Goal: Task Accomplishment & Management: Complete application form

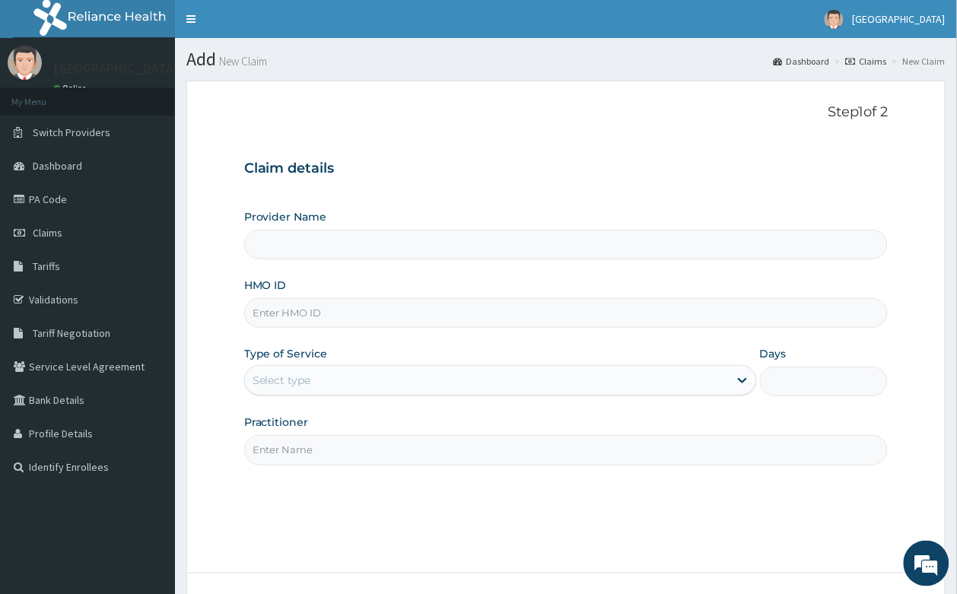
type input "Sonabel Medical Centre- Orazi"
click at [337, 300] on input "HMO ID" at bounding box center [566, 313] width 644 height 30
type input "olt/10023/e"
click at [332, 384] on div "Select type" at bounding box center [487, 380] width 484 height 24
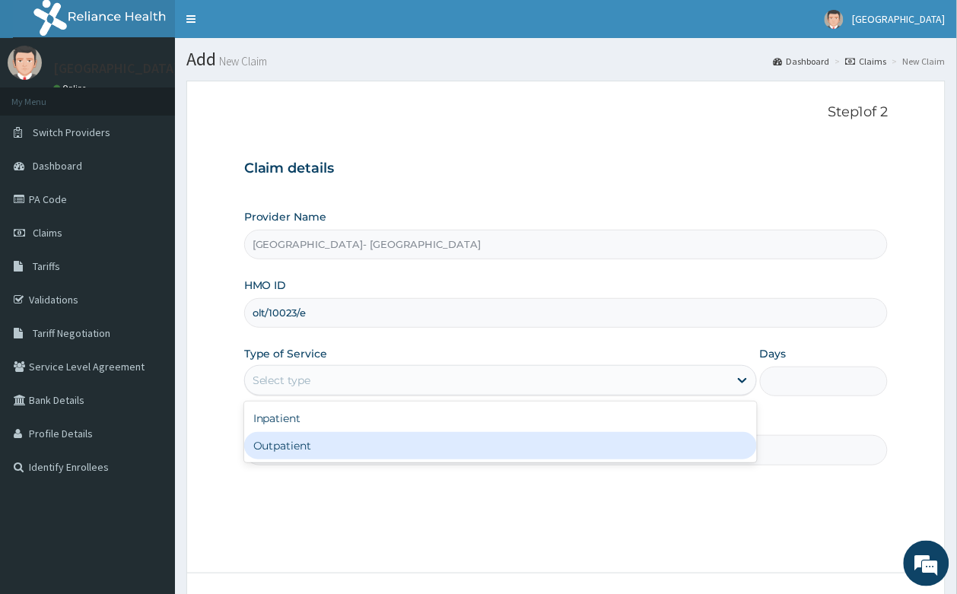
click at [313, 457] on div "Outpatient" at bounding box center [500, 445] width 513 height 27
type input "1"
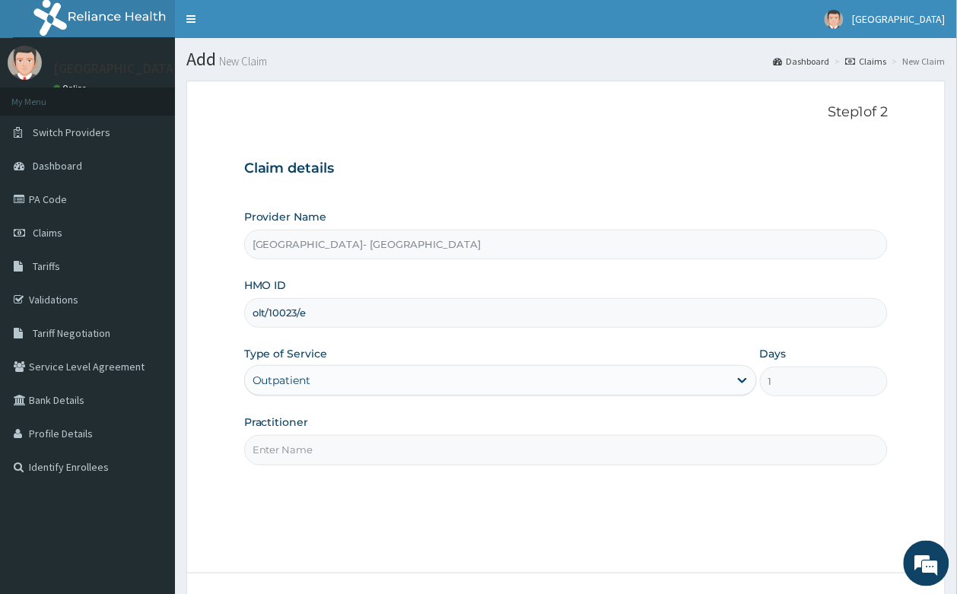
click at [300, 454] on input "Practitioner" at bounding box center [566, 450] width 644 height 30
type input "DR ODEBEGO"
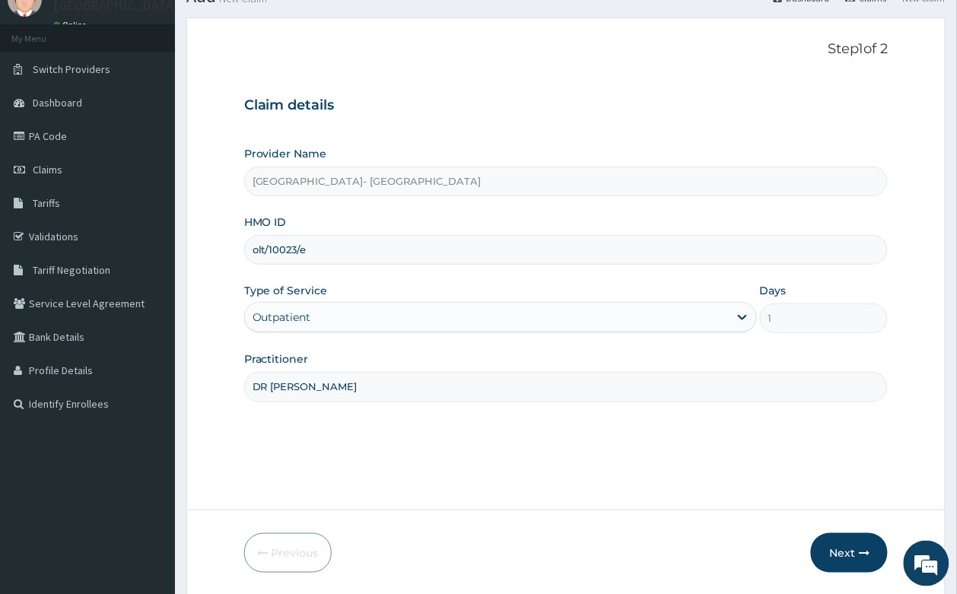
scroll to position [116, 0]
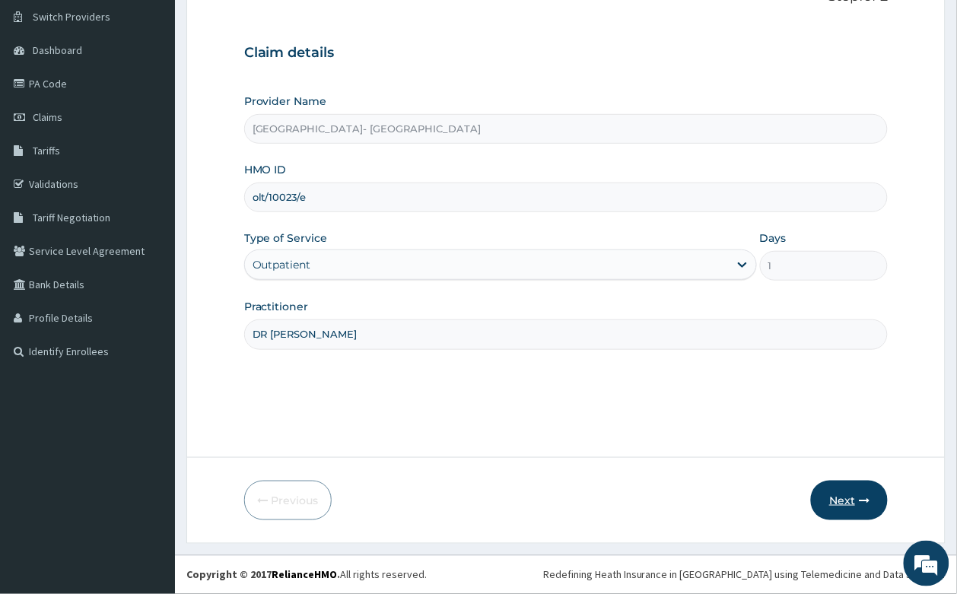
click at [840, 497] on button "Next" at bounding box center [849, 501] width 77 height 40
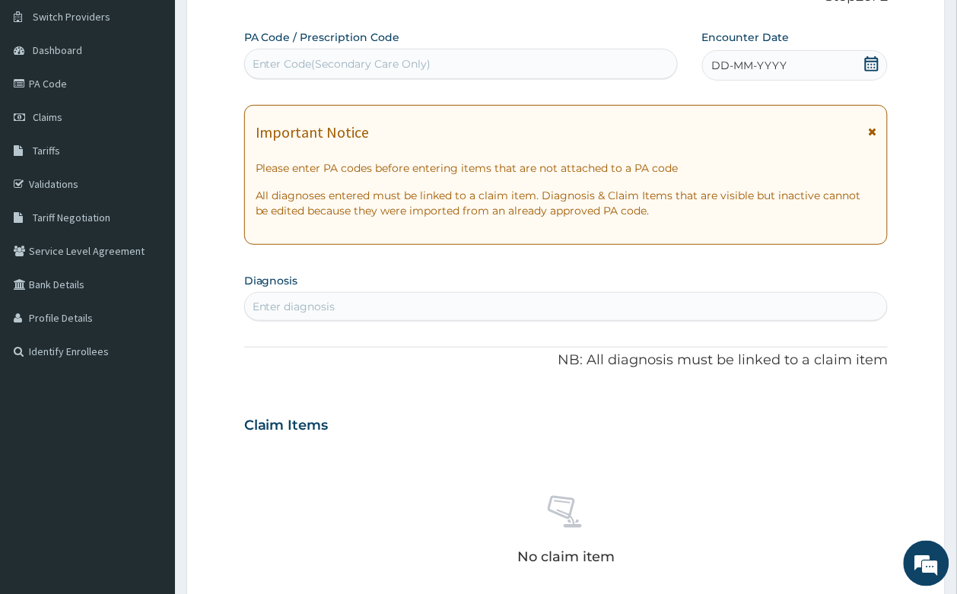
click at [400, 59] on div "Enter Code(Secondary Care Only)" at bounding box center [341, 63] width 179 height 15
paste input "PA/933932"
type input "PA/933932"
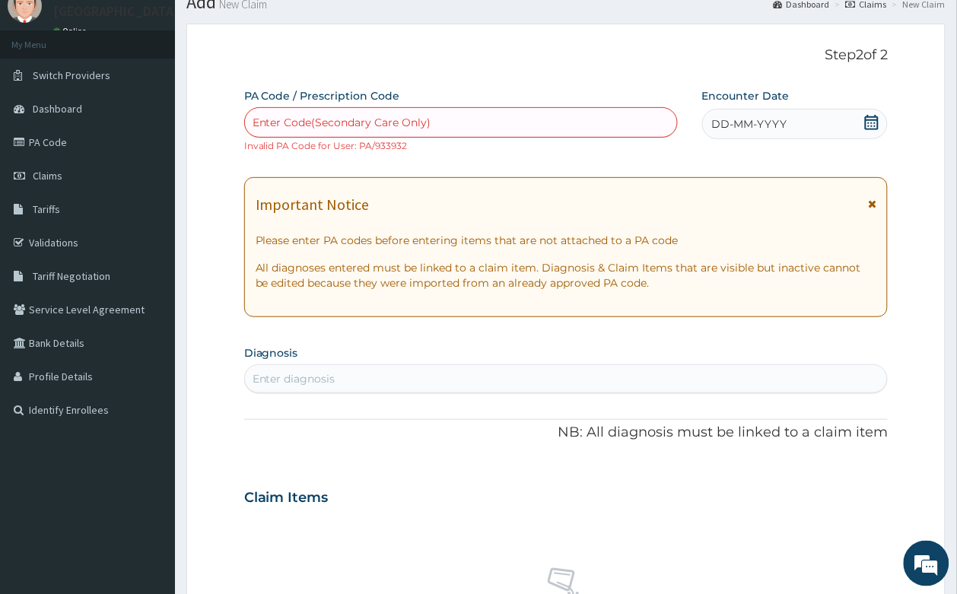
scroll to position [0, 0]
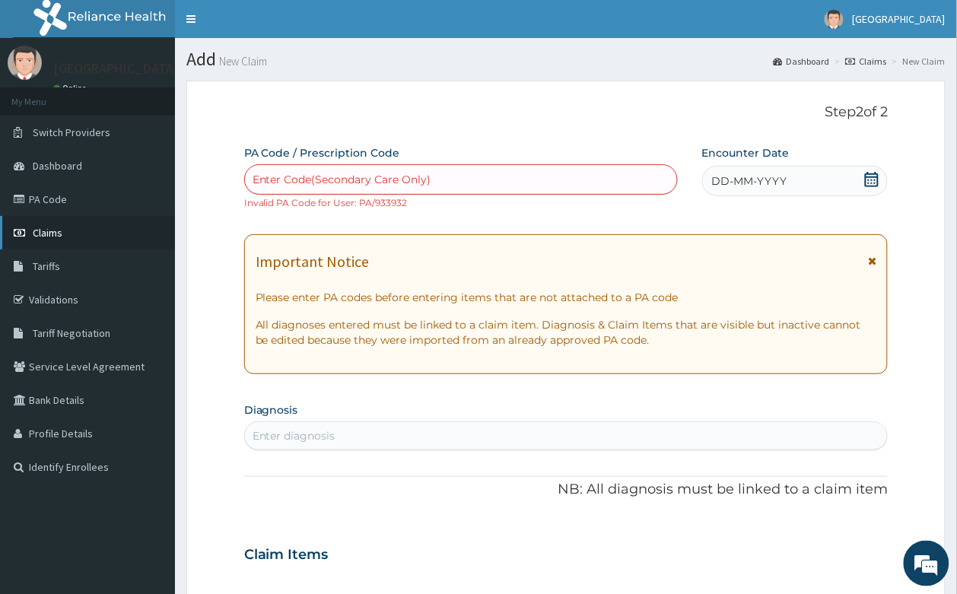
click at [40, 236] on span "Claims" at bounding box center [48, 233] width 30 height 14
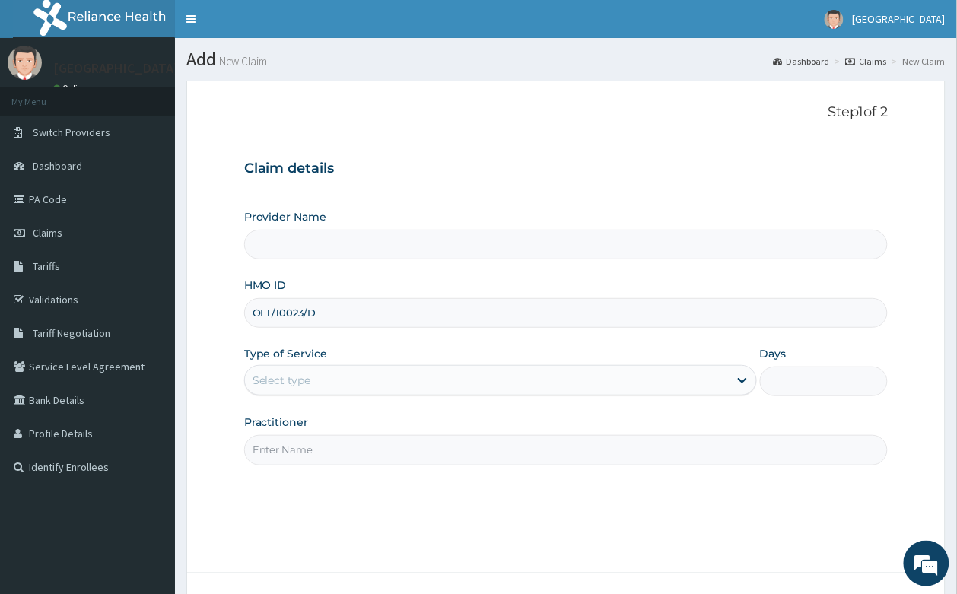
type input "OLT/10023/D"
click at [279, 373] on div "Select type" at bounding box center [281, 380] width 59 height 15
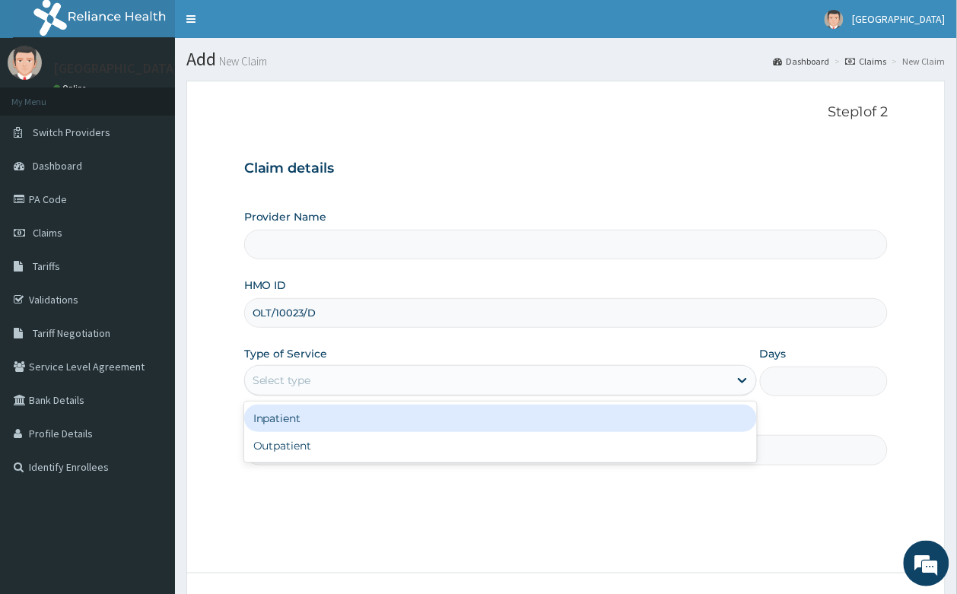
click at [331, 419] on div "Inpatient" at bounding box center [500, 418] width 513 height 27
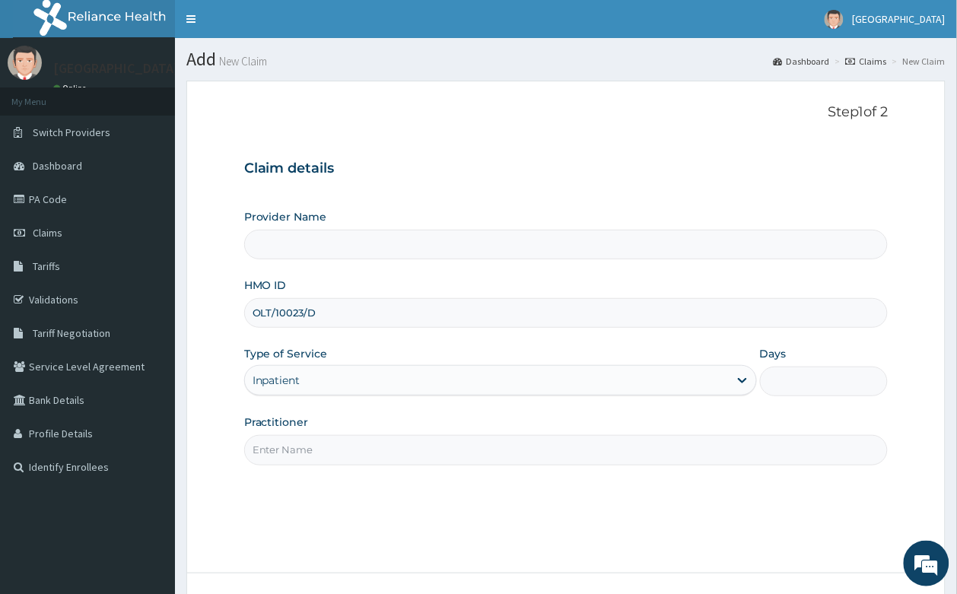
click at [796, 385] on input "Days" at bounding box center [824, 382] width 129 height 30
type input "[GEOGRAPHIC_DATA]- [GEOGRAPHIC_DATA]"
type input "2"
click at [568, 435] on div "Practitioner" at bounding box center [566, 439] width 644 height 50
click at [421, 446] on input "Practitioner" at bounding box center [566, 450] width 644 height 30
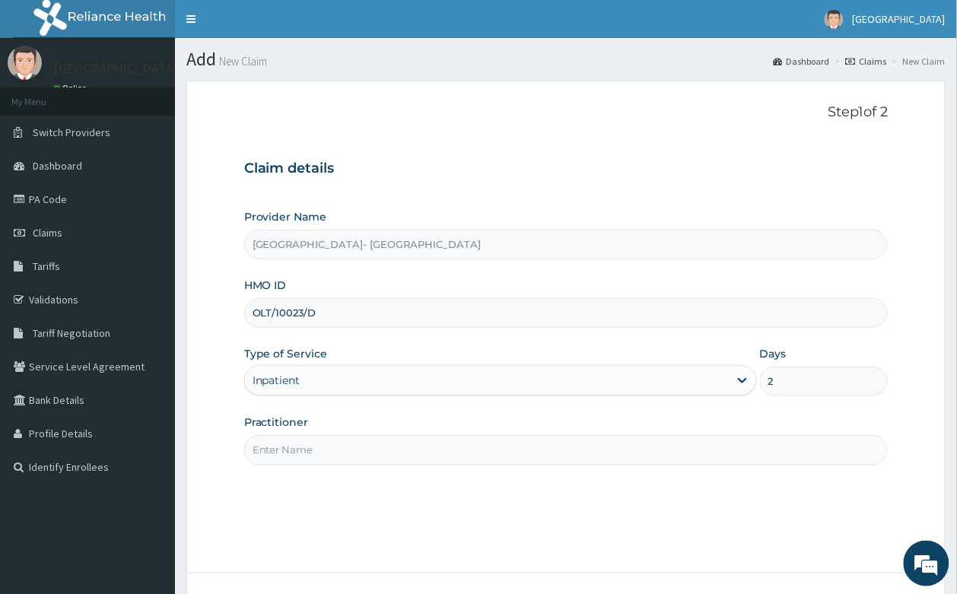
type input "DR ODEBEGO"
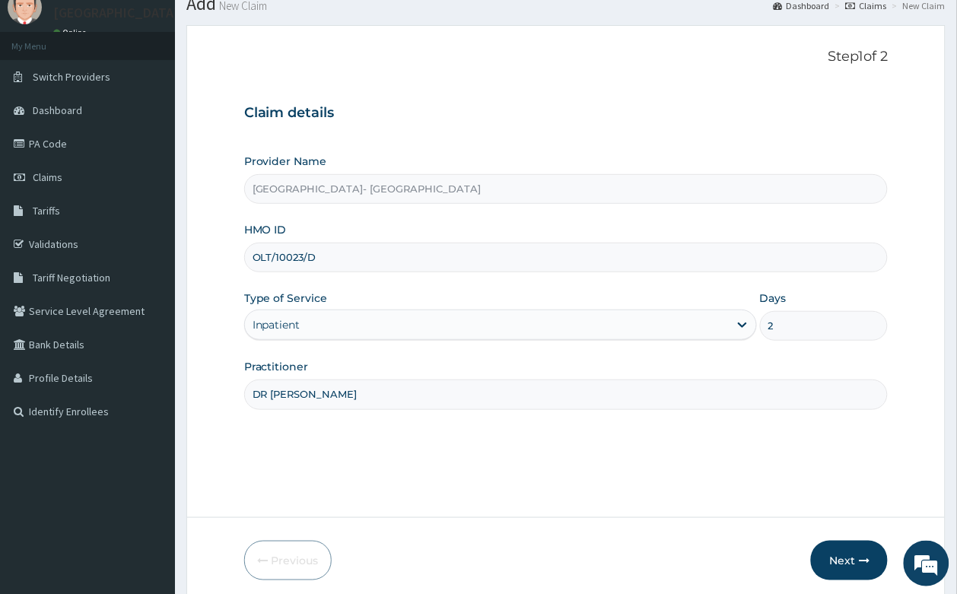
scroll to position [116, 0]
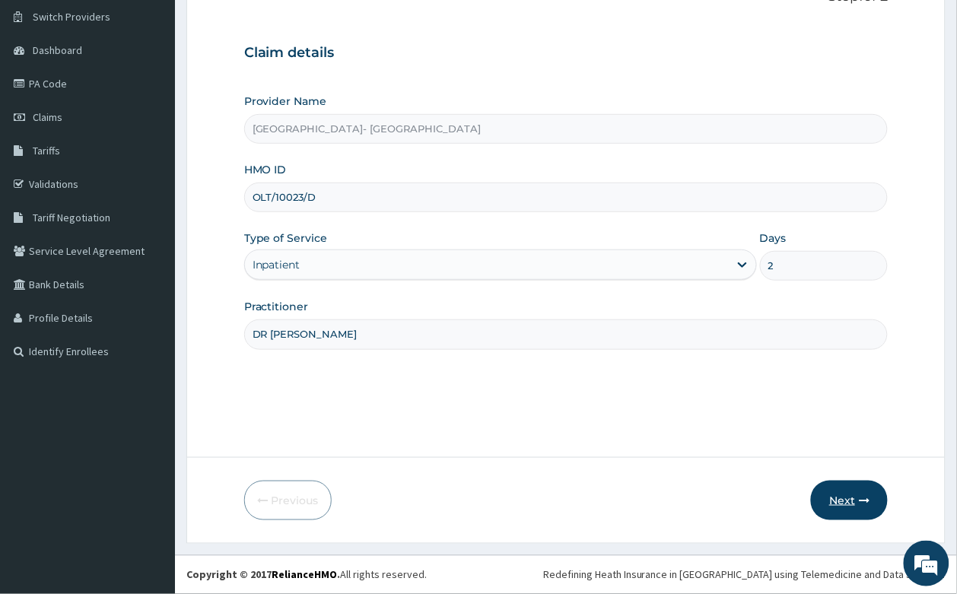
click at [852, 504] on button "Next" at bounding box center [849, 501] width 77 height 40
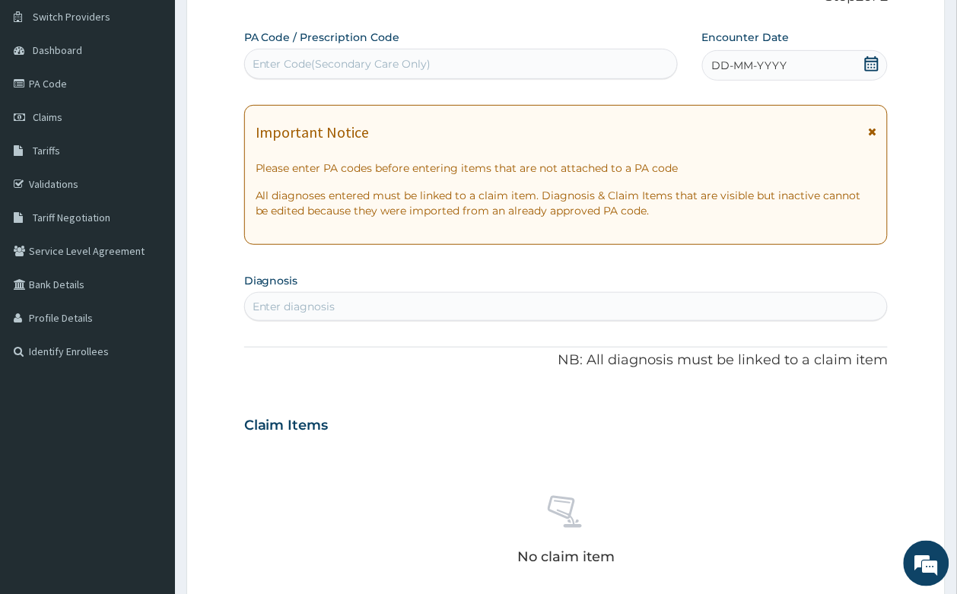
scroll to position [0, 0]
click at [355, 61] on div "Enter Code(Secondary Care Only)" at bounding box center [341, 63] width 179 height 15
paste input "PA/933932"
type input "PA/933932"
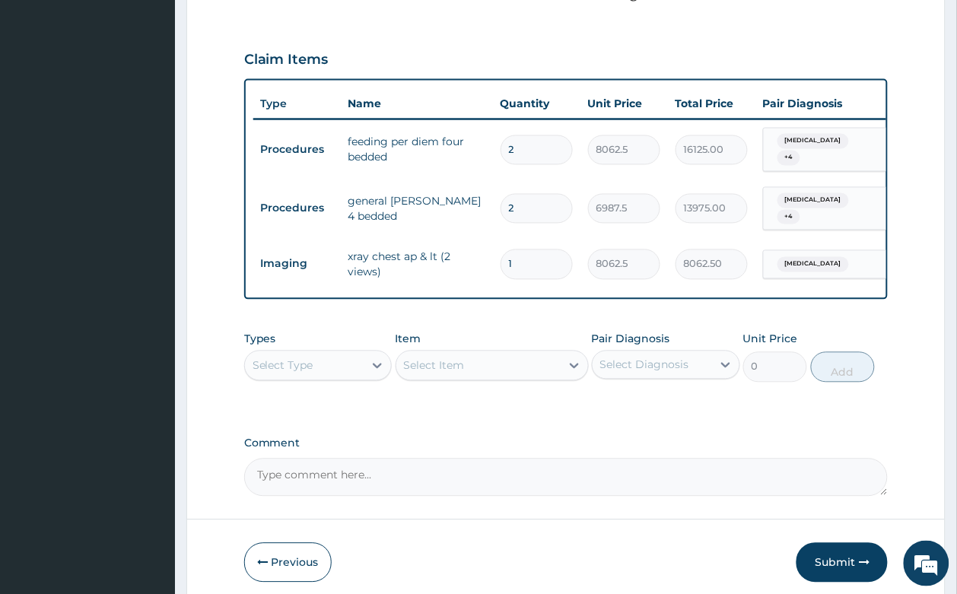
scroll to position [551, 0]
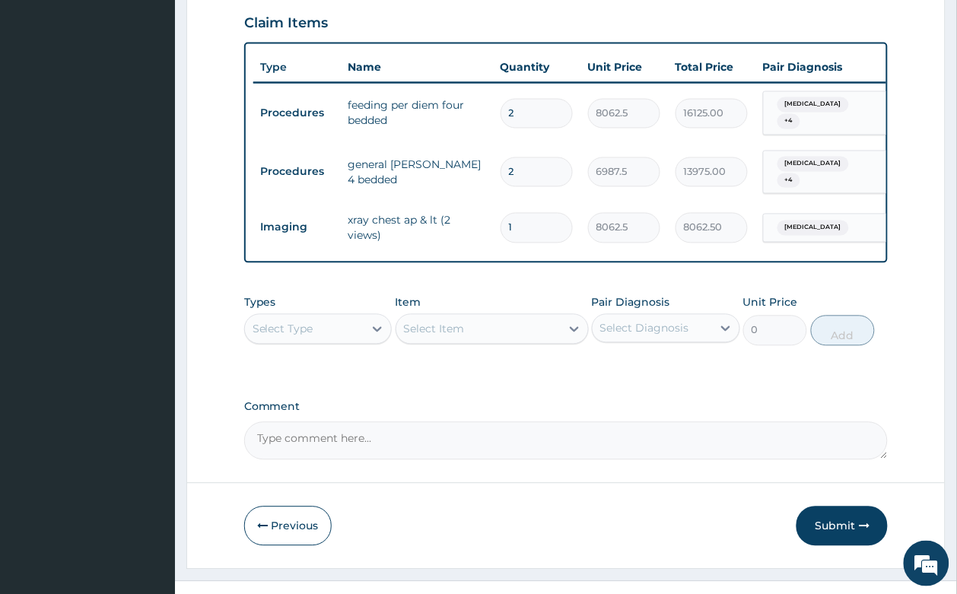
click at [284, 322] on div "Select Type" at bounding box center [282, 329] width 61 height 15
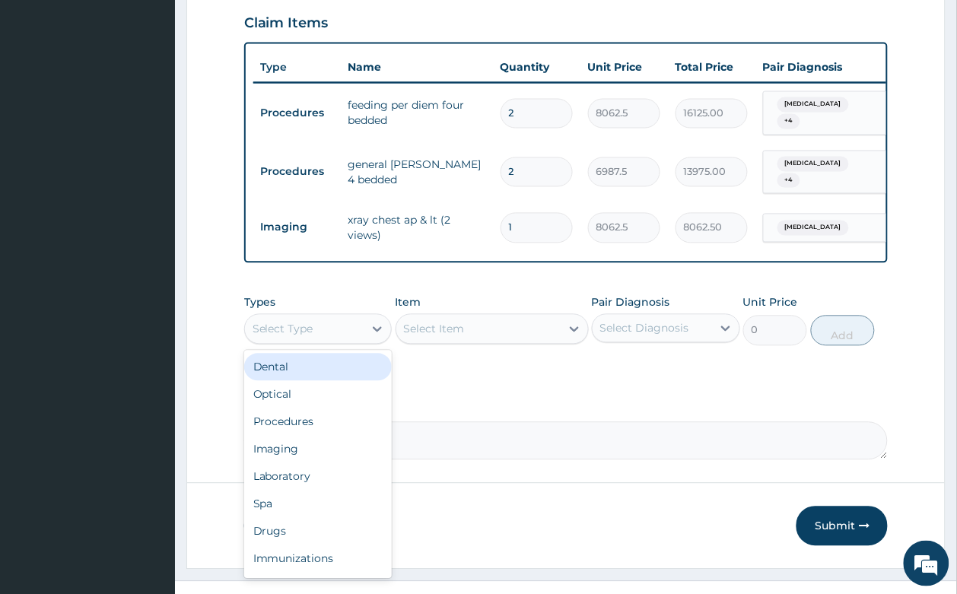
click at [347, 317] on div "Select Type" at bounding box center [304, 329] width 119 height 24
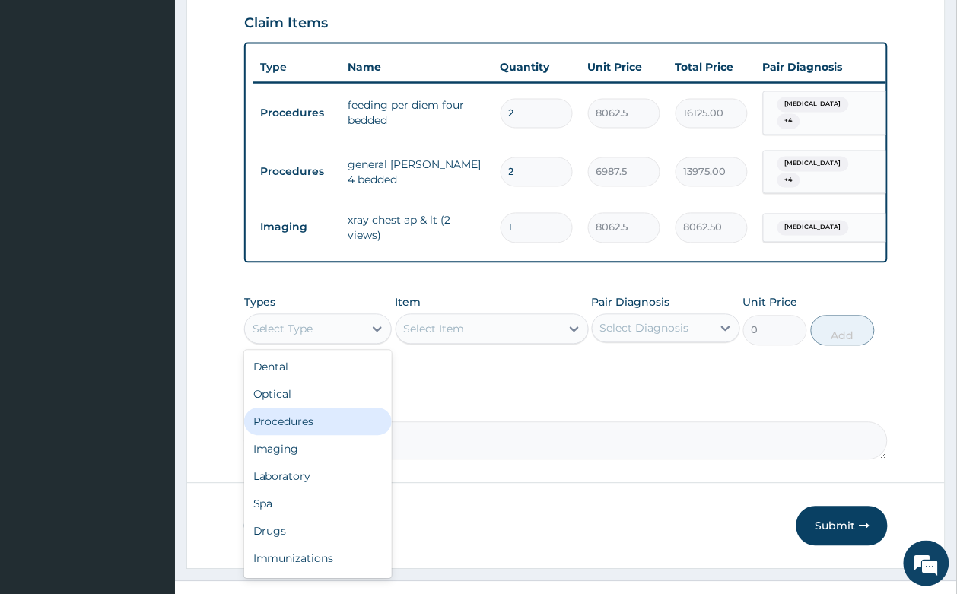
click at [325, 408] on div "Procedures" at bounding box center [318, 421] width 148 height 27
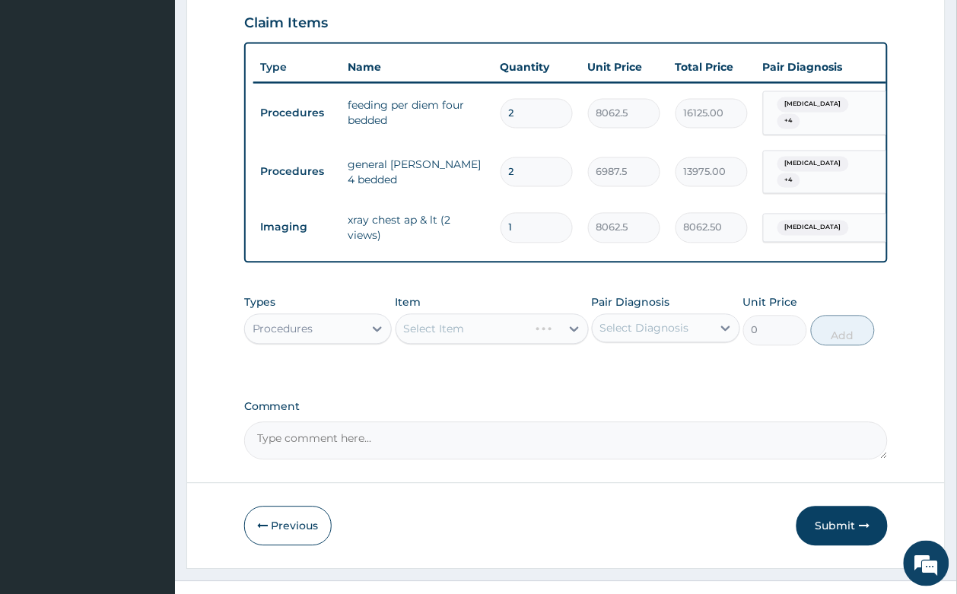
click at [427, 314] on div "Select Item" at bounding box center [491, 329] width 193 height 30
click at [427, 322] on div "Select Item" at bounding box center [434, 329] width 61 height 15
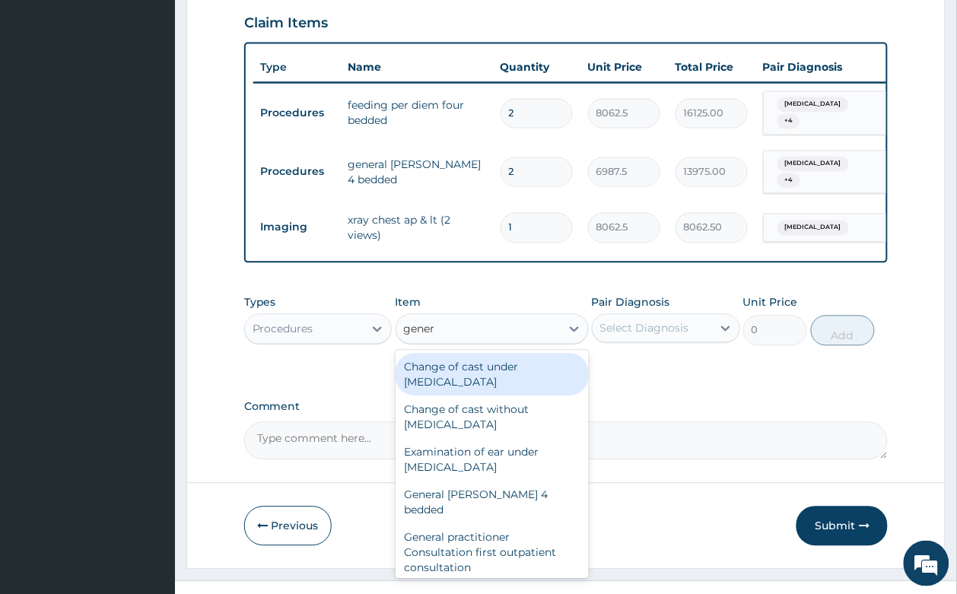
type input "genera"
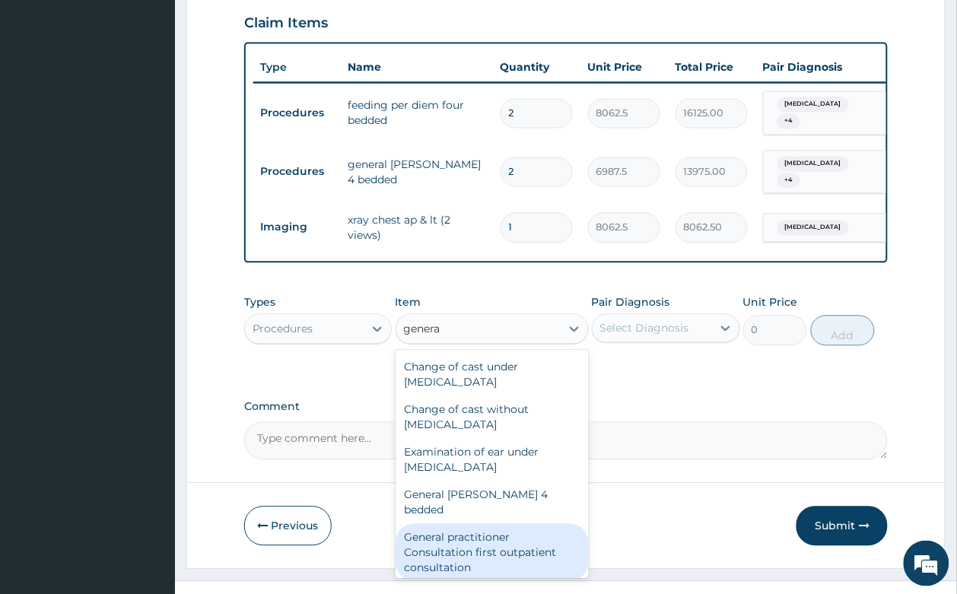
click at [502, 524] on div "General practitioner Consultation first outpatient consultation" at bounding box center [491, 553] width 193 height 58
type input "3547.5"
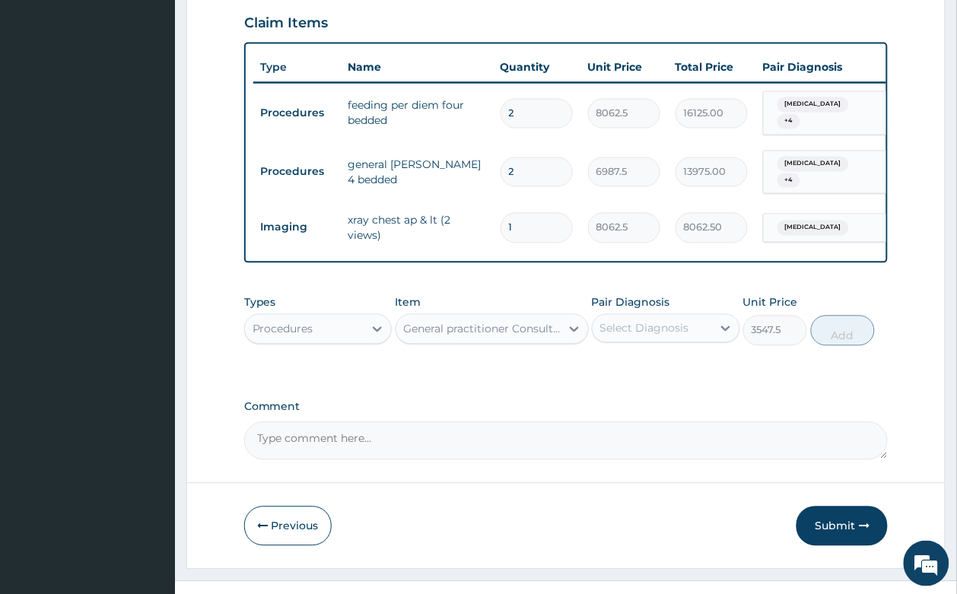
click at [643, 321] on div "Select Diagnosis" at bounding box center [644, 328] width 89 height 15
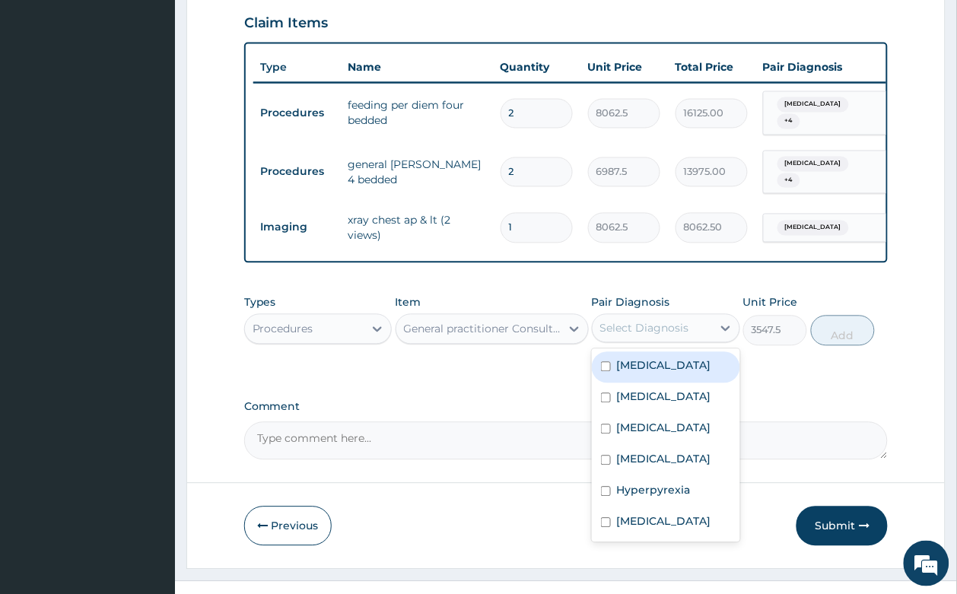
click at [664, 352] on div "Rhinitis" at bounding box center [666, 367] width 148 height 31
checkbox input "true"
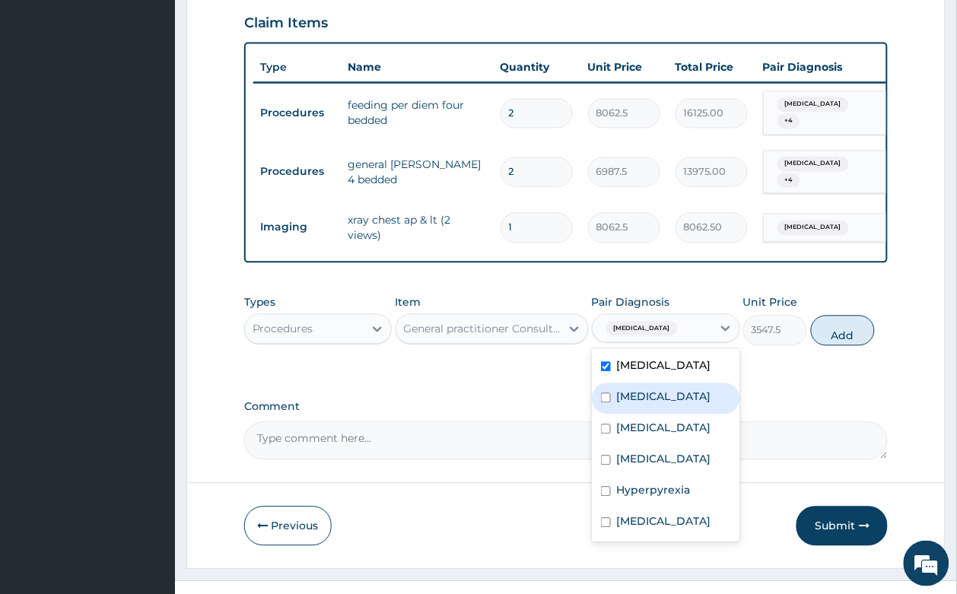
click at [659, 383] on div "Malaria" at bounding box center [666, 398] width 148 height 31
checkbox input "true"
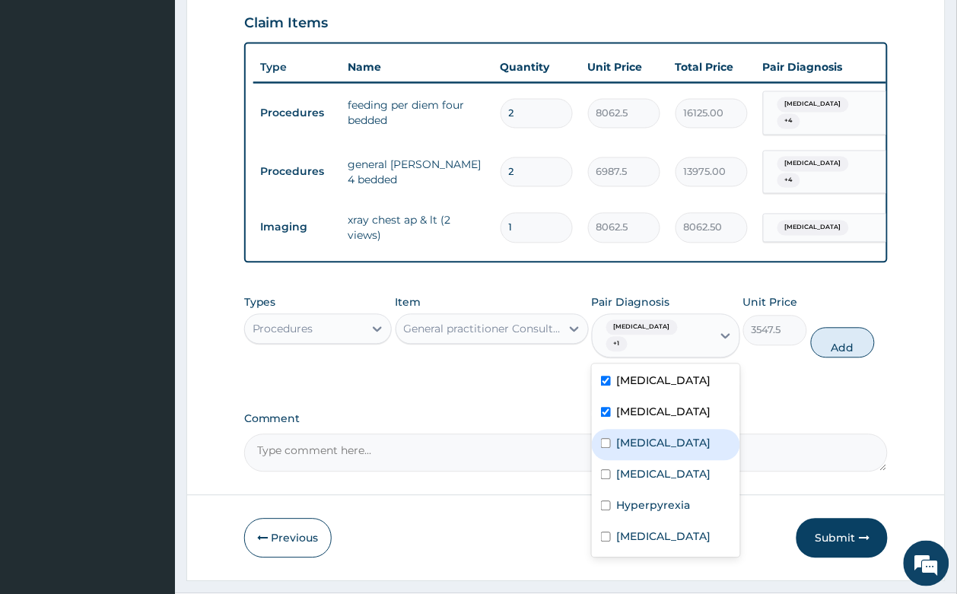
click at [665, 436] on label "Bronchitis" at bounding box center [664, 443] width 94 height 15
click at [665, 430] on div "Bronchitis" at bounding box center [666, 445] width 148 height 31
click at [660, 436] on label "Bronchitis" at bounding box center [664, 443] width 94 height 15
checkbox input "true"
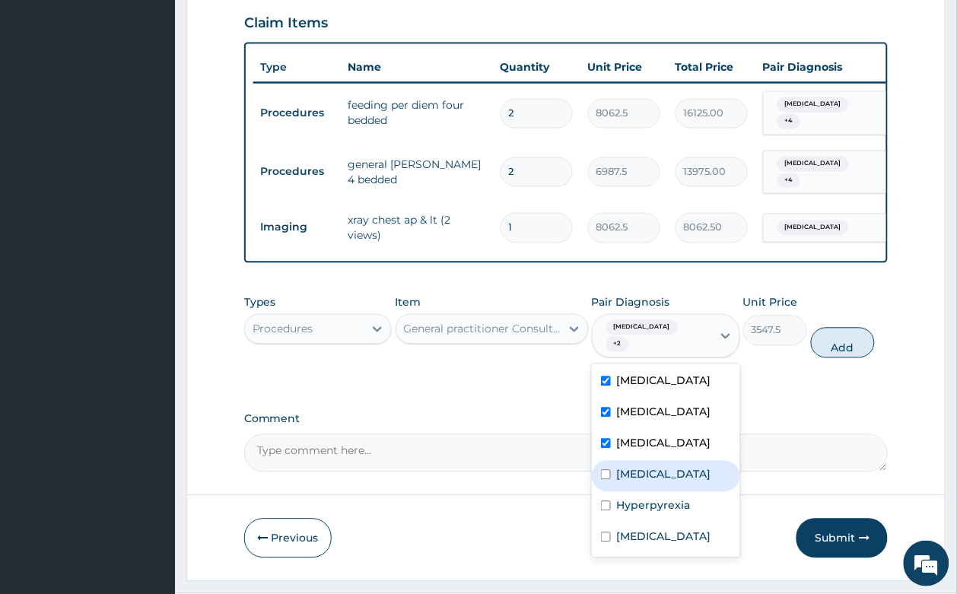
drag, startPoint x: 670, startPoint y: 430, endPoint x: 678, endPoint y: 494, distance: 65.1
click at [670, 461] on div "Gastritis" at bounding box center [666, 476] width 148 height 31
checkbox input "true"
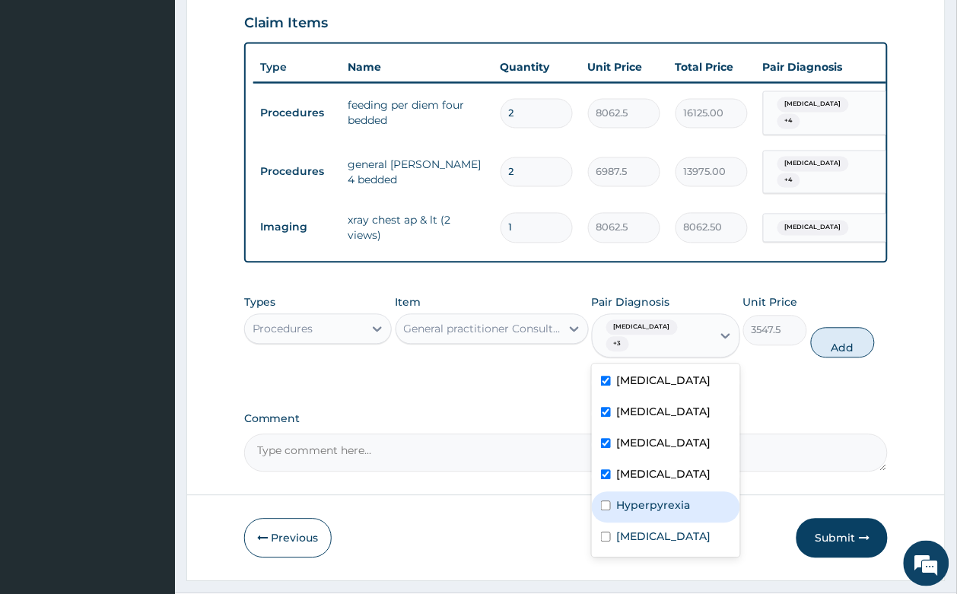
click at [664, 498] on label "Hyperpyrexia" at bounding box center [654, 505] width 74 height 15
checkbox input "true"
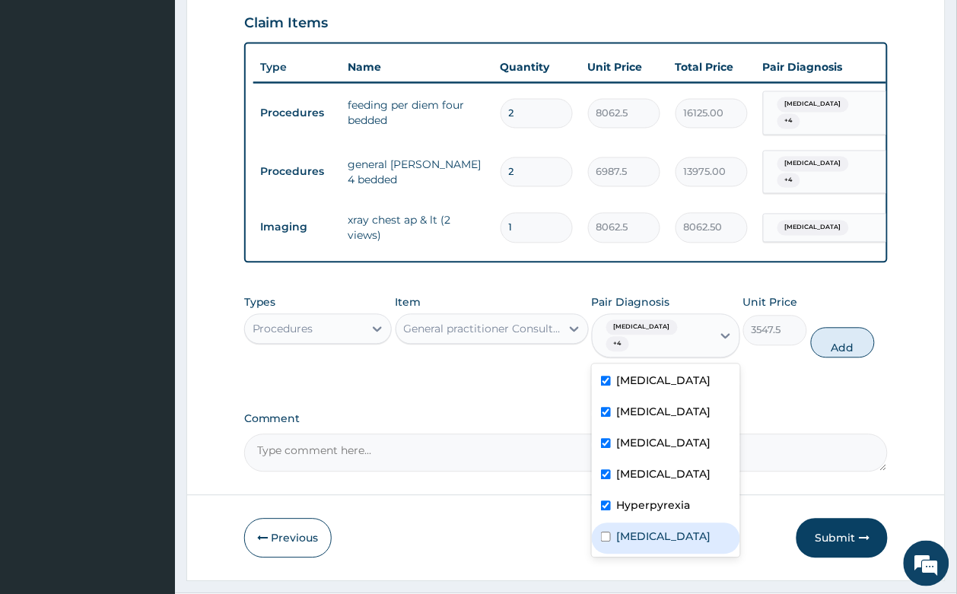
click at [687, 529] on label "Bronchopneumonia" at bounding box center [664, 536] width 94 height 15
checkbox input "true"
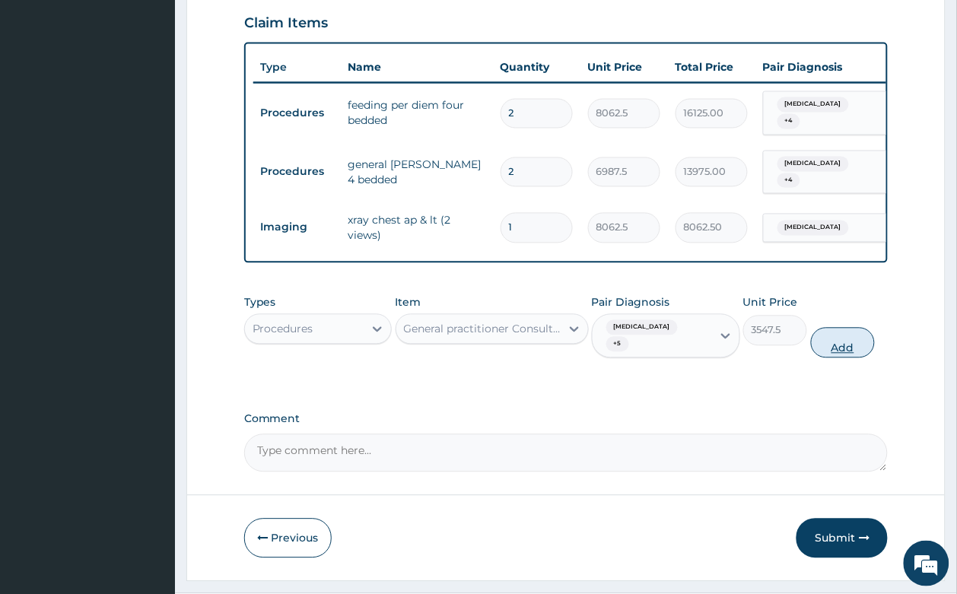
click at [845, 328] on button "Add" at bounding box center [843, 343] width 65 height 30
type input "0"
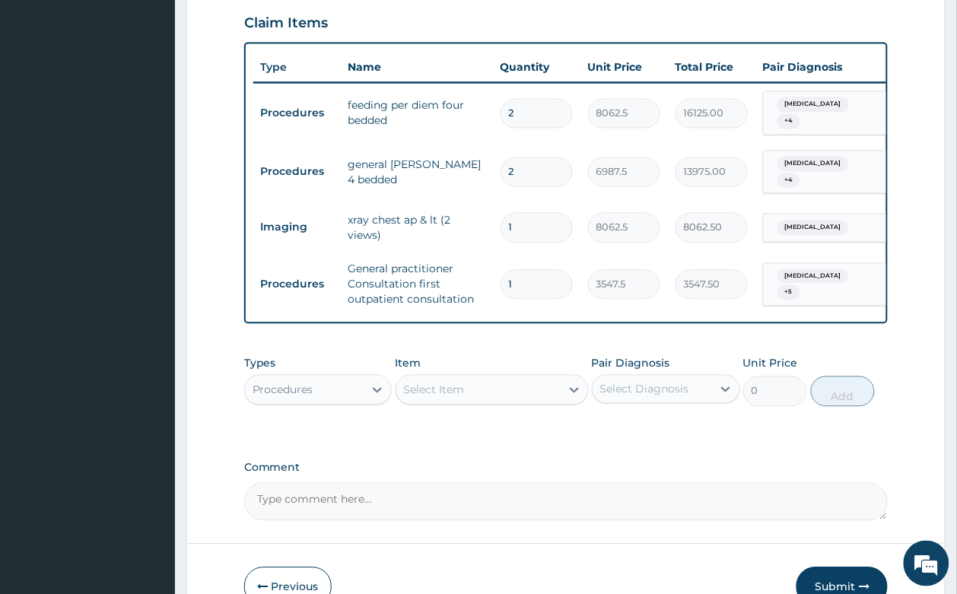
scroll to position [612, 0]
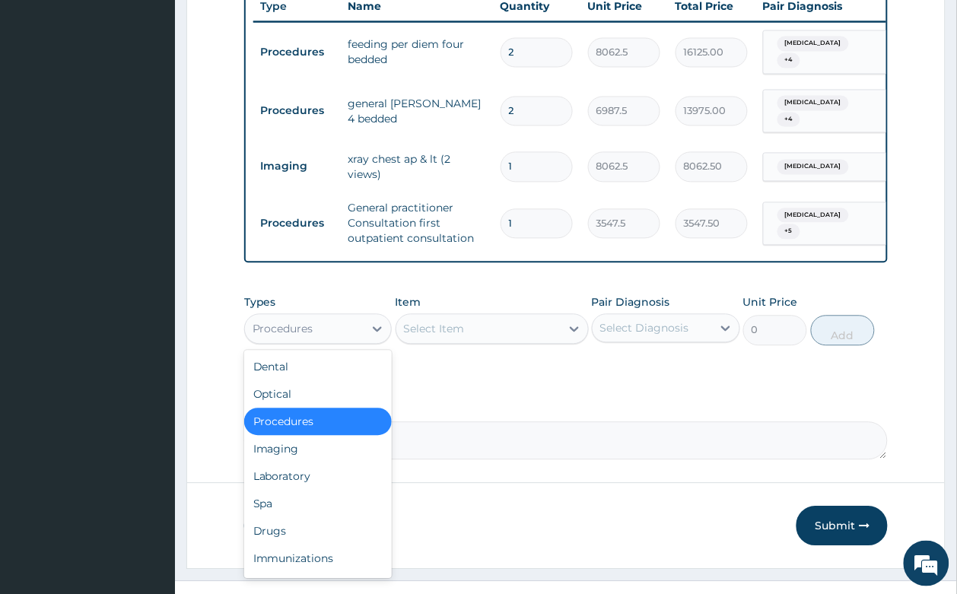
click at [332, 317] on div "Procedures" at bounding box center [304, 329] width 119 height 24
click at [324, 463] on div "Laboratory" at bounding box center [318, 476] width 148 height 27
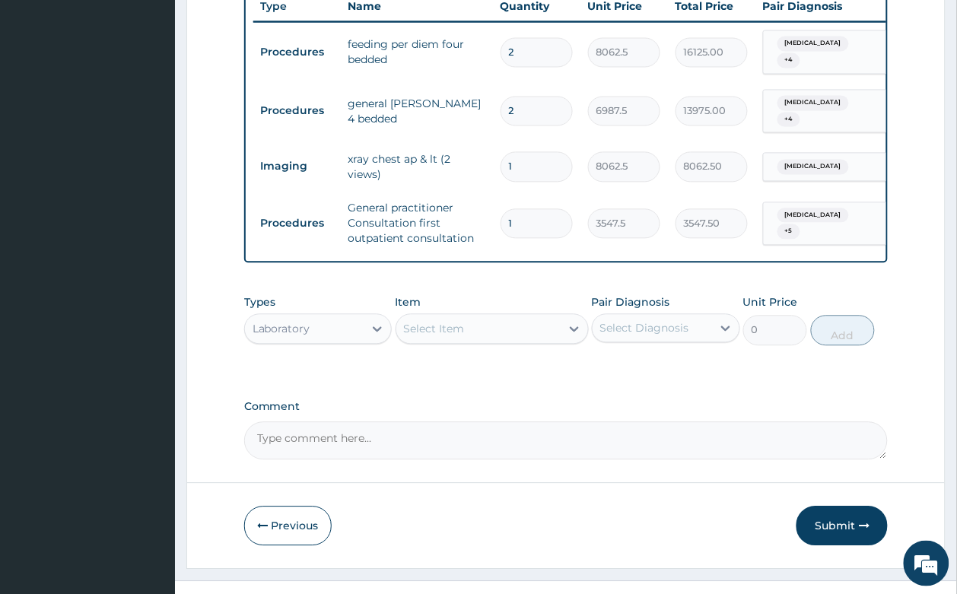
click at [492, 317] on div "Select Item" at bounding box center [478, 329] width 164 height 24
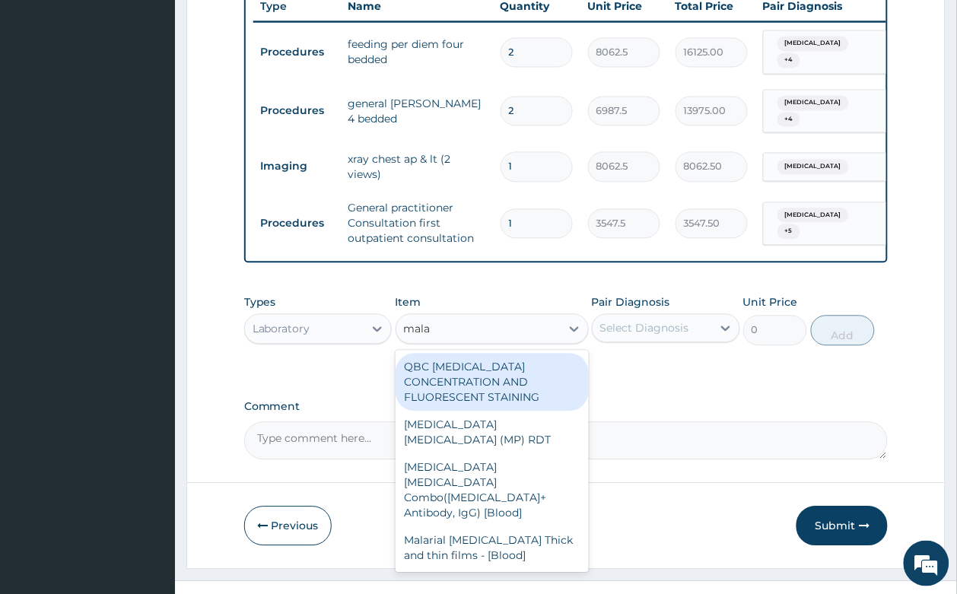
type input "malar"
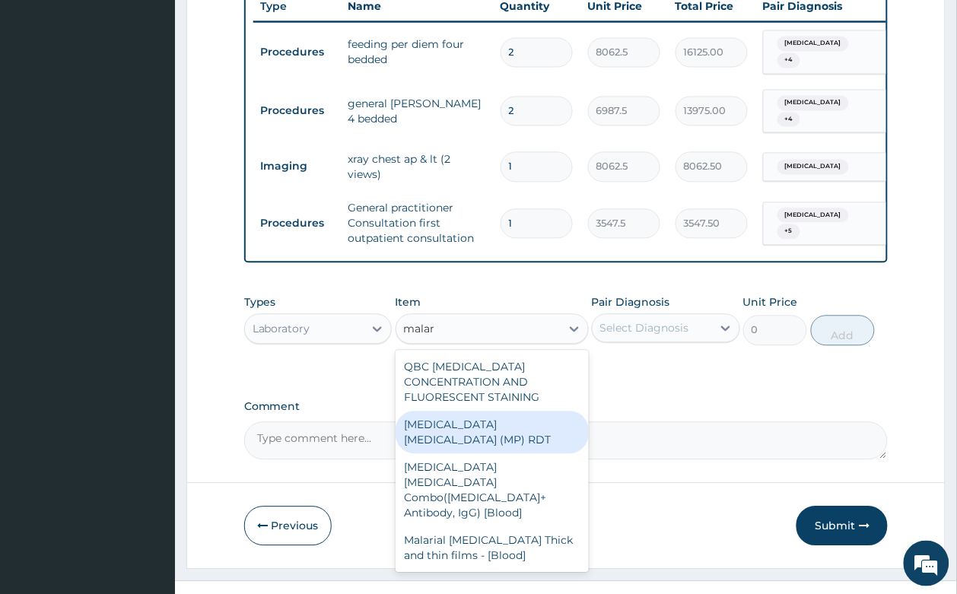
click at [525, 411] on div "MALARIA PARASITE (MP) RDT" at bounding box center [491, 432] width 193 height 43
type input "1612.5"
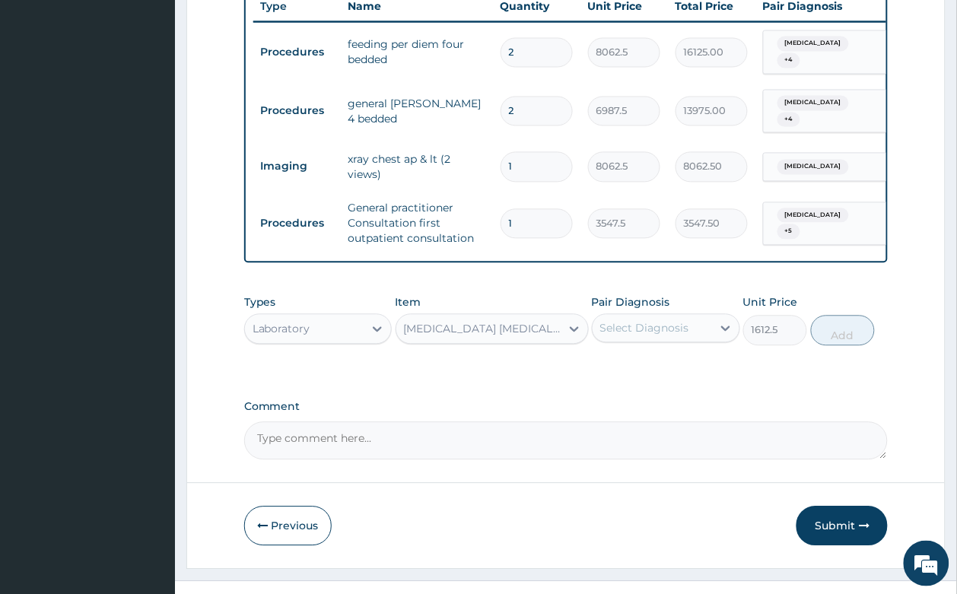
click at [645, 321] on div "Select Diagnosis" at bounding box center [644, 328] width 89 height 15
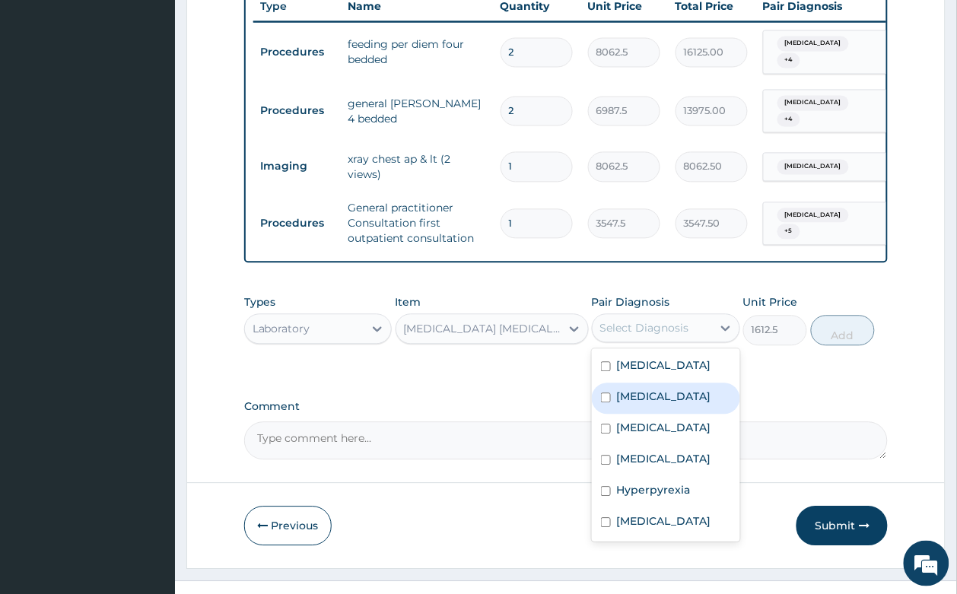
click at [669, 383] on div "Malaria" at bounding box center [666, 398] width 148 height 31
checkbox input "true"
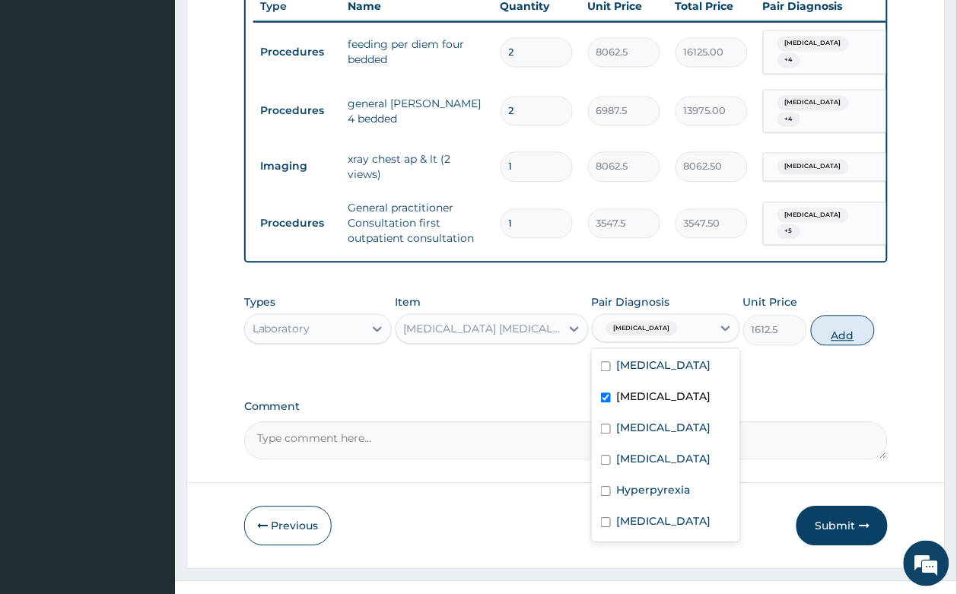
click at [835, 316] on button "Add" at bounding box center [843, 331] width 65 height 30
type input "0"
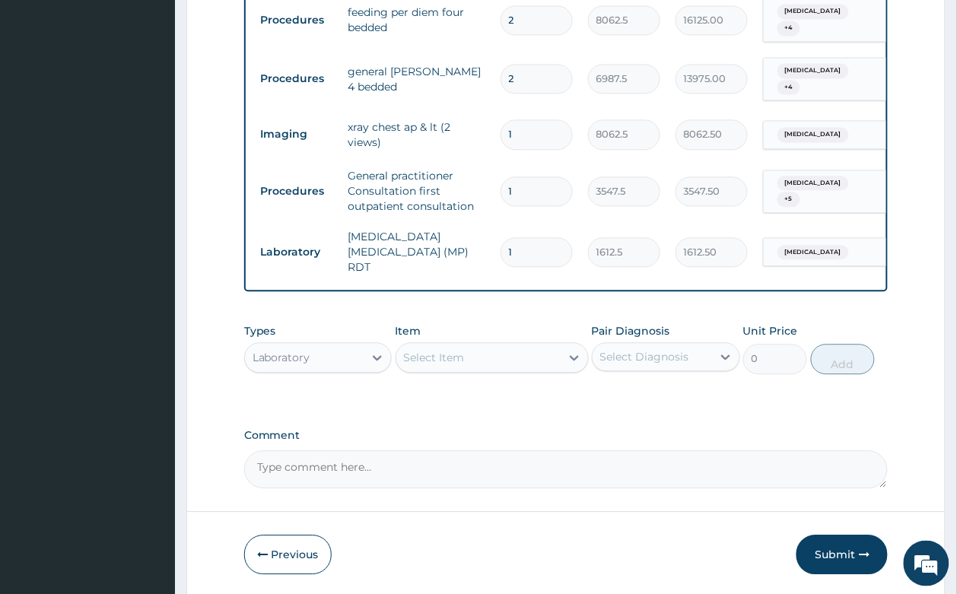
scroll to position [664, 0]
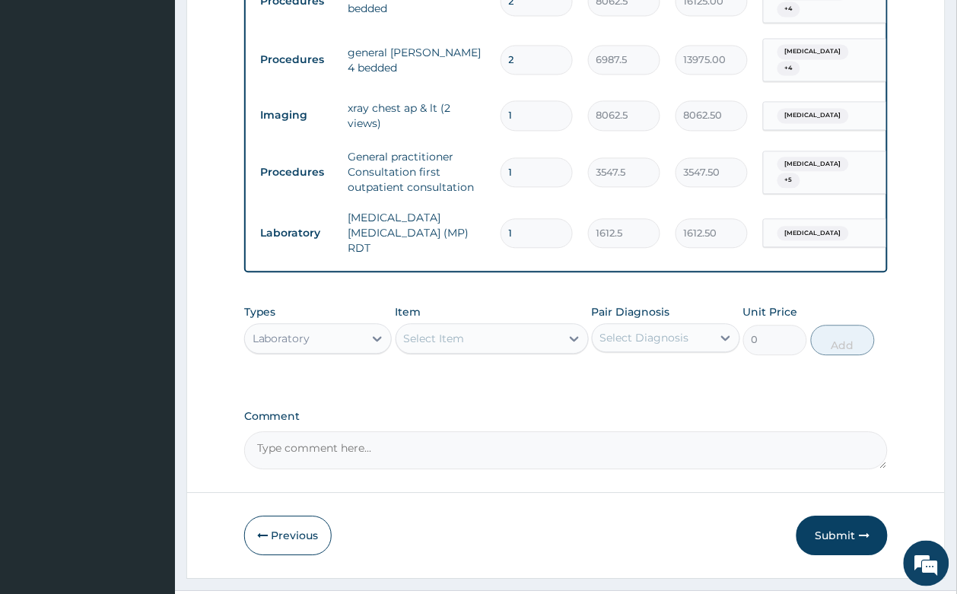
click at [481, 326] on div "Select Item" at bounding box center [478, 338] width 164 height 24
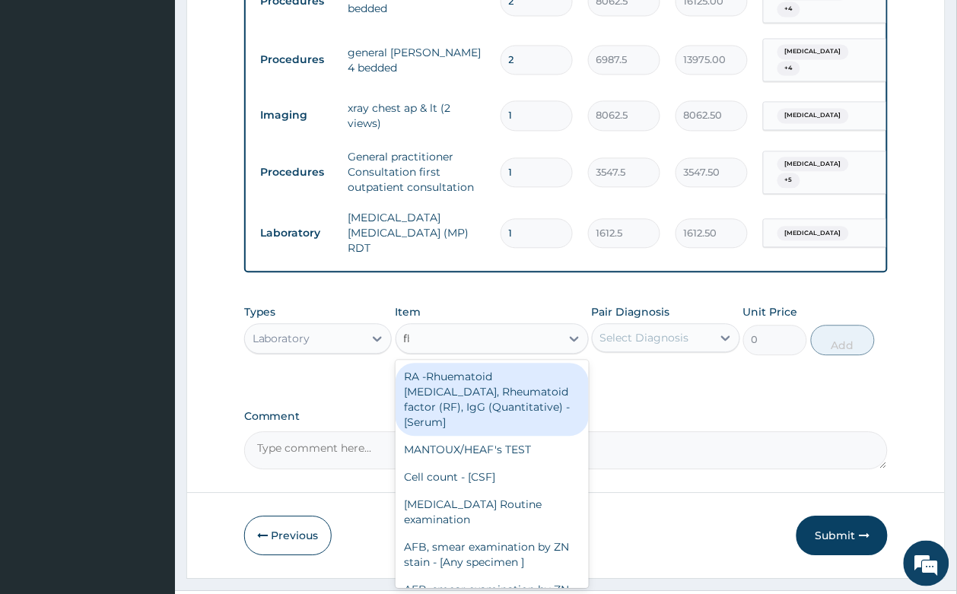
type input "fbc"
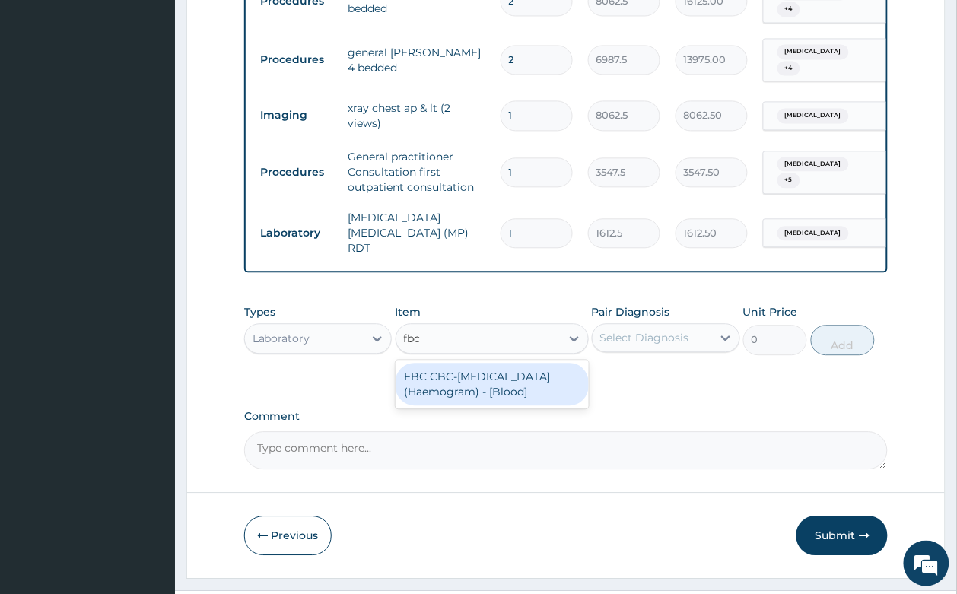
click at [499, 363] on div "FBC CBC-Complete Blood Count (Haemogram) - [Blood]" at bounding box center [491, 384] width 193 height 43
type input "4300"
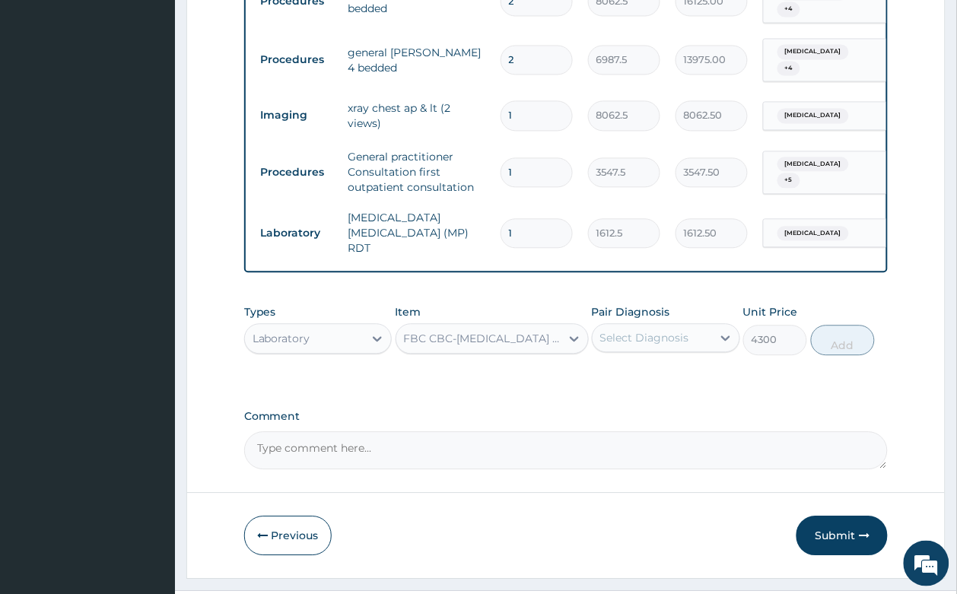
click at [612, 330] on div "Select Diagnosis" at bounding box center [644, 337] width 89 height 15
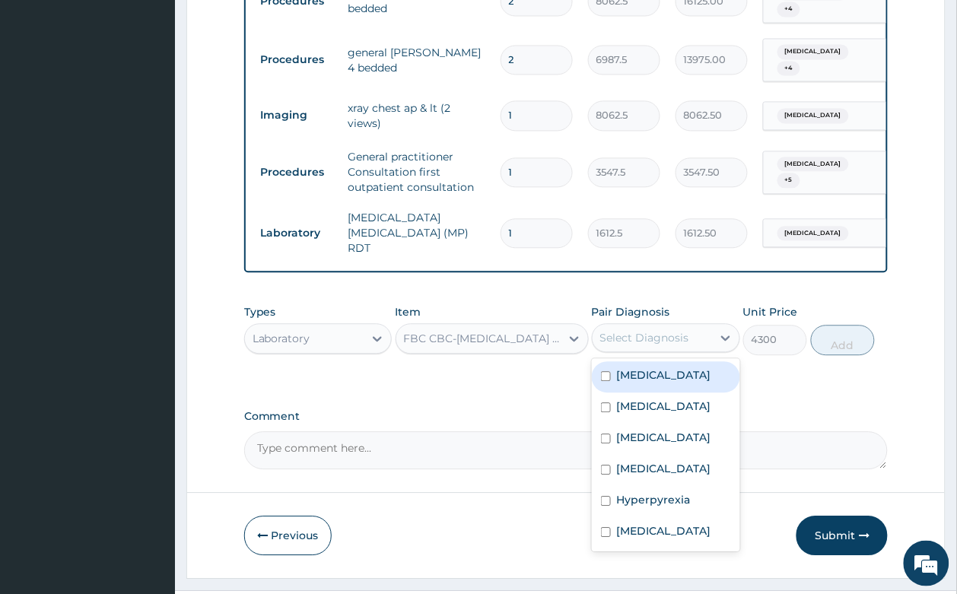
click at [662, 361] on div "Rhinitis" at bounding box center [666, 376] width 148 height 31
checkbox input "true"
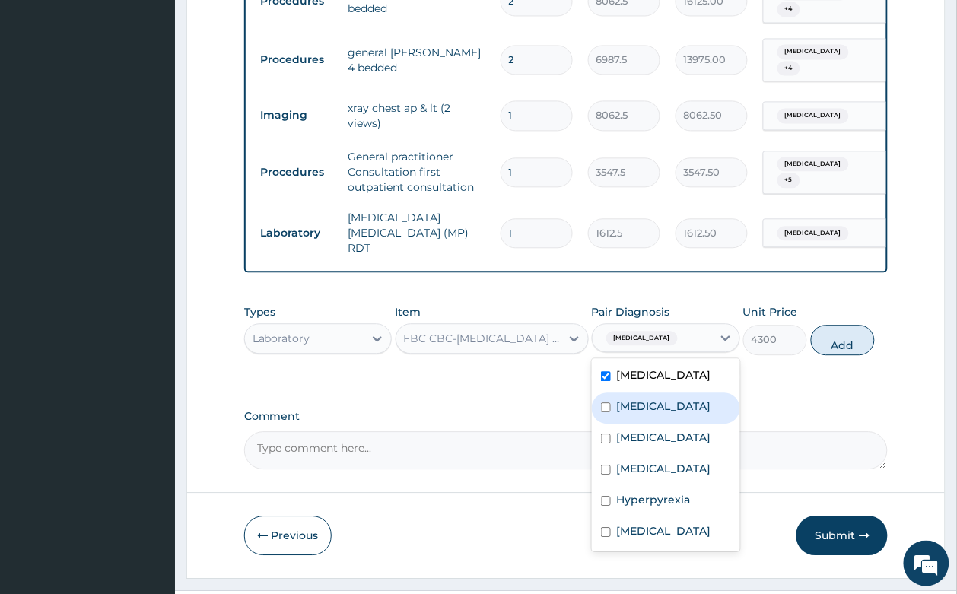
click at [659, 392] on div "Malaria" at bounding box center [666, 407] width 148 height 31
checkbox input "true"
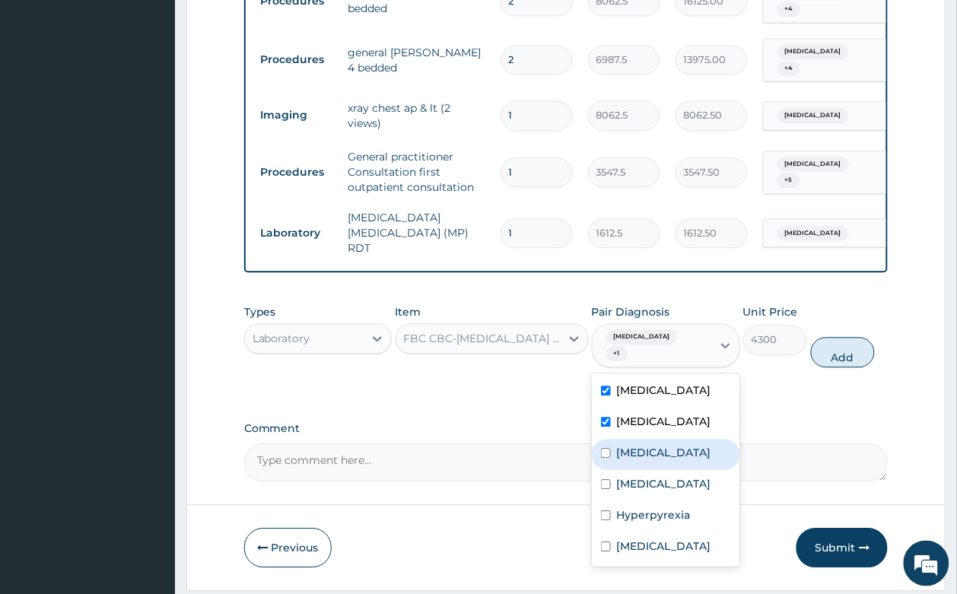
click at [655, 445] on label "Bronchitis" at bounding box center [664, 452] width 94 height 15
checkbox input "true"
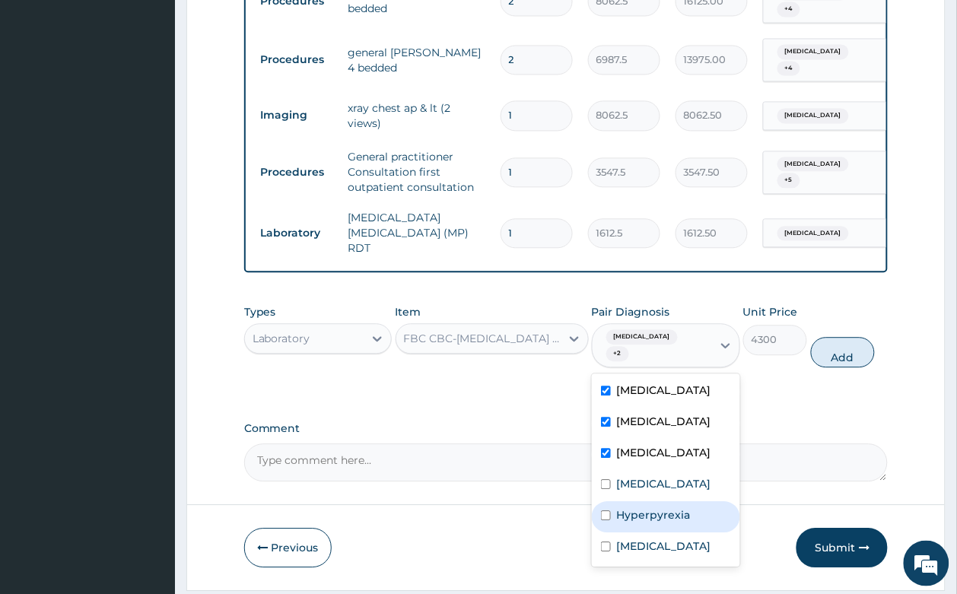
click at [677, 507] on label "Hyperpyrexia" at bounding box center [654, 514] width 74 height 15
checkbox input "true"
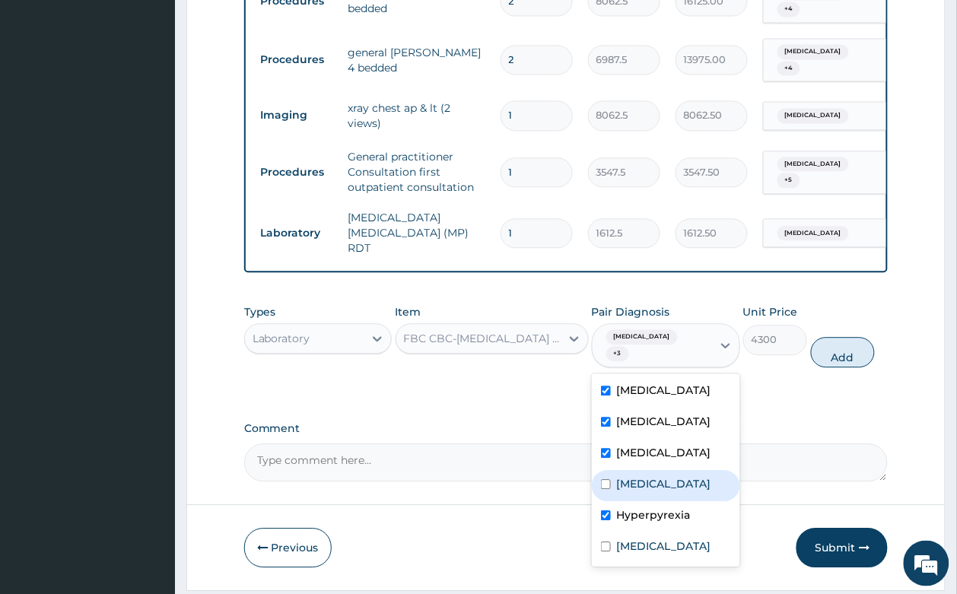
click at [856, 337] on button "Add" at bounding box center [843, 352] width 65 height 30
type input "0"
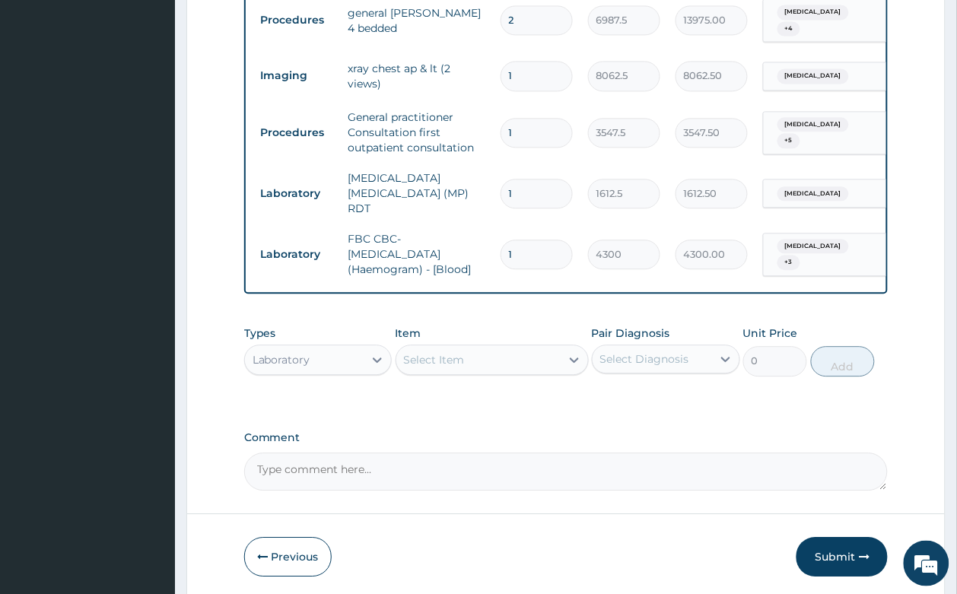
scroll to position [725, 0]
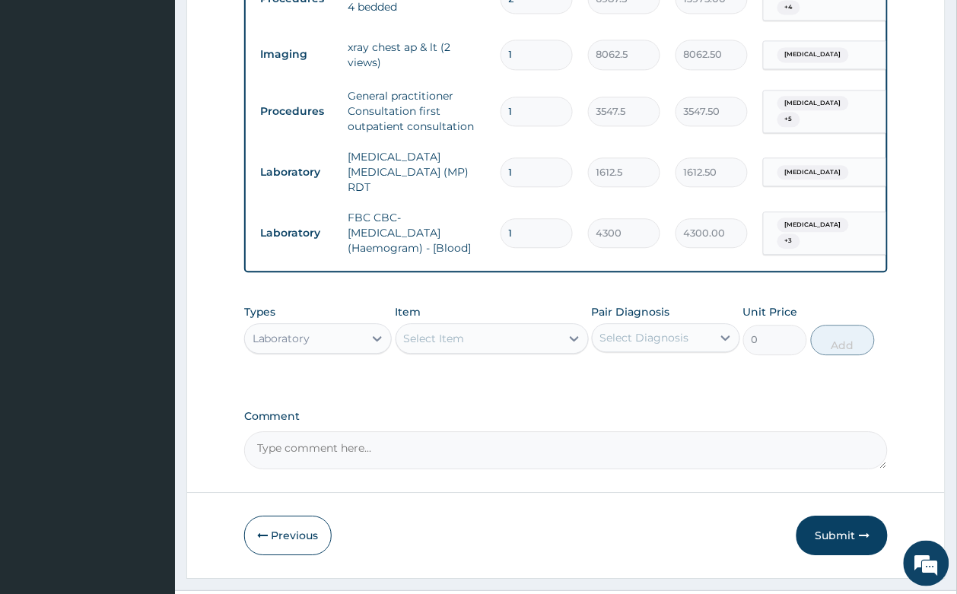
click at [468, 326] on div "Select Item" at bounding box center [478, 338] width 164 height 24
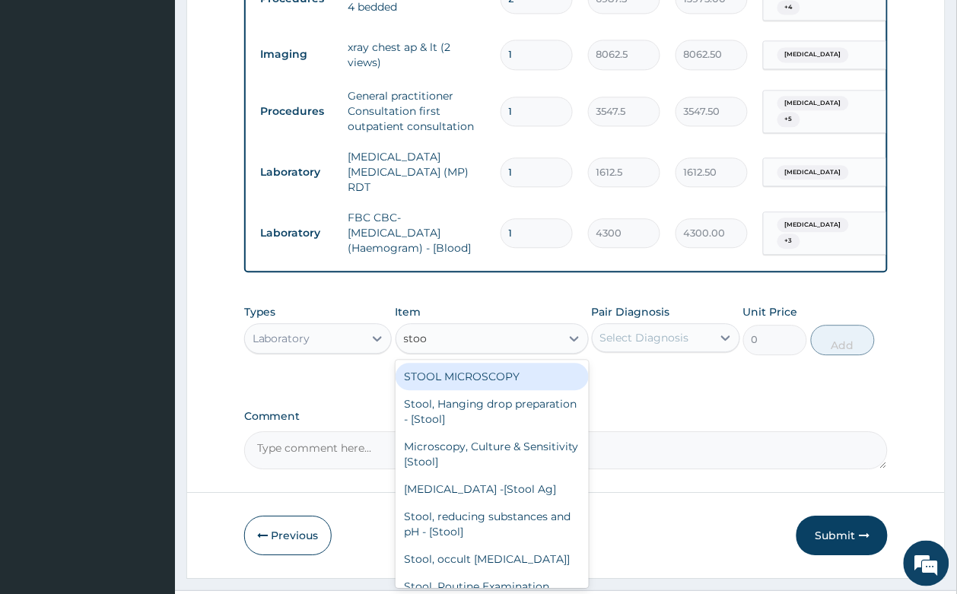
type input "stool"
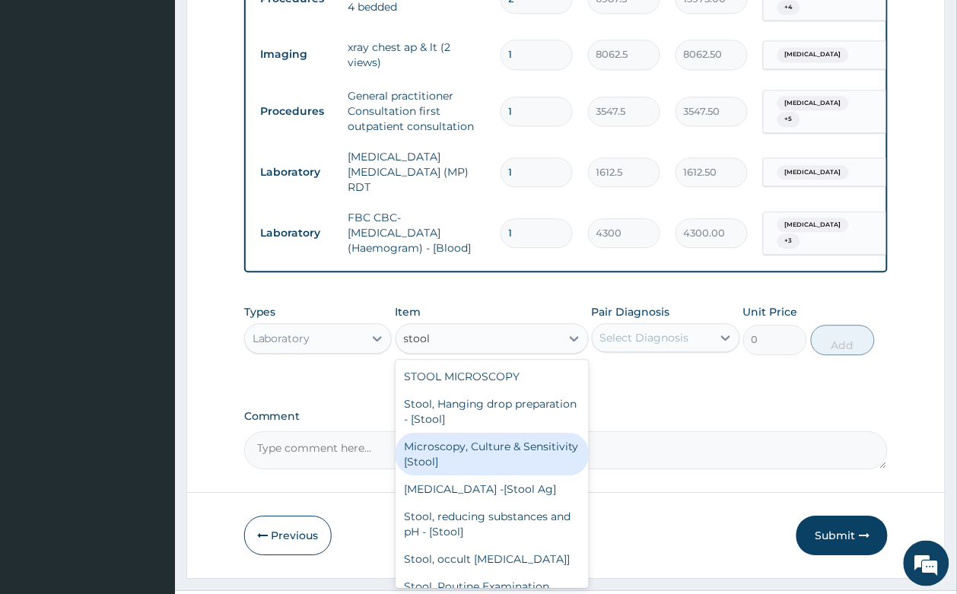
drag, startPoint x: 491, startPoint y: 424, endPoint x: 613, endPoint y: 332, distance: 153.2
click at [493, 433] on div "Microscopy, Culture & Sensitivity [Stool]" at bounding box center [491, 454] width 193 height 43
type input "4837.5"
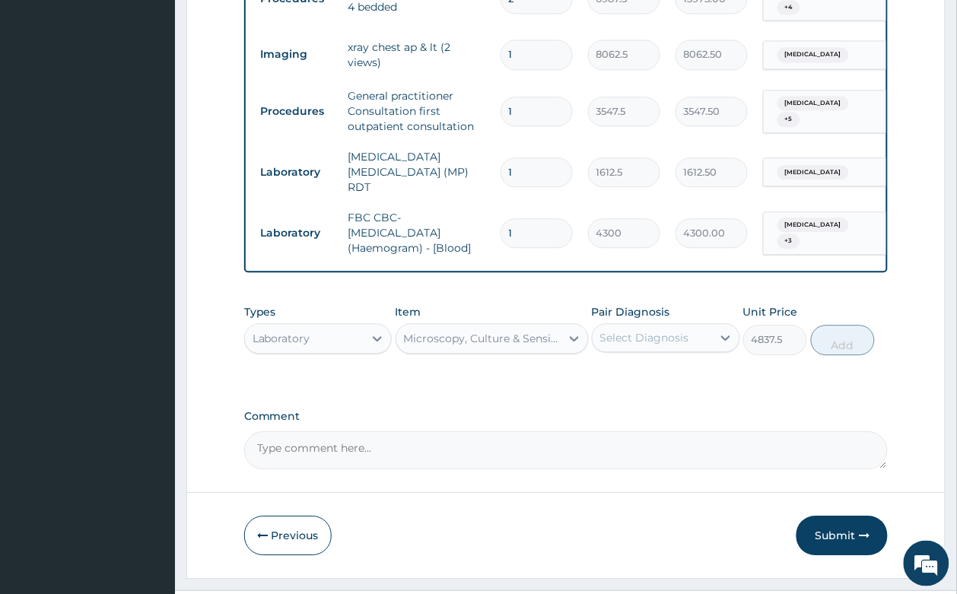
click at [628, 330] on div "Select Diagnosis" at bounding box center [644, 337] width 89 height 15
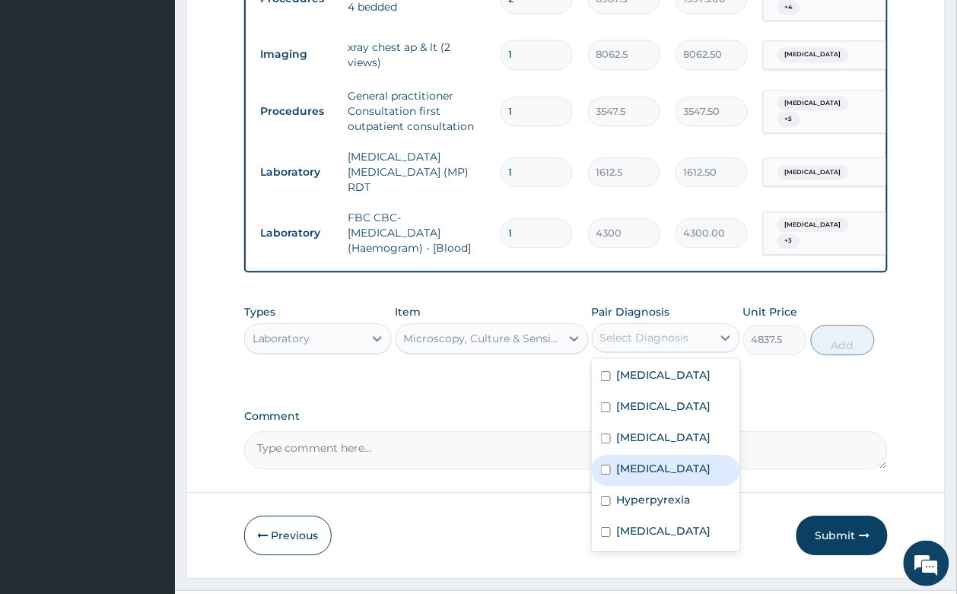
click at [674, 455] on div "Gastritis" at bounding box center [666, 470] width 148 height 31
checkbox input "true"
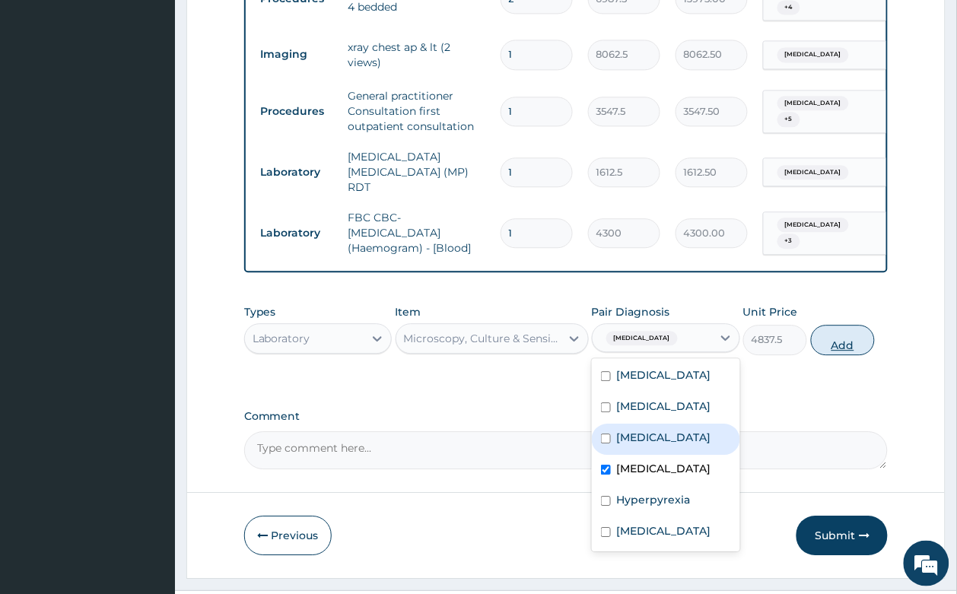
click at [856, 325] on button "Add" at bounding box center [843, 340] width 65 height 30
type input "0"
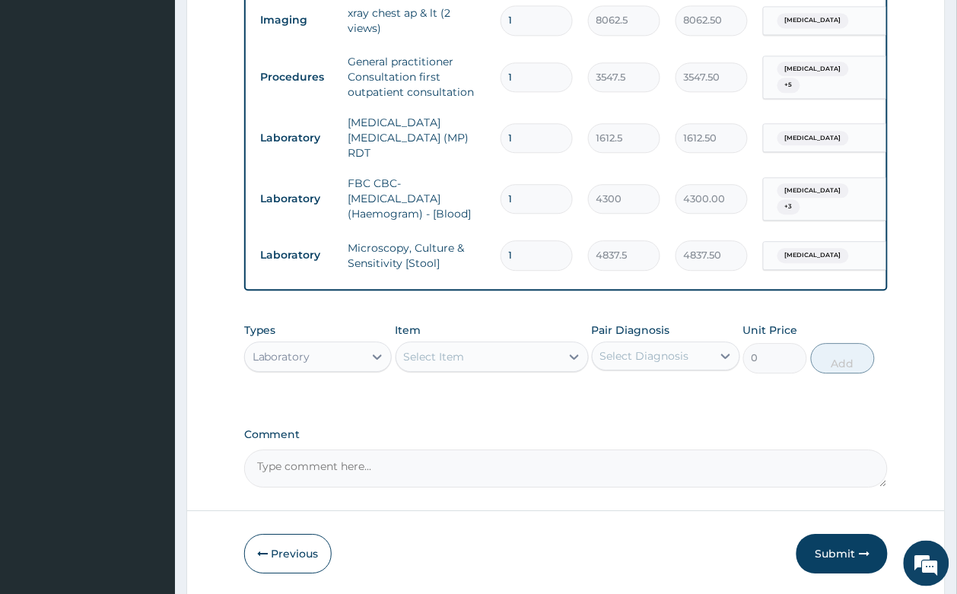
scroll to position [777, 0]
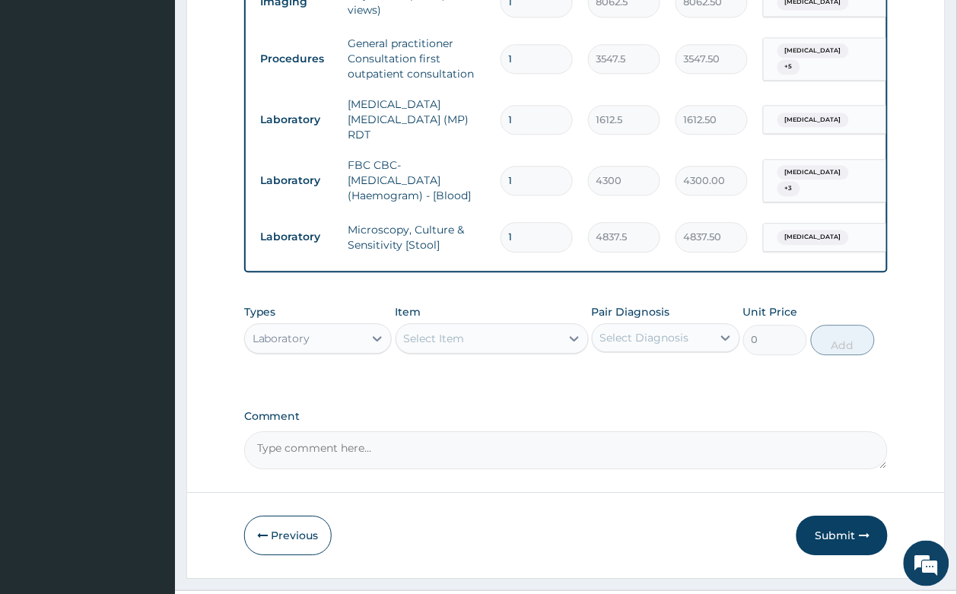
click at [477, 326] on div "Select Item" at bounding box center [478, 338] width 164 height 24
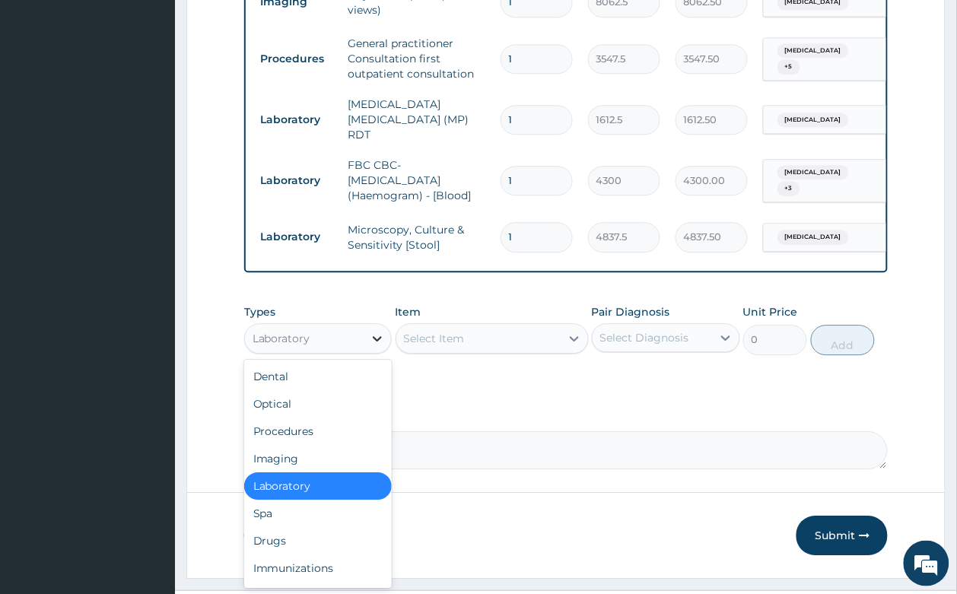
click at [379, 331] on icon at bounding box center [377, 338] width 15 height 15
click at [300, 527] on div "Drugs" at bounding box center [318, 540] width 148 height 27
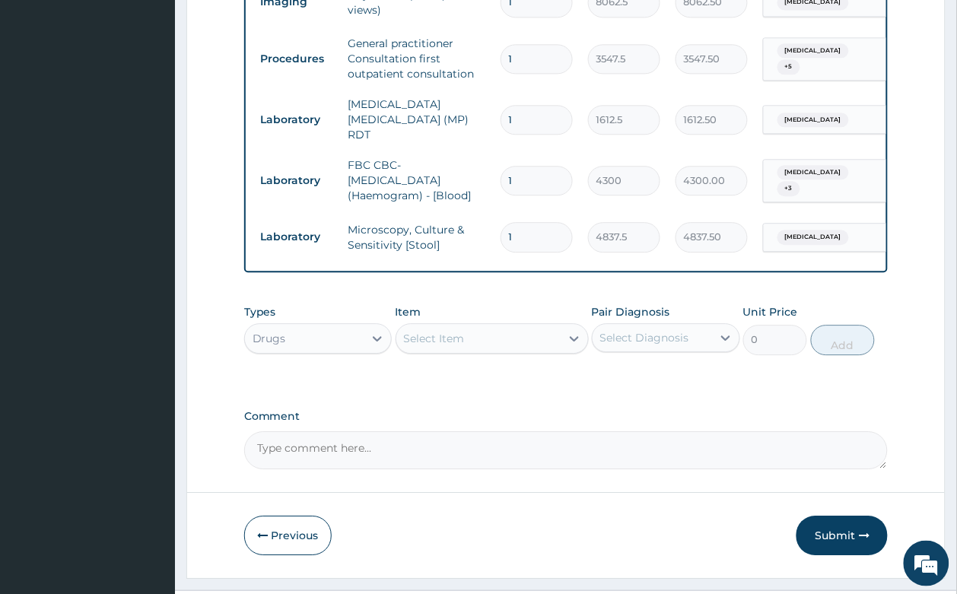
click at [485, 326] on div "Select Item" at bounding box center [478, 338] width 164 height 24
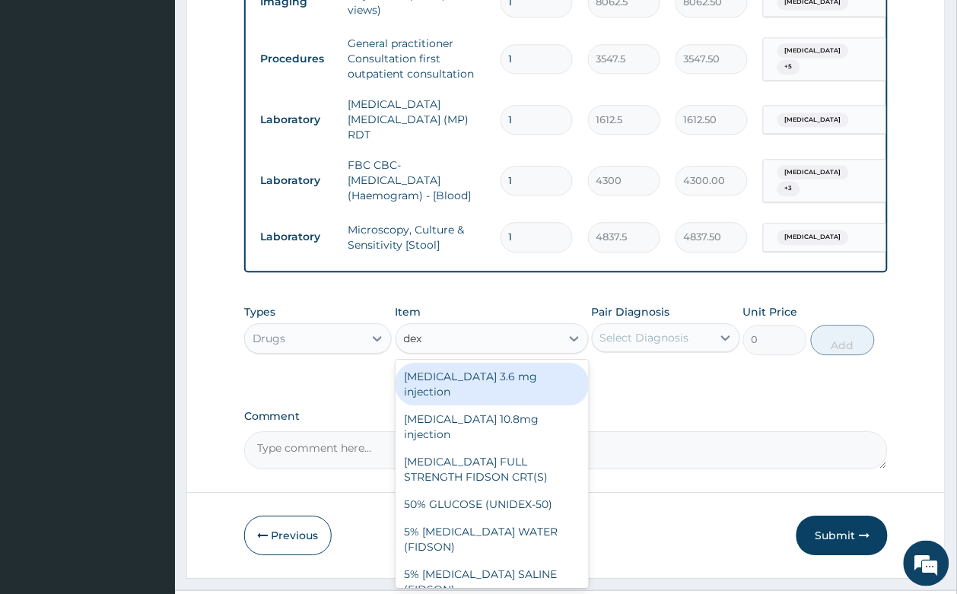
type input "dext"
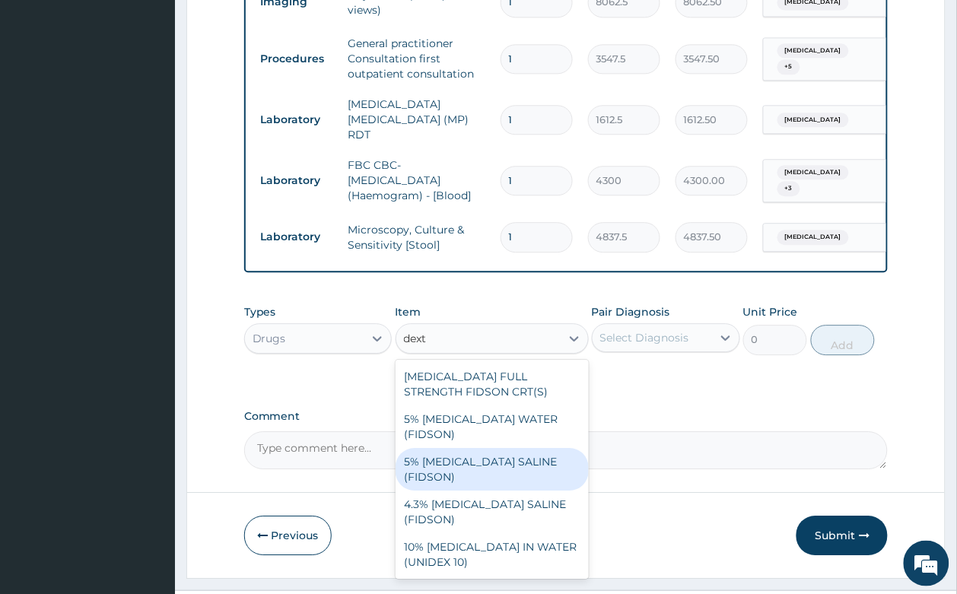
click at [553, 448] on div "5% DEXTROSE SALINE (FIDSON)" at bounding box center [491, 469] width 193 height 43
type input "1773.75"
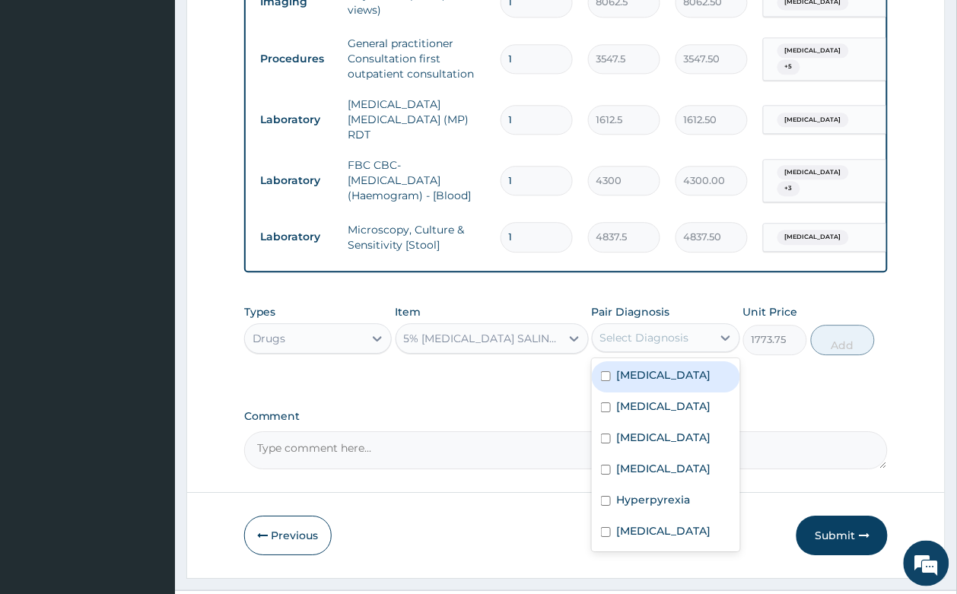
click at [662, 330] on div "Select Diagnosis" at bounding box center [644, 337] width 89 height 15
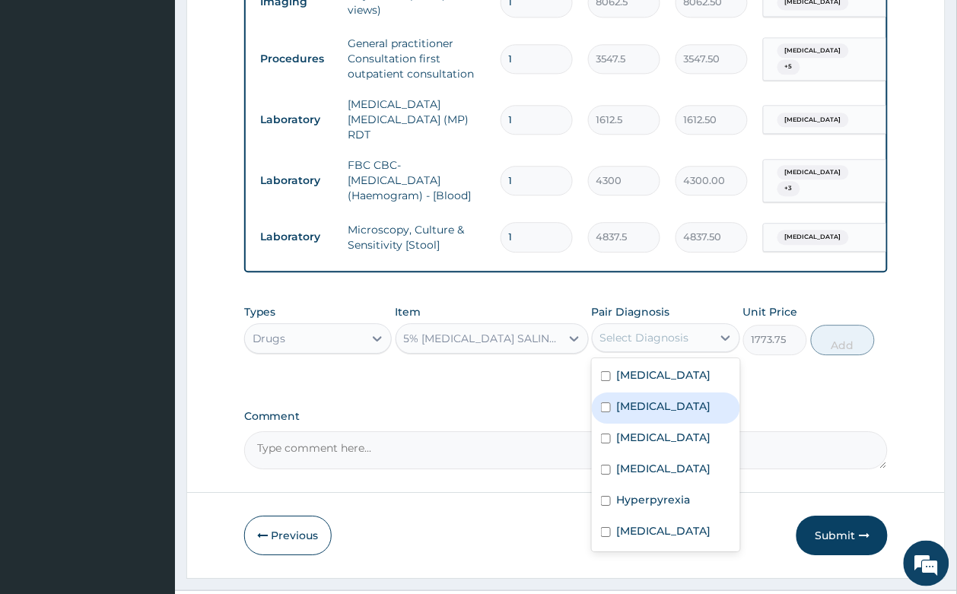
drag, startPoint x: 659, startPoint y: 370, endPoint x: 727, endPoint y: 343, distance: 73.7
click at [659, 392] on div "Malaria" at bounding box center [666, 407] width 148 height 31
checkbox input "true"
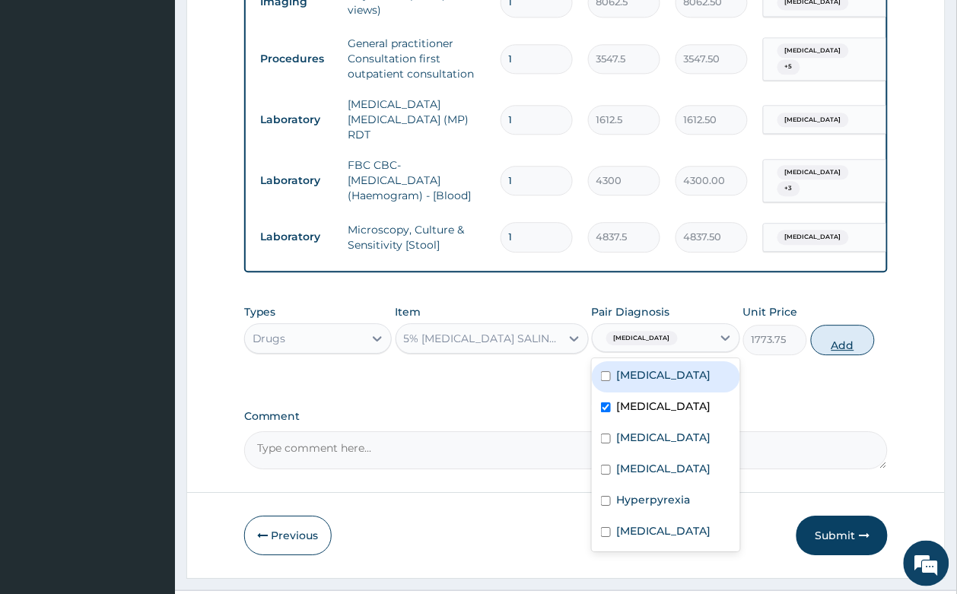
click at [865, 325] on button "Add" at bounding box center [843, 340] width 65 height 30
type input "0"
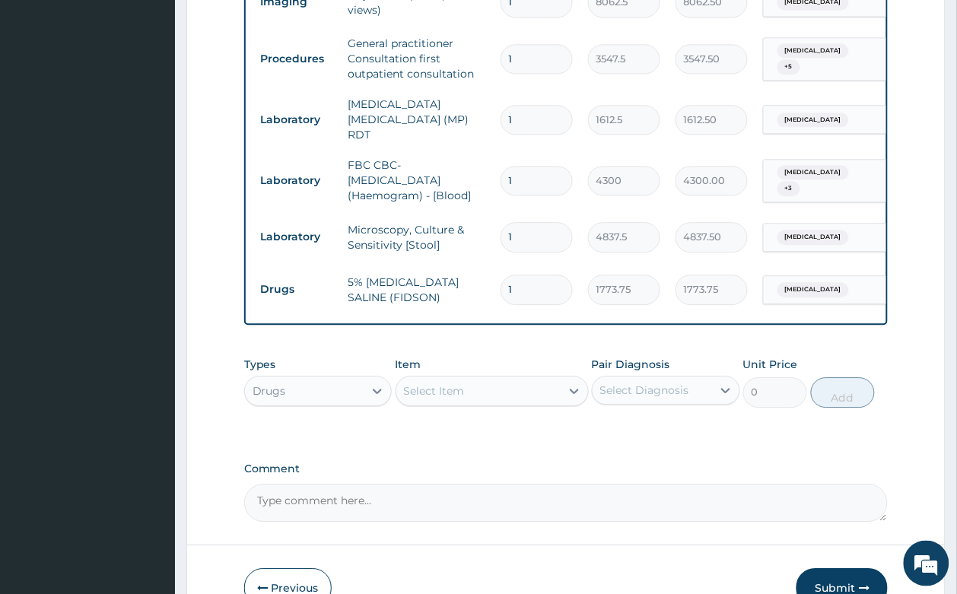
type input "0.00"
type input "3"
type input "5321.25"
type input "3"
drag, startPoint x: 515, startPoint y: 350, endPoint x: 474, endPoint y: 310, distance: 57.5
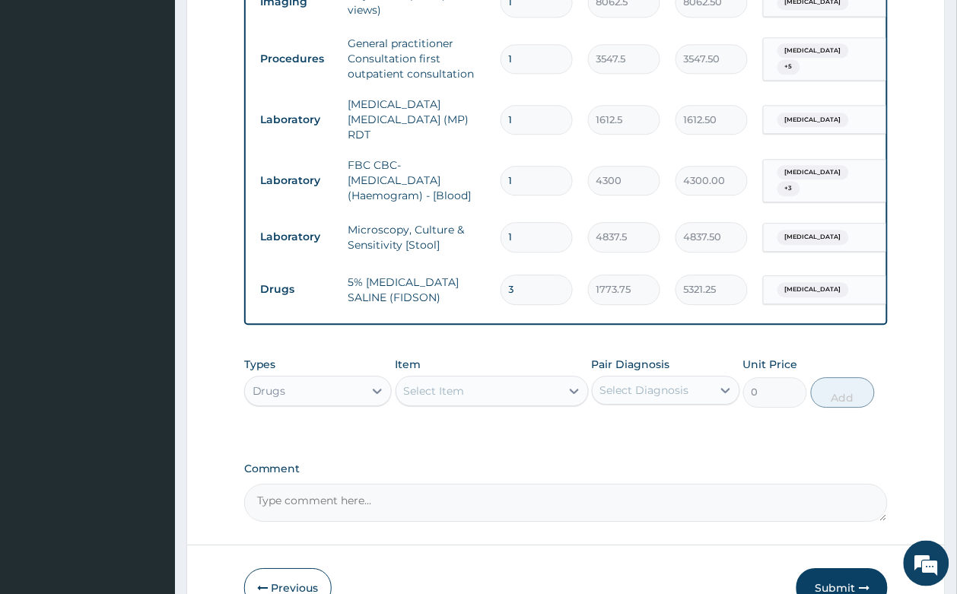
click at [516, 379] on div "Select Item" at bounding box center [478, 391] width 164 height 24
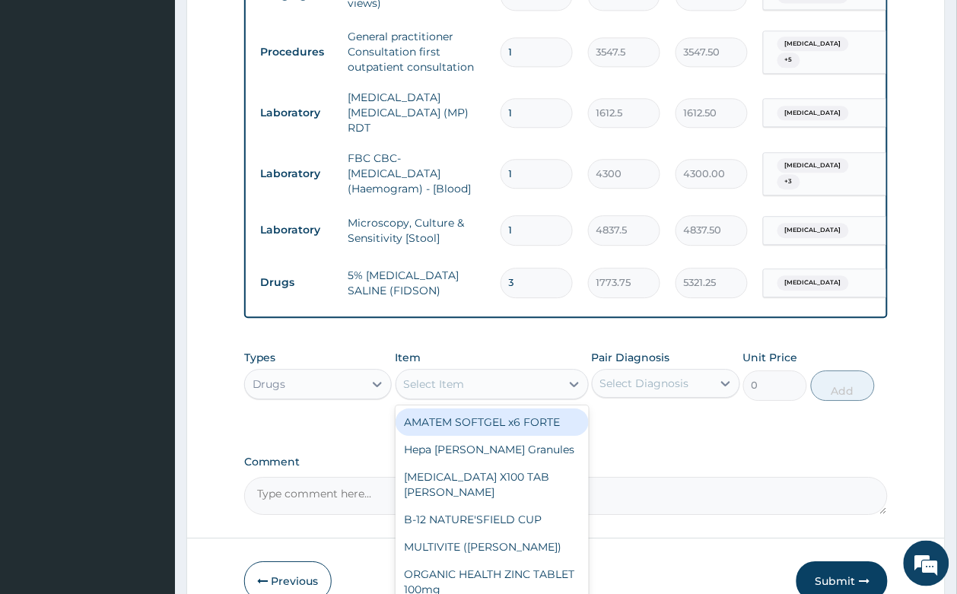
scroll to position [830, 0]
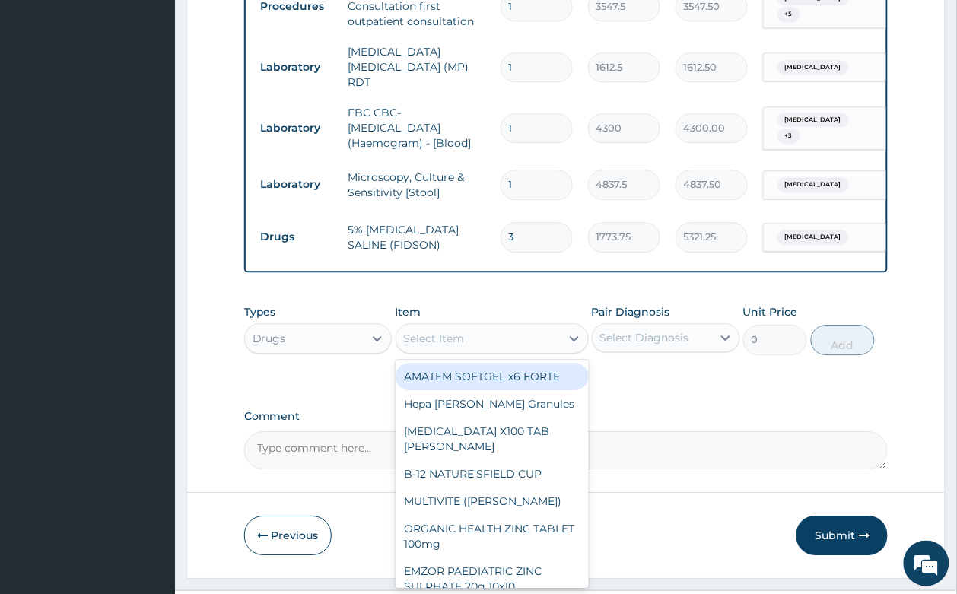
click at [465, 326] on div "Select Item" at bounding box center [478, 338] width 164 height 24
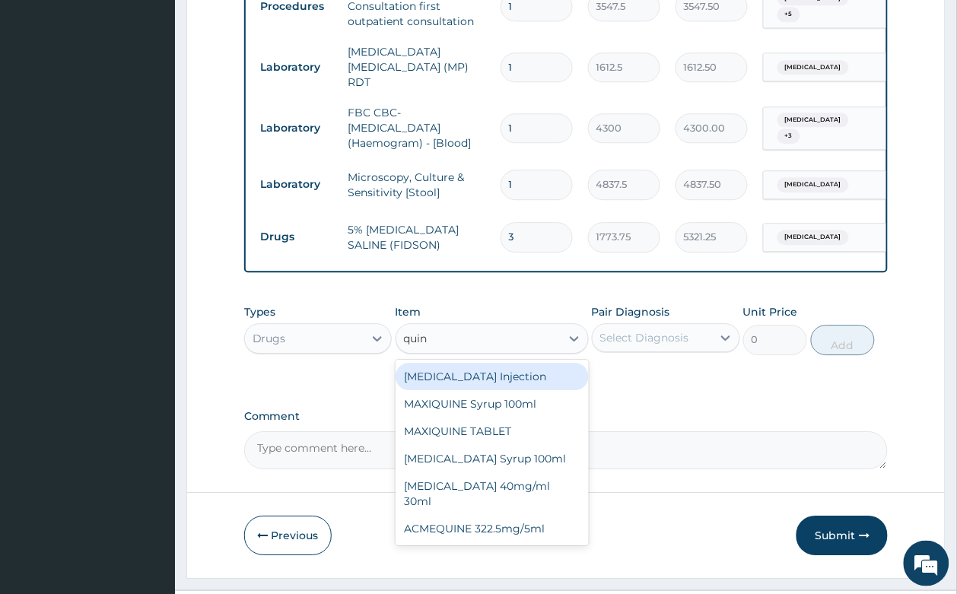
type input "quini"
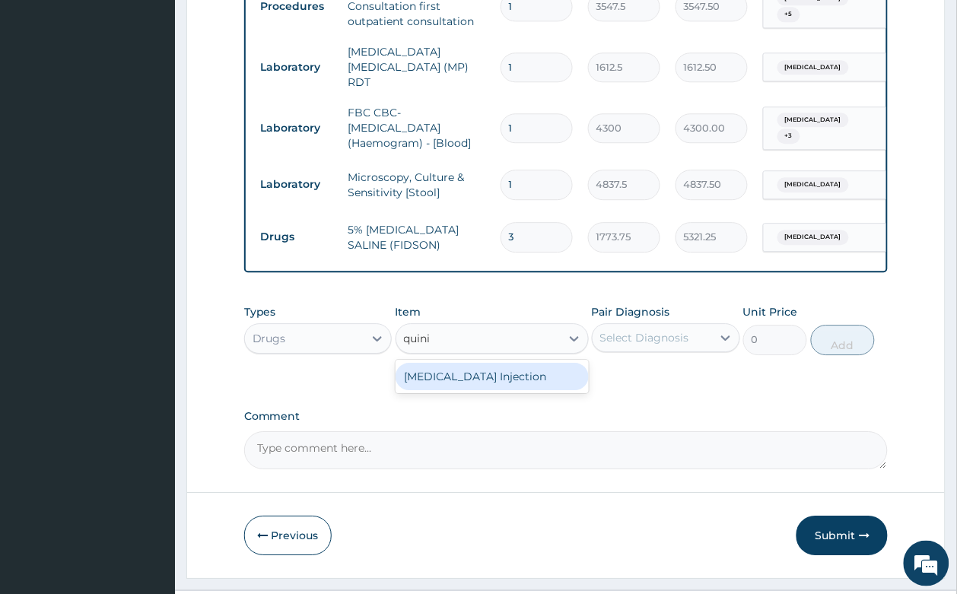
click at [487, 363] on div "QUININE Injection" at bounding box center [491, 376] width 193 height 27
type input "591.25"
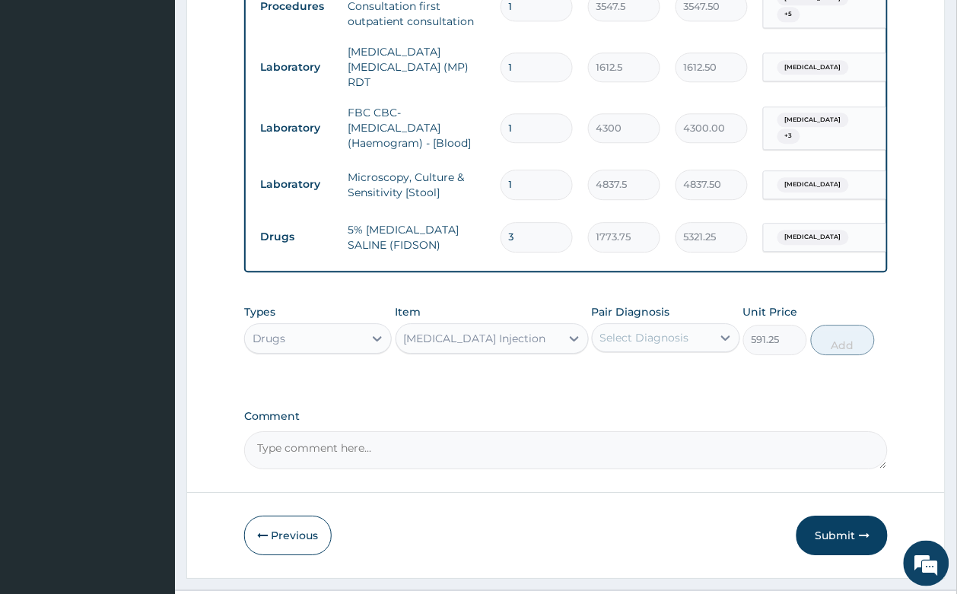
click at [643, 330] on div "Select Diagnosis" at bounding box center [644, 337] width 89 height 15
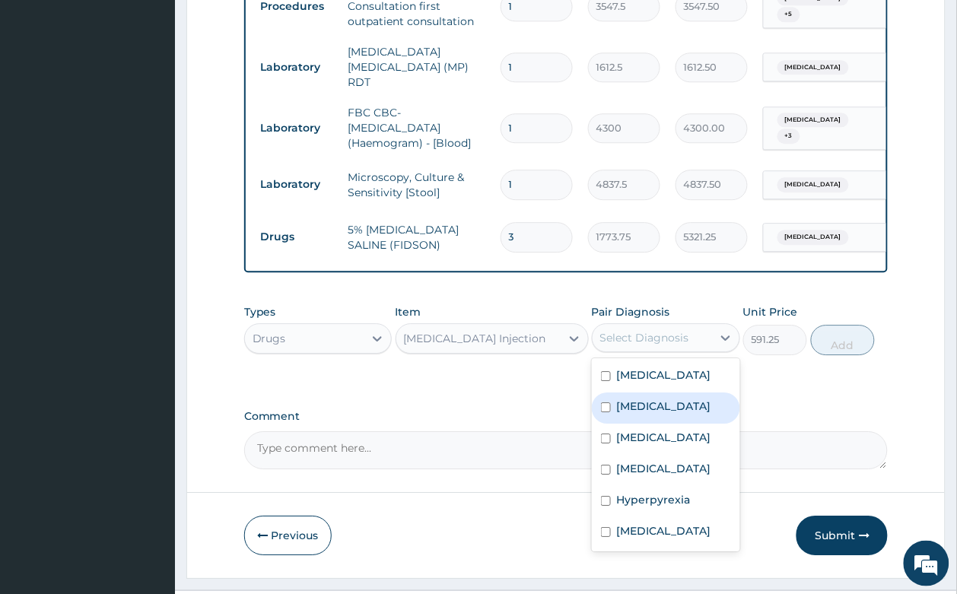
click at [653, 392] on div "Malaria" at bounding box center [666, 407] width 148 height 31
checkbox input "true"
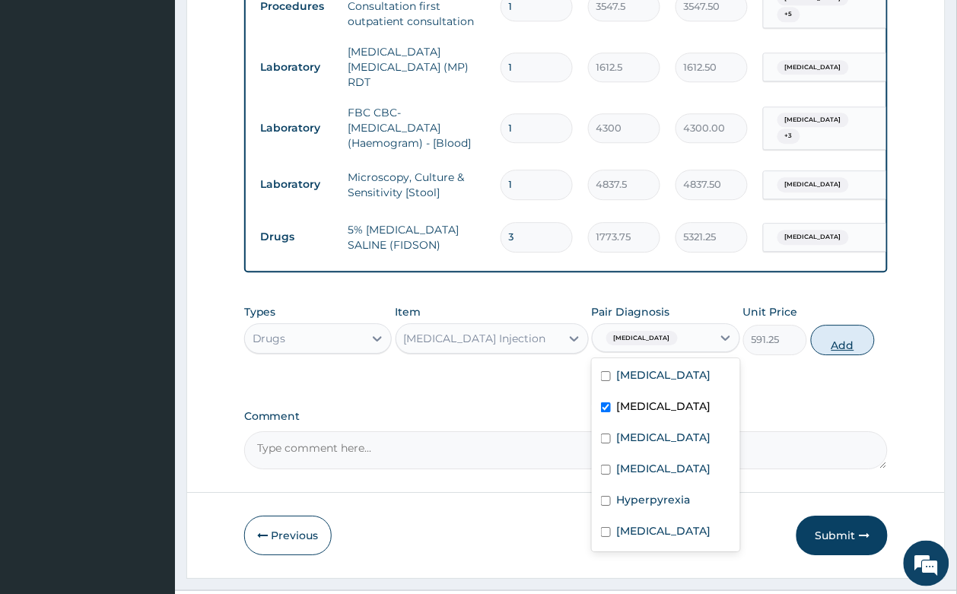
click at [838, 325] on button "Add" at bounding box center [843, 340] width 65 height 30
type input "0"
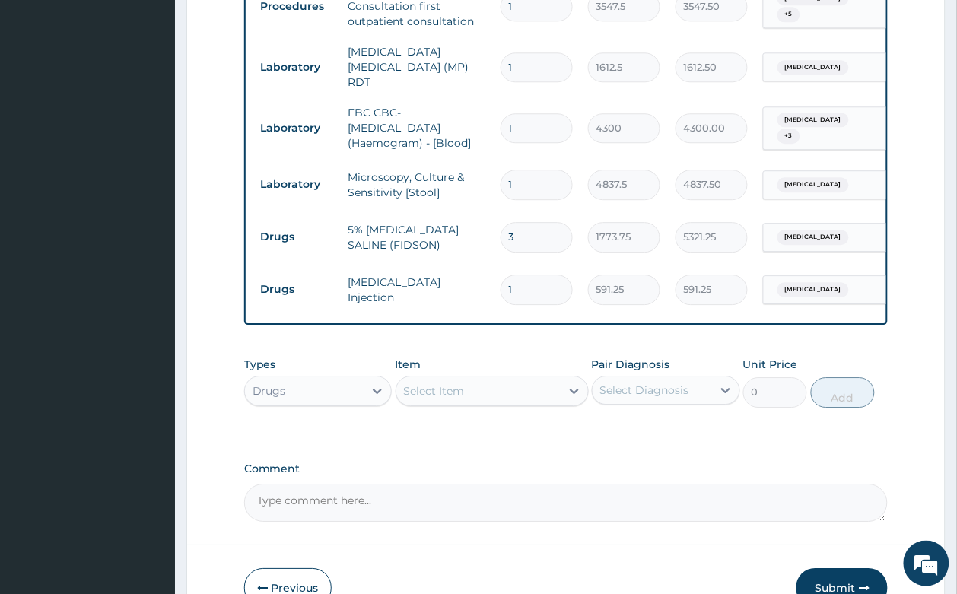
type input "0.00"
type input "3"
type input "1773.75"
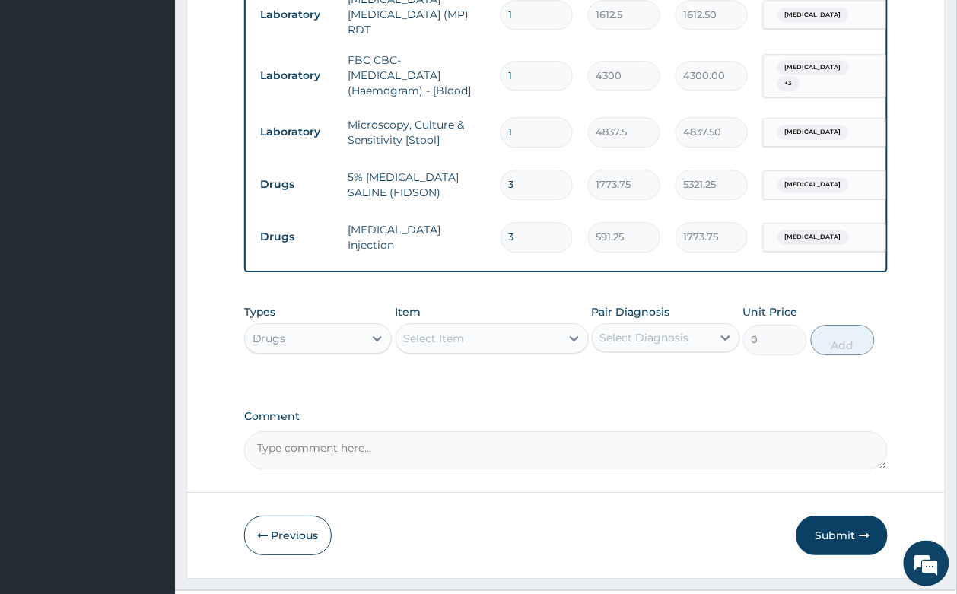
type input "3"
click at [422, 331] on div "Select Item" at bounding box center [434, 338] width 61 height 15
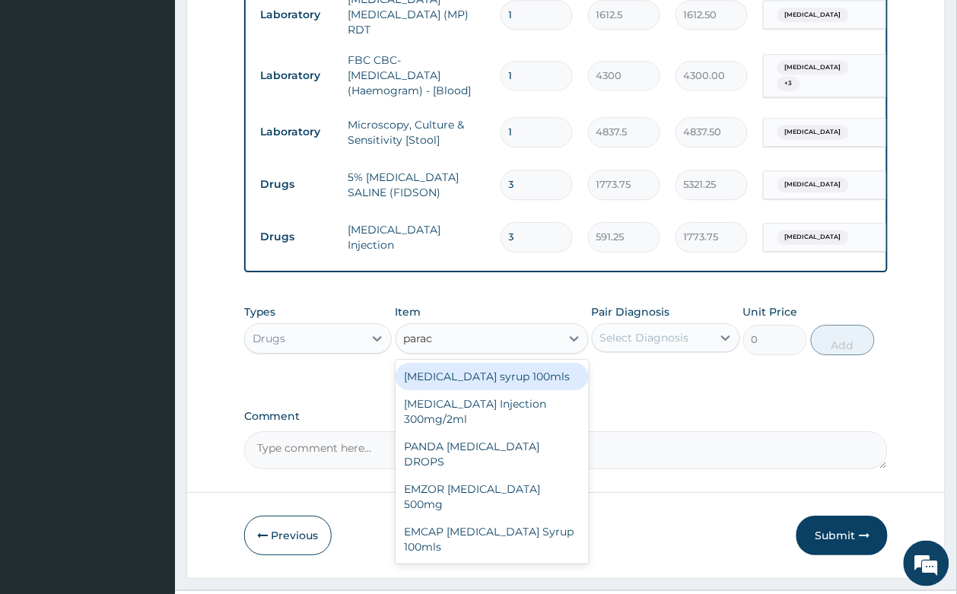
type input "parace"
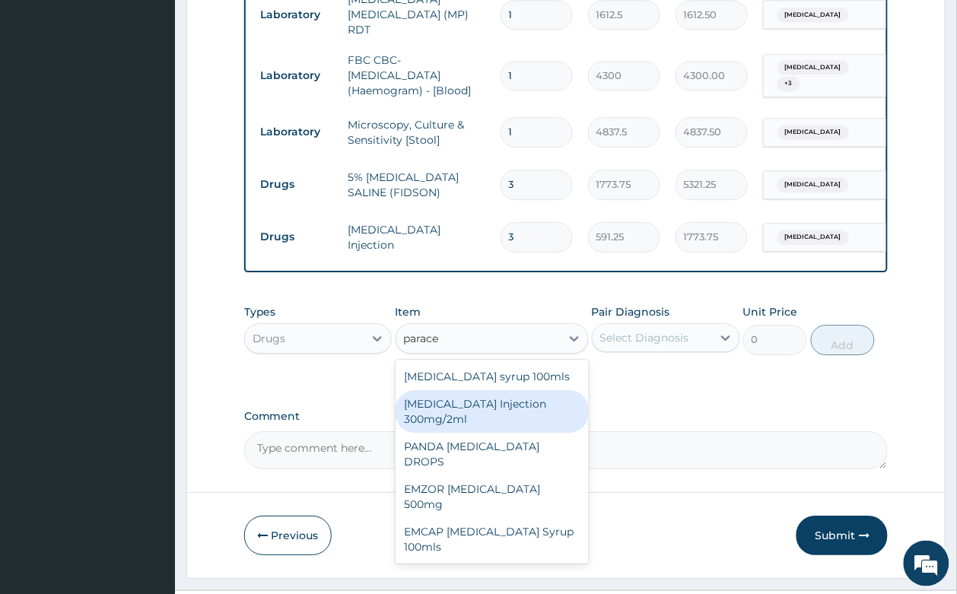
click at [443, 390] on div "PARACETAMOL Injection 300mg/2ml" at bounding box center [491, 411] width 193 height 43
type input "260.15"
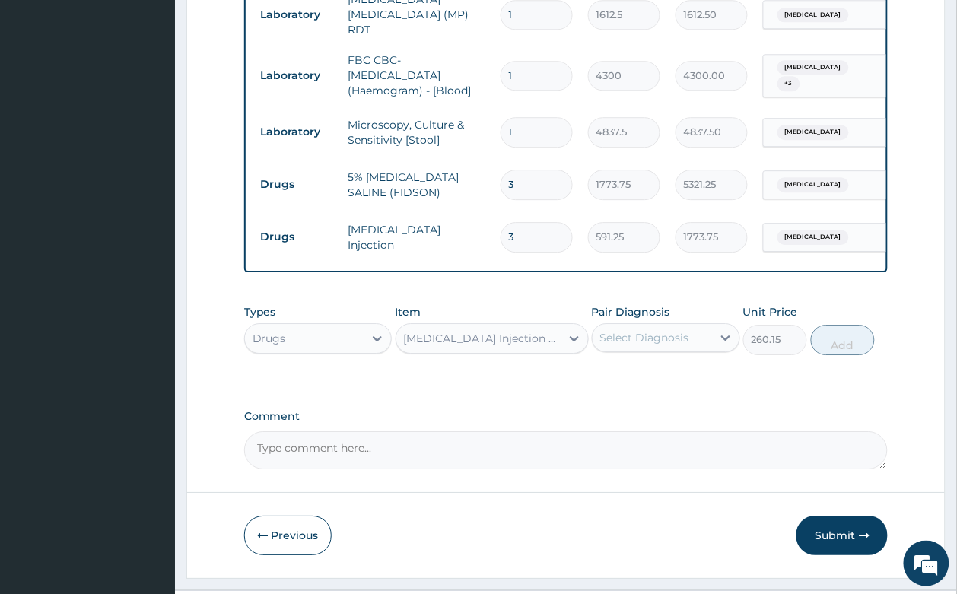
click at [639, 330] on div "Select Diagnosis" at bounding box center [644, 337] width 89 height 15
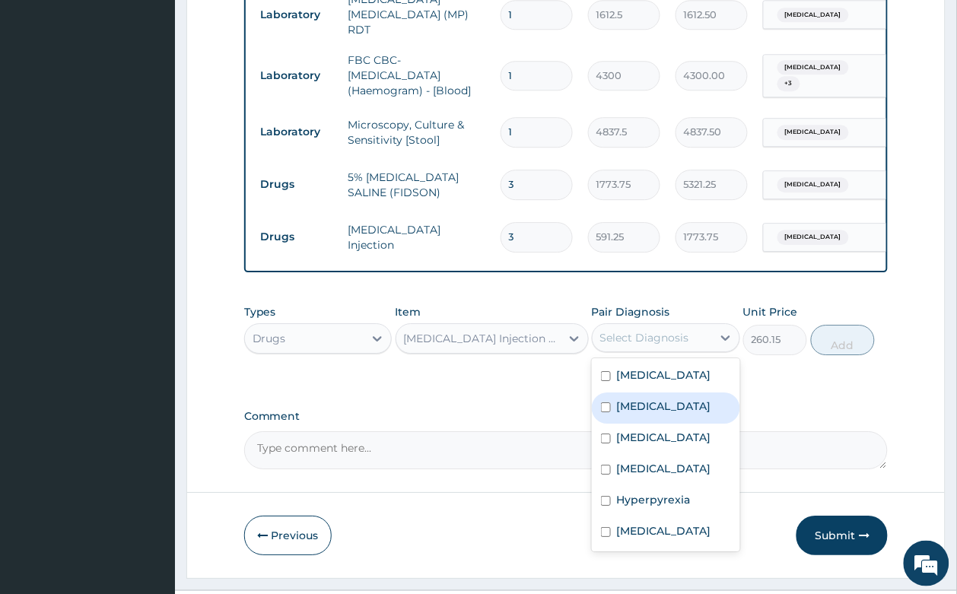
click at [651, 399] on label "Malaria" at bounding box center [664, 406] width 94 height 15
checkbox input "true"
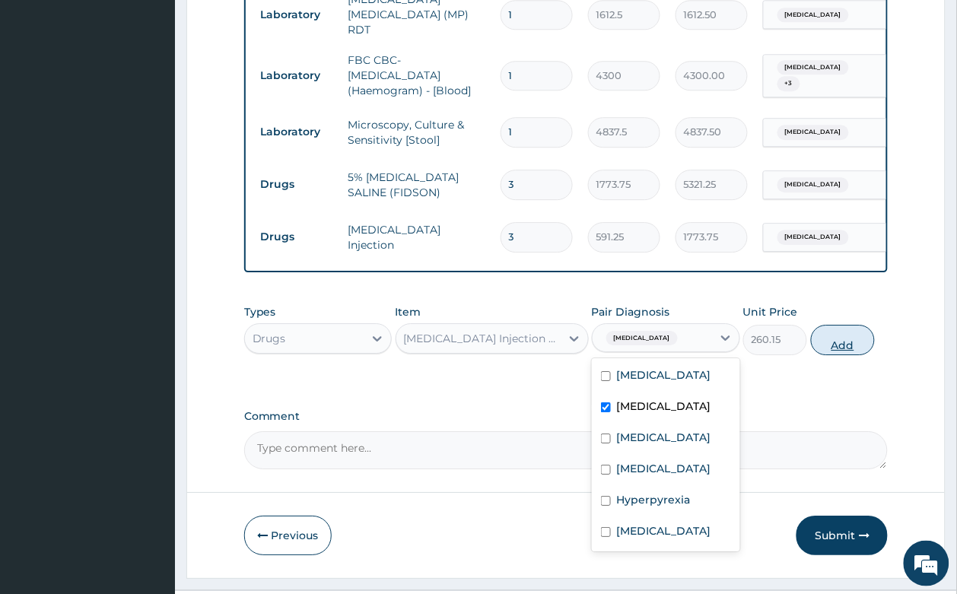
click at [852, 325] on button "Add" at bounding box center [843, 340] width 65 height 30
type input "0"
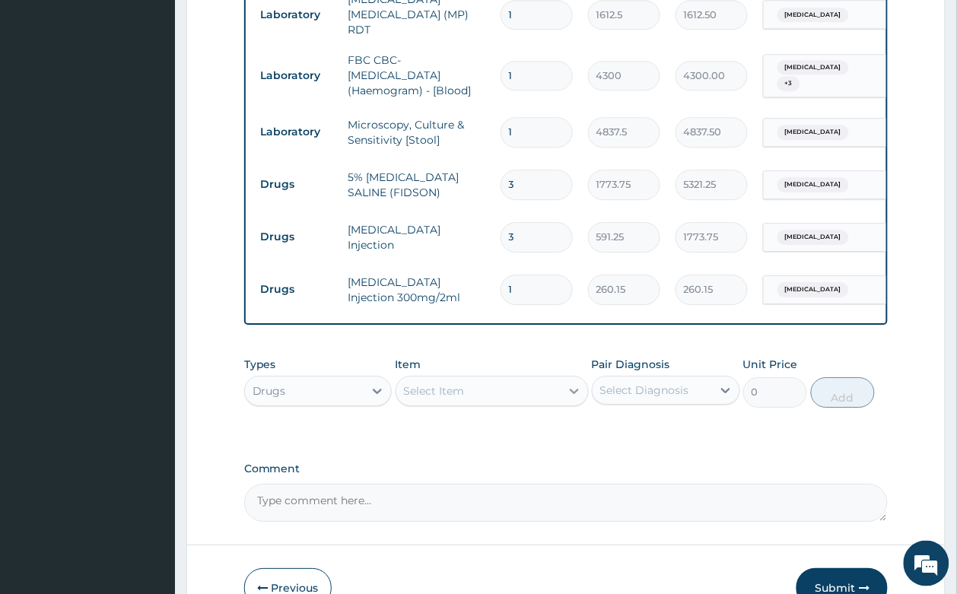
type input "0.00"
type input "4"
type input "1040.60"
type input "4"
click at [516, 222] on input "3" at bounding box center [536, 237] width 72 height 30
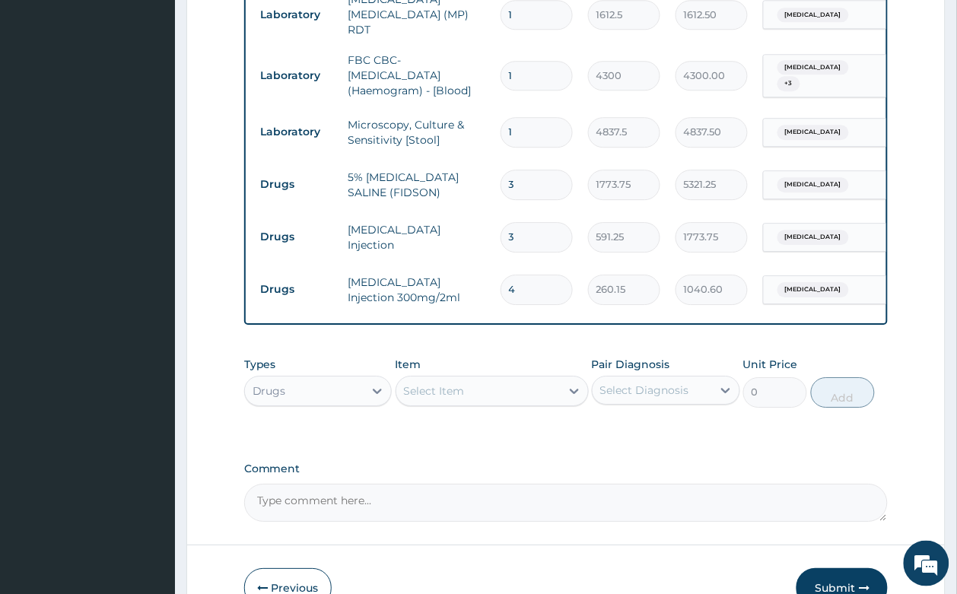
type input "0.00"
type input "3"
type input "1773.75"
click at [516, 170] on input "3" at bounding box center [536, 185] width 72 height 30
type input "0.00"
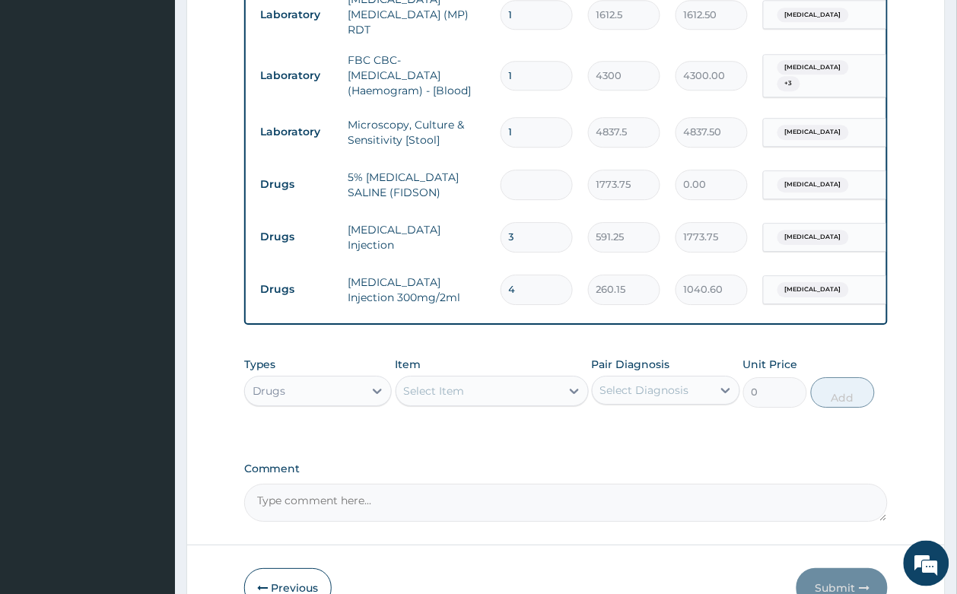
type input "2"
type input "3547.50"
type input "0"
type input "0.00"
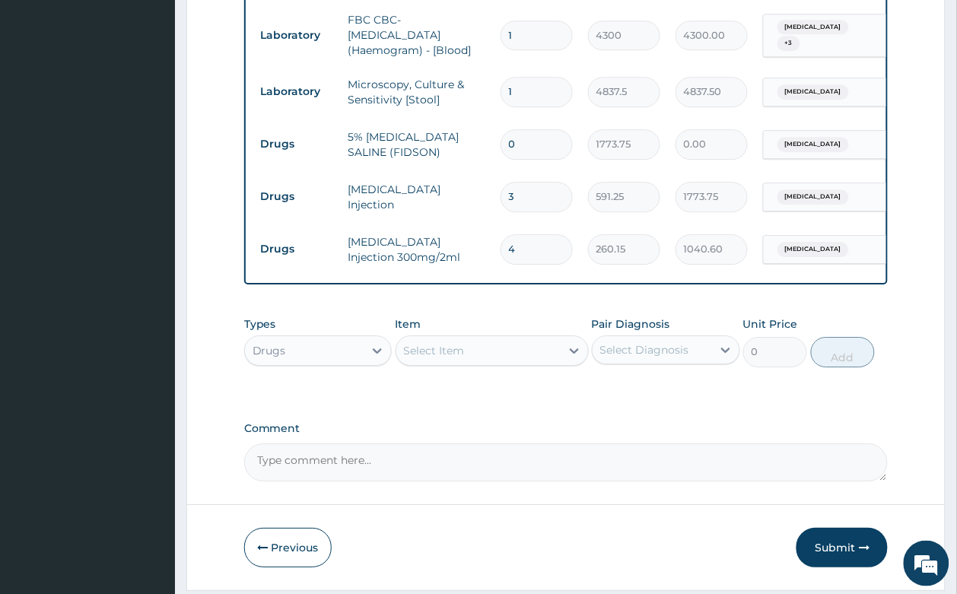
scroll to position [935, 0]
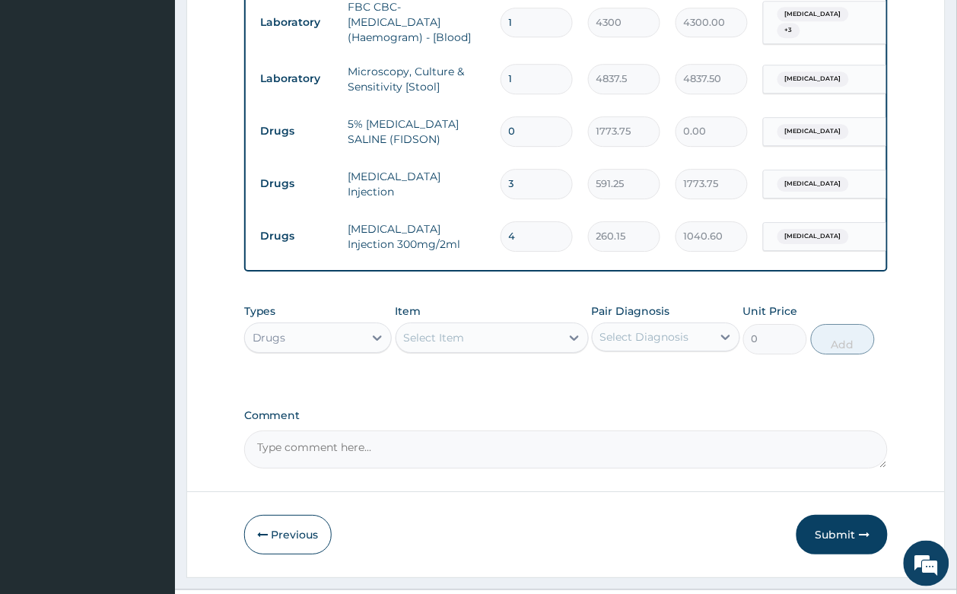
type input "0"
click at [430, 330] on div "Select Item" at bounding box center [434, 337] width 61 height 15
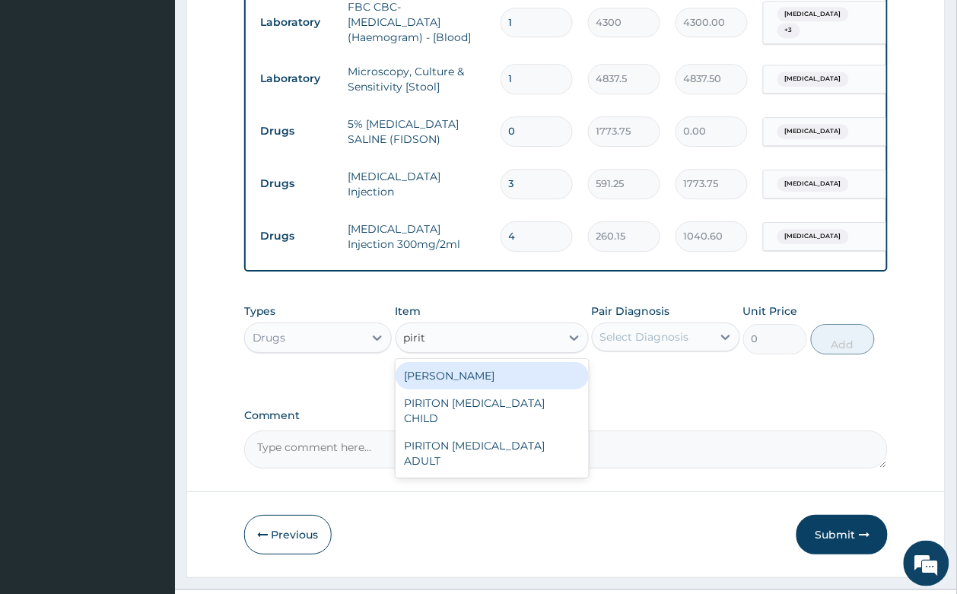
type input "pirito"
drag, startPoint x: 450, startPoint y: 332, endPoint x: 595, endPoint y: 326, distance: 144.6
click at [450, 362] on div "PIRITON TAB EVANS" at bounding box center [491, 375] width 193 height 27
type input "23.65"
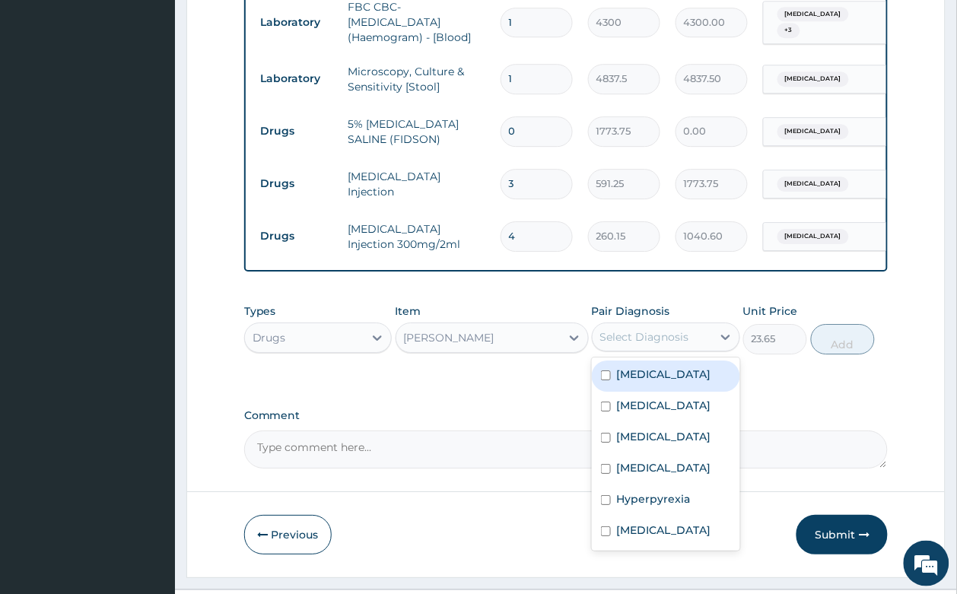
click at [647, 329] on div "Select Diagnosis" at bounding box center [644, 336] width 89 height 15
click at [675, 360] on div "Rhinitis" at bounding box center [666, 375] width 148 height 31
checkbox input "true"
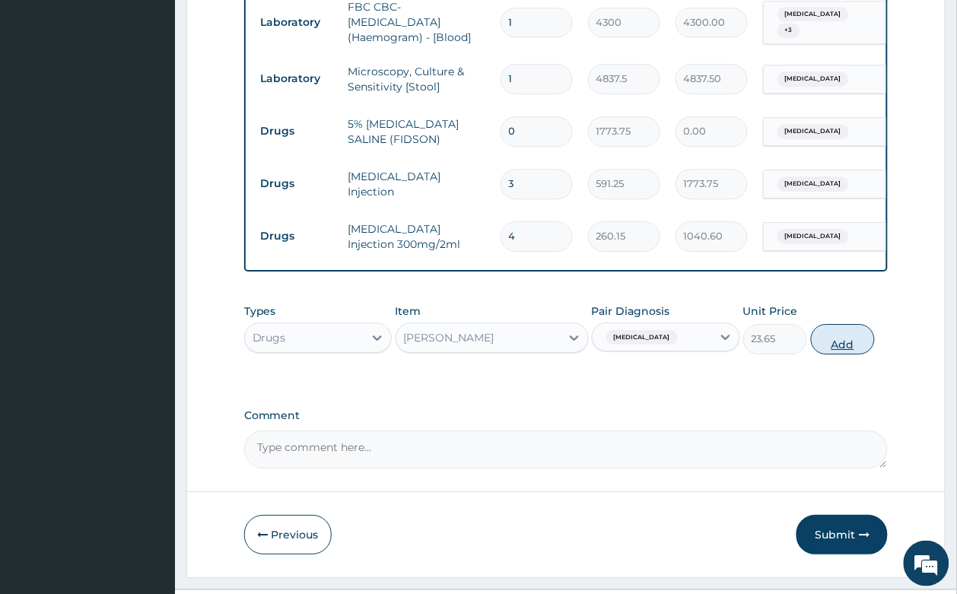
click at [830, 324] on button "Add" at bounding box center [843, 339] width 65 height 30
type input "0"
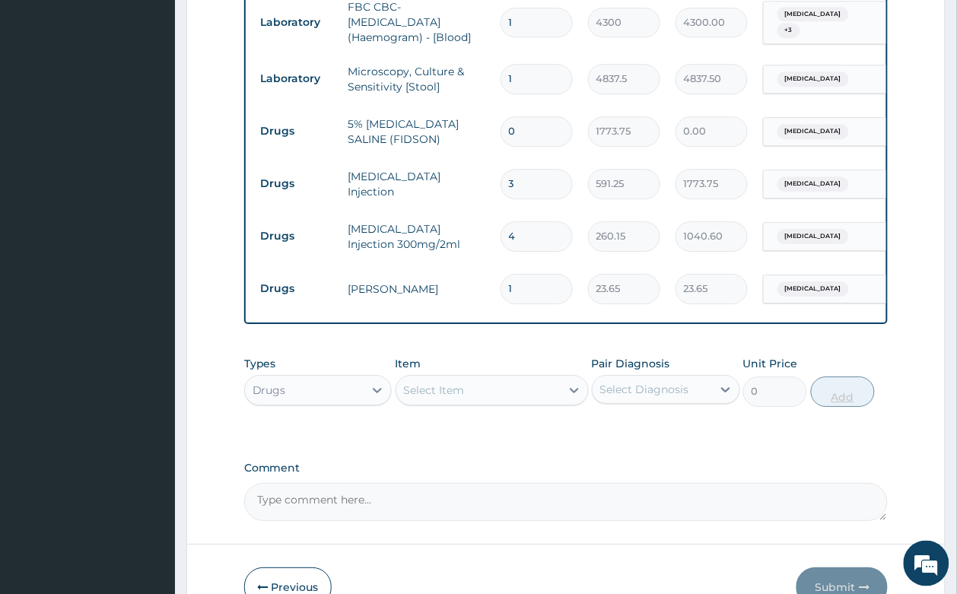
type input "0.00"
type input "7"
type input "165.55"
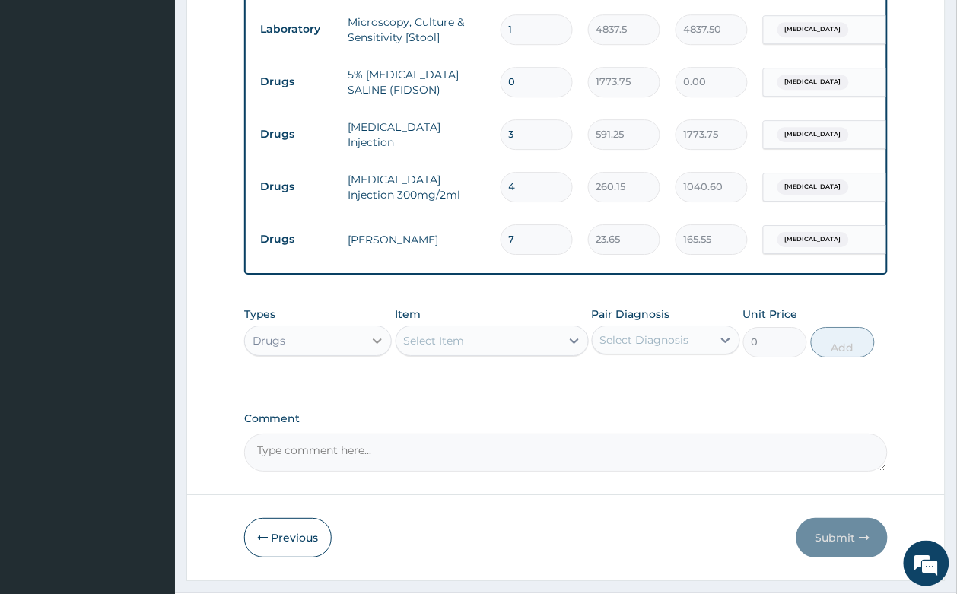
scroll to position [987, 0]
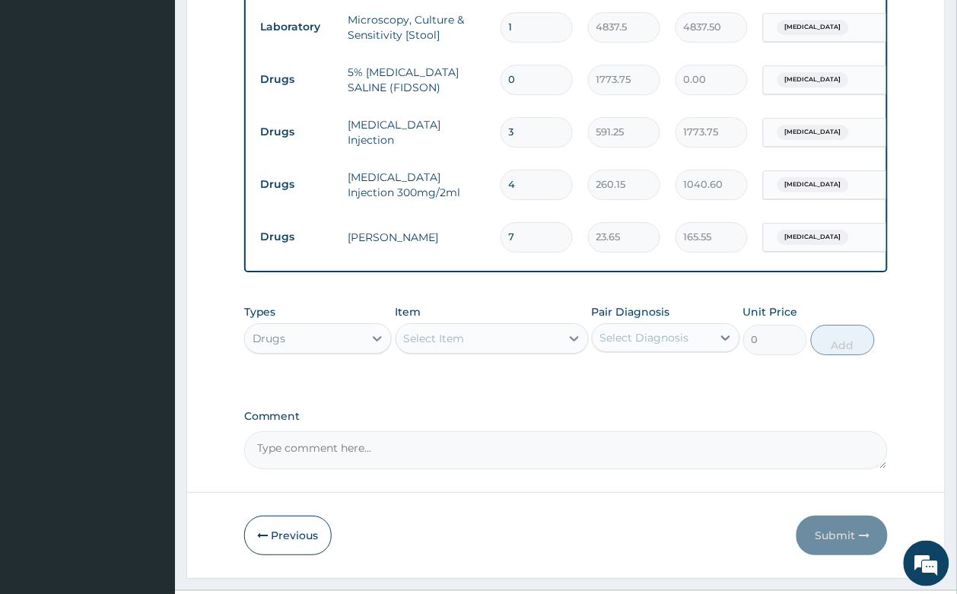
type input "7"
click at [436, 331] on div "Select Item" at bounding box center [434, 338] width 61 height 15
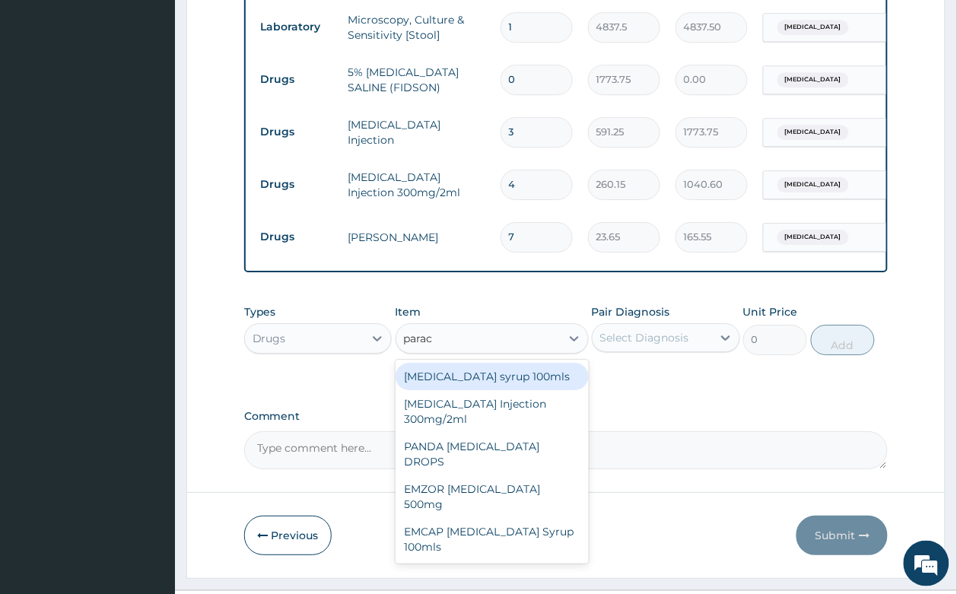
type input "parace"
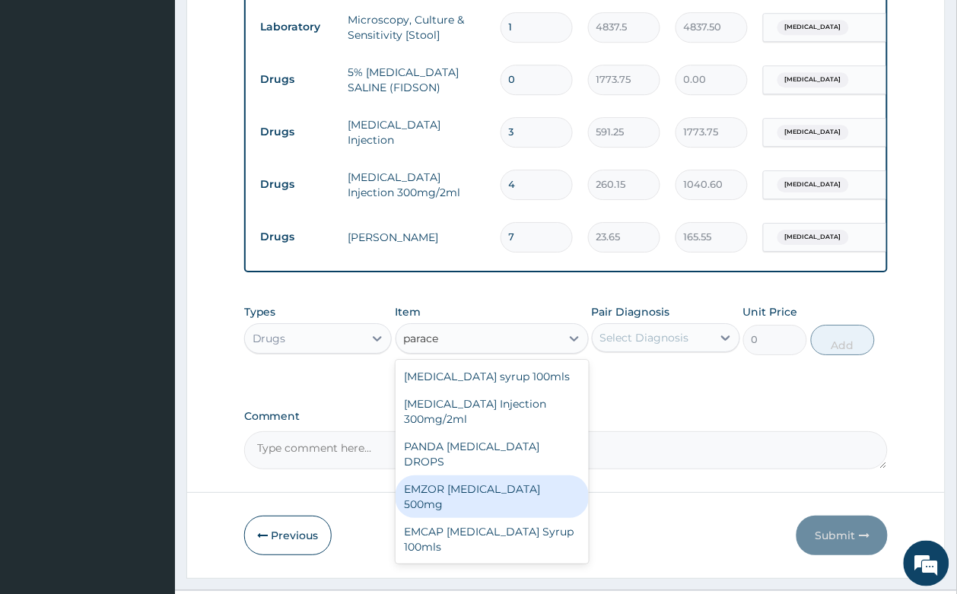
click at [495, 475] on div "EMZOR PARACETAMOL 500mg" at bounding box center [491, 496] width 193 height 43
type input "23.65"
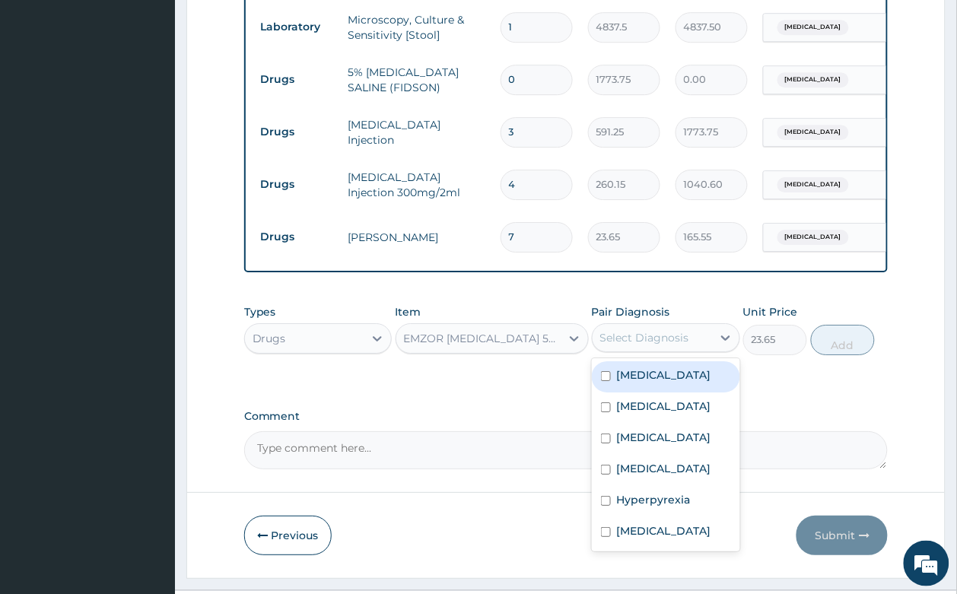
click at [631, 326] on div "Select Diagnosis" at bounding box center [651, 338] width 119 height 24
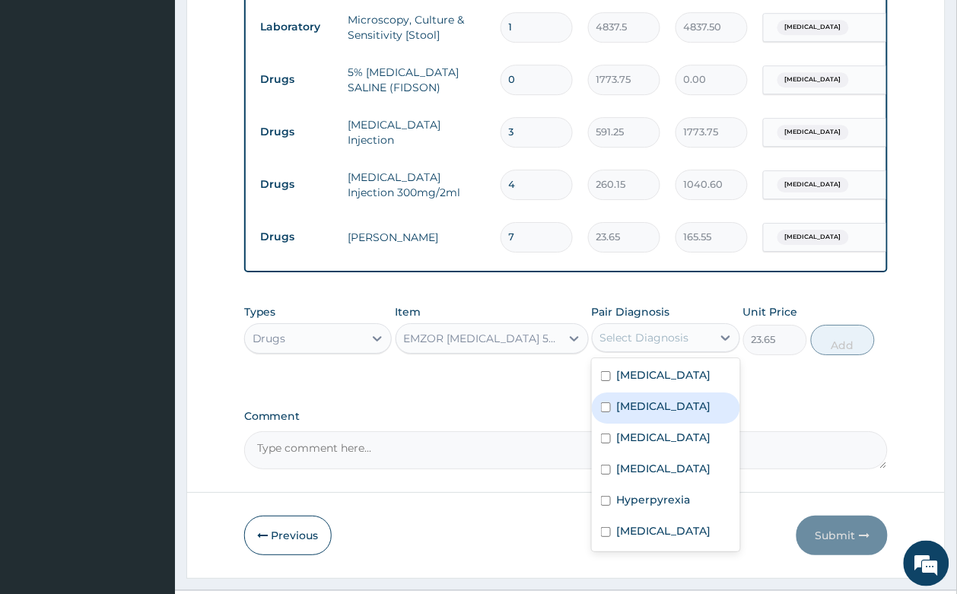
click at [643, 399] on label "Malaria" at bounding box center [664, 406] width 94 height 15
checkbox input "true"
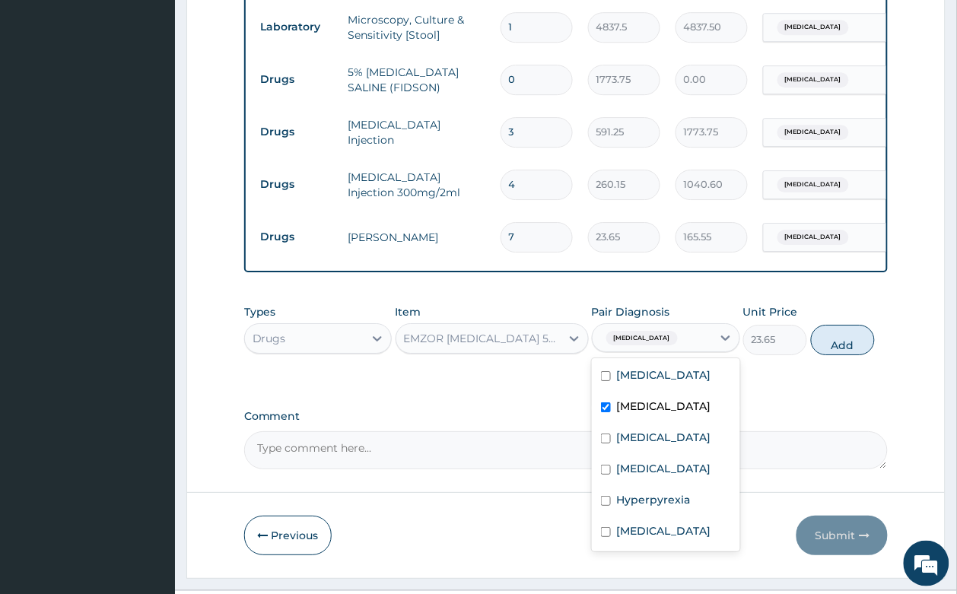
click at [843, 325] on button "Add" at bounding box center [843, 340] width 65 height 30
type input "0"
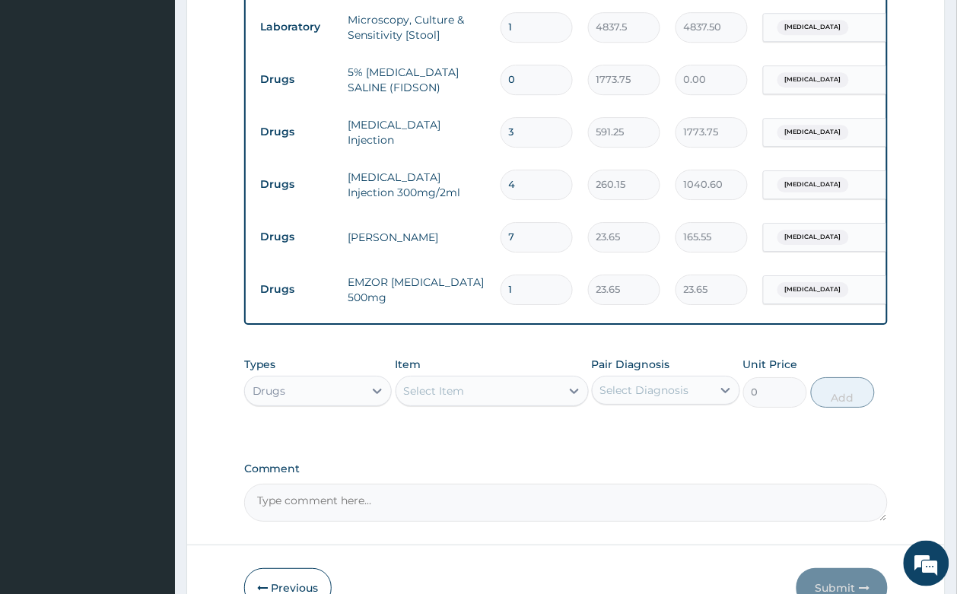
type input "0.00"
type input "9"
type input "212.85"
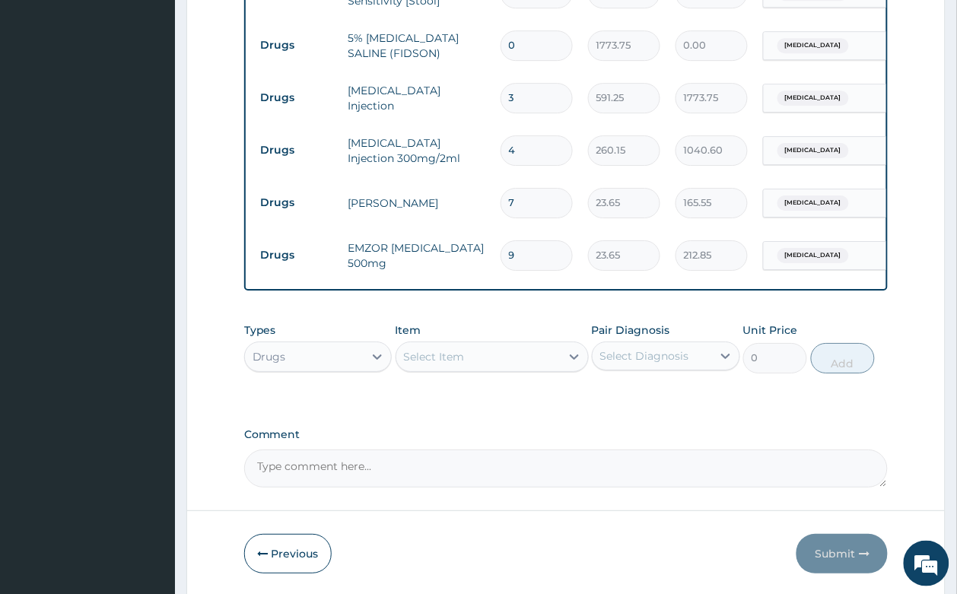
scroll to position [1040, 0]
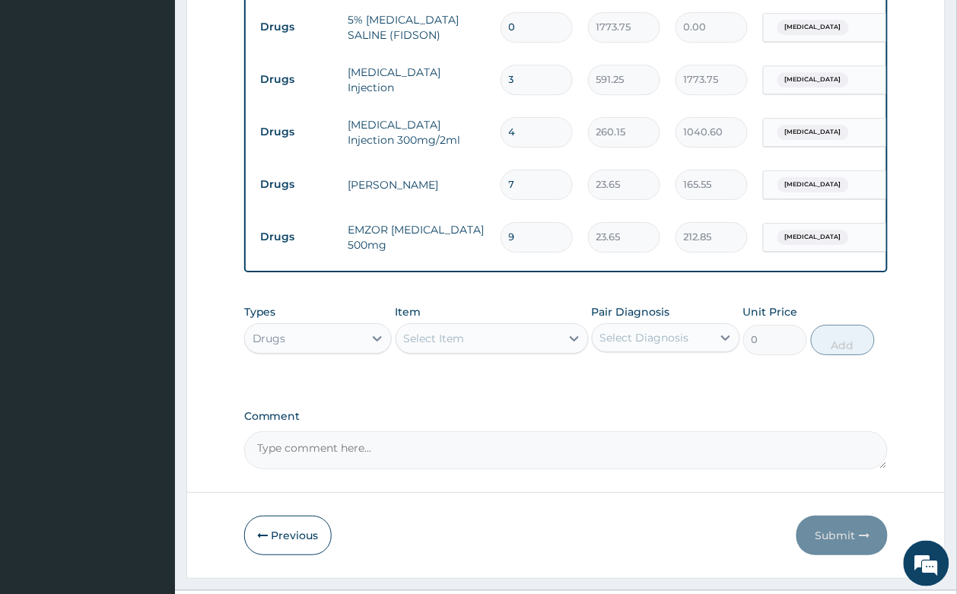
type input "9"
click at [449, 331] on div "Select Item" at bounding box center [434, 338] width 61 height 15
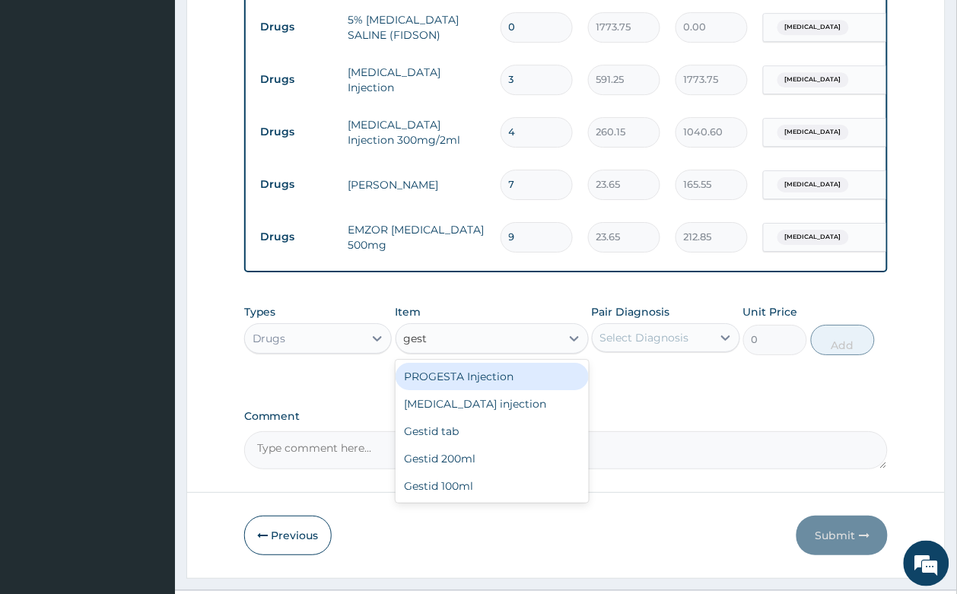
type input "gesti"
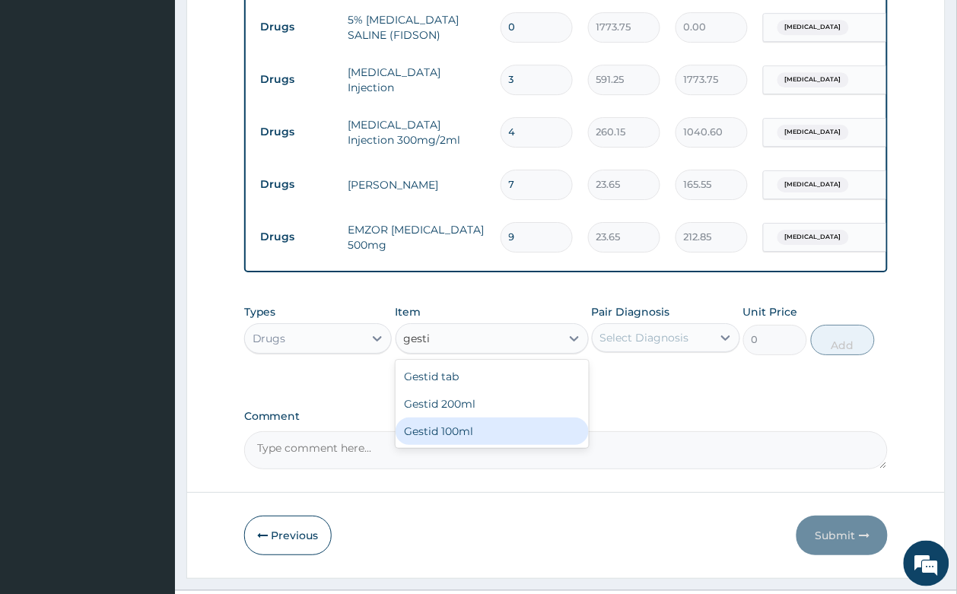
click at [499, 418] on div "Gestid 100ml" at bounding box center [491, 431] width 193 height 27
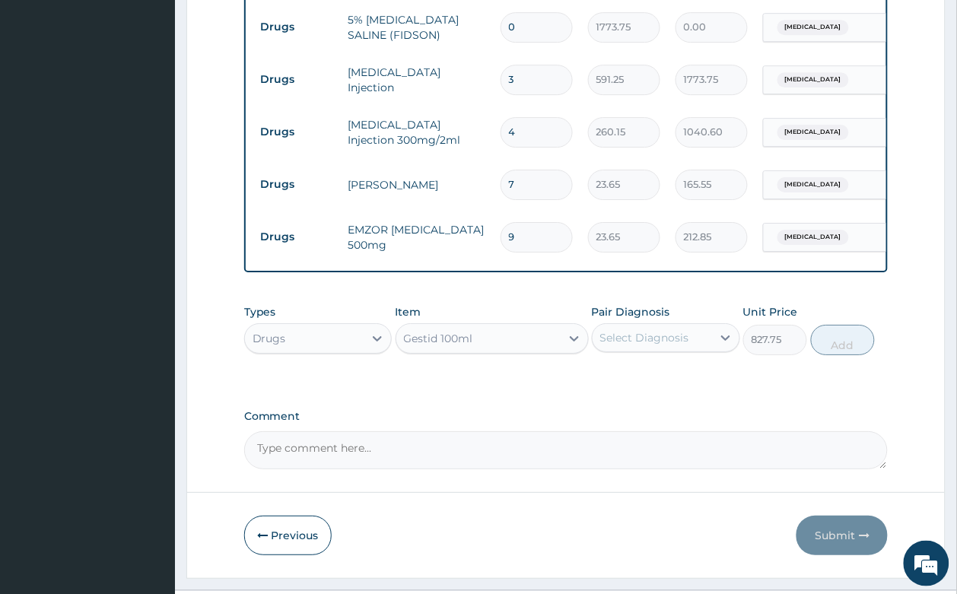
click at [513, 326] on div "Gestid 100ml" at bounding box center [478, 338] width 164 height 24
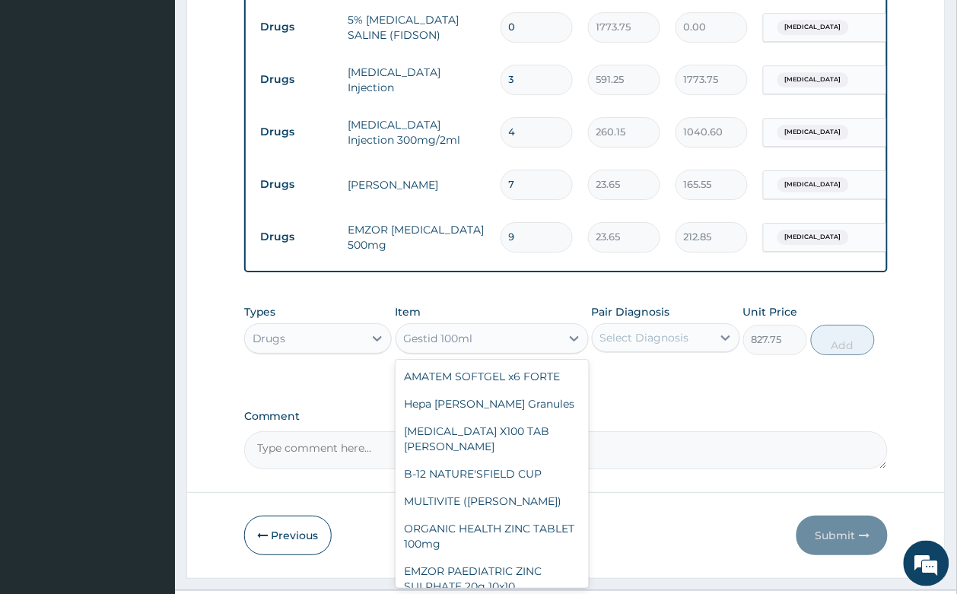
scroll to position [21127, 0]
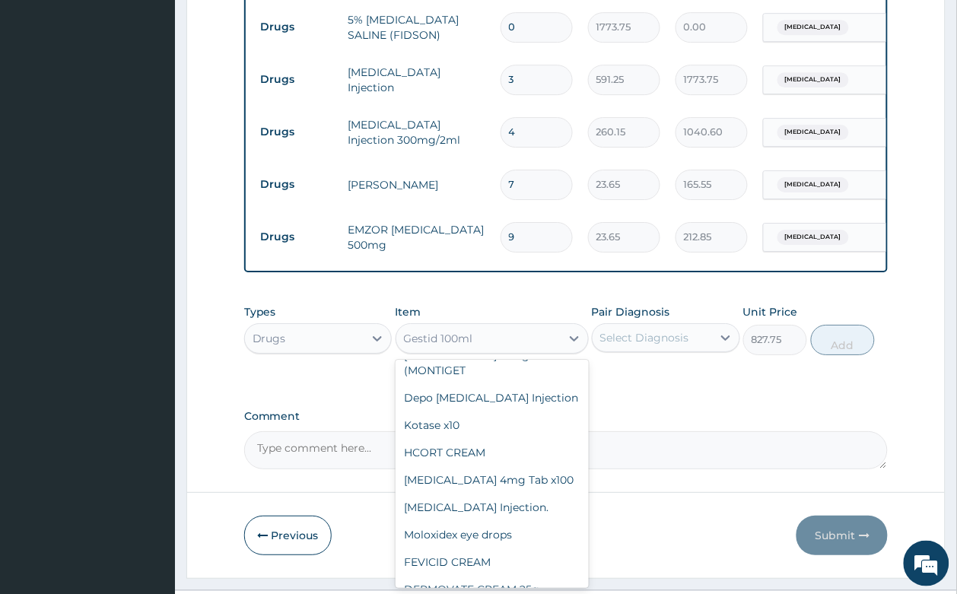
type input "1064.25"
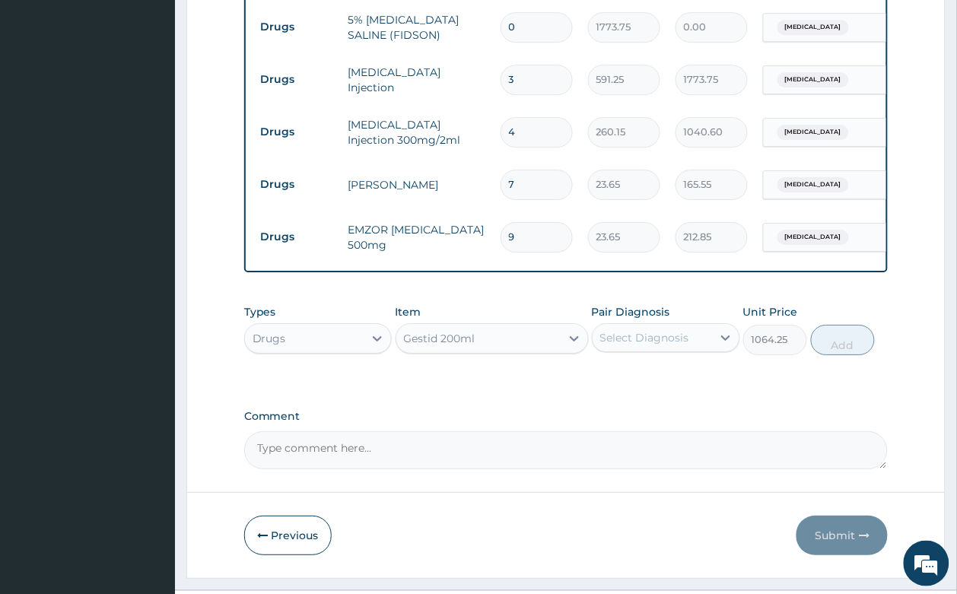
click at [660, 330] on div "Select Diagnosis" at bounding box center [644, 337] width 89 height 15
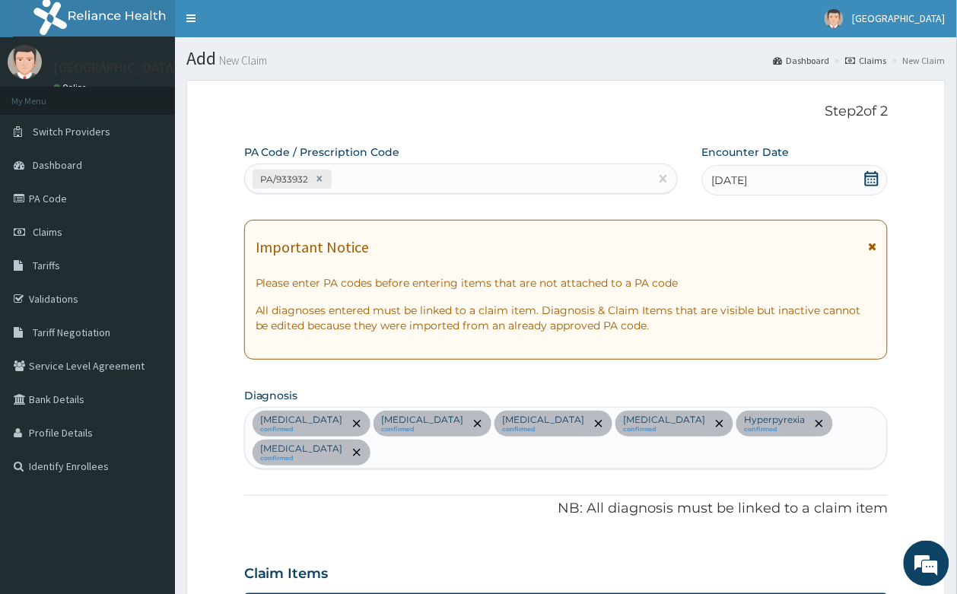
scroll to position [0, 0]
click at [826, 415] on div "Rhinitis confirmed Malaria confirmed Bronchitis confirmed Gastritis confirmed H…" at bounding box center [566, 438] width 643 height 61
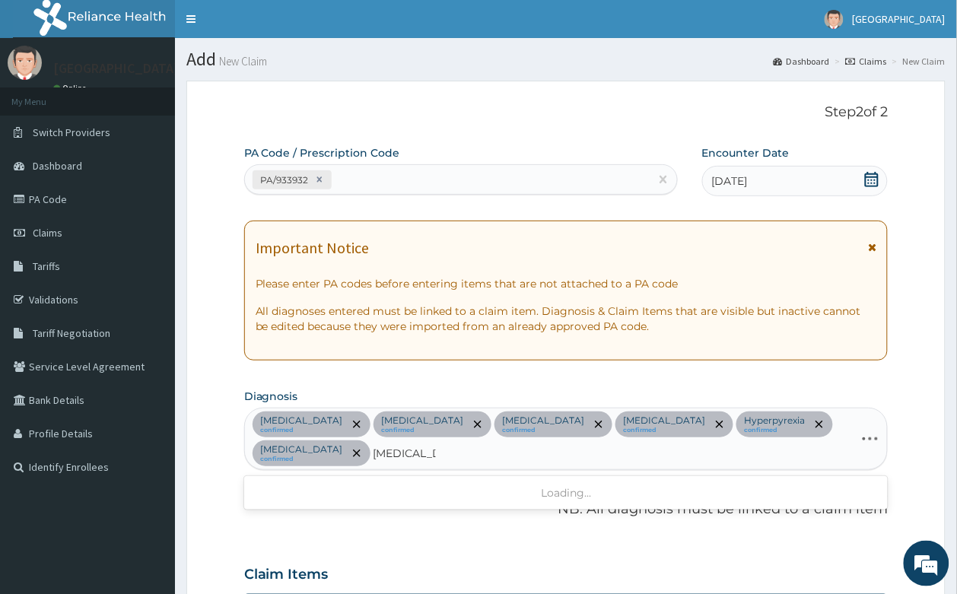
type input "peptic ulcer"
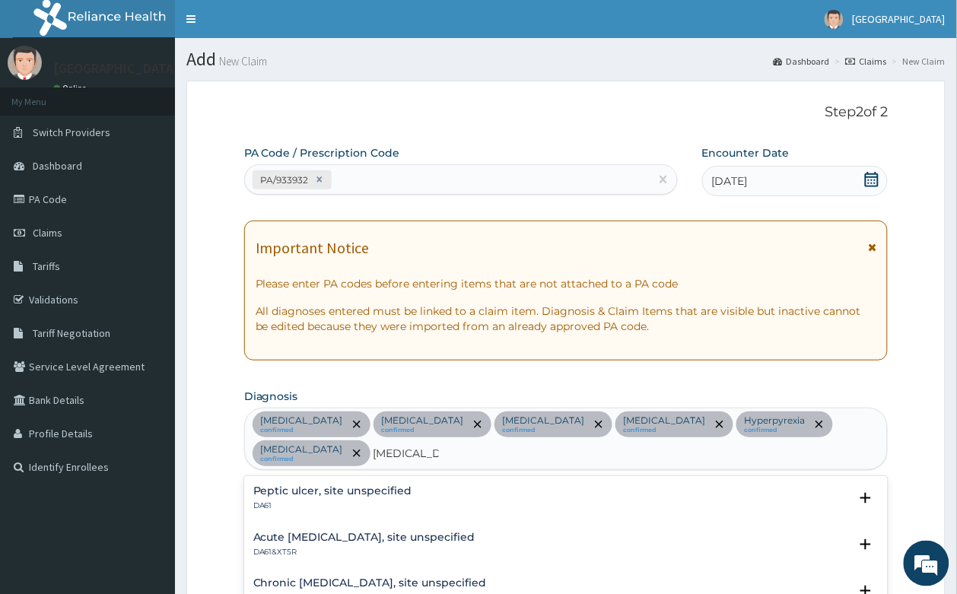
click at [383, 485] on h4 "Peptic ulcer, site unspecified" at bounding box center [332, 490] width 159 height 11
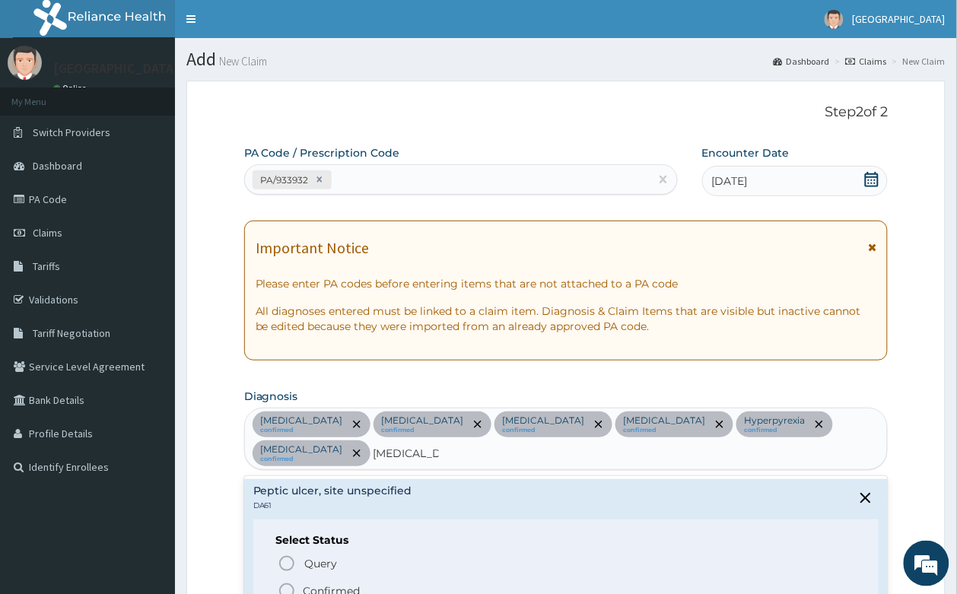
click at [308, 583] on p "Confirmed" at bounding box center [331, 590] width 57 height 15
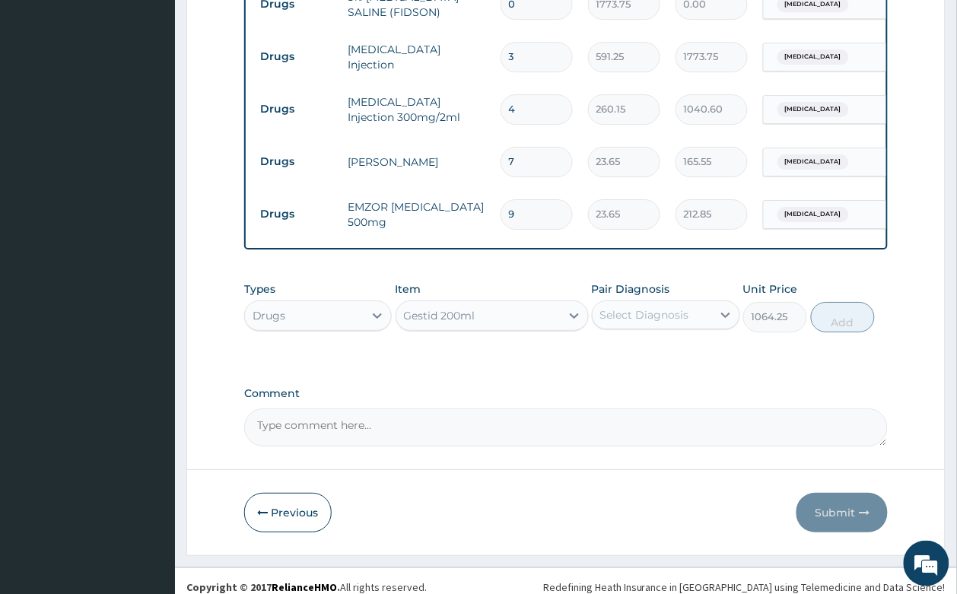
scroll to position [1069, 0]
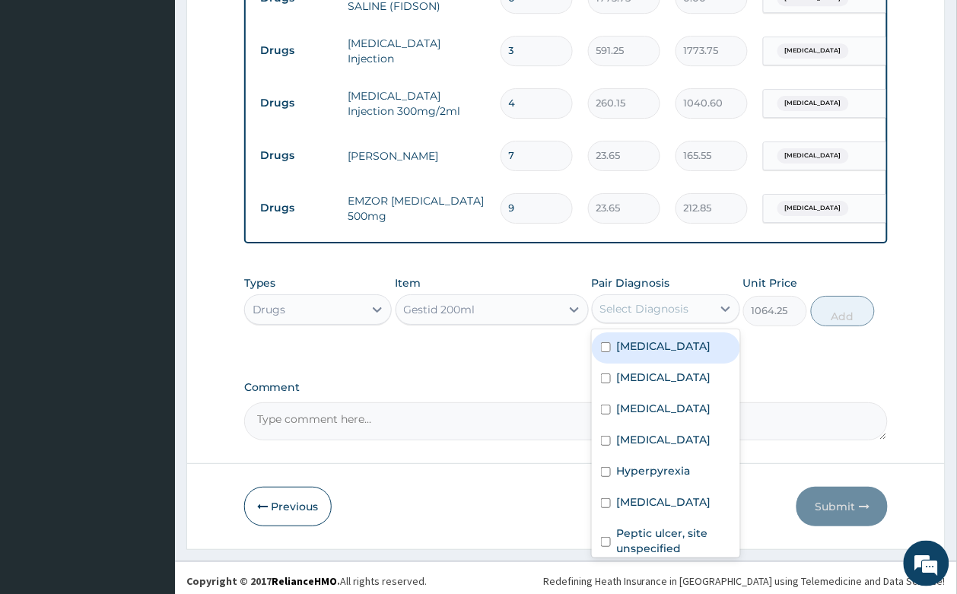
click at [664, 309] on div "Select Diagnosis" at bounding box center [644, 308] width 89 height 15
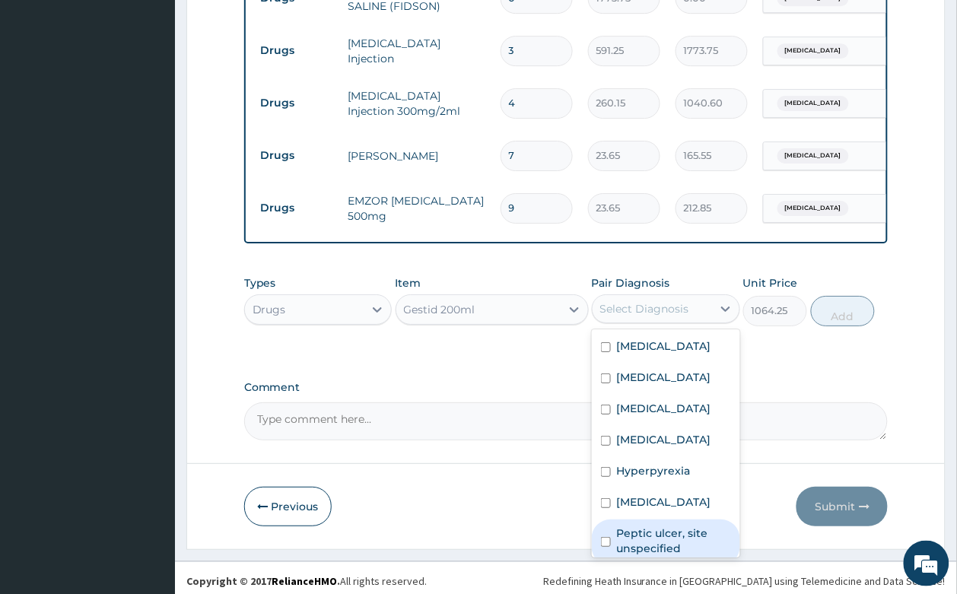
click at [652, 530] on label "Peptic ulcer, site unspecified" at bounding box center [674, 541] width 114 height 30
checkbox input "true"
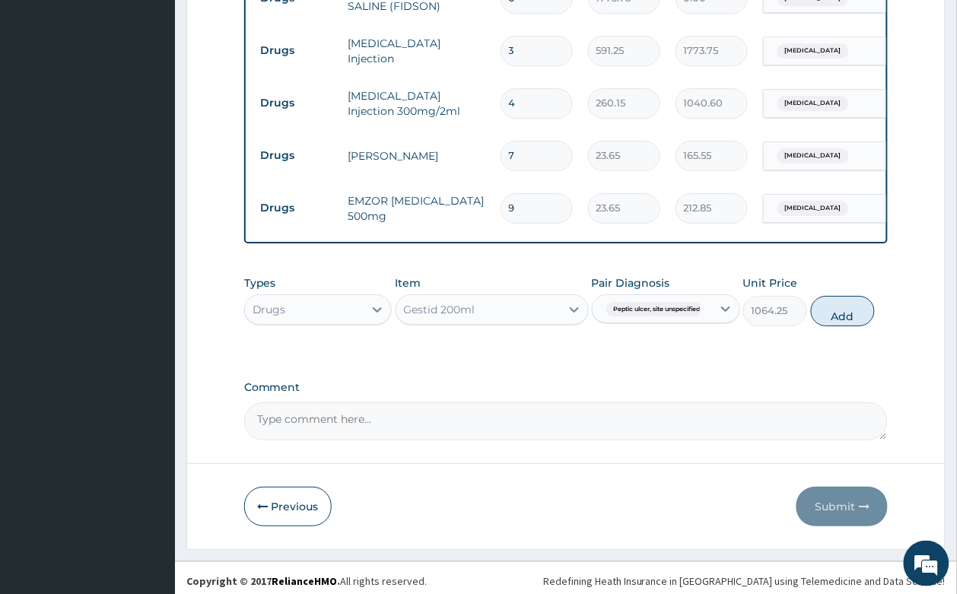
click at [823, 289] on div "Types Drugs Item Gestid 200ml Pair Diagnosis Peptic ulcer, site unspecified Uni…" at bounding box center [566, 300] width 644 height 65
click at [837, 310] on button "Add" at bounding box center [843, 311] width 65 height 30
type input "0"
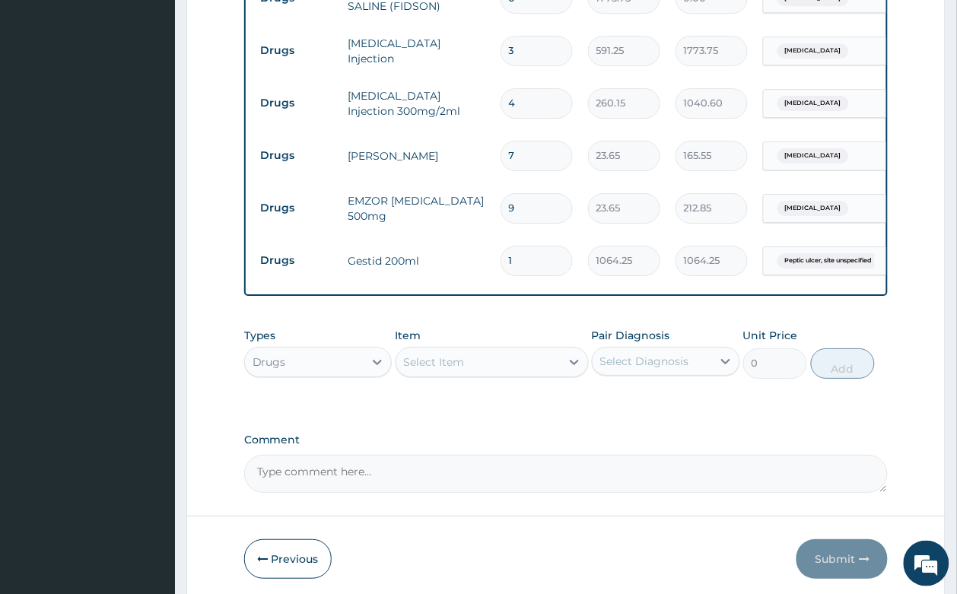
scroll to position [1120, 0]
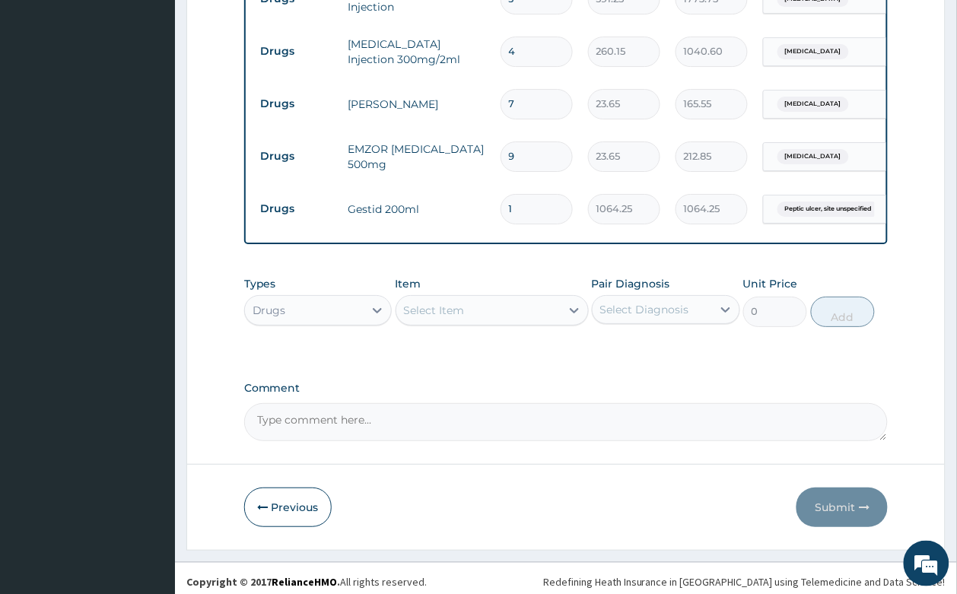
click at [479, 298] on div "Select Item" at bounding box center [478, 310] width 164 height 24
type input "artem"
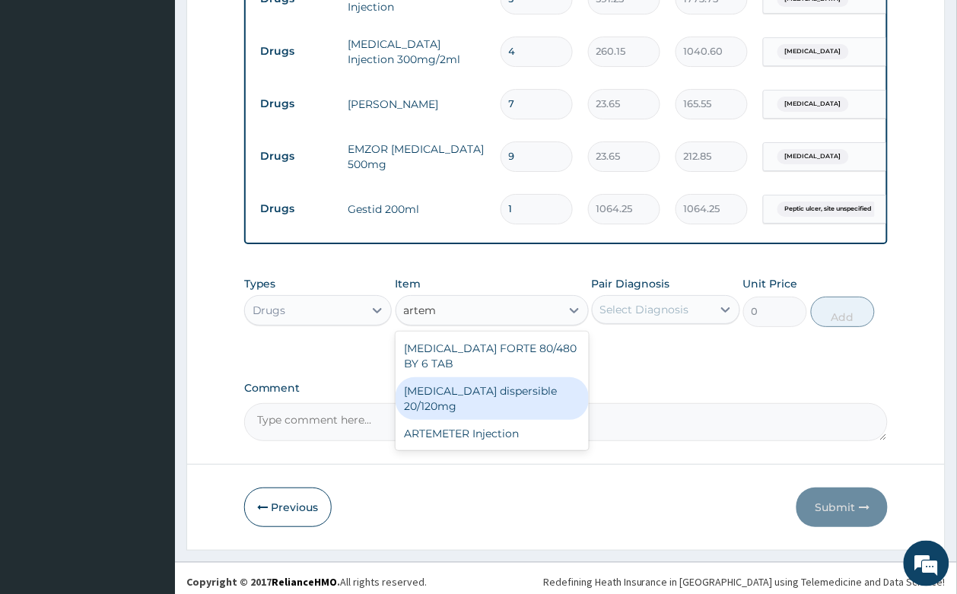
drag, startPoint x: 519, startPoint y: 392, endPoint x: 637, endPoint y: 325, distance: 135.9
click at [519, 389] on div "Coartem dispersible 20/120mg" at bounding box center [491, 398] width 193 height 43
type input "112.3375"
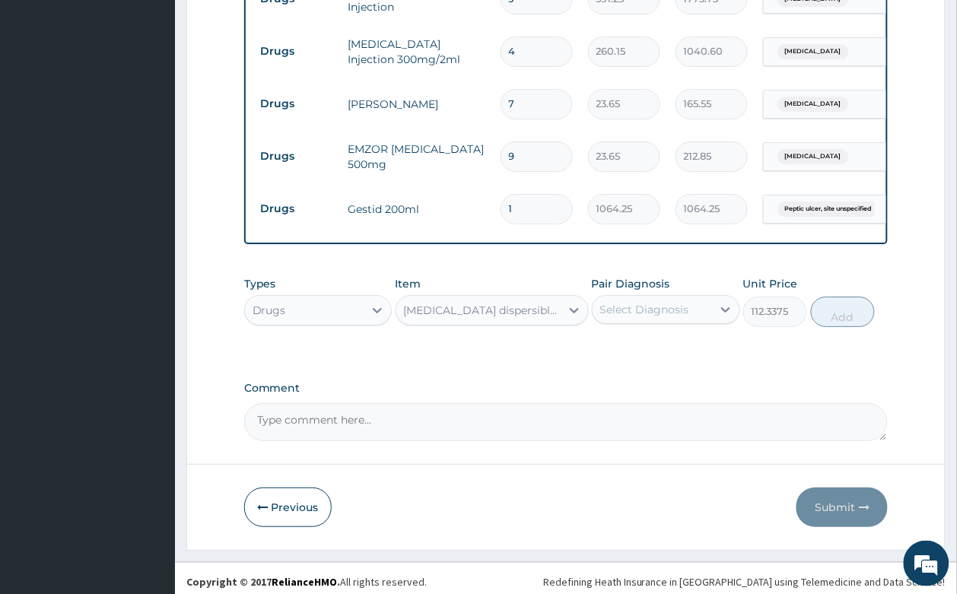
click at [636, 302] on div "Select Diagnosis" at bounding box center [644, 309] width 89 height 15
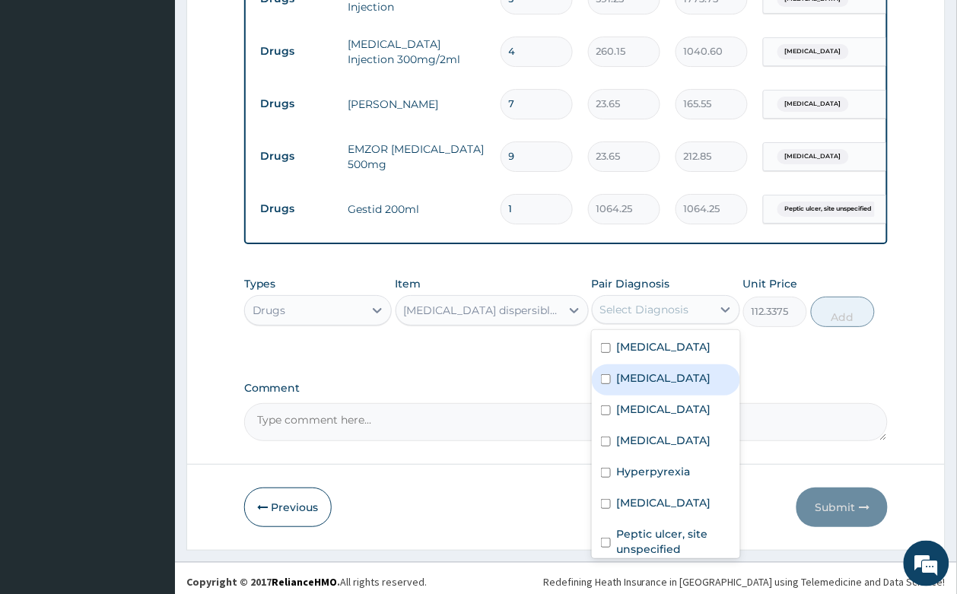
click at [662, 373] on div "Malaria" at bounding box center [666, 379] width 148 height 31
checkbox input "true"
click at [838, 308] on button "Add" at bounding box center [843, 312] width 65 height 30
type input "0"
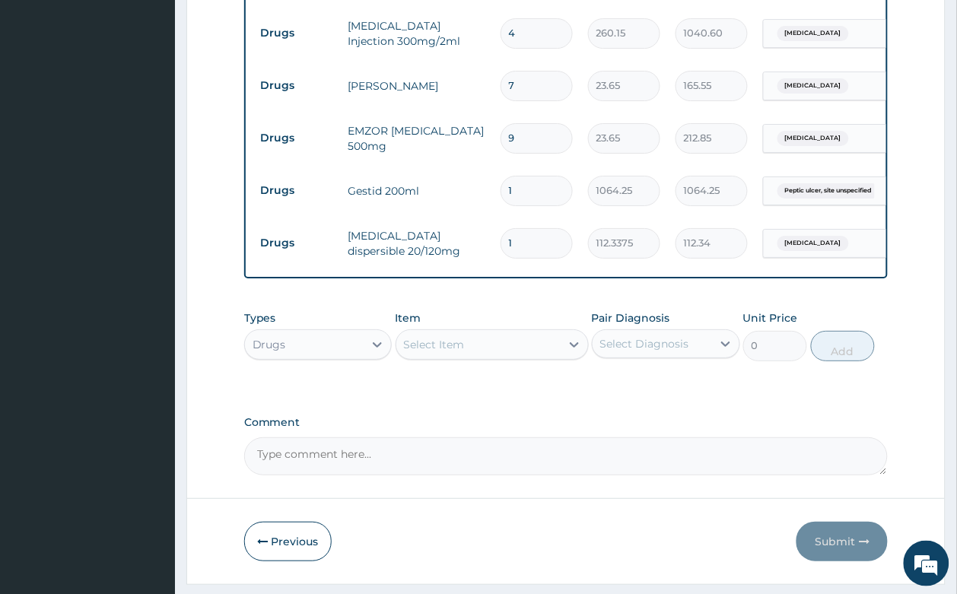
scroll to position [1173, 0]
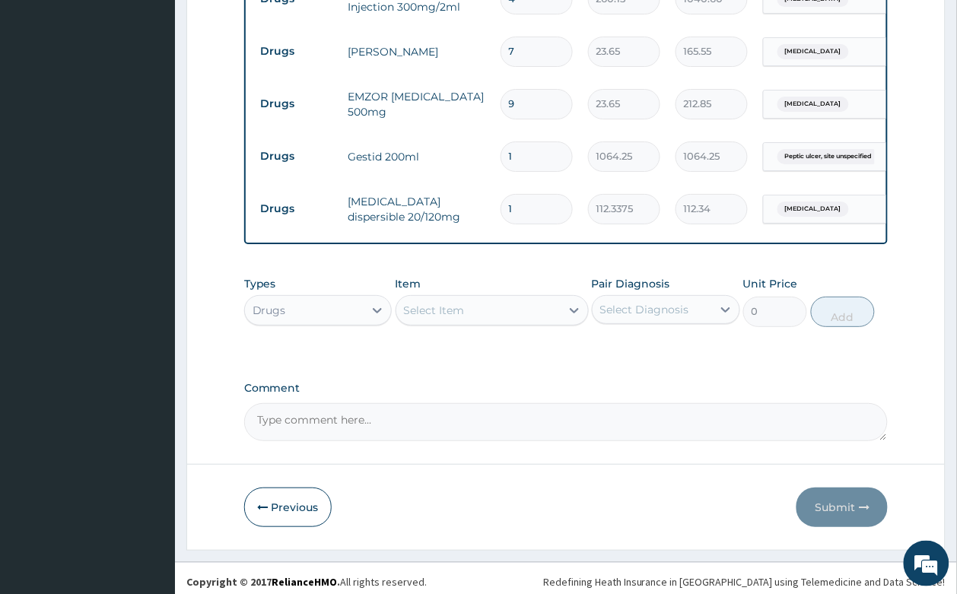
type input "0.00"
type input "1"
type input "112.34"
type input "18"
type input "2022.08"
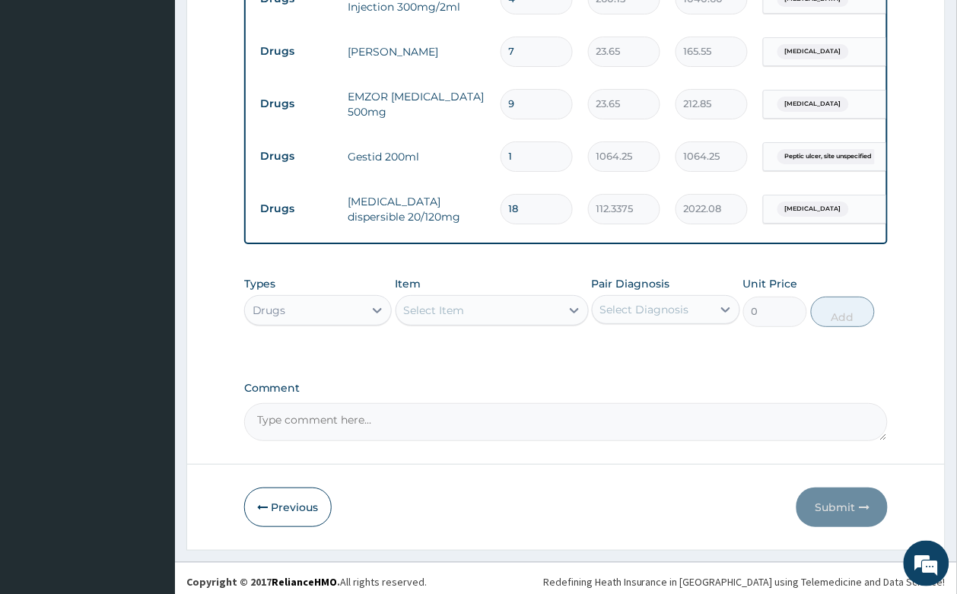
type input "1"
type input "112.34"
type input "0.00"
type input "1"
type input "112.34"
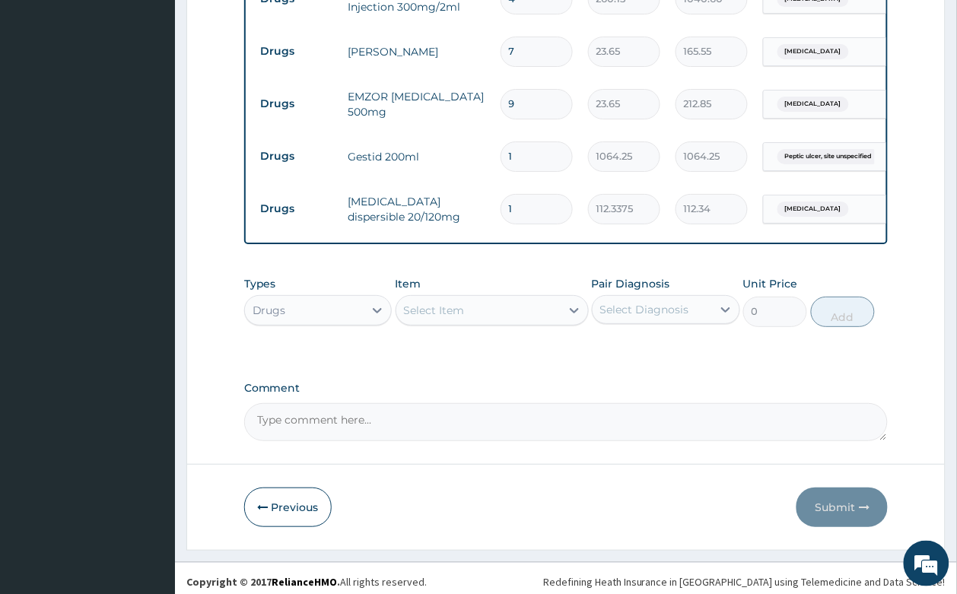
type input "12"
type input "1348.05"
type input "12"
click at [611, 347] on div "Types Drugs Item Select Item Pair Diagnosis Select Diagnosis Unit Price 0 Add" at bounding box center [566, 312] width 644 height 88
click at [438, 303] on div "Select Item" at bounding box center [434, 310] width 61 height 15
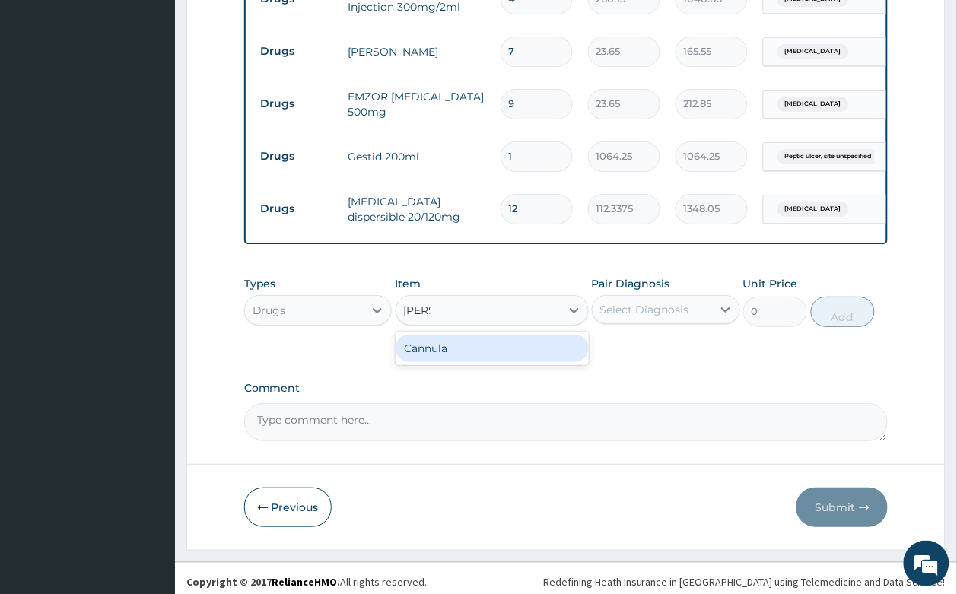
type input "cannu"
click at [479, 335] on div "Cannula" at bounding box center [491, 348] width 193 height 27
type input "236.5"
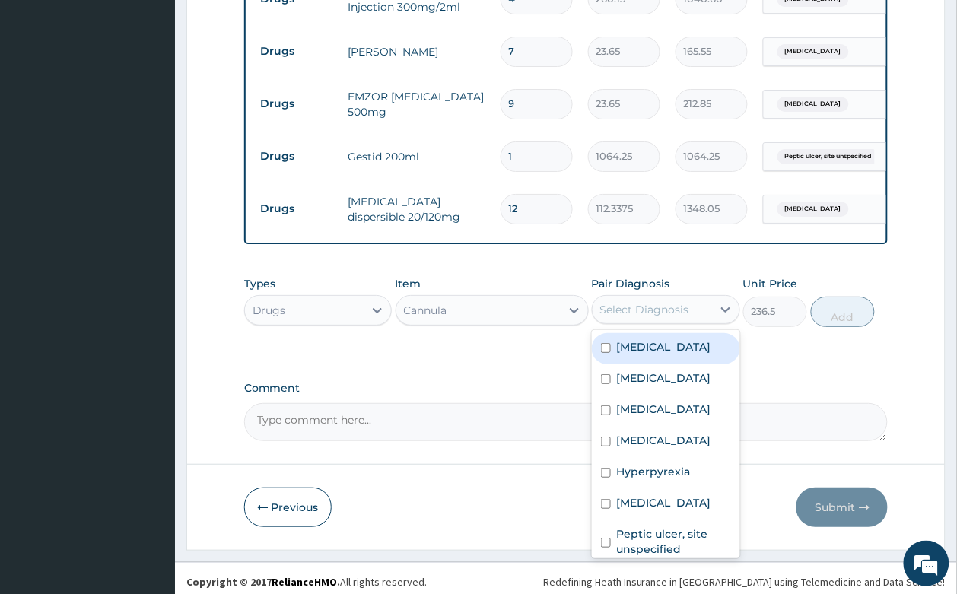
click at [640, 297] on div "Select Diagnosis" at bounding box center [651, 309] width 119 height 24
click at [646, 344] on label "Rhinitis" at bounding box center [664, 346] width 94 height 15
checkbox input "true"
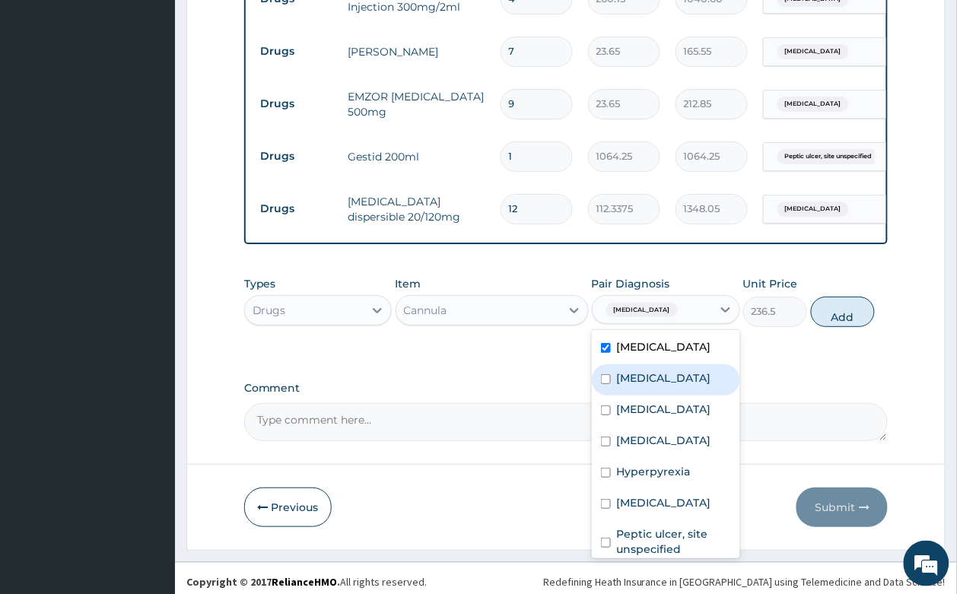
drag, startPoint x: 640, startPoint y: 373, endPoint x: 645, endPoint y: 392, distance: 20.3
click at [640, 373] on label "Malaria" at bounding box center [664, 377] width 94 height 15
checkbox input "true"
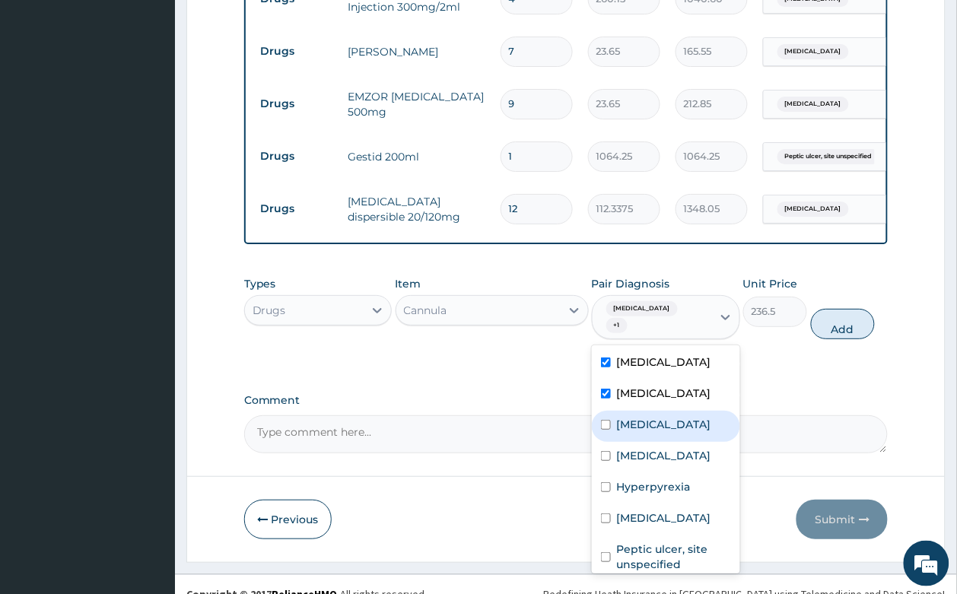
click at [651, 416] on div "Bronchitis" at bounding box center [666, 426] width 148 height 31
checkbox input "true"
click at [647, 445] on div "Gastritis" at bounding box center [666, 457] width 148 height 31
checkbox input "true"
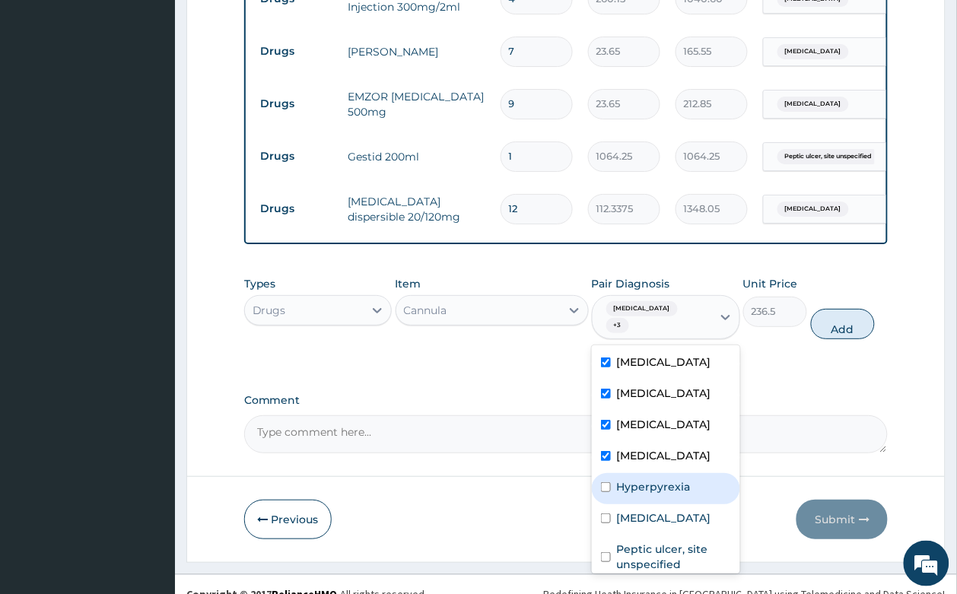
drag, startPoint x: 658, startPoint y: 468, endPoint x: 668, endPoint y: 498, distance: 31.3
click at [656, 479] on label "Hyperpyrexia" at bounding box center [654, 486] width 74 height 15
checkbox input "true"
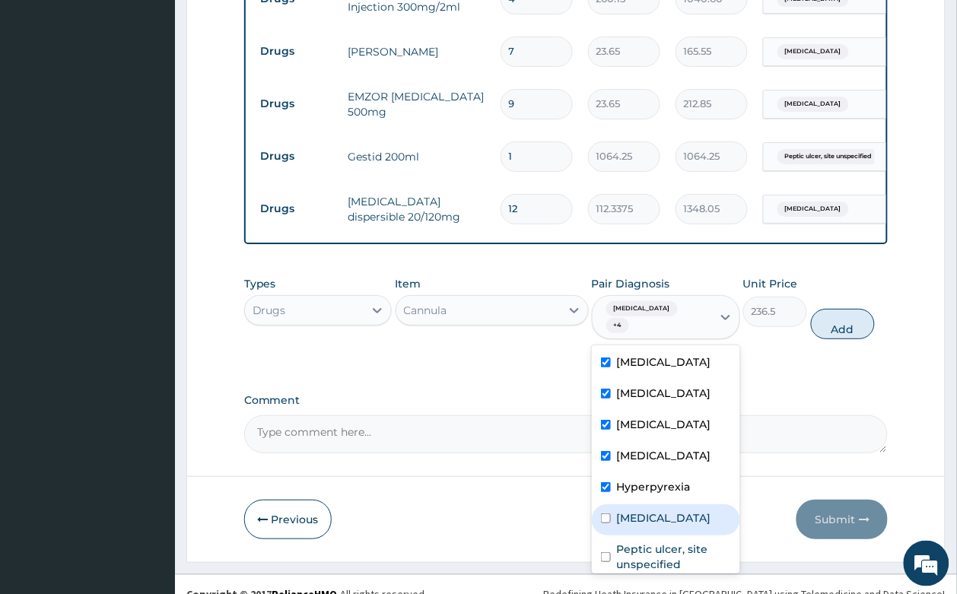
click at [668, 510] on label "Bronchopneumonia" at bounding box center [664, 517] width 94 height 15
checkbox input "true"
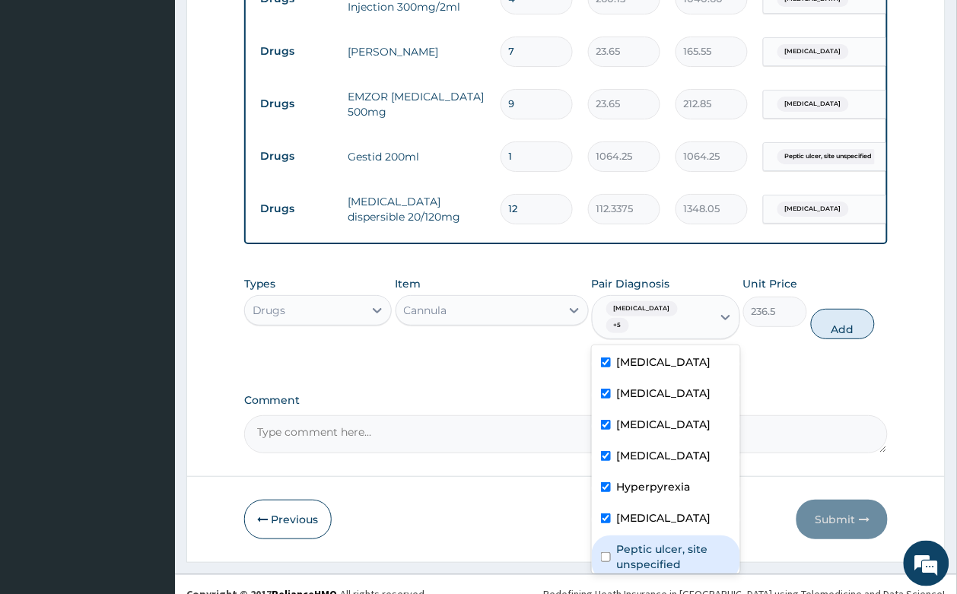
drag, startPoint x: 672, startPoint y: 535, endPoint x: 900, endPoint y: 313, distance: 318.4
click at [671, 541] on label "Peptic ulcer, site unspecified" at bounding box center [674, 556] width 114 height 30
checkbox input "true"
click at [823, 309] on button "Add" at bounding box center [843, 324] width 65 height 30
type input "0"
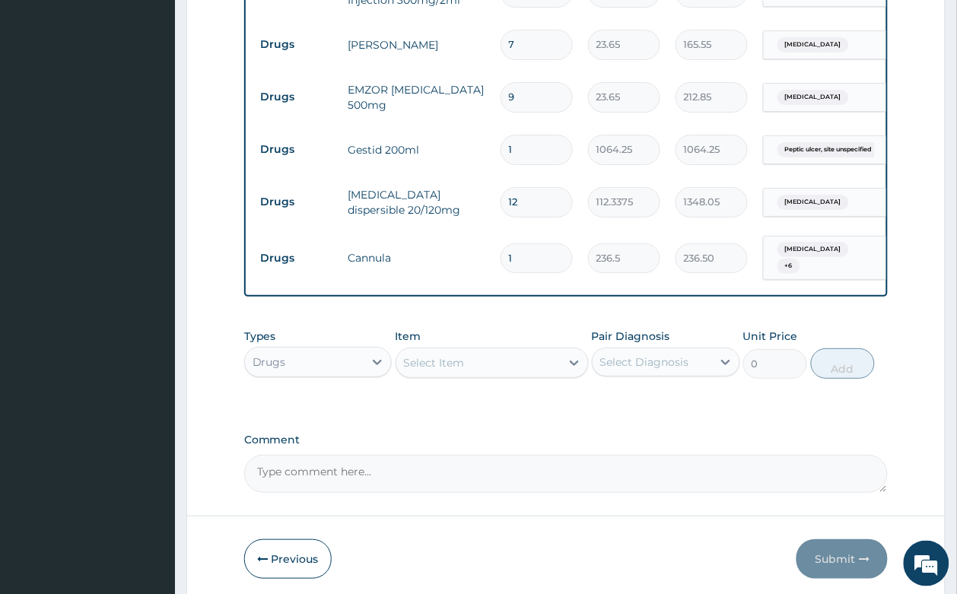
scroll to position [1226, 0]
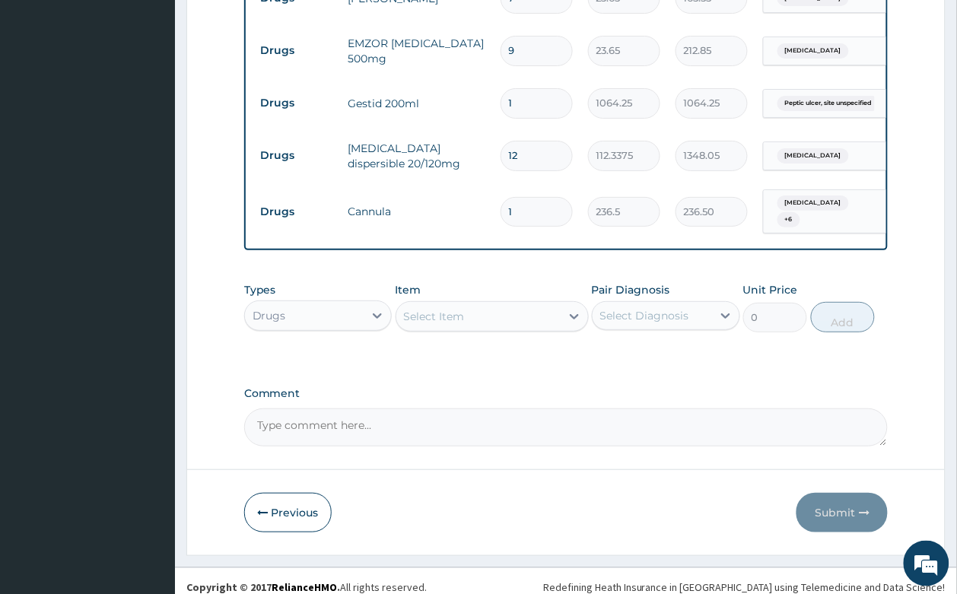
click at [510, 304] on div "Select Item" at bounding box center [478, 316] width 164 height 24
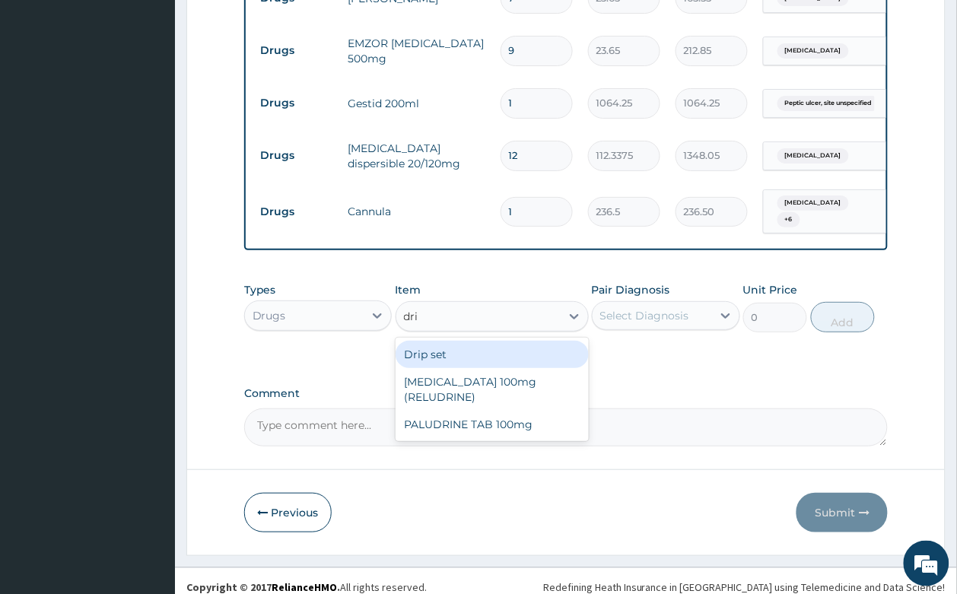
type input "drip"
drag, startPoint x: 503, startPoint y: 341, endPoint x: 681, endPoint y: 287, distance: 185.2
click at [531, 341] on div "Drip set" at bounding box center [491, 354] width 193 height 27
type input "236.5"
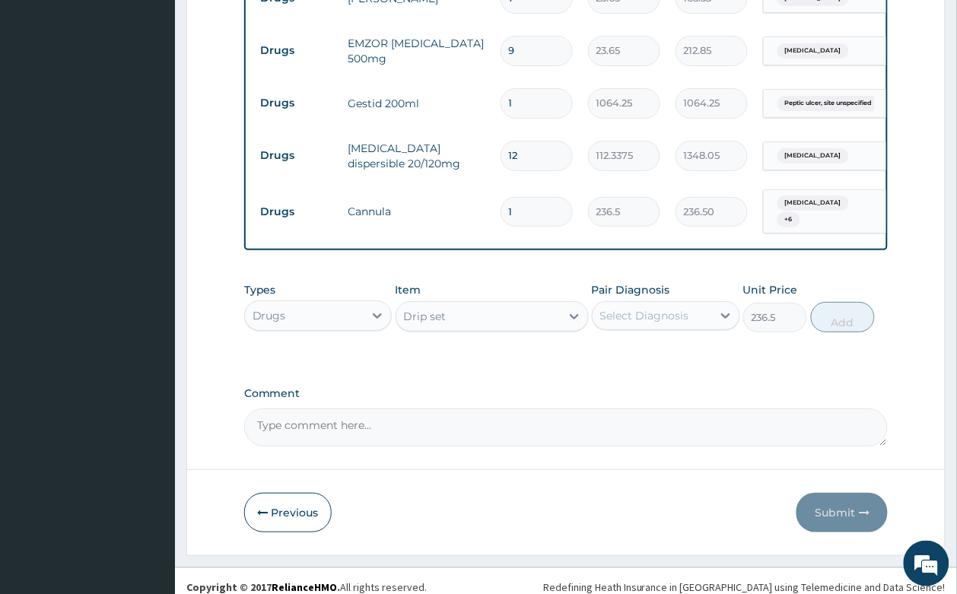
click at [677, 308] on div "Select Diagnosis" at bounding box center [644, 315] width 89 height 15
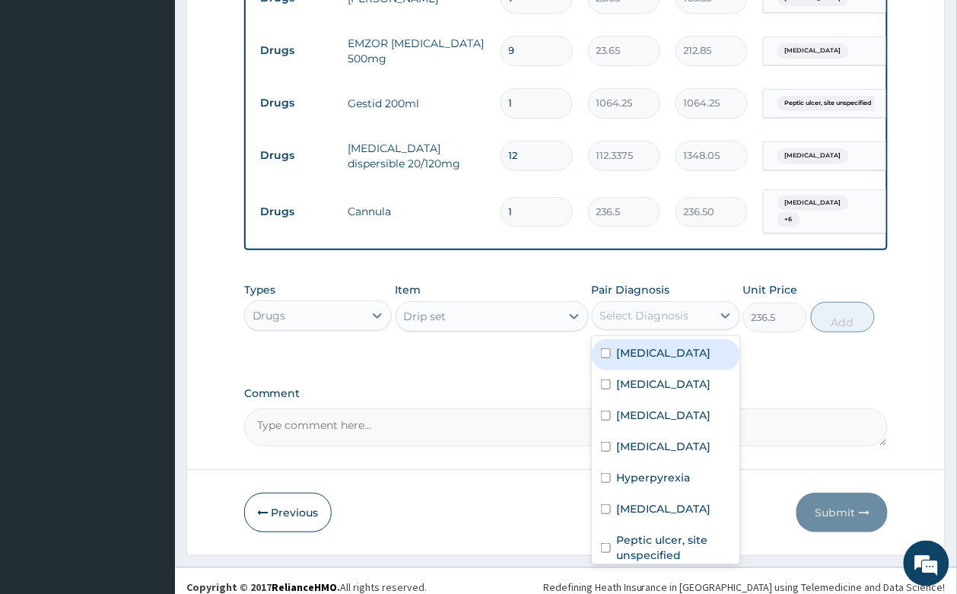
click at [671, 339] on div "Rhinitis" at bounding box center [666, 354] width 148 height 31
checkbox input "true"
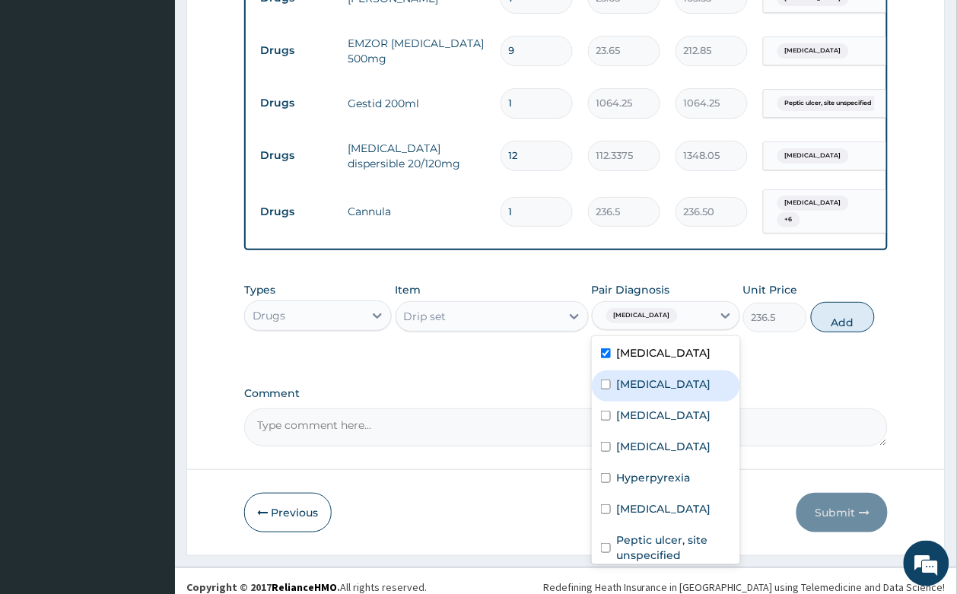
click at [670, 384] on div "Malaria" at bounding box center [666, 385] width 148 height 31
checkbox input "true"
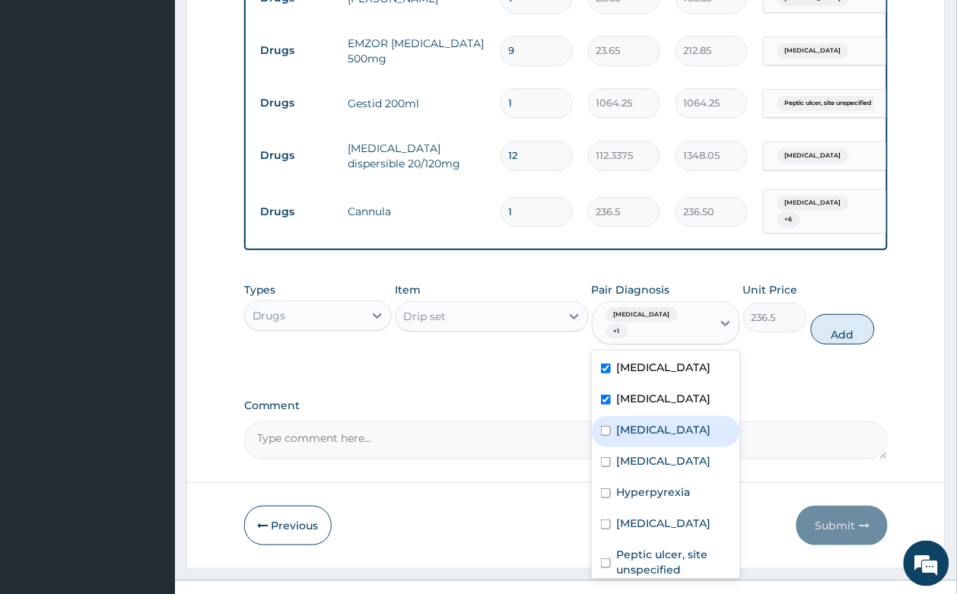
click at [671, 416] on div "Bronchitis" at bounding box center [666, 431] width 148 height 31
checkbox input "true"
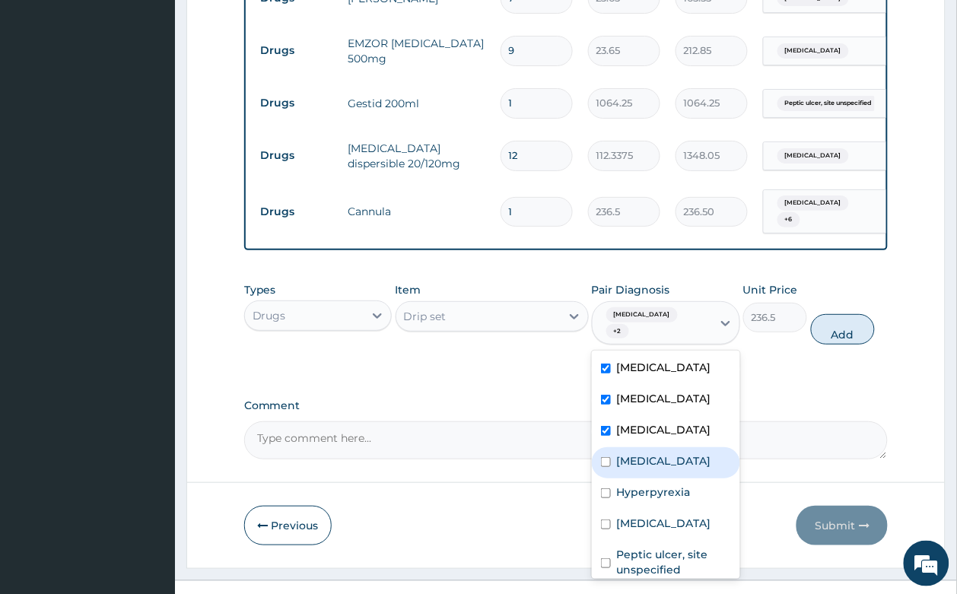
click at [673, 447] on div "Gastritis" at bounding box center [666, 462] width 148 height 31
checkbox input "true"
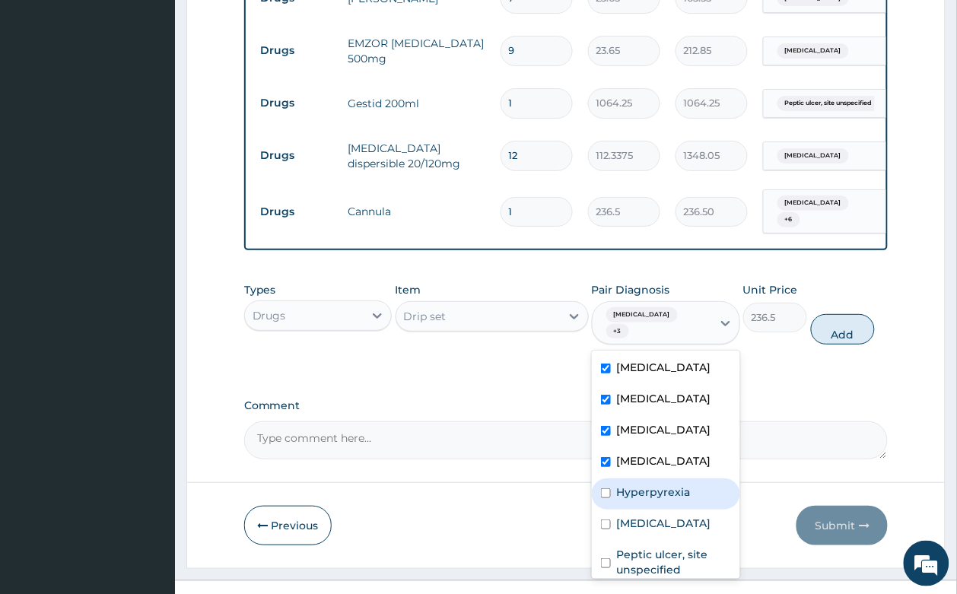
drag, startPoint x: 673, startPoint y: 456, endPoint x: 687, endPoint y: 515, distance: 60.1
click at [675, 484] on label "Hyperpyrexia" at bounding box center [654, 491] width 74 height 15
checkbox input "true"
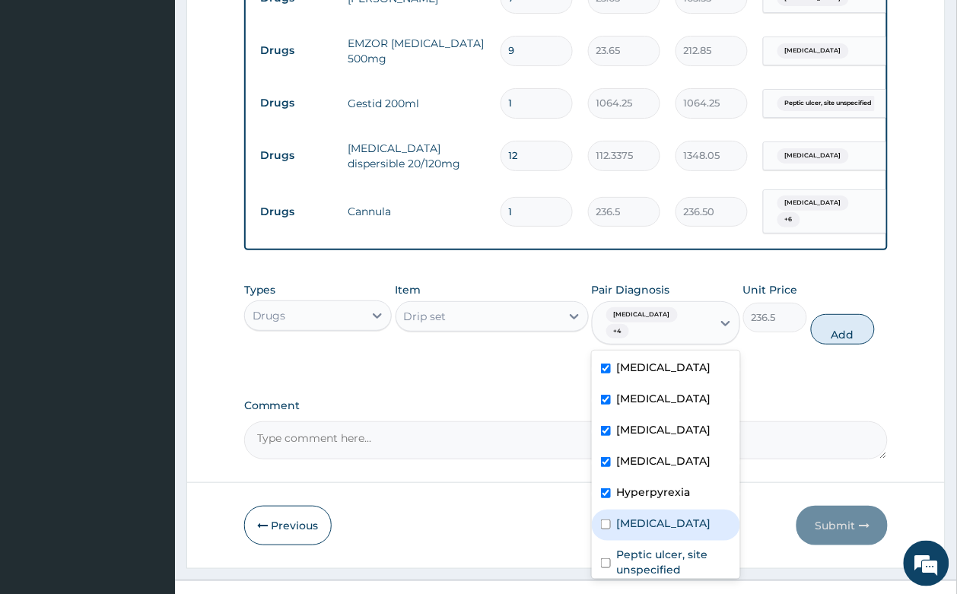
drag, startPoint x: 683, startPoint y: 500, endPoint x: 694, endPoint y: 542, distance: 43.4
click at [683, 510] on div "Bronchopneumonia" at bounding box center [666, 525] width 148 height 31
checkbox input "true"
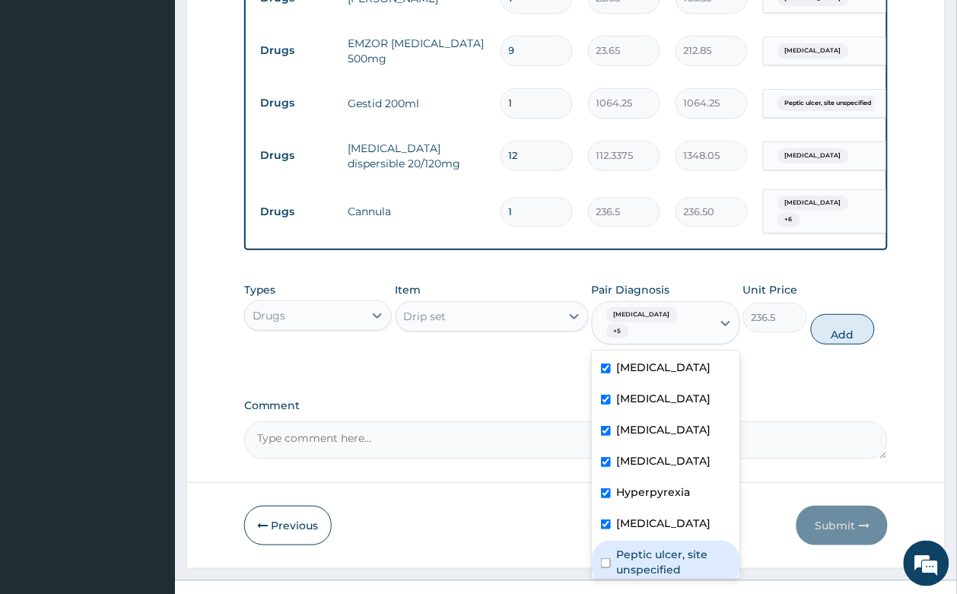
drag, startPoint x: 693, startPoint y: 544, endPoint x: 769, endPoint y: 404, distance: 159.3
click at [693, 547] on label "Peptic ulcer, site unspecified" at bounding box center [674, 562] width 114 height 30
checkbox input "true"
click at [840, 314] on button "Add" at bounding box center [843, 329] width 65 height 30
type input "0"
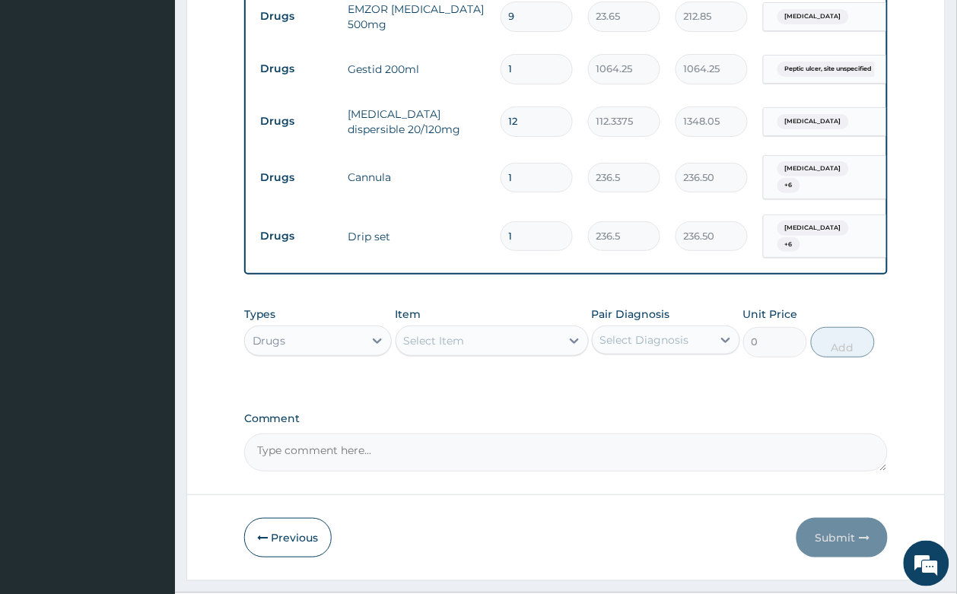
scroll to position [1278, 0]
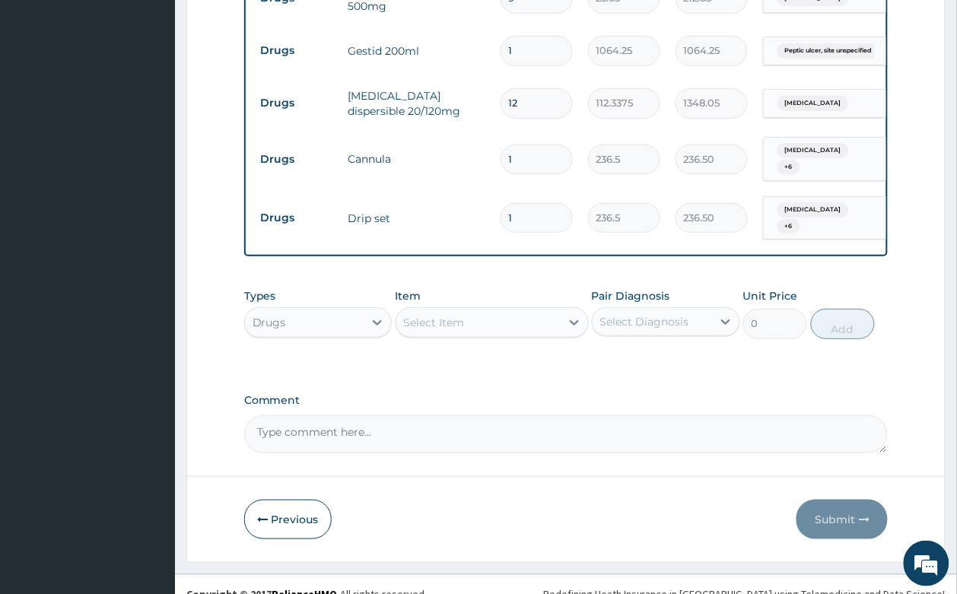
click at [458, 310] on div "Select Item" at bounding box center [478, 322] width 164 height 24
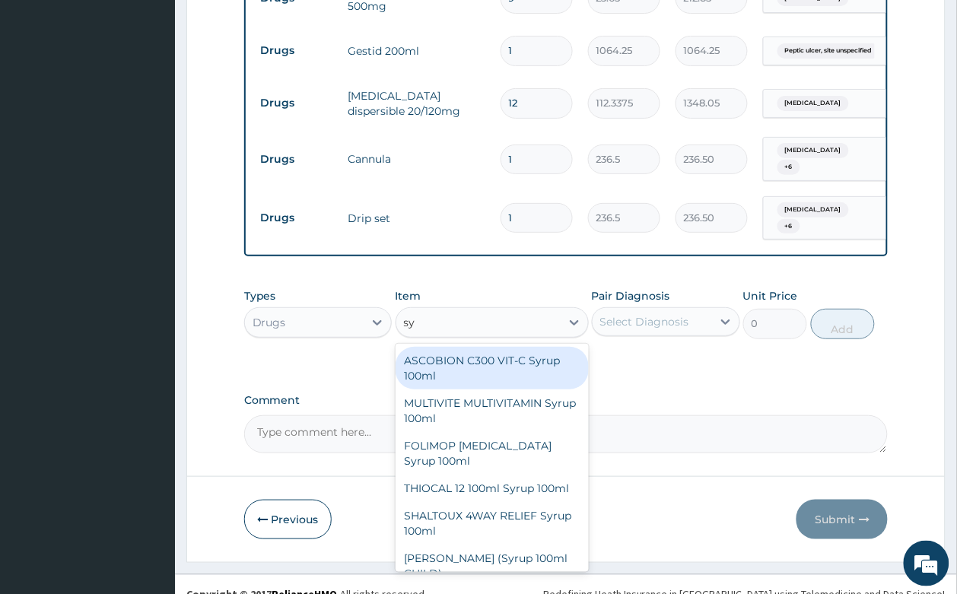
type input "s"
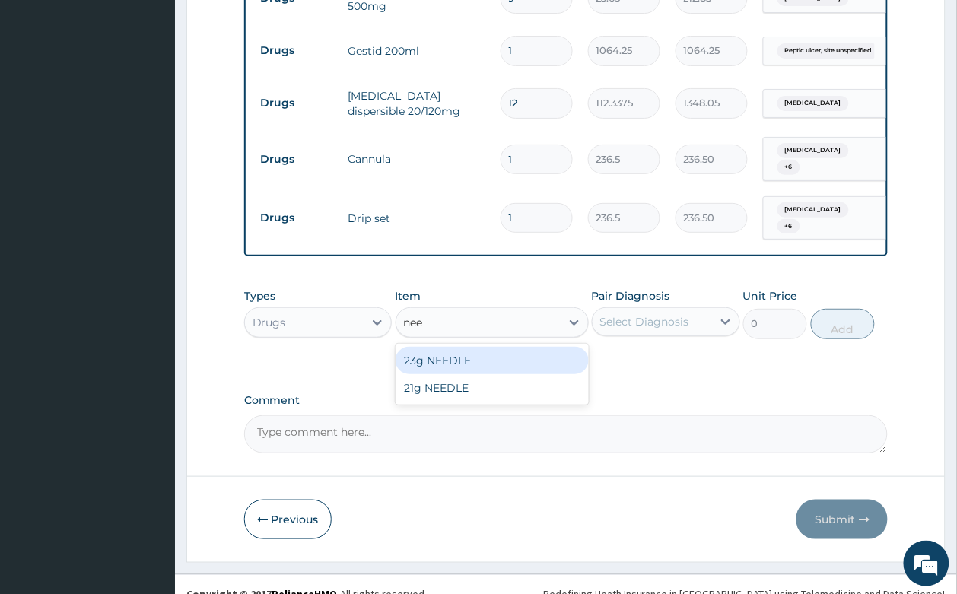
type input "need"
click at [475, 347] on div "23g NEEDLE" at bounding box center [491, 360] width 193 height 27
type input "59.125"
click at [621, 314] on div "Select Diagnosis" at bounding box center [644, 321] width 89 height 15
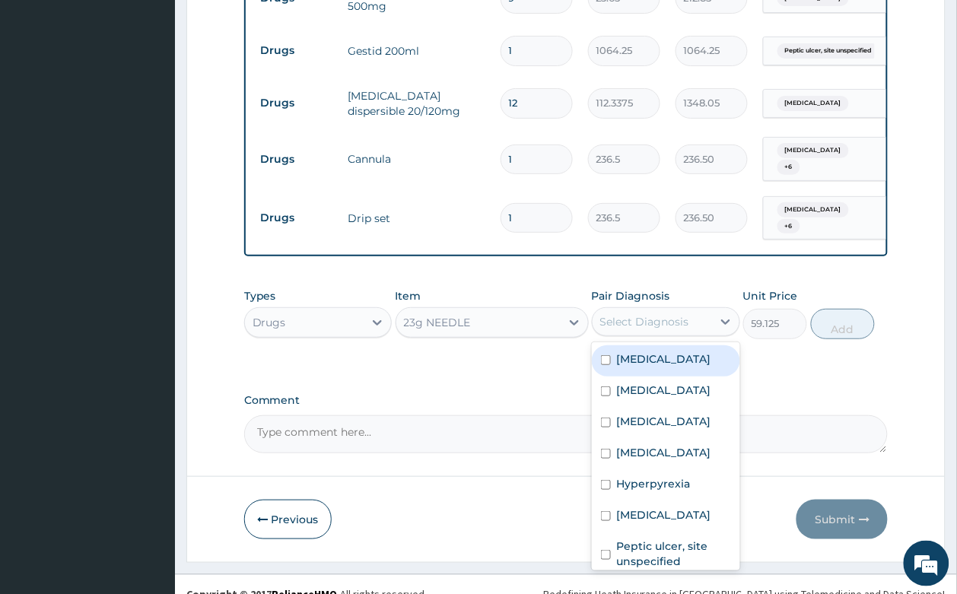
drag, startPoint x: 634, startPoint y: 338, endPoint x: 648, endPoint y: 398, distance: 61.1
click at [634, 355] on div "Rhinitis" at bounding box center [666, 360] width 148 height 31
checkbox input "true"
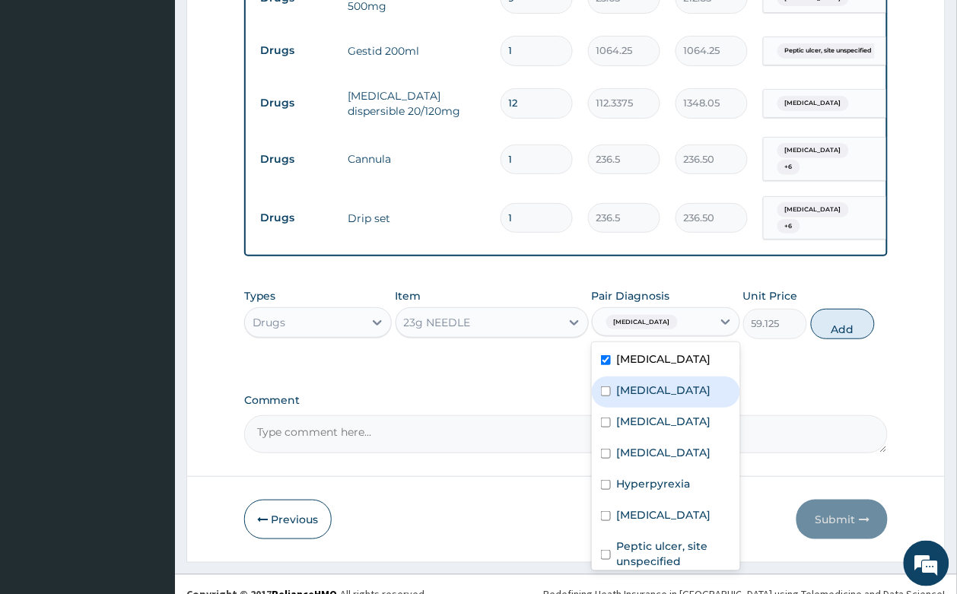
drag, startPoint x: 637, startPoint y: 370, endPoint x: 651, endPoint y: 398, distance: 30.6
click at [637, 383] on label "Malaria" at bounding box center [664, 390] width 94 height 15
checkbox input "true"
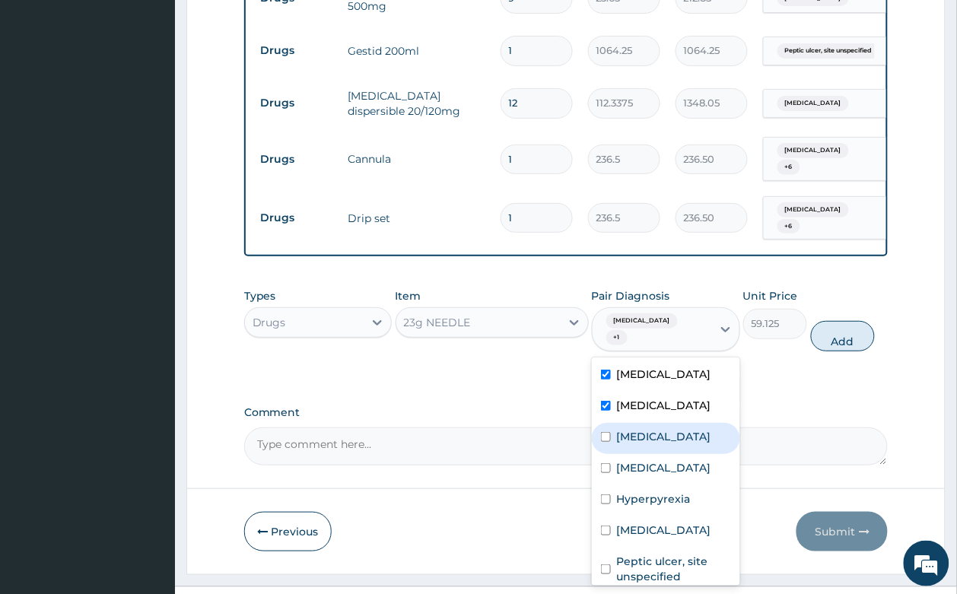
drag, startPoint x: 649, startPoint y: 397, endPoint x: 653, endPoint y: 416, distance: 19.4
click at [649, 429] on label "Bronchitis" at bounding box center [664, 436] width 94 height 15
checkbox input "true"
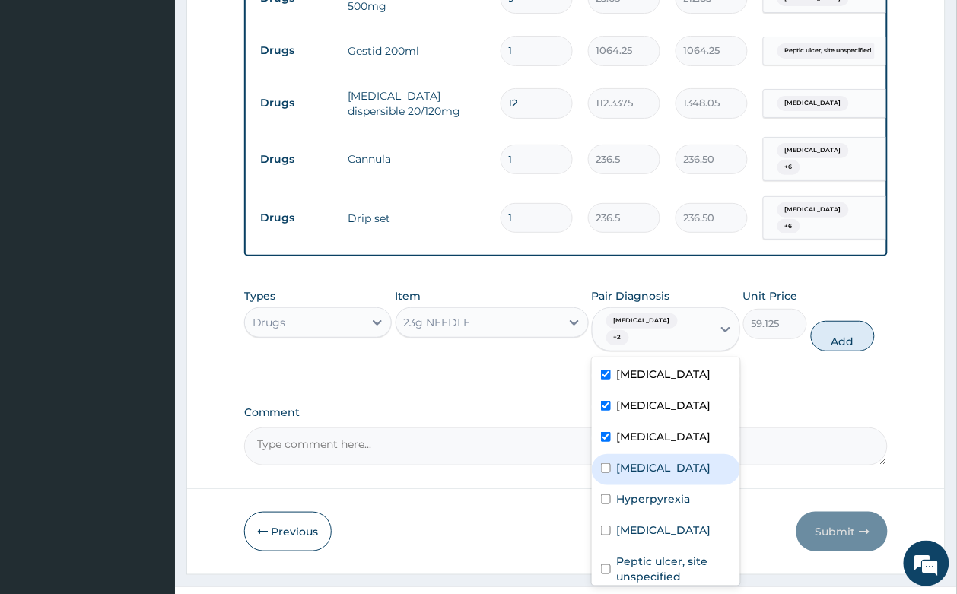
drag, startPoint x: 654, startPoint y: 427, endPoint x: 658, endPoint y: 449, distance: 22.4
click at [654, 460] on label "Gastritis" at bounding box center [664, 467] width 94 height 15
checkbox input "true"
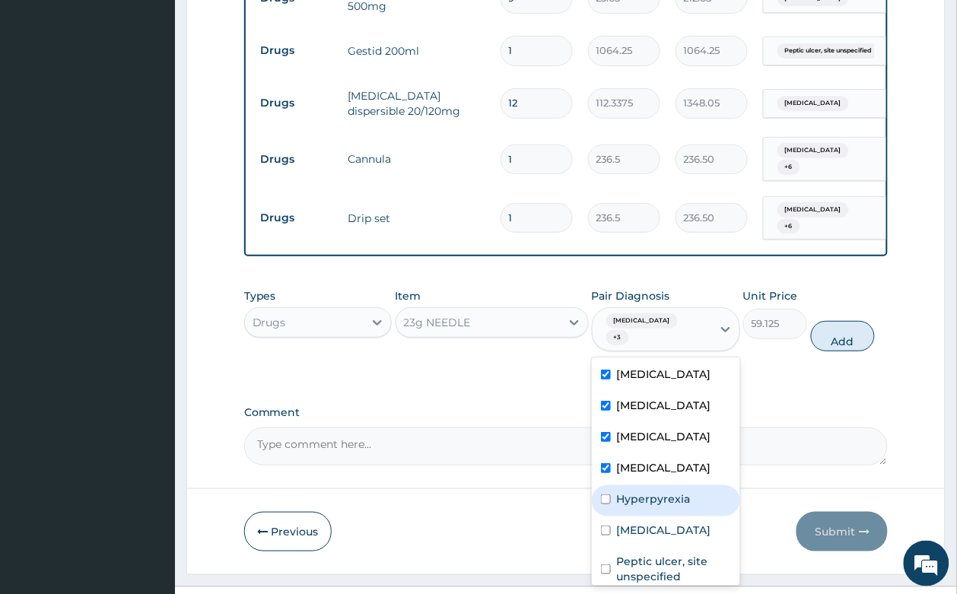
drag, startPoint x: 659, startPoint y: 456, endPoint x: 666, endPoint y: 481, distance: 26.2
click at [662, 485] on div "Hyperpyrexia" at bounding box center [666, 500] width 148 height 31
checkbox input "true"
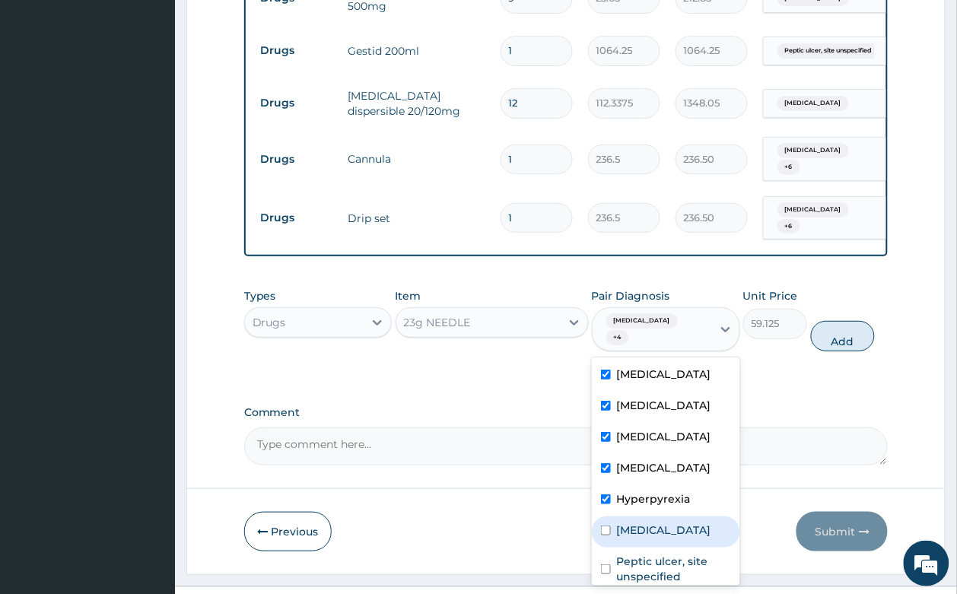
drag, startPoint x: 669, startPoint y: 487, endPoint x: 675, endPoint y: 552, distance: 65.7
click at [675, 516] on div "Rhinitis Malaria Bronchitis Gastritis Hyperpyrexia Bronchopneumonia Peptic ulce…" at bounding box center [666, 471] width 148 height 228
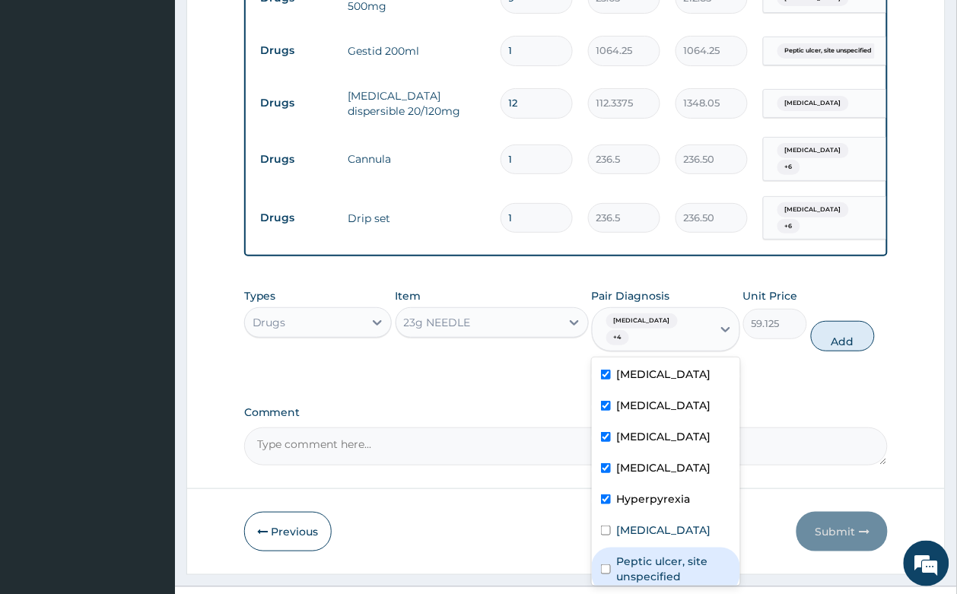
drag, startPoint x: 677, startPoint y: 545, endPoint x: 754, endPoint y: 415, distance: 151.4
click at [682, 554] on label "Peptic ulcer, site unspecified" at bounding box center [674, 569] width 114 height 30
checkbox input "true"
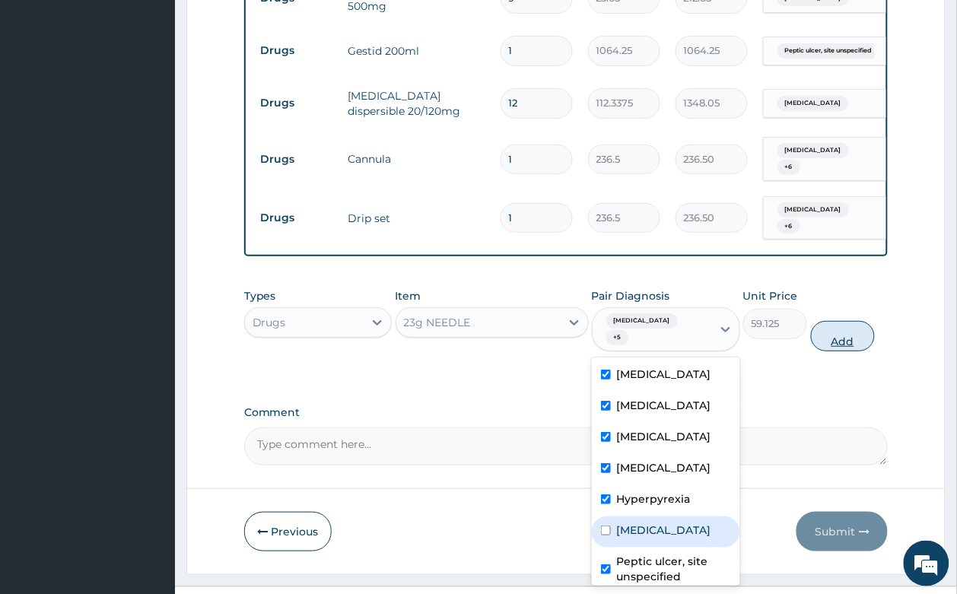
click at [841, 321] on button "Add" at bounding box center [843, 336] width 65 height 30
type input "0"
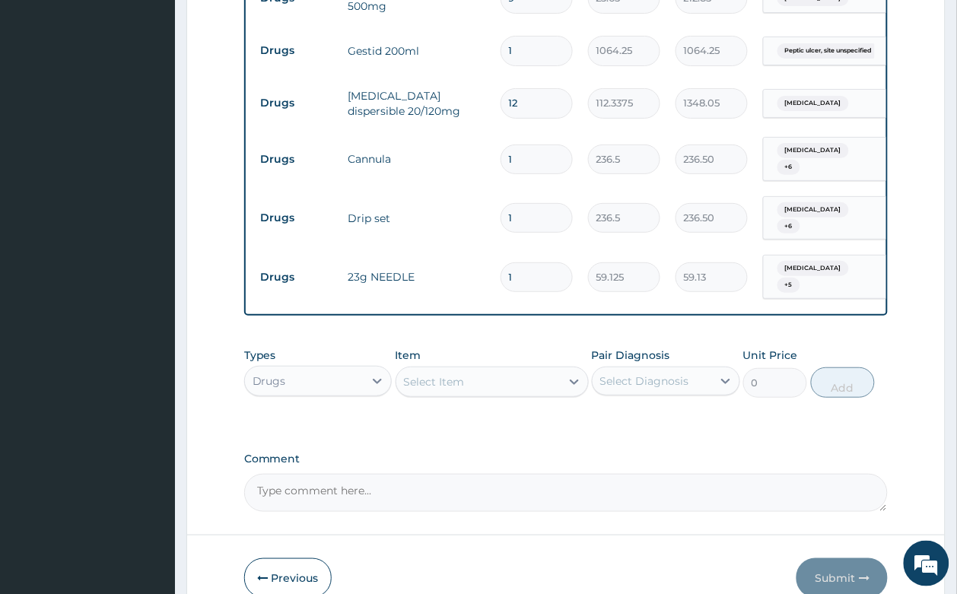
type input "10"
type input "591.25"
type input "10"
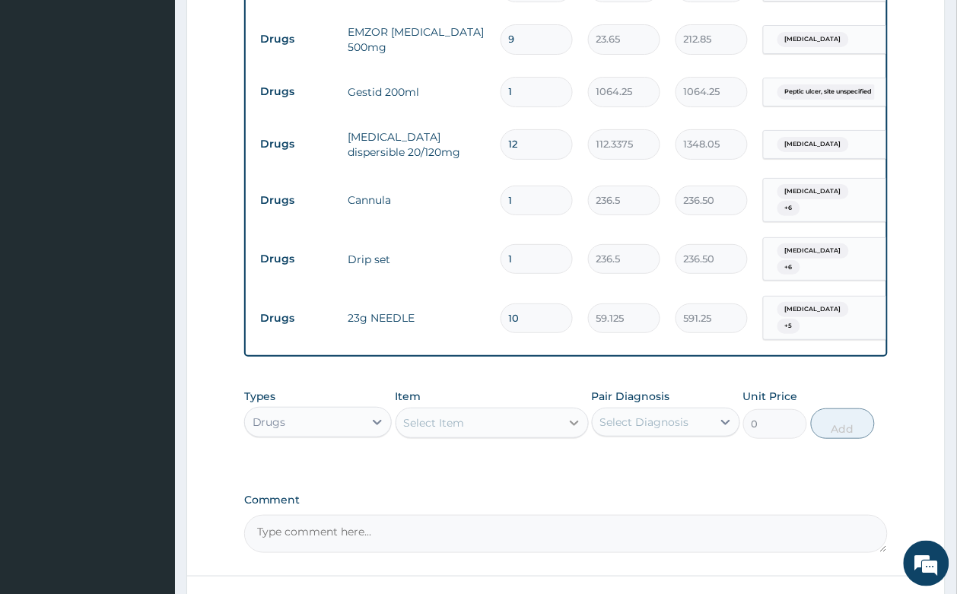
scroll to position [1331, 0]
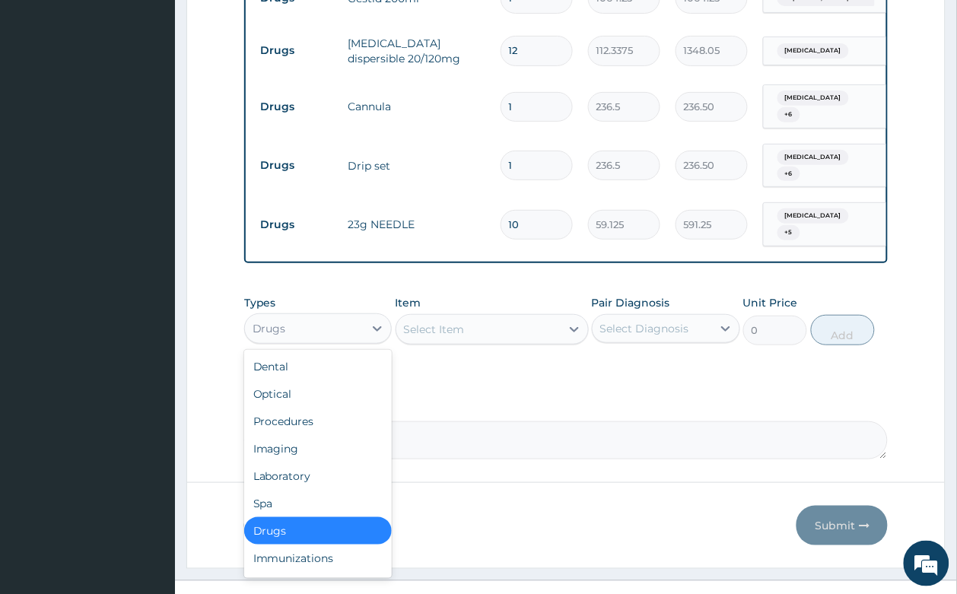
click at [367, 313] on div "Drugs" at bounding box center [318, 328] width 148 height 30
click at [306, 408] on div "Procedures" at bounding box center [318, 421] width 148 height 27
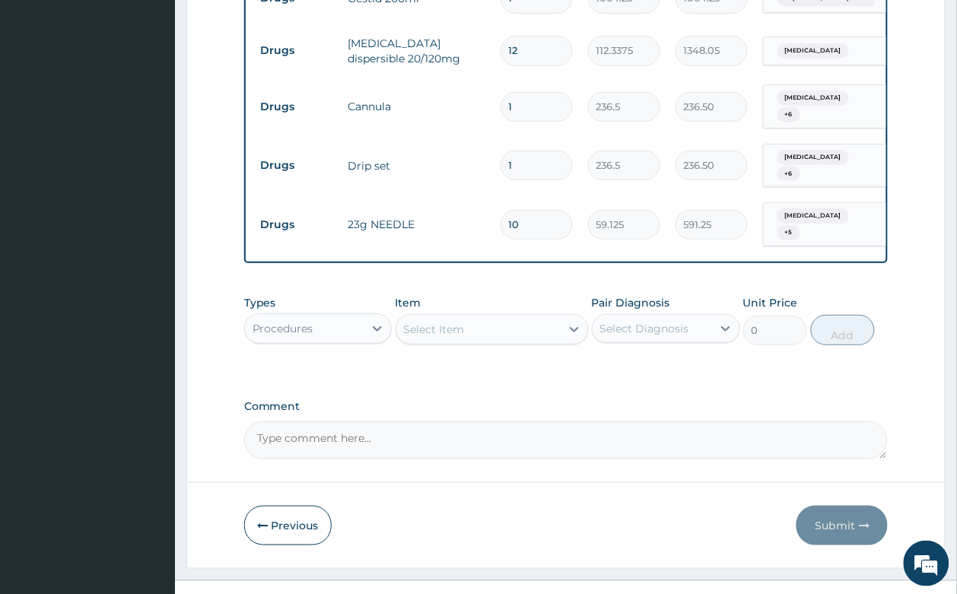
drag, startPoint x: 443, startPoint y: 295, endPoint x: 441, endPoint y: 304, distance: 9.4
click at [441, 322] on div "Select Item" at bounding box center [434, 329] width 61 height 15
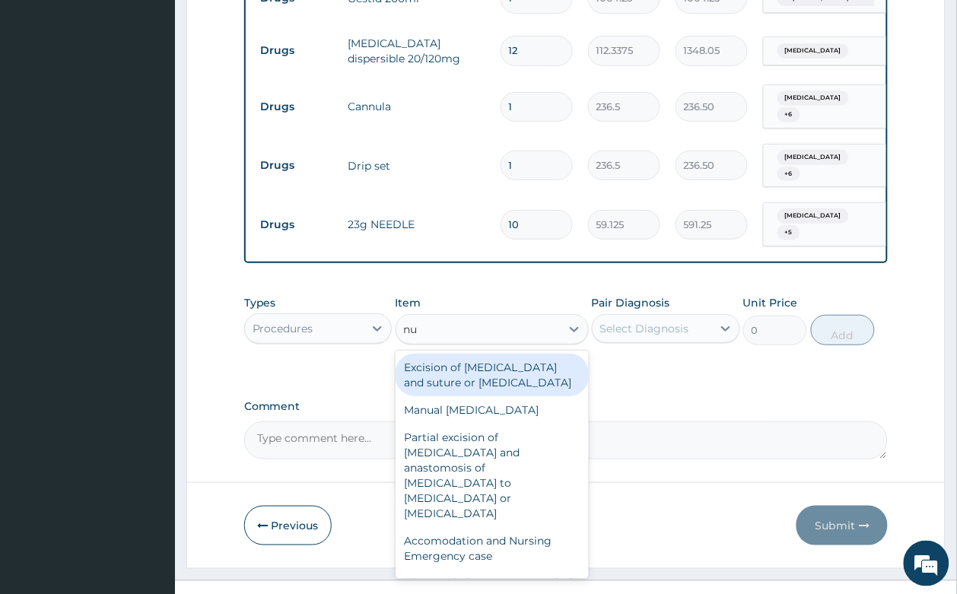
type input "nur"
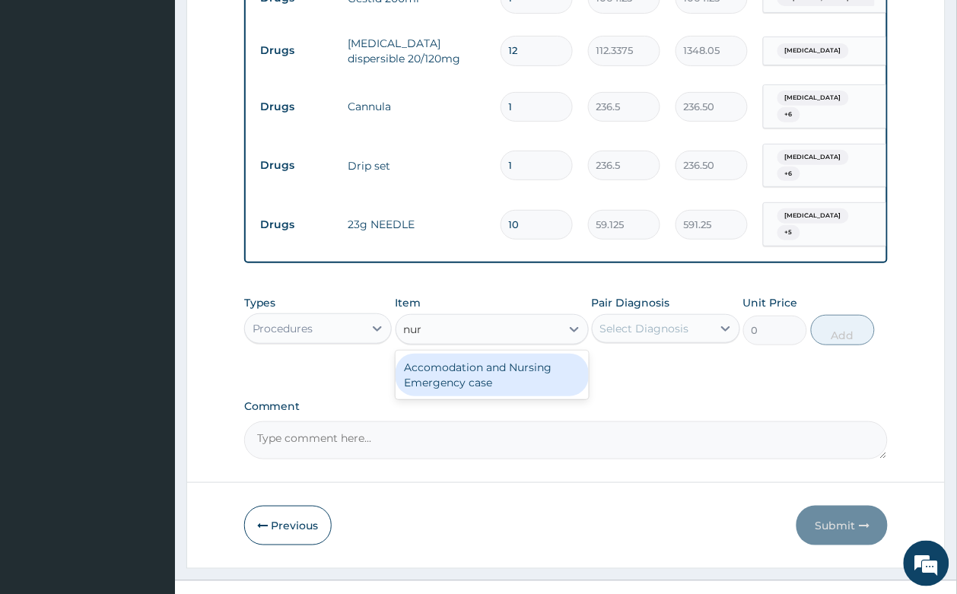
click at [456, 354] on div "Accomodation and Nursing Emergency case" at bounding box center [491, 375] width 193 height 43
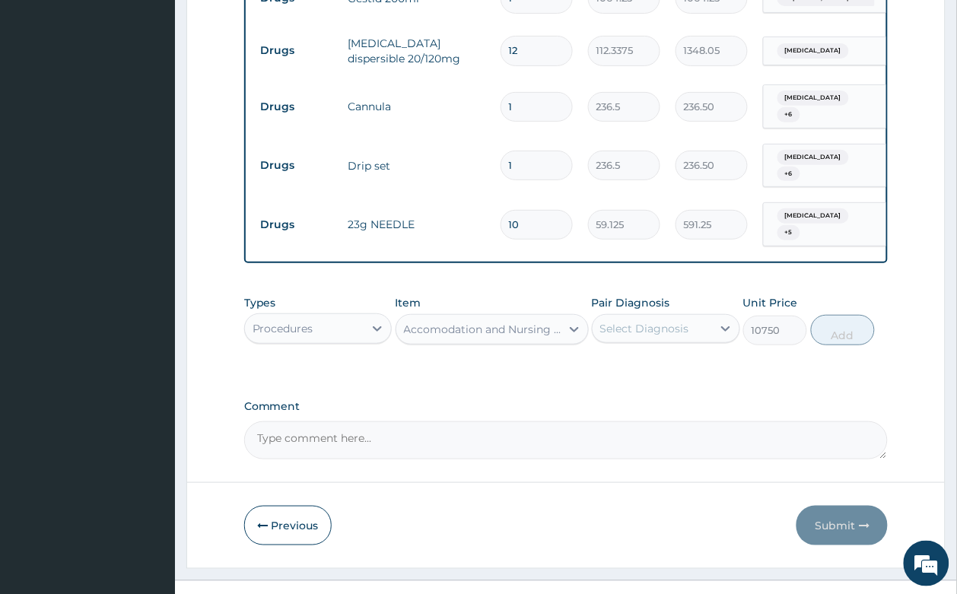
click at [488, 322] on div "Accomodation and Nursing Emergency case" at bounding box center [483, 329] width 158 height 15
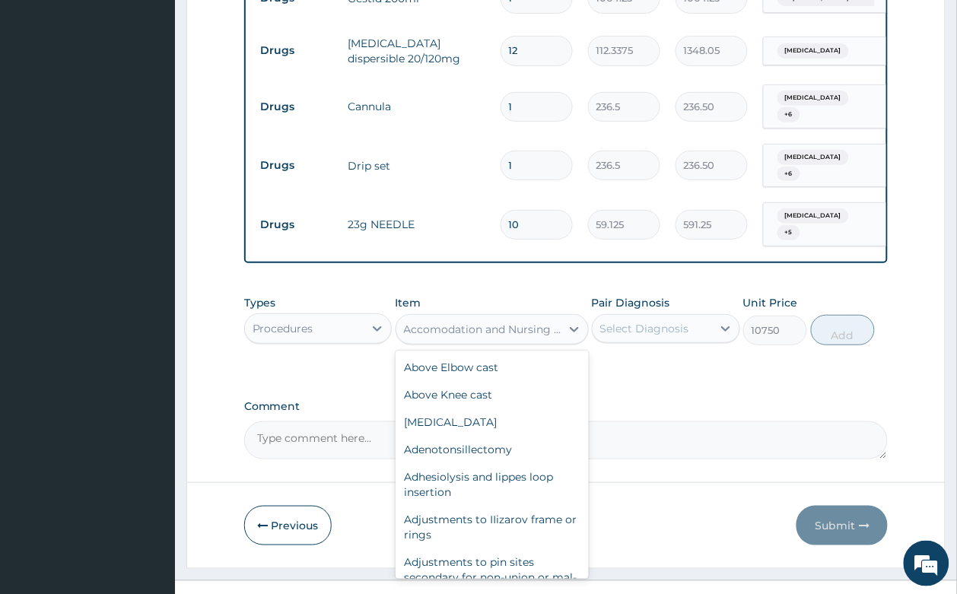
scroll to position [15712, 0]
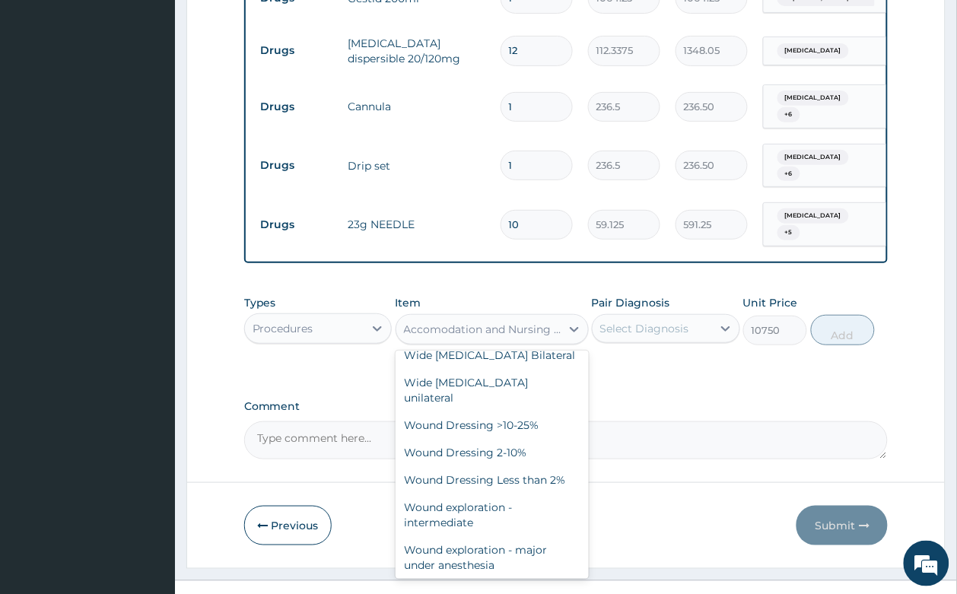
click at [636, 400] on div "Comment" at bounding box center [566, 429] width 644 height 59
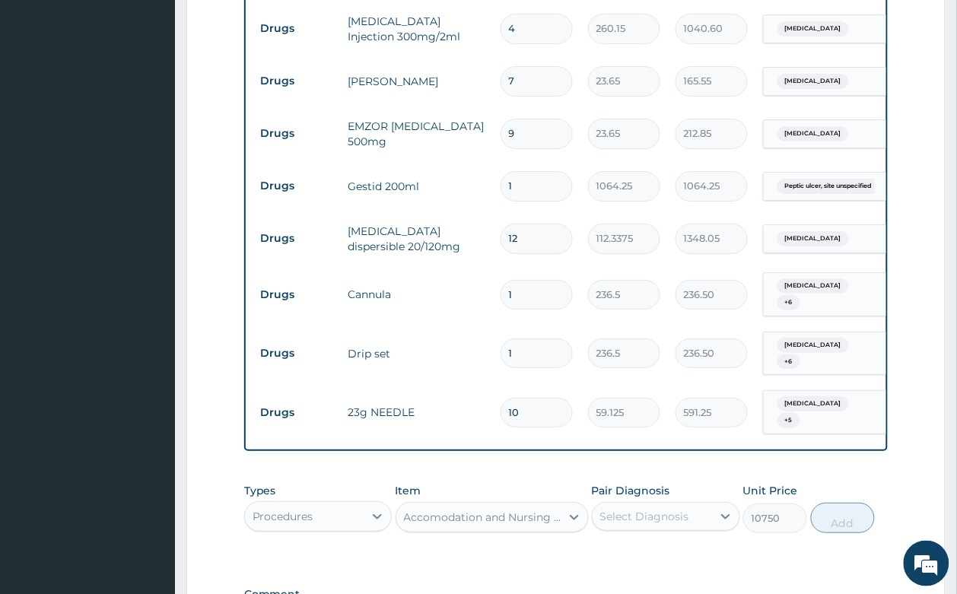
scroll to position [1331, 0]
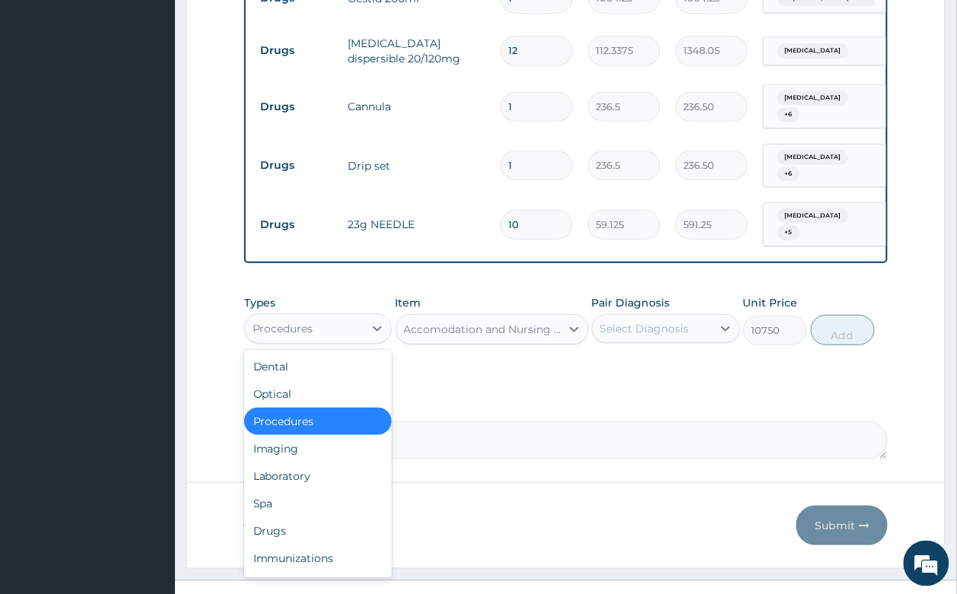
click at [308, 316] on div "Procedures" at bounding box center [304, 328] width 119 height 24
click at [318, 353] on div "Dental" at bounding box center [318, 366] width 148 height 27
type input "0"
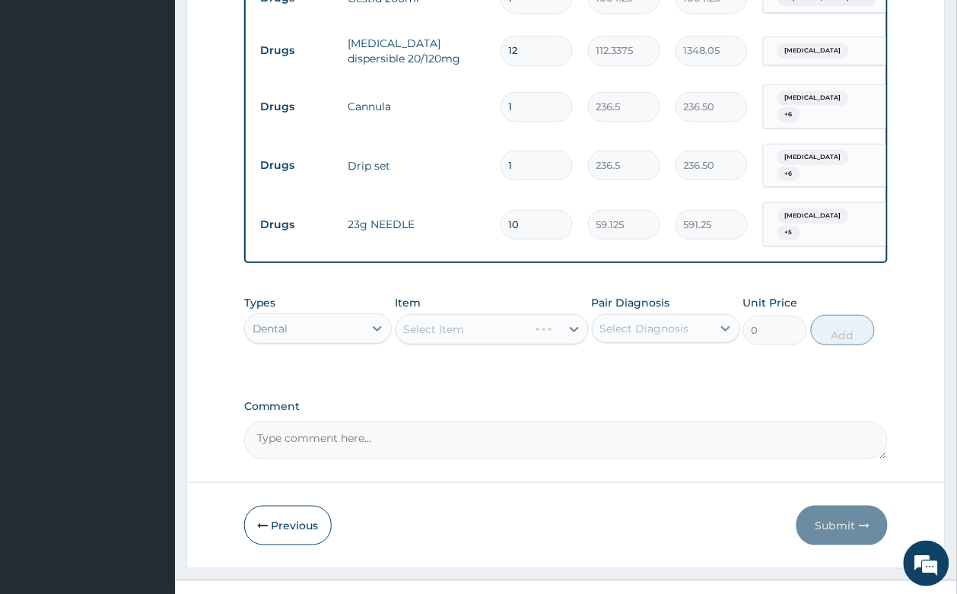
click at [366, 315] on div at bounding box center [377, 328] width 27 height 27
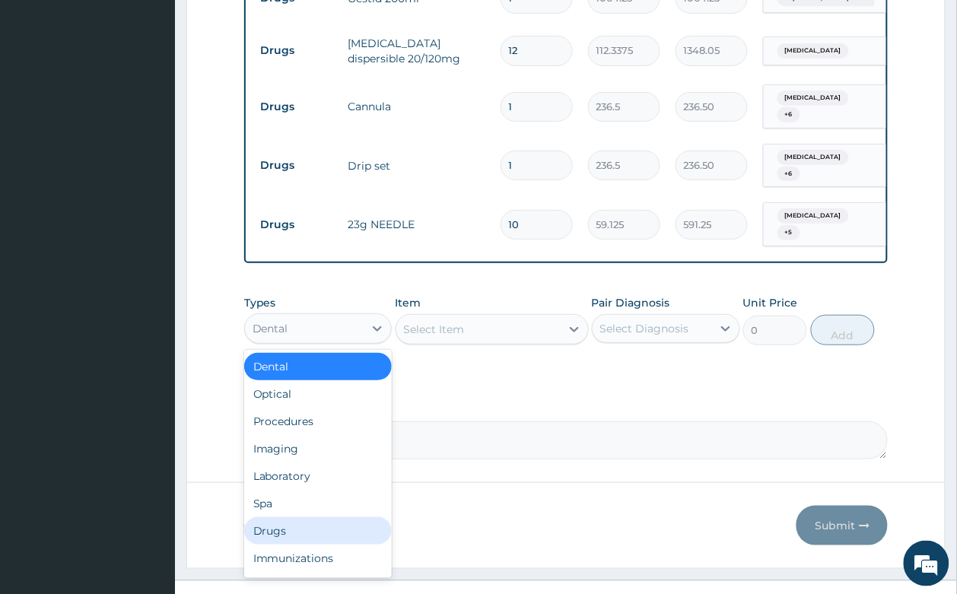
click at [295, 517] on div "Drugs" at bounding box center [318, 530] width 148 height 27
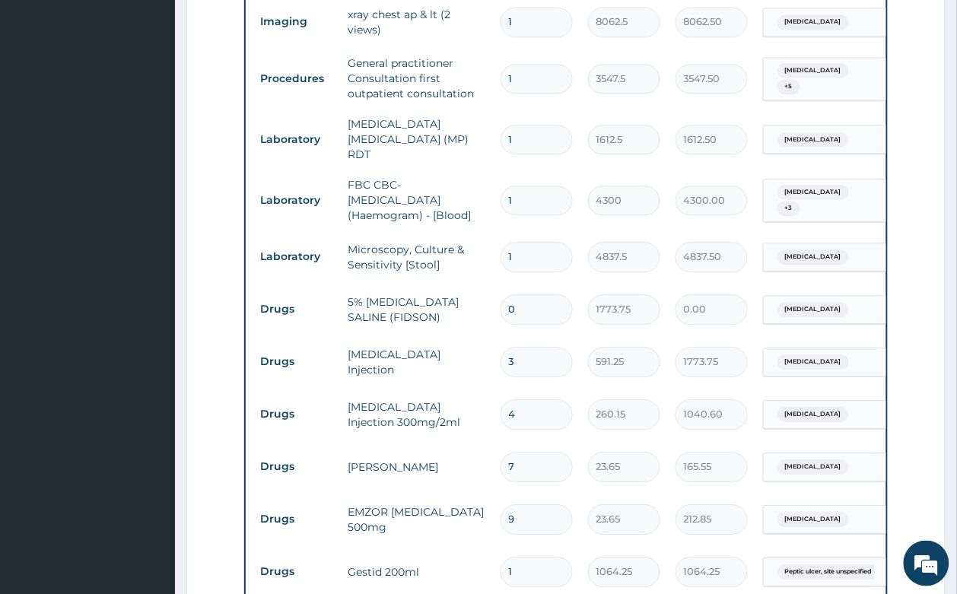
scroll to position [761, 0]
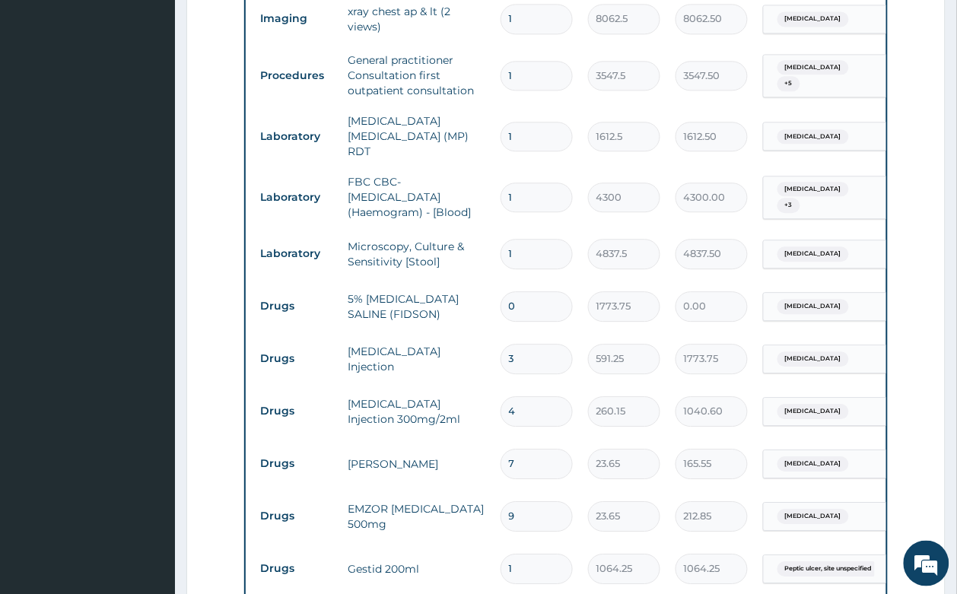
click at [522, 291] on input "0" at bounding box center [536, 306] width 72 height 30
type input "1"
type input "1773.75"
click at [530, 291] on input "1" at bounding box center [536, 306] width 72 height 30
type input "0.00"
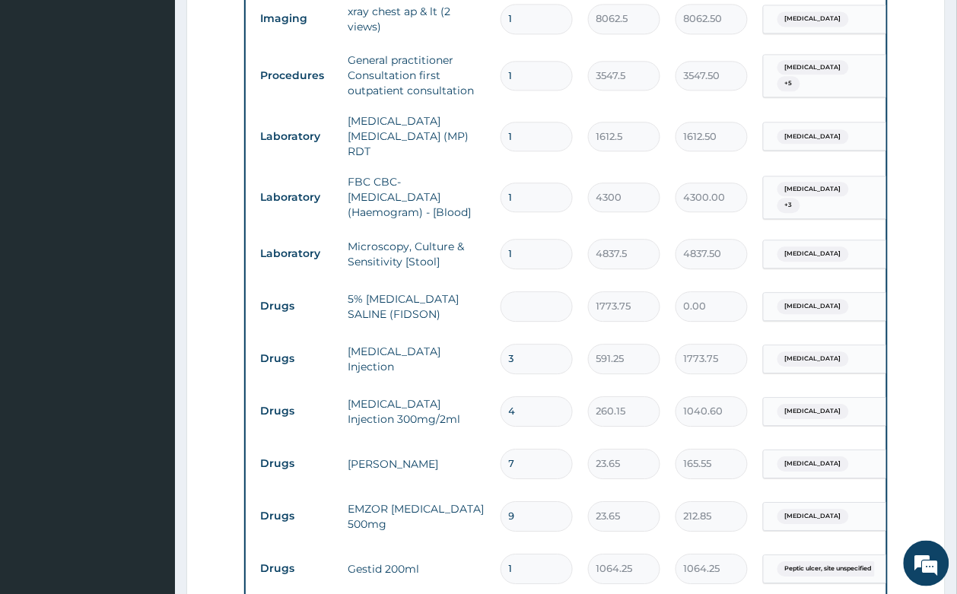
type input "2"
type input "3547.50"
type input "2"
click at [517, 344] on input "3" at bounding box center [536, 359] width 72 height 30
type input "0.00"
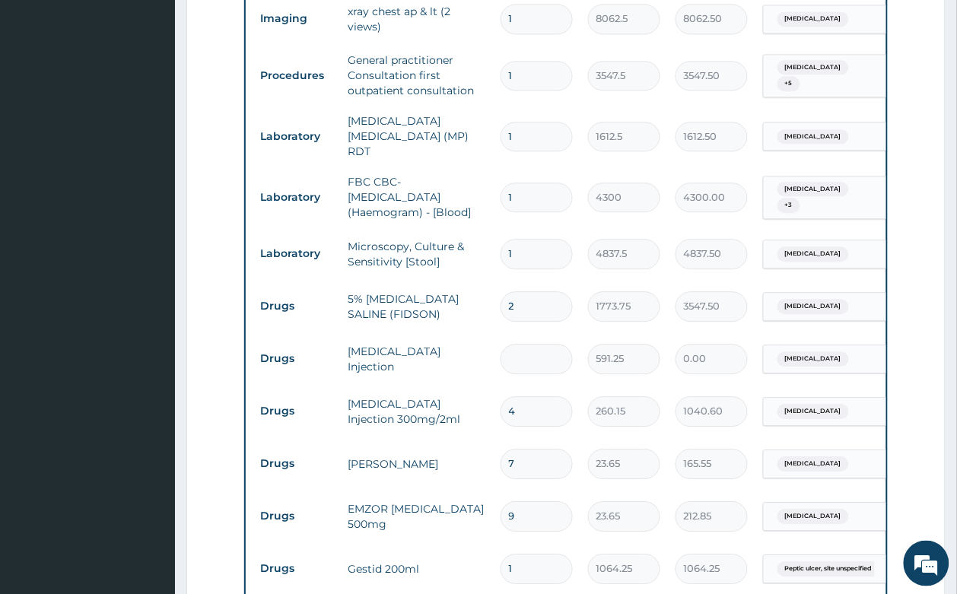
type input "2"
type input "1182.50"
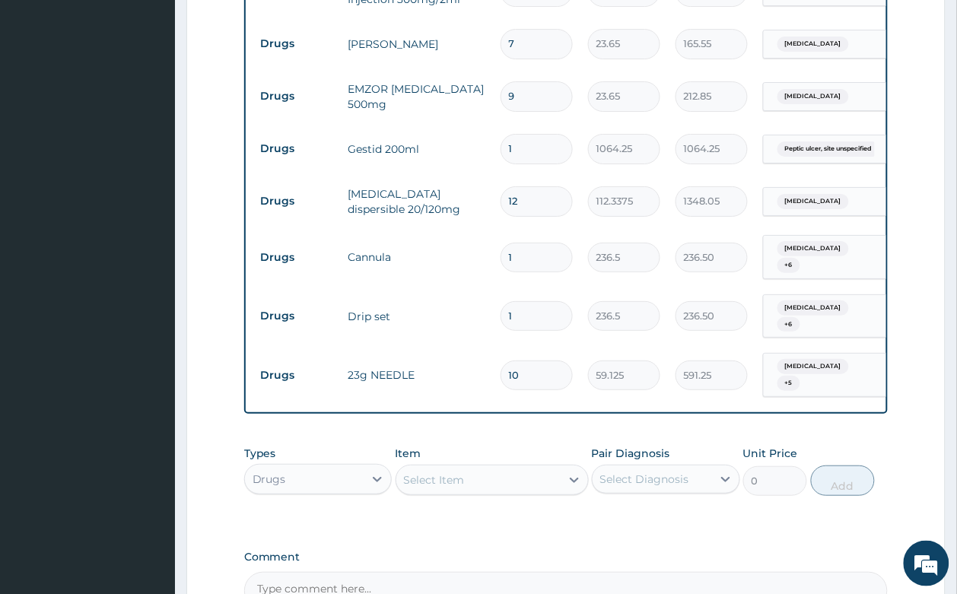
scroll to position [1331, 0]
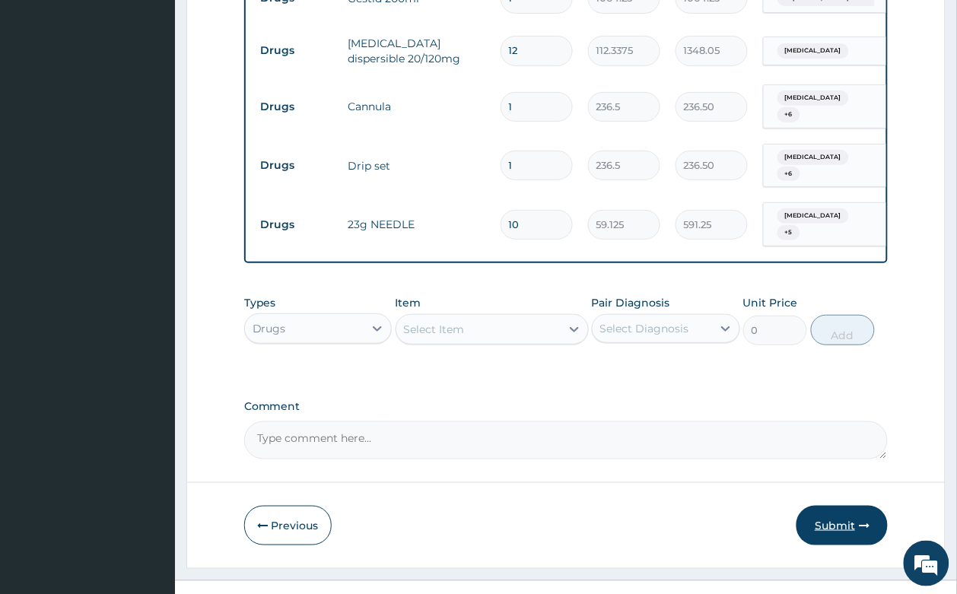
type input "2"
click at [853, 506] on button "Submit" at bounding box center [841, 526] width 91 height 40
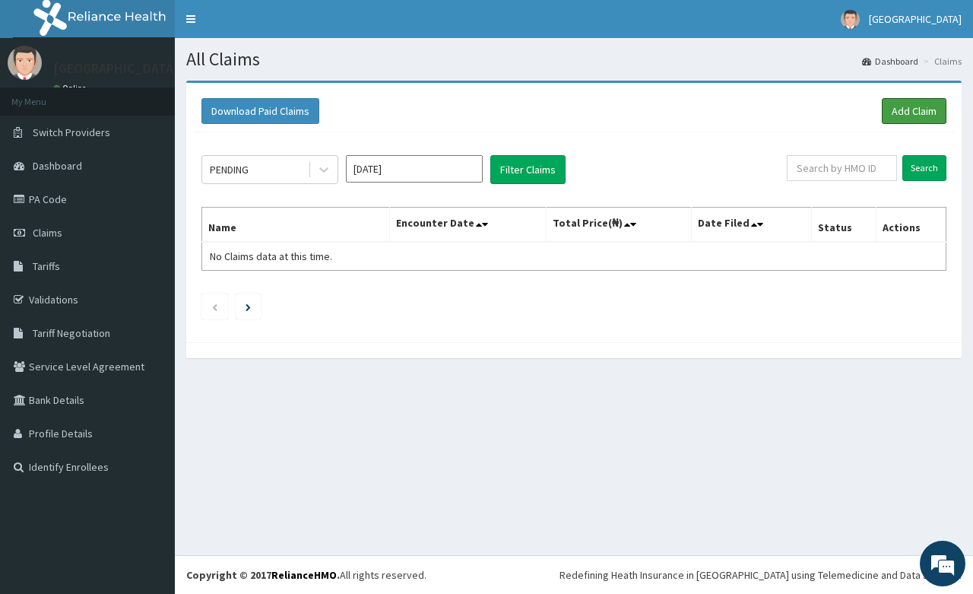
drag, startPoint x: 899, startPoint y: 105, endPoint x: 339, endPoint y: 25, distance: 565.4
click at [898, 104] on link "Add Claim" at bounding box center [914, 111] width 65 height 26
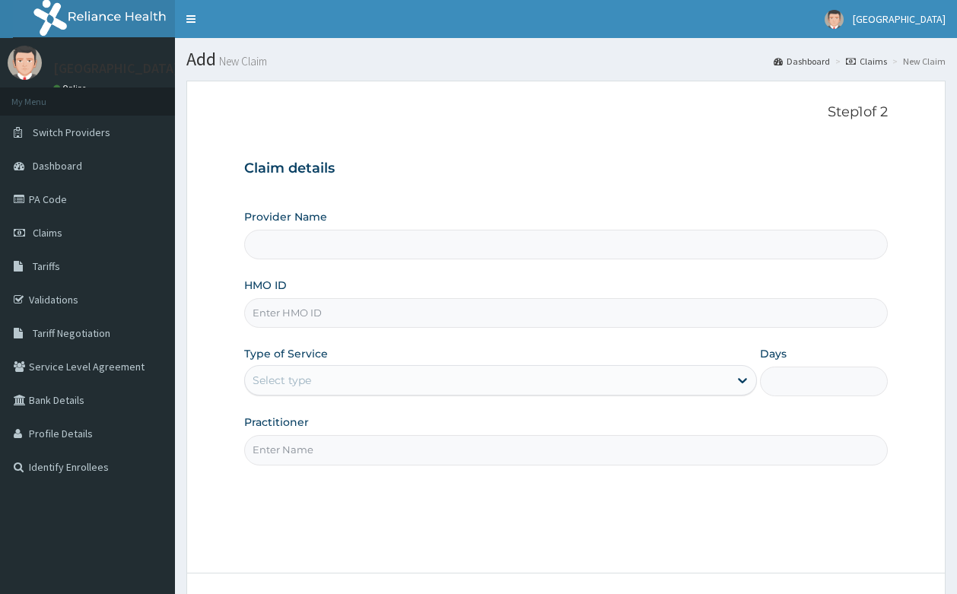
type input "[GEOGRAPHIC_DATA]- [GEOGRAPHIC_DATA]"
click at [366, 304] on input "HMO ID" at bounding box center [566, 313] width 644 height 30
type input "mke/10108/d"
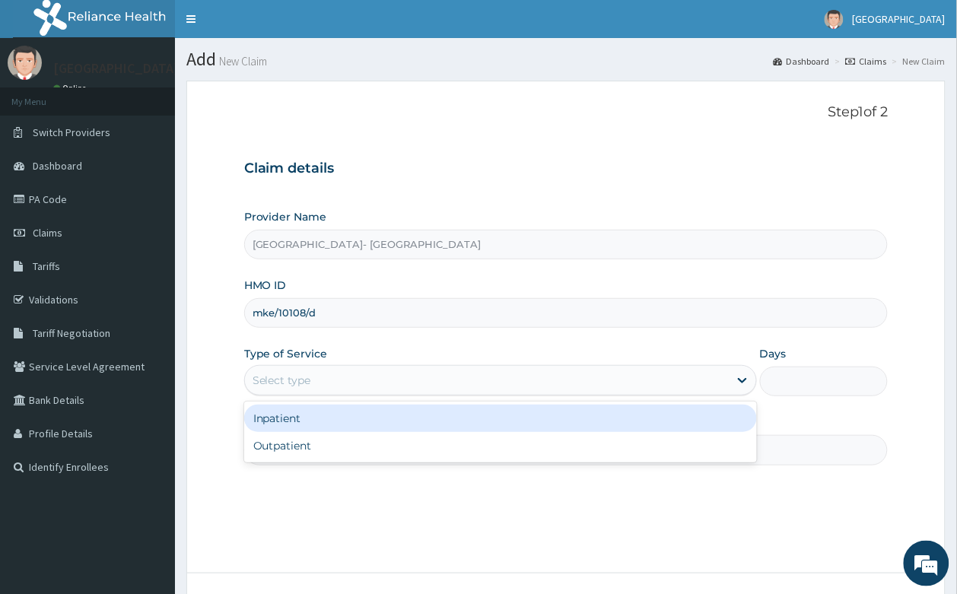
click at [291, 379] on div "Select type" at bounding box center [281, 380] width 59 height 15
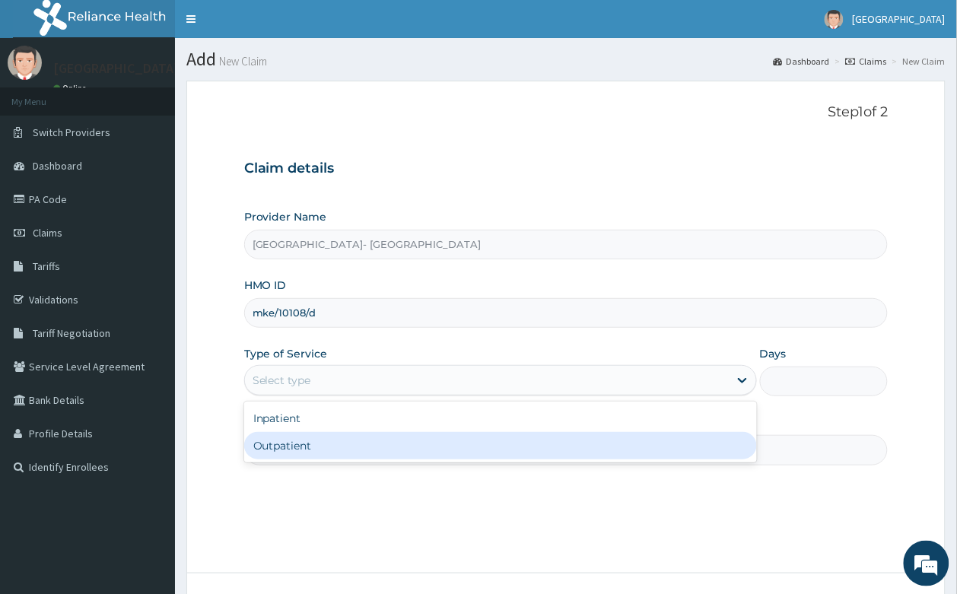
click at [299, 443] on div "Outpatient" at bounding box center [500, 445] width 513 height 27
type input "1"
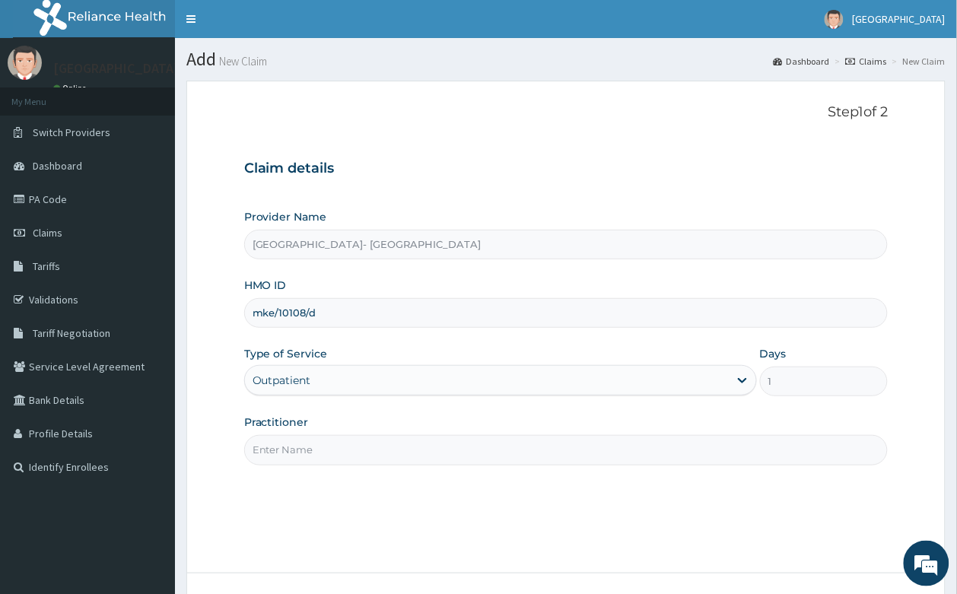
click at [297, 446] on input "Practitioner" at bounding box center [566, 450] width 644 height 30
type input "DR ODEBEGO"
click at [455, 389] on div "Outpatient" at bounding box center [487, 380] width 484 height 24
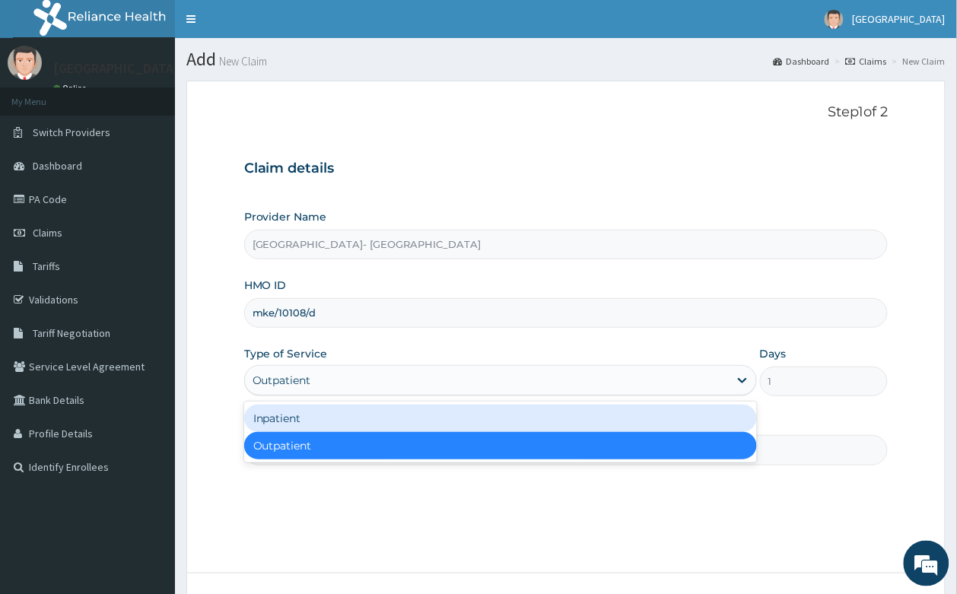
click at [396, 414] on div "Inpatient" at bounding box center [500, 418] width 513 height 27
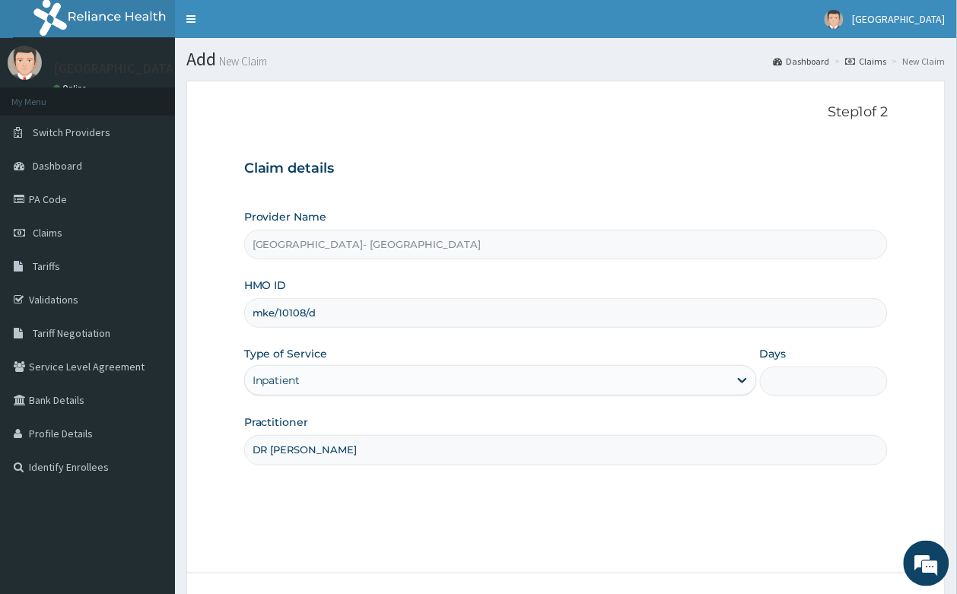
click at [796, 386] on input "Days" at bounding box center [824, 382] width 129 height 30
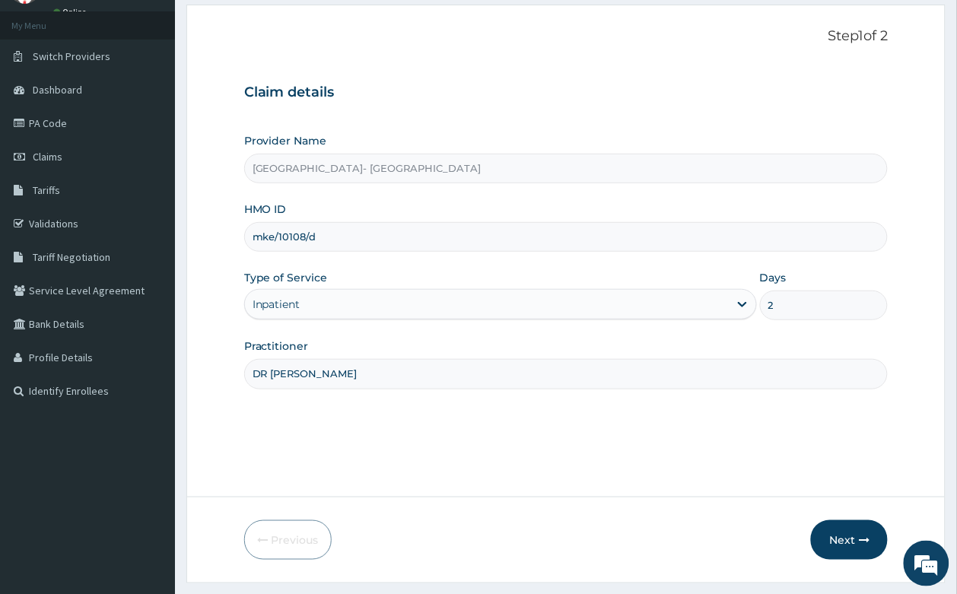
scroll to position [116, 0]
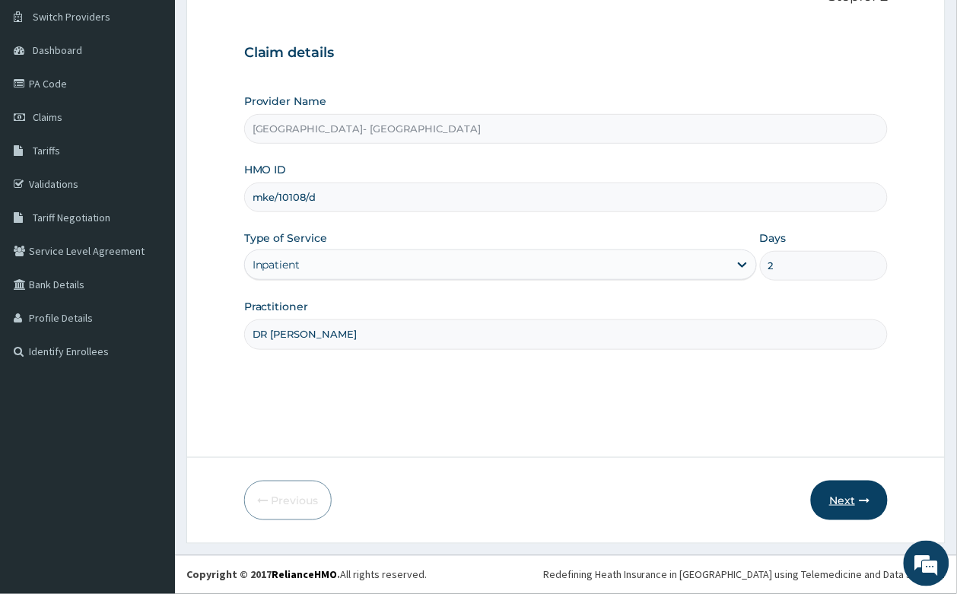
type input "2"
click at [845, 504] on button "Next" at bounding box center [849, 501] width 77 height 40
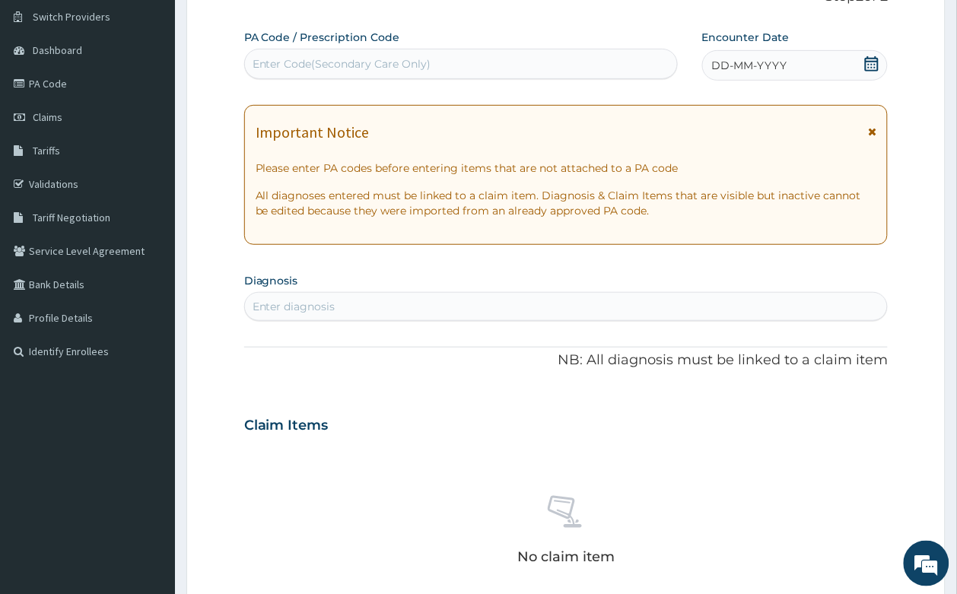
click at [373, 57] on div "Enter Code(Secondary Care Only)" at bounding box center [341, 63] width 179 height 15
paste input "PA/54FF9E"
type input "PA/54FF9E"
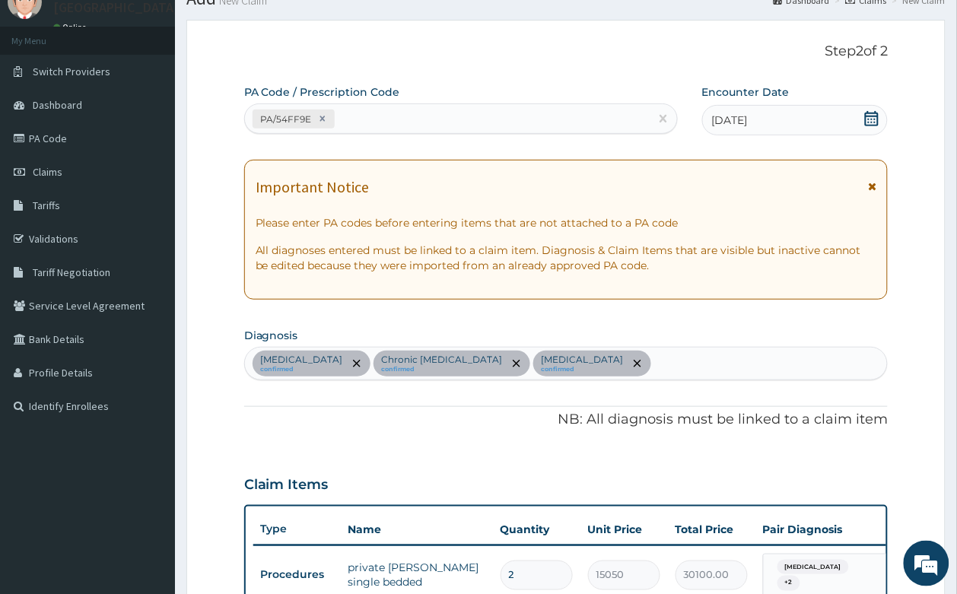
scroll to position [95, 0]
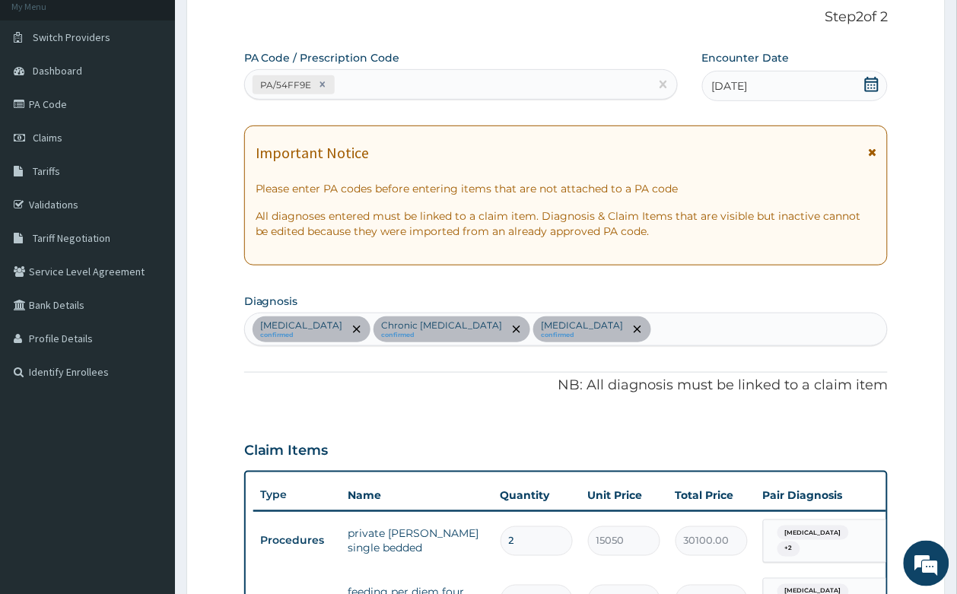
click at [570, 328] on div "Malaria confirmed Chronic gastritis confirmed Tonsillitis confirmed" at bounding box center [566, 329] width 643 height 32
type input "rhinitis"
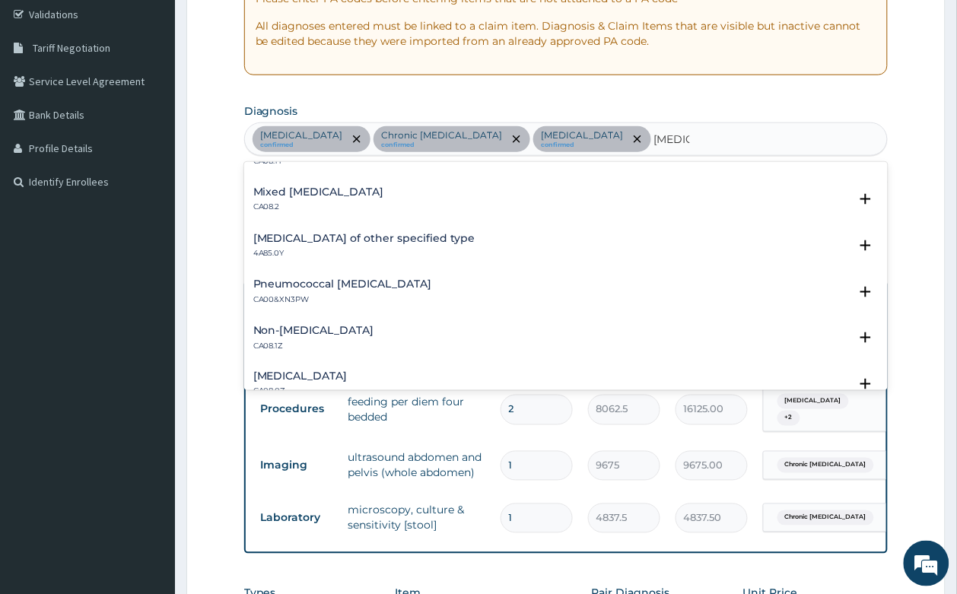
scroll to position [190, 0]
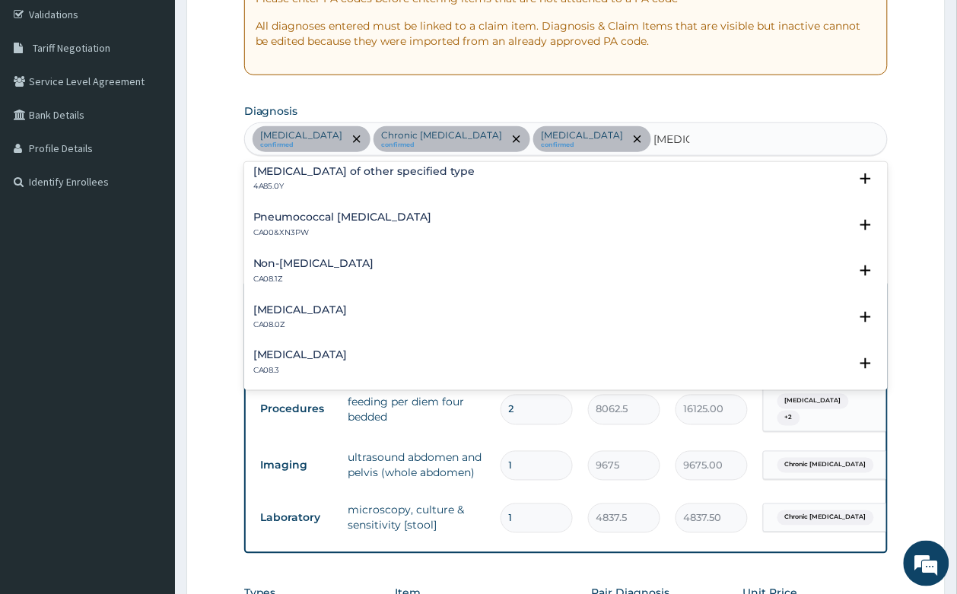
click at [326, 317] on div "Allergic rhinitis, unspecified CA08.0Z" at bounding box center [300, 317] width 94 height 27
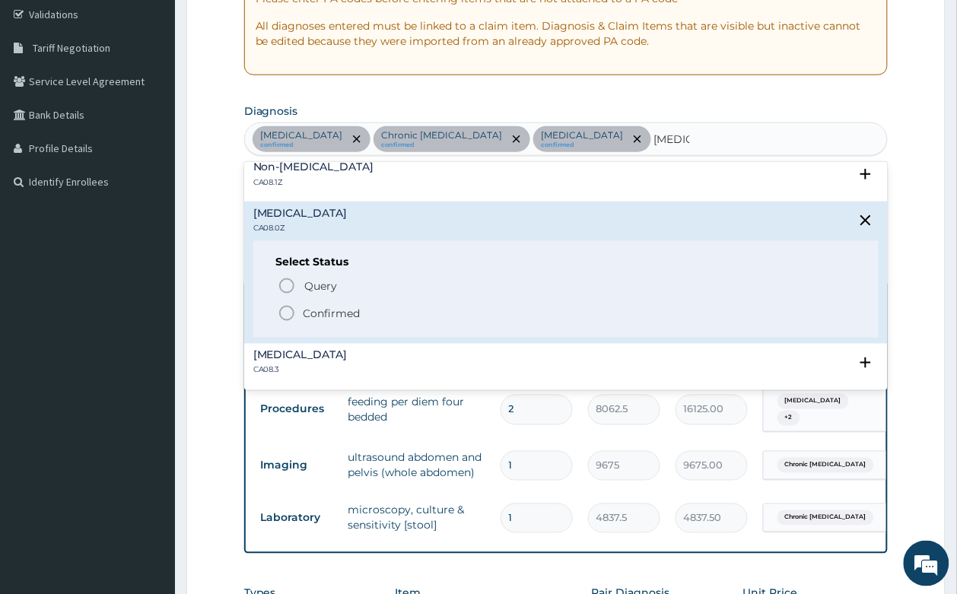
scroll to position [285, 0]
click at [337, 313] on p "Confirmed" at bounding box center [331, 314] width 57 height 15
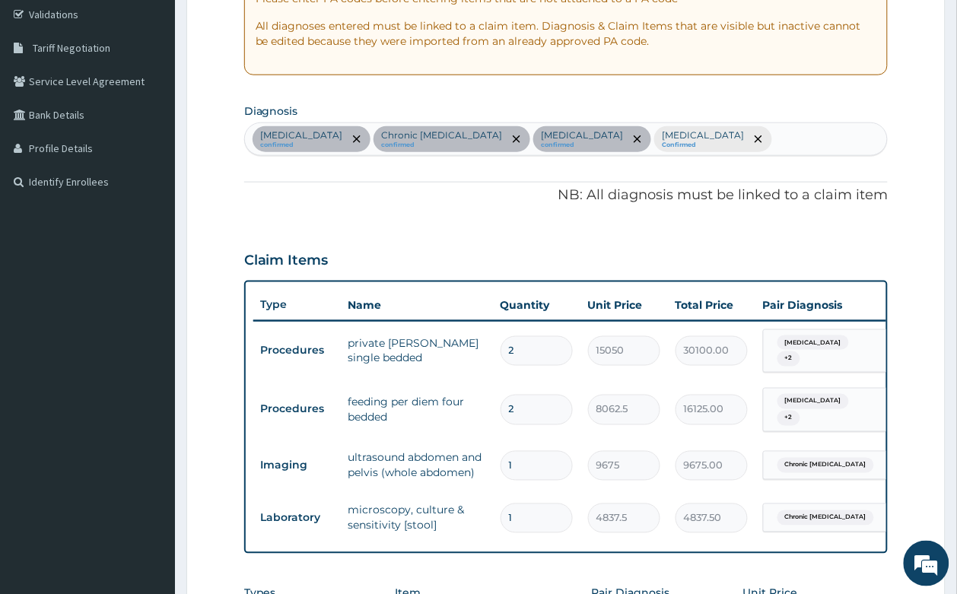
click at [726, 129] on div "Malaria confirmed Chronic gastritis confirmed Tonsillitis confirmed Allergic rh…" at bounding box center [566, 139] width 643 height 32
type input "amoebiasis"
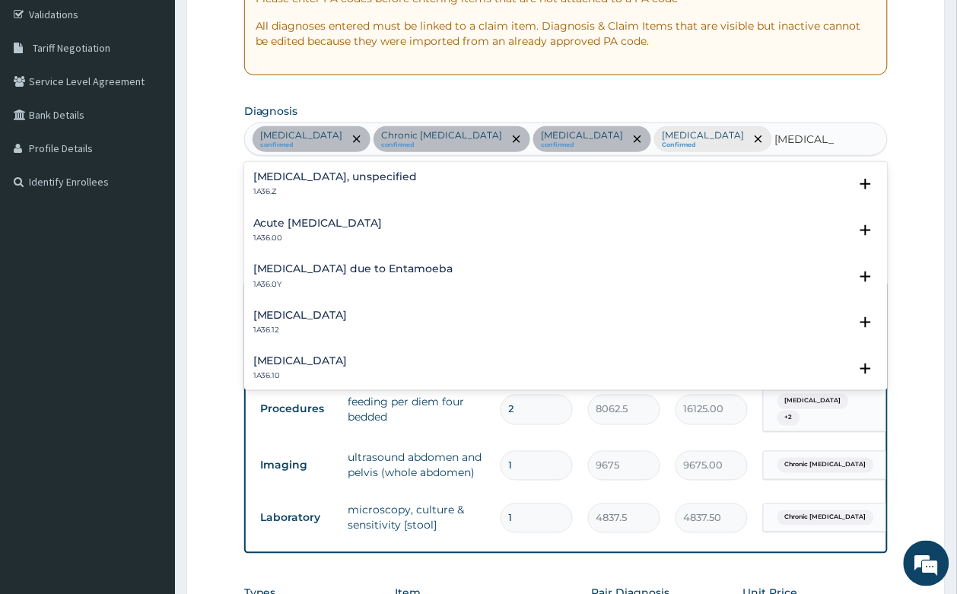
click at [321, 179] on h4 "Amoebiasis, unspecified" at bounding box center [335, 176] width 164 height 11
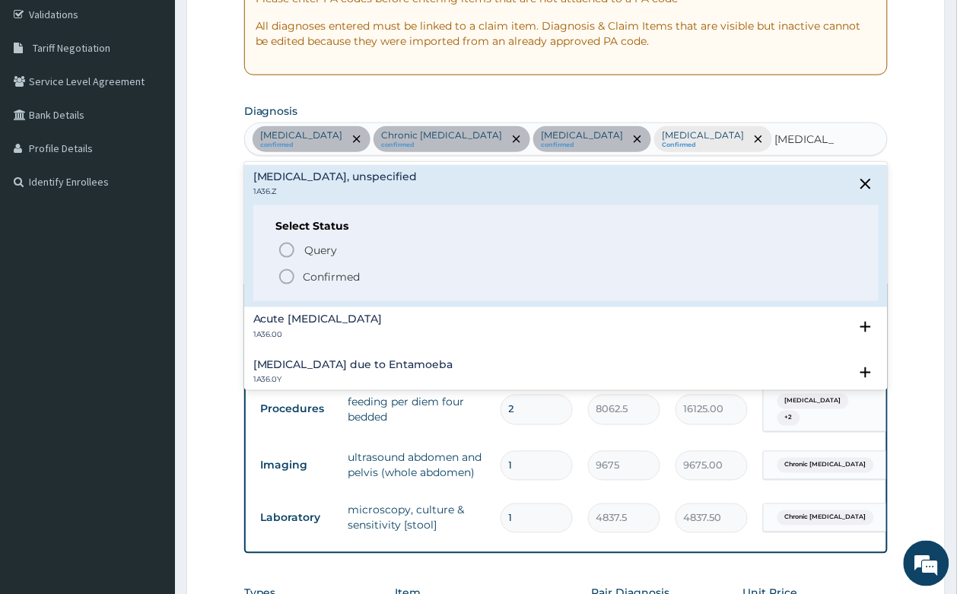
click at [456, 314] on div "Acute amoebiasis 1A36.00" at bounding box center [566, 326] width 626 height 27
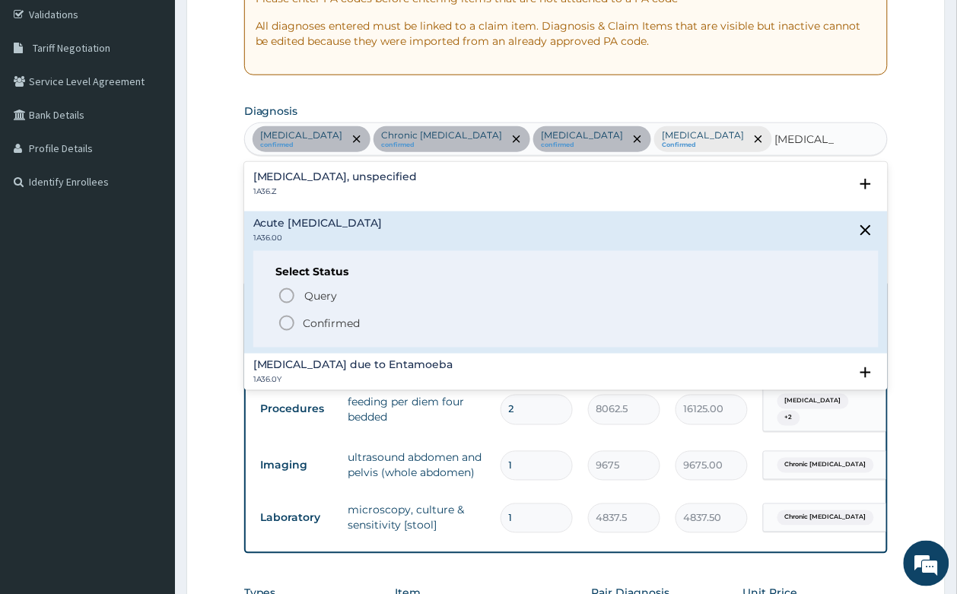
click at [326, 172] on h4 "Amoebiasis, unspecified" at bounding box center [335, 176] width 164 height 11
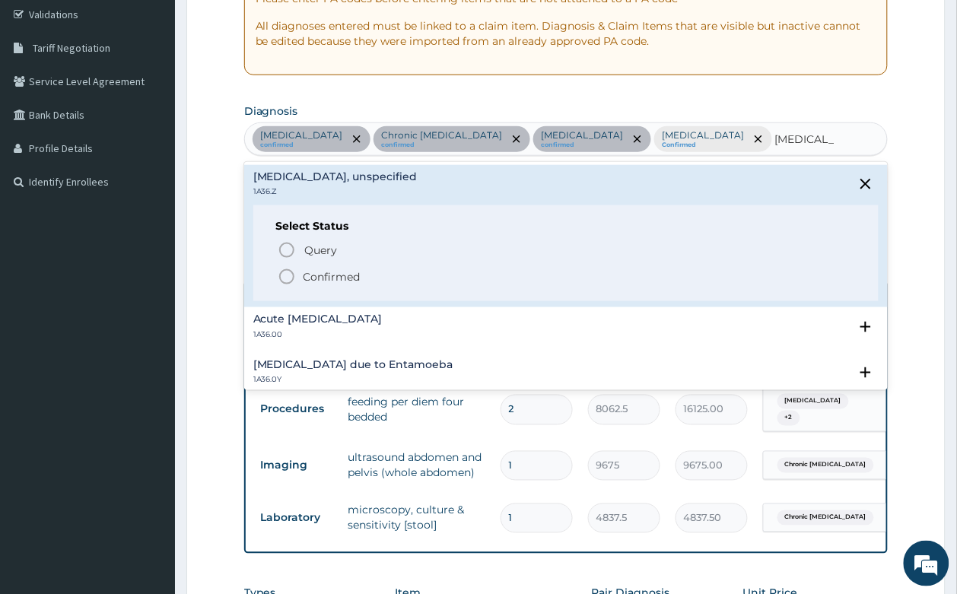
click at [328, 275] on p "Confirmed" at bounding box center [331, 276] width 57 height 15
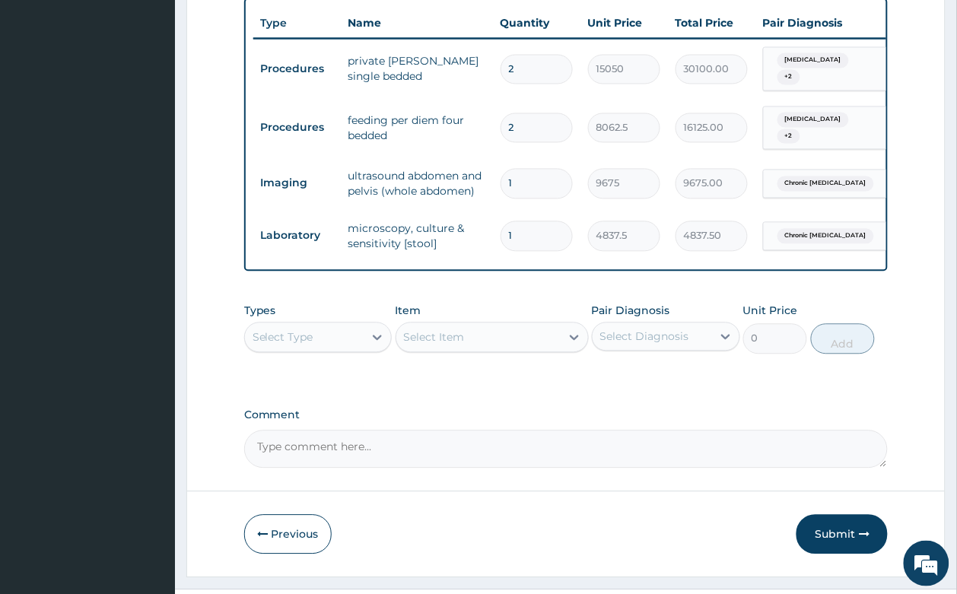
scroll to position [603, 0]
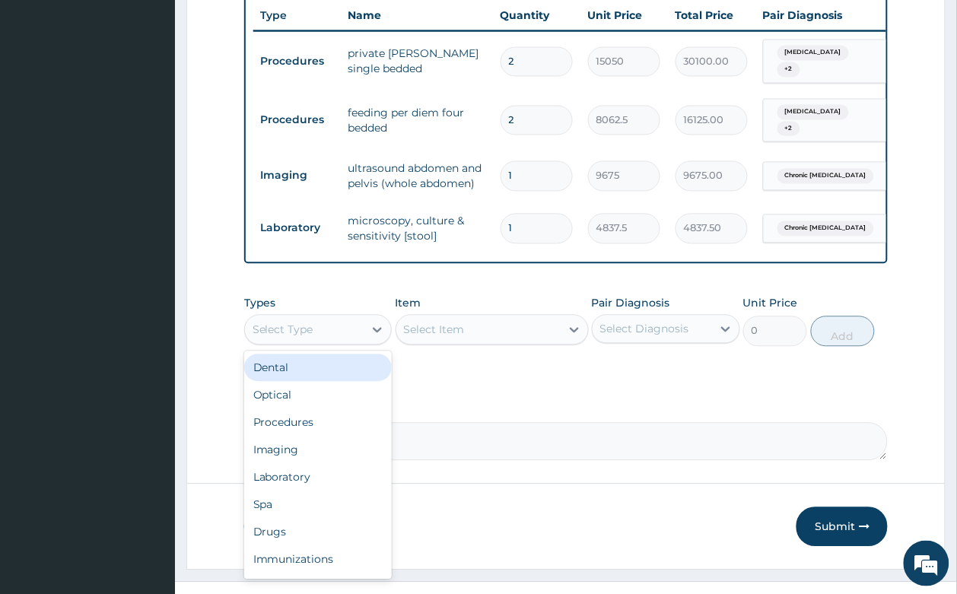
click at [318, 318] on div "Select Type" at bounding box center [304, 330] width 119 height 24
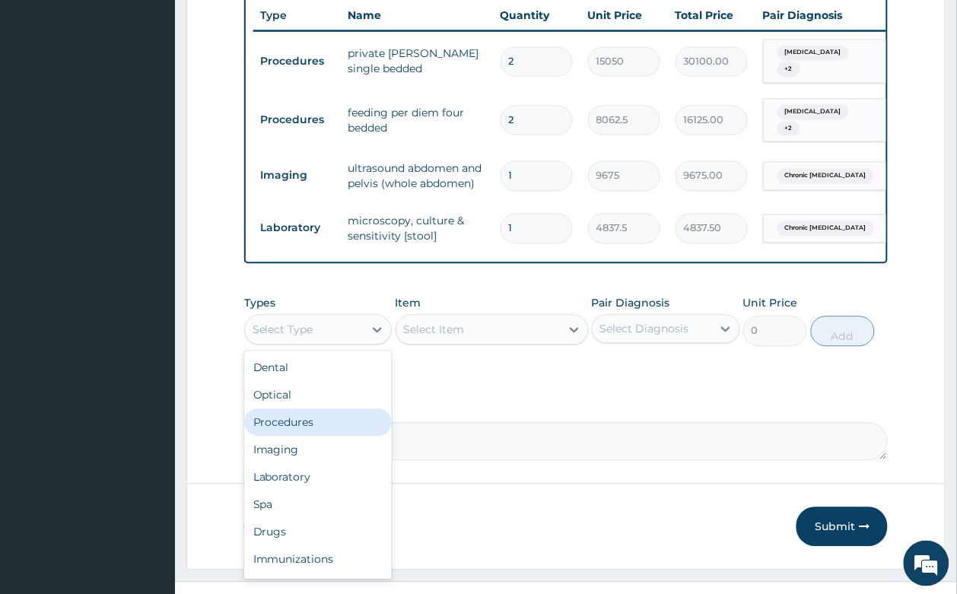
click at [337, 409] on div "Procedures" at bounding box center [318, 422] width 148 height 27
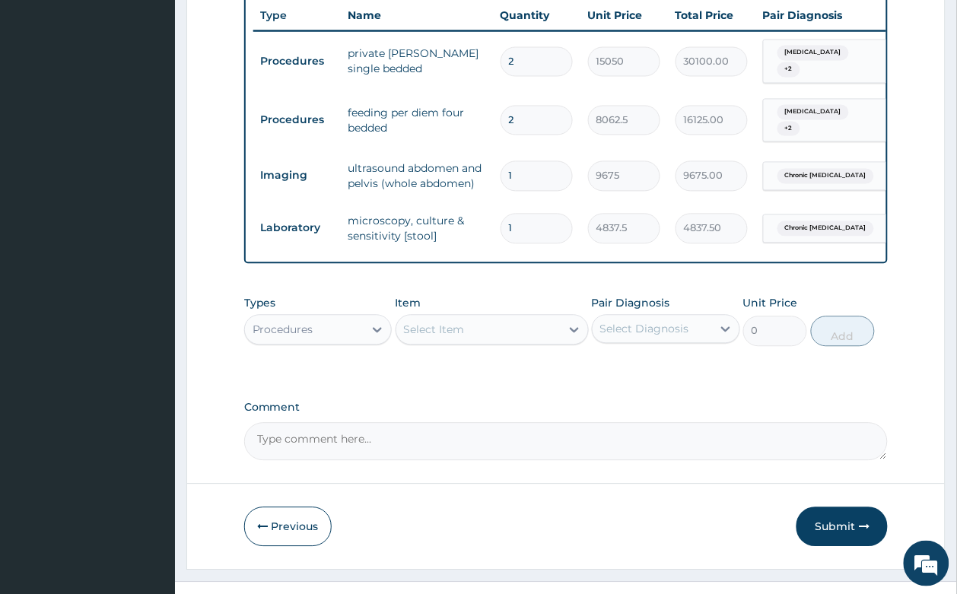
click at [497, 318] on div "Select Item" at bounding box center [478, 330] width 164 height 24
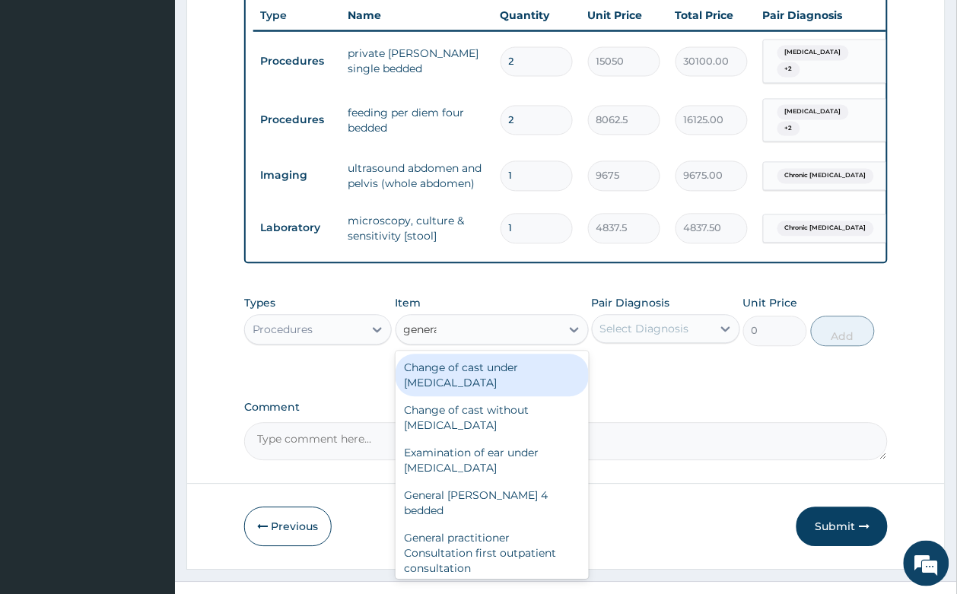
type input "general"
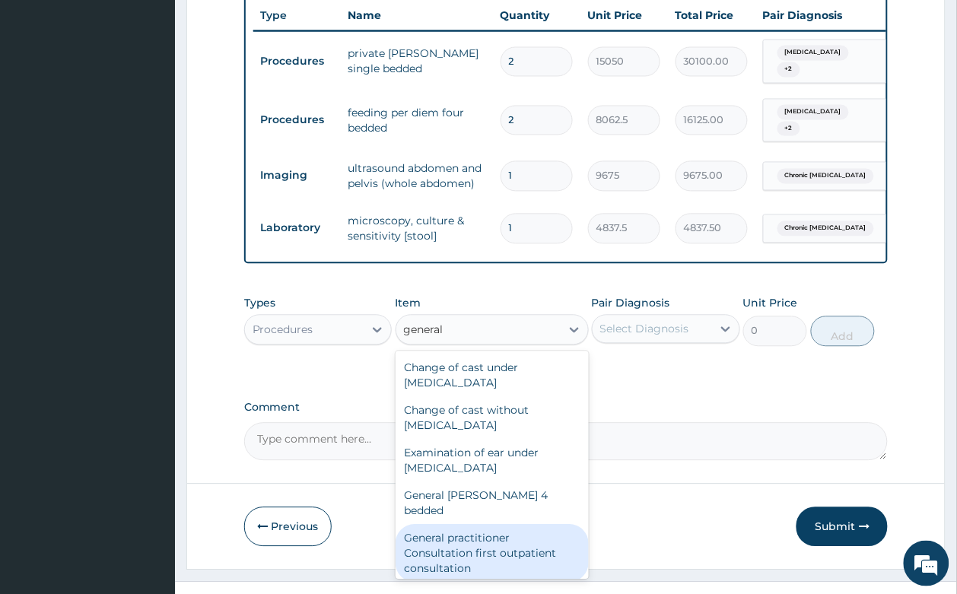
drag, startPoint x: 465, startPoint y: 517, endPoint x: 550, endPoint y: 403, distance: 142.4
click at [468, 525] on div "General practitioner Consultation first outpatient consultation" at bounding box center [491, 554] width 193 height 58
type input "3547.5"
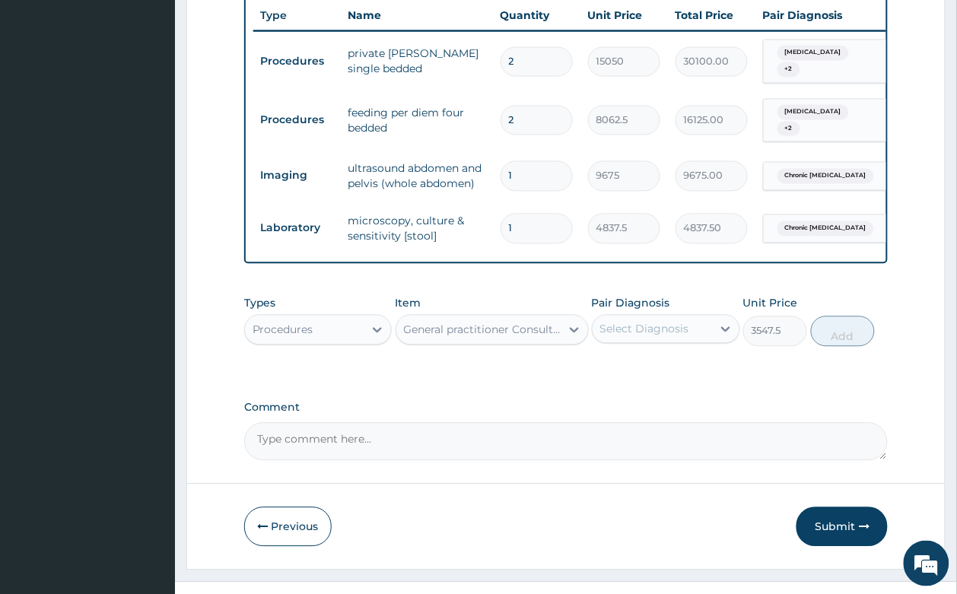
click at [605, 322] on div "Select Diagnosis" at bounding box center [644, 329] width 89 height 15
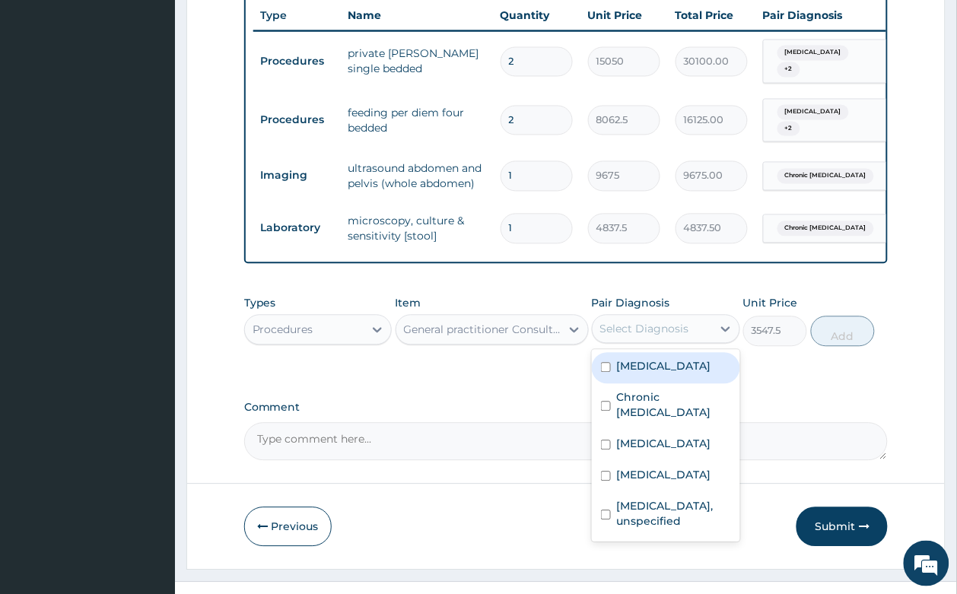
click at [621, 353] on div "[MEDICAL_DATA]" at bounding box center [666, 368] width 148 height 31
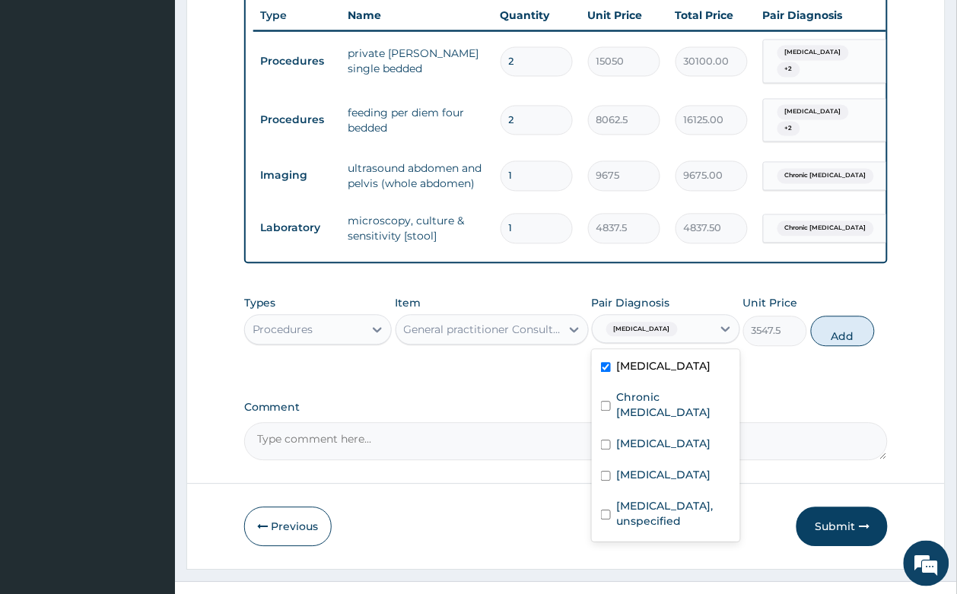
drag, startPoint x: 640, startPoint y: 352, endPoint x: 652, endPoint y: 388, distance: 37.8
click at [640, 354] on div "[MEDICAL_DATA]" at bounding box center [666, 368] width 148 height 31
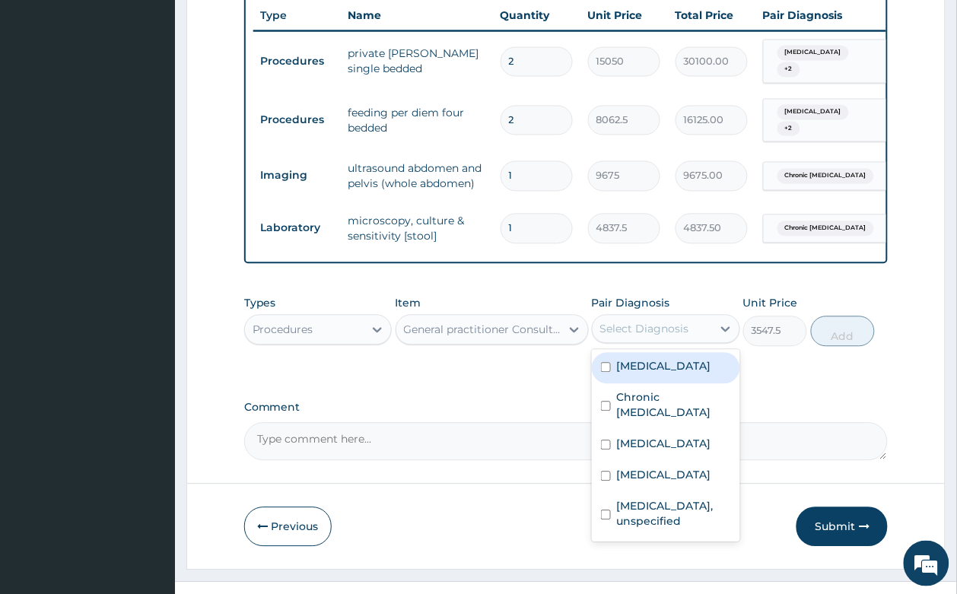
click at [640, 353] on div "[MEDICAL_DATA]" at bounding box center [666, 368] width 148 height 31
checkbox input "true"
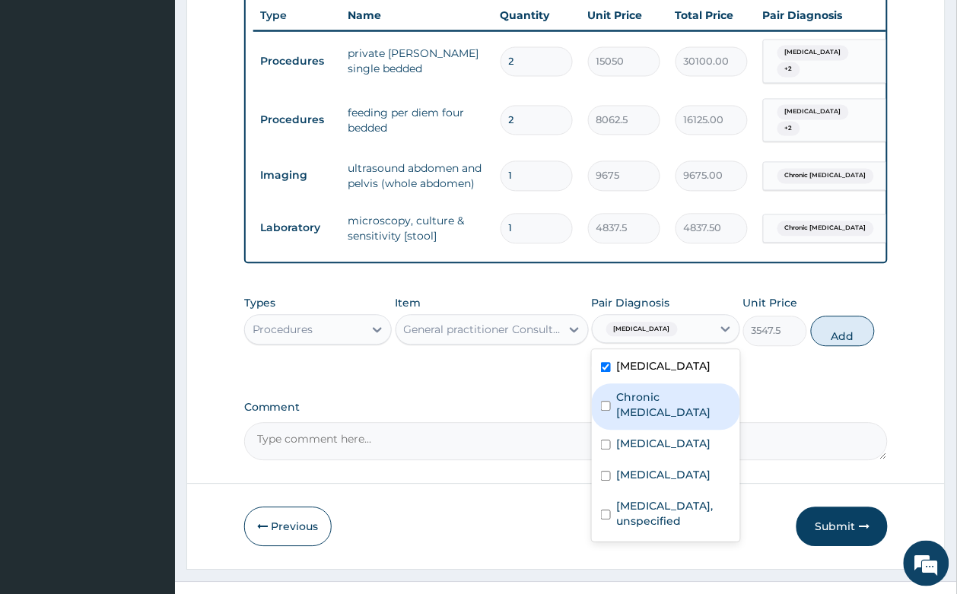
click at [647, 384] on div "Chronic gastritis" at bounding box center [666, 407] width 148 height 46
checkbox input "true"
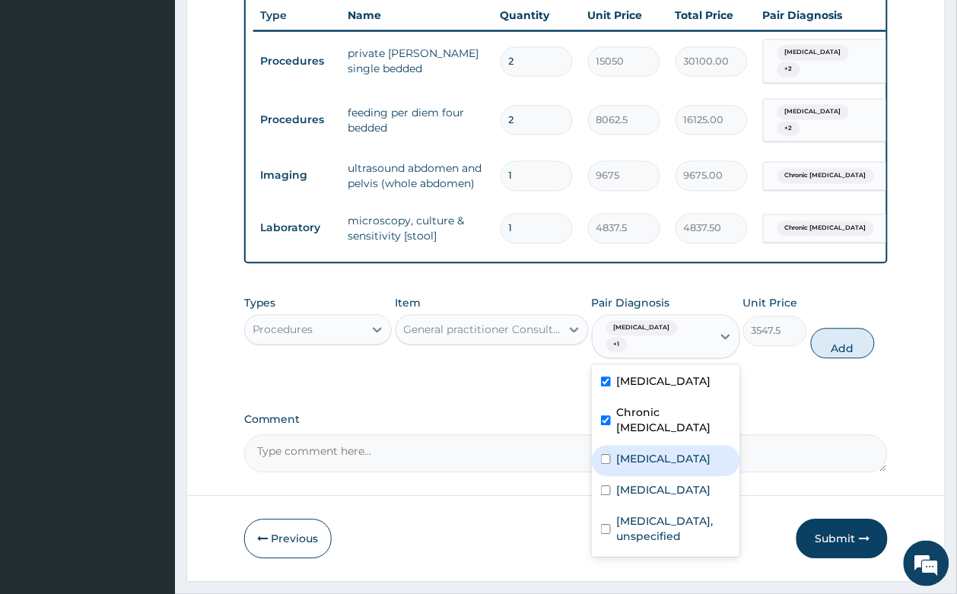
click at [651, 446] on div "Tonsillitis" at bounding box center [666, 461] width 148 height 31
checkbox input "true"
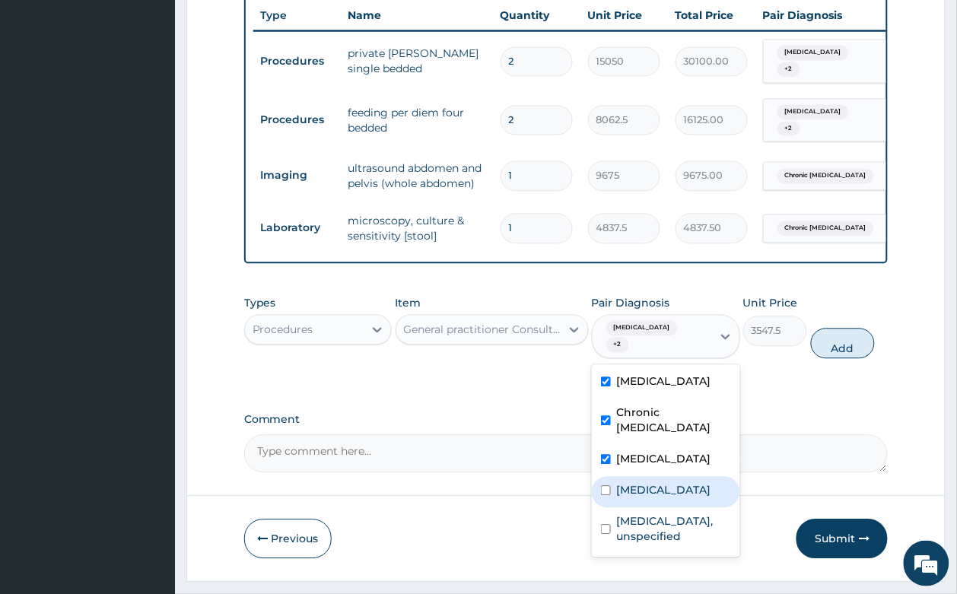
drag, startPoint x: 662, startPoint y: 437, endPoint x: 665, endPoint y: 447, distance: 10.3
click at [662, 483] on label "Allergic rhinitis, unspecified" at bounding box center [664, 490] width 94 height 15
checkbox input "true"
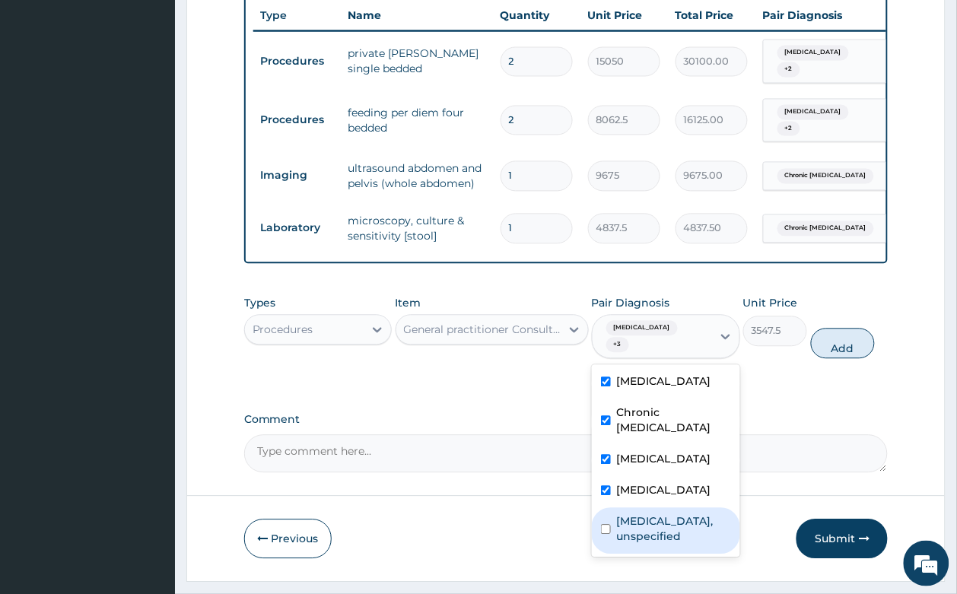
drag, startPoint x: 671, startPoint y: 496, endPoint x: 671, endPoint y: 483, distance: 12.9
click at [671, 514] on label "Amoebiasis, unspecified" at bounding box center [674, 529] width 114 height 30
checkbox input "true"
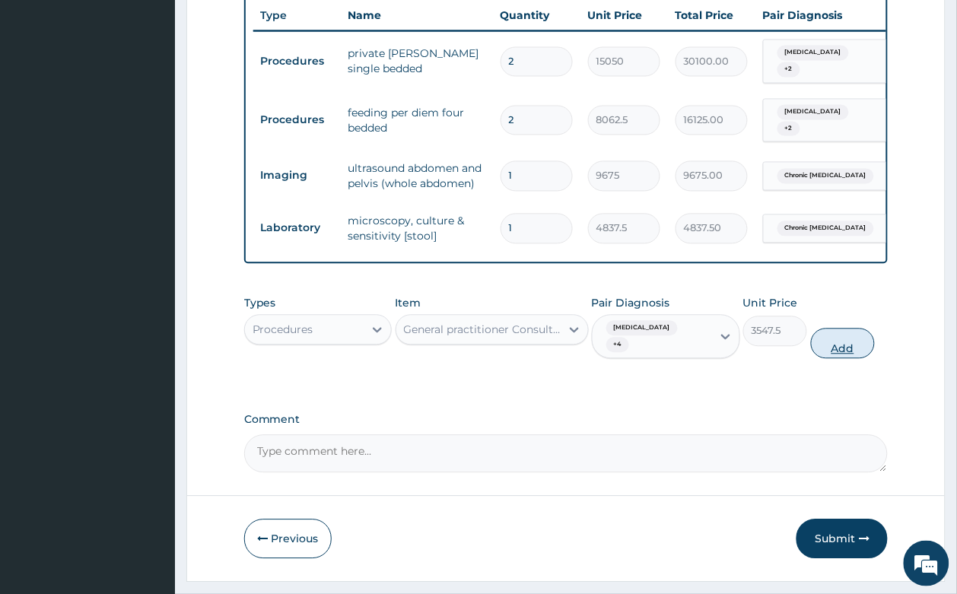
click at [850, 329] on button "Add" at bounding box center [843, 344] width 65 height 30
type input "0"
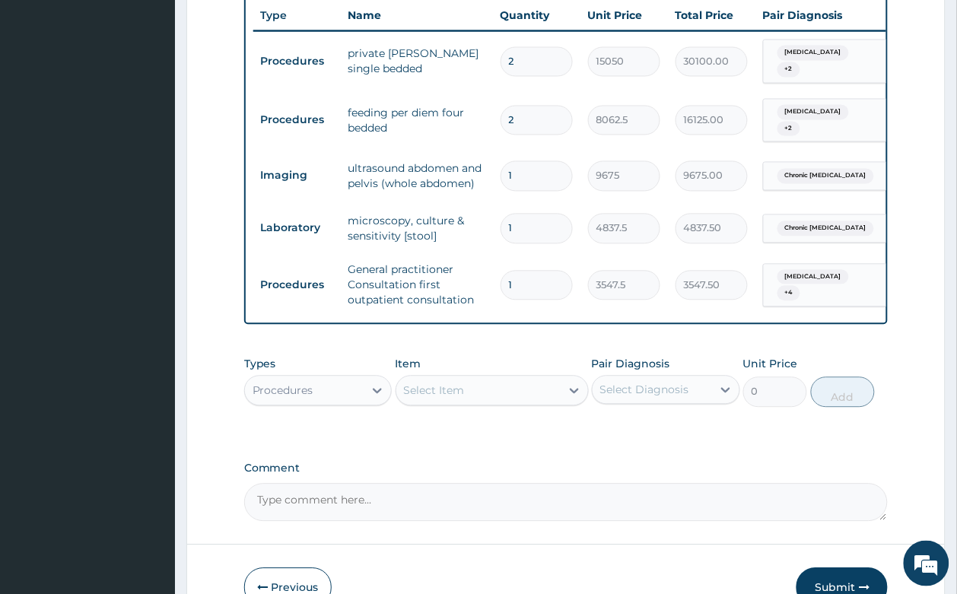
scroll to position [664, 0]
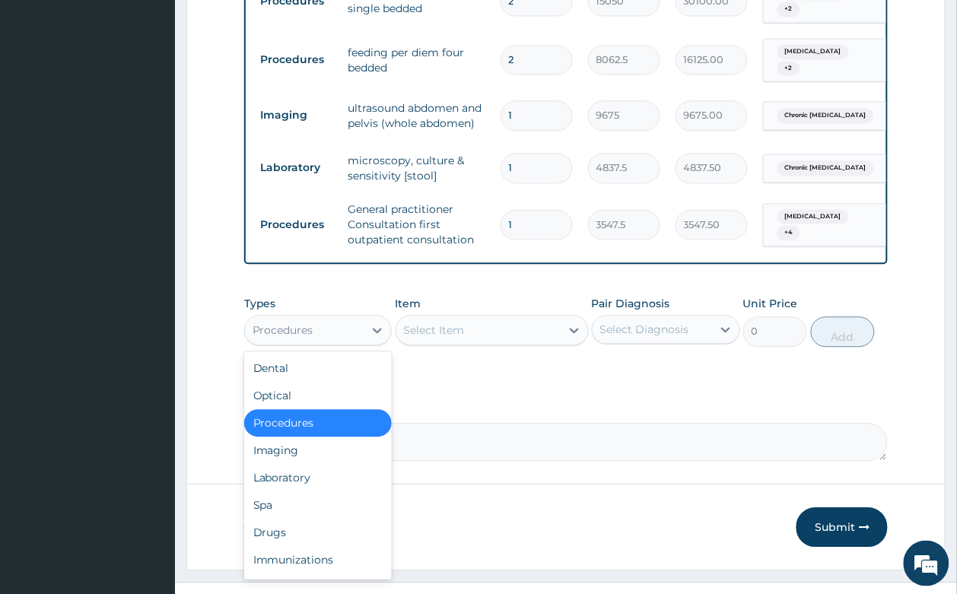
click at [348, 318] on div "Procedures" at bounding box center [304, 330] width 119 height 24
click at [304, 519] on div "Drugs" at bounding box center [318, 532] width 148 height 27
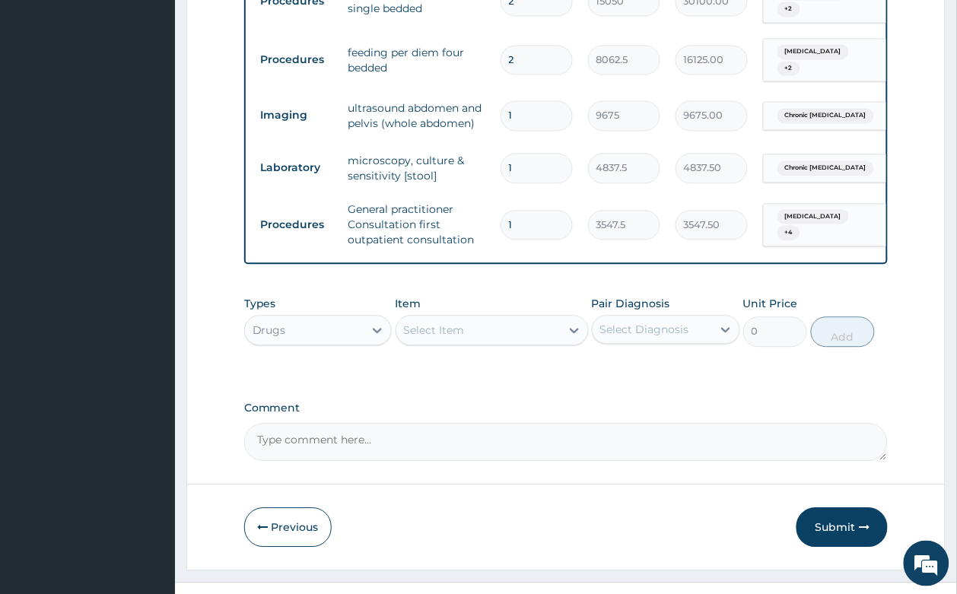
click at [472, 318] on div "Select Item" at bounding box center [478, 330] width 164 height 24
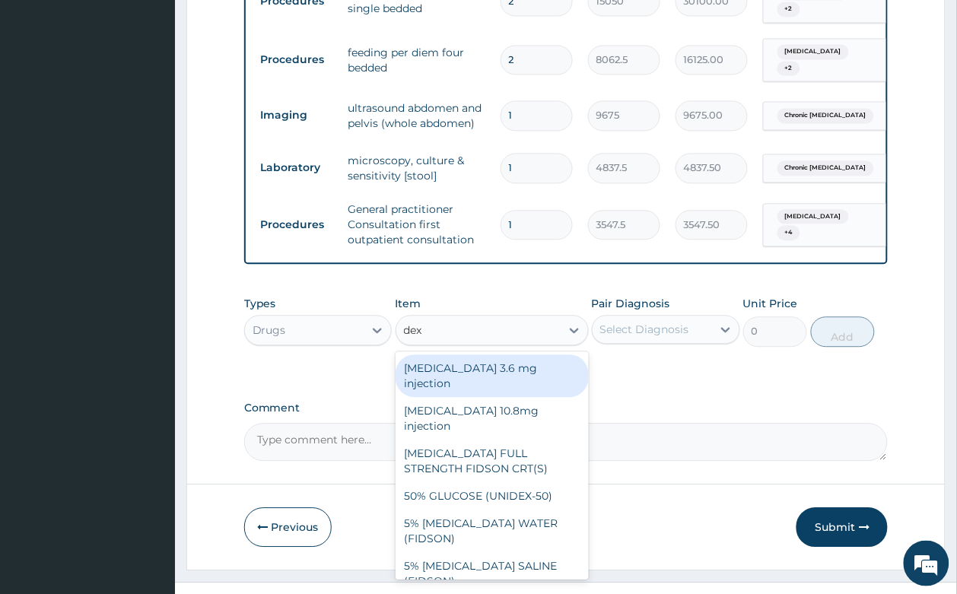
type input "dext"
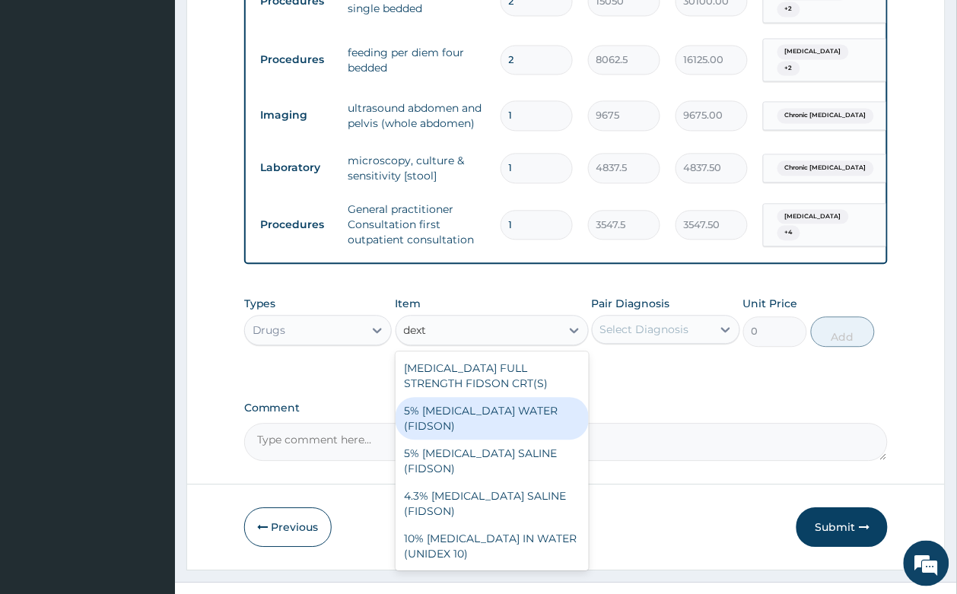
click at [522, 397] on div "5% DEXTROSE WATER (FIDSON)" at bounding box center [491, 418] width 193 height 43
type input "1773.75"
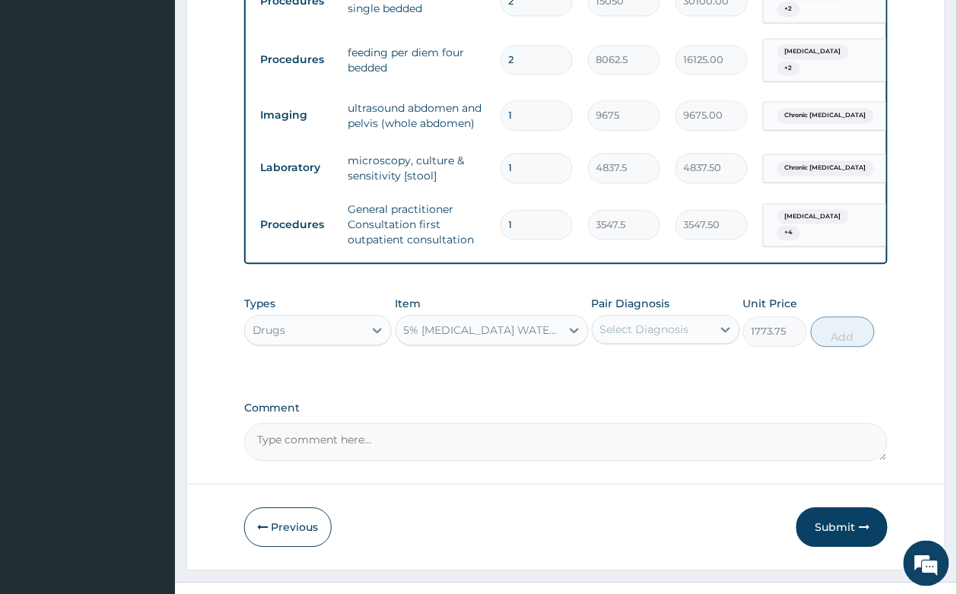
click at [656, 322] on div "Select Diagnosis" at bounding box center [644, 329] width 89 height 15
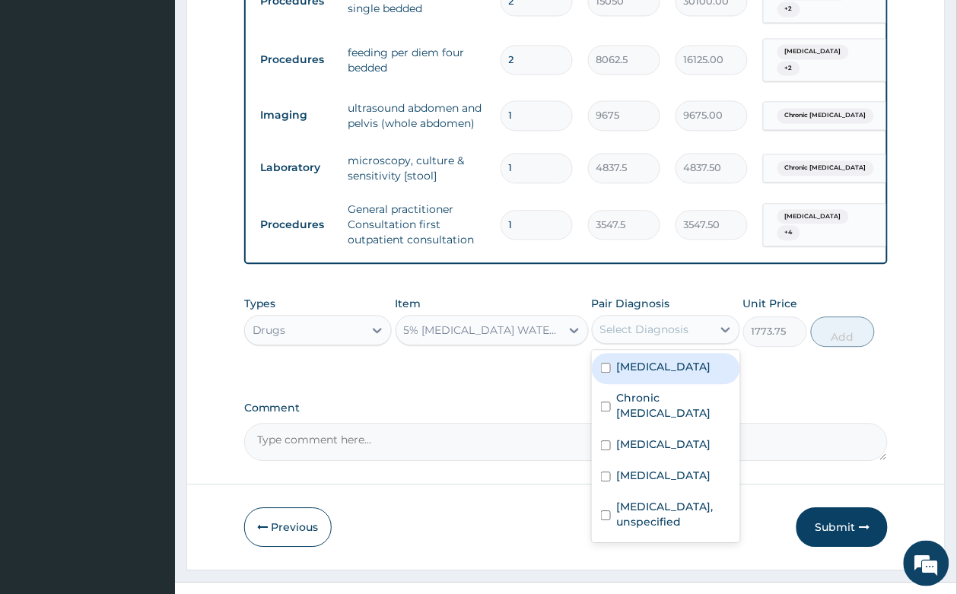
click at [653, 359] on label "Malaria" at bounding box center [664, 366] width 94 height 15
checkbox input "true"
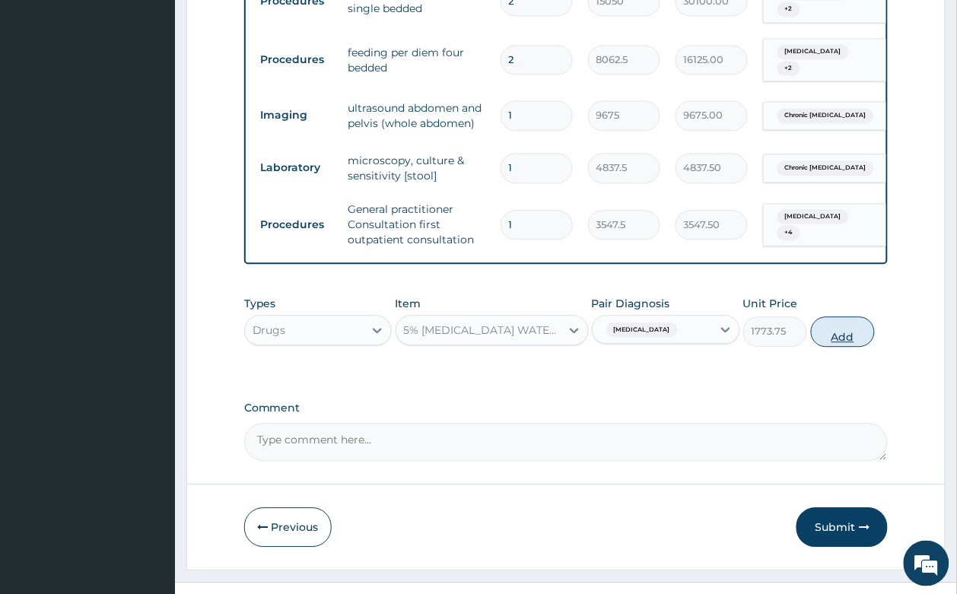
click at [844, 316] on button "Add" at bounding box center [843, 331] width 65 height 30
type input "0"
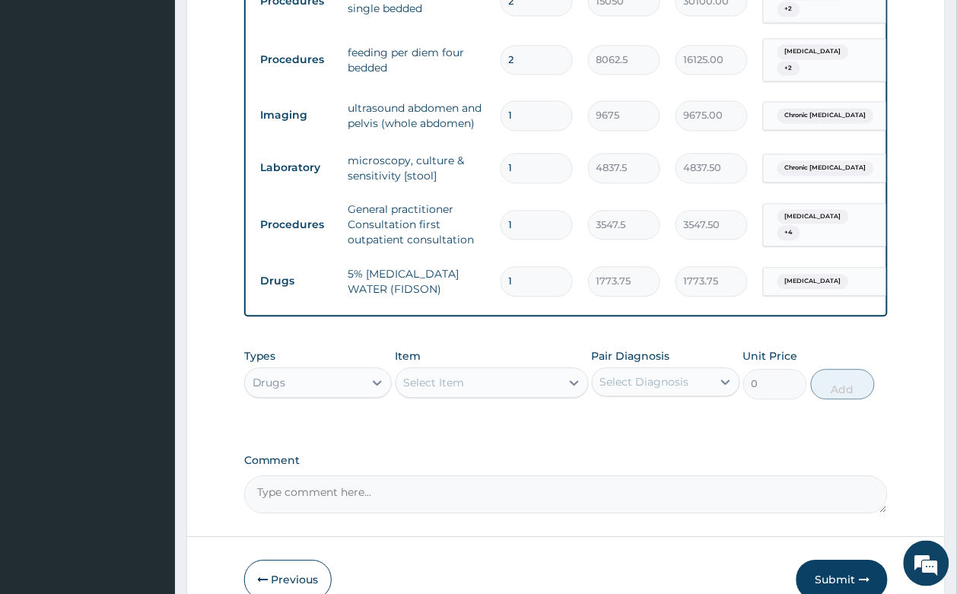
type input "0.00"
type input "2"
type input "3547.50"
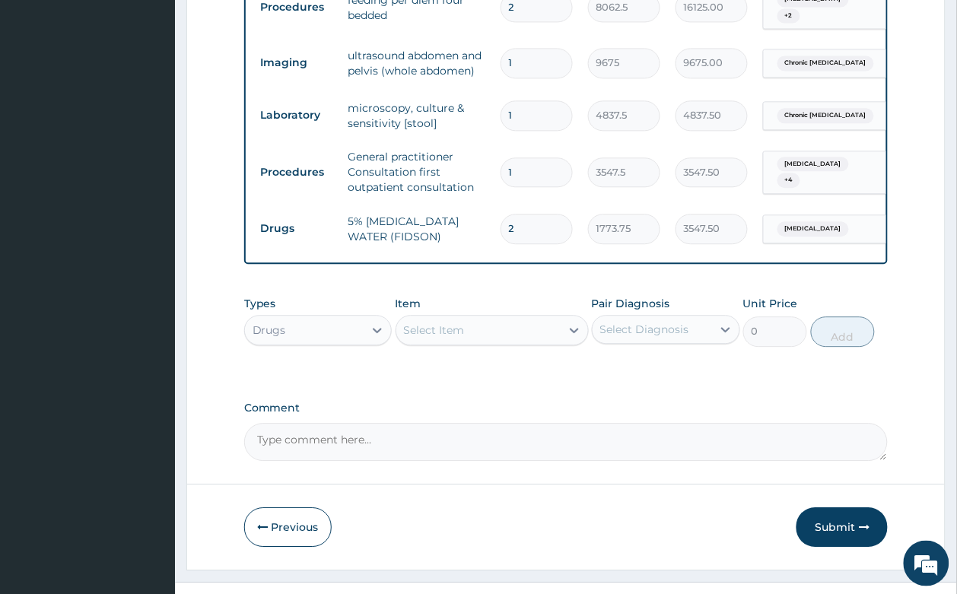
type input "2"
click at [472, 318] on div "Select Item" at bounding box center [478, 330] width 164 height 24
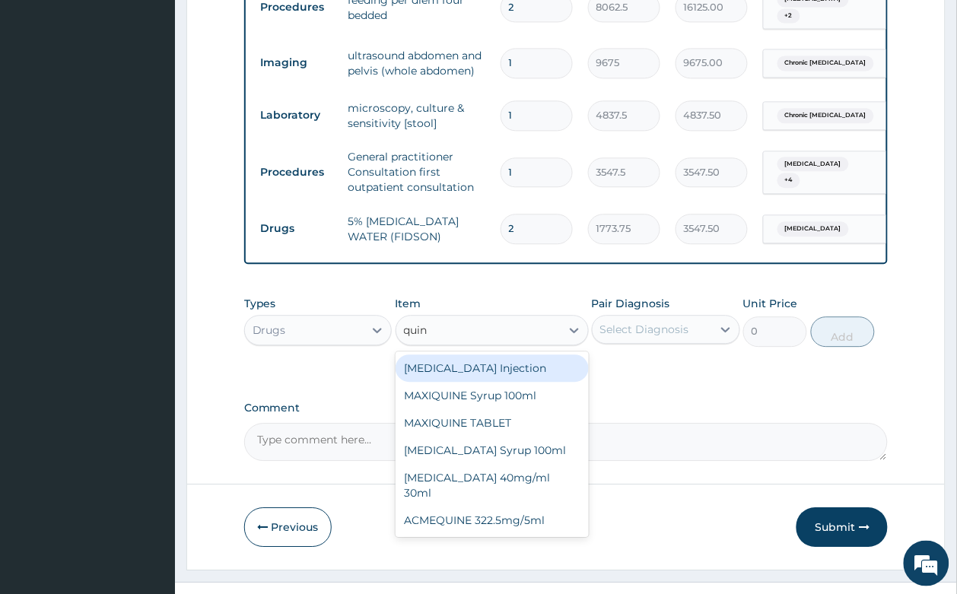
type input "quini"
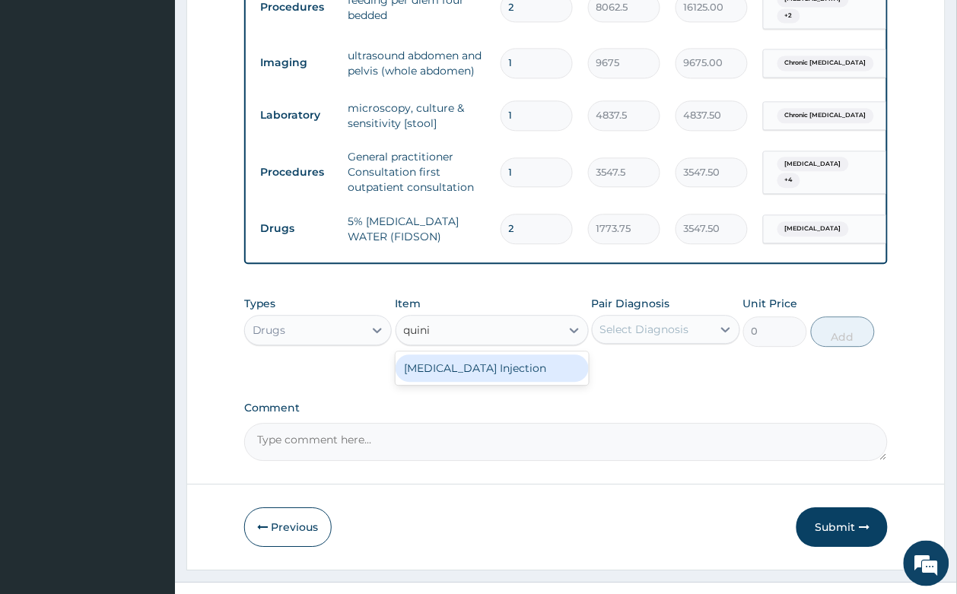
click at [515, 354] on div "QUININE Injection" at bounding box center [491, 367] width 193 height 27
type input "591.25"
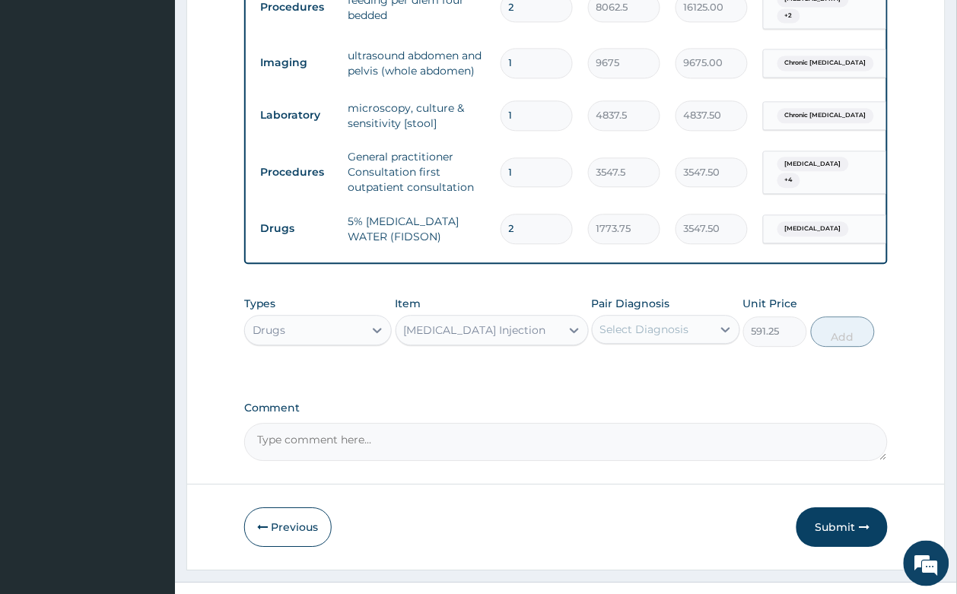
click at [690, 317] on div "Select Diagnosis" at bounding box center [651, 329] width 119 height 24
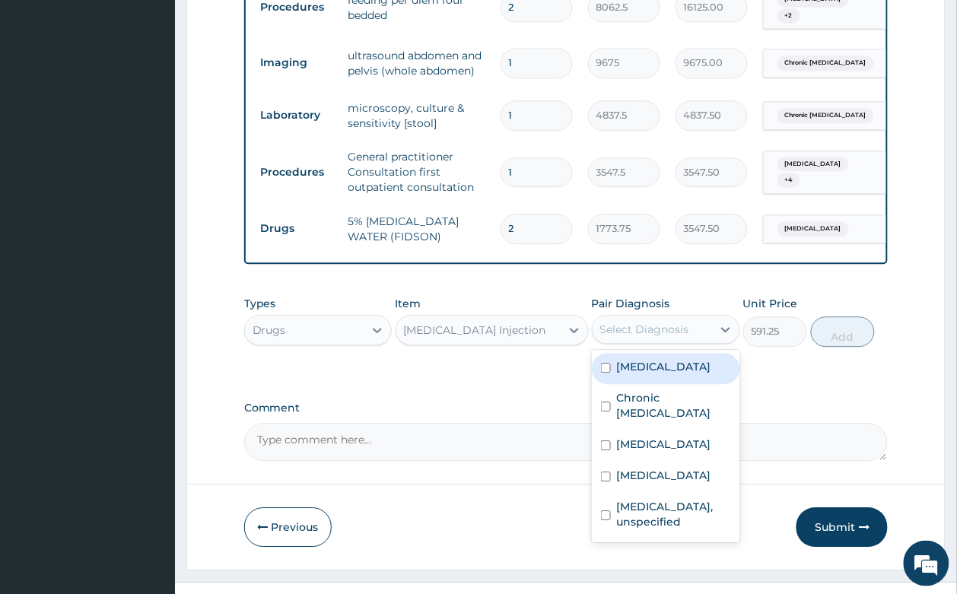
click at [681, 353] on div "Malaria" at bounding box center [666, 368] width 148 height 31
checkbox input "true"
click at [822, 316] on button "Add" at bounding box center [843, 331] width 65 height 30
type input "0"
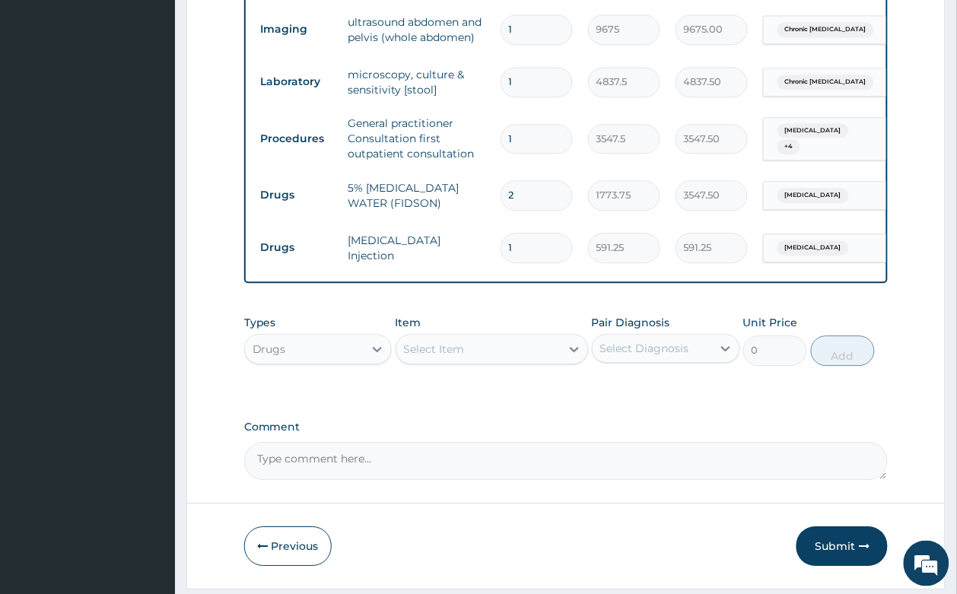
scroll to position [769, 0]
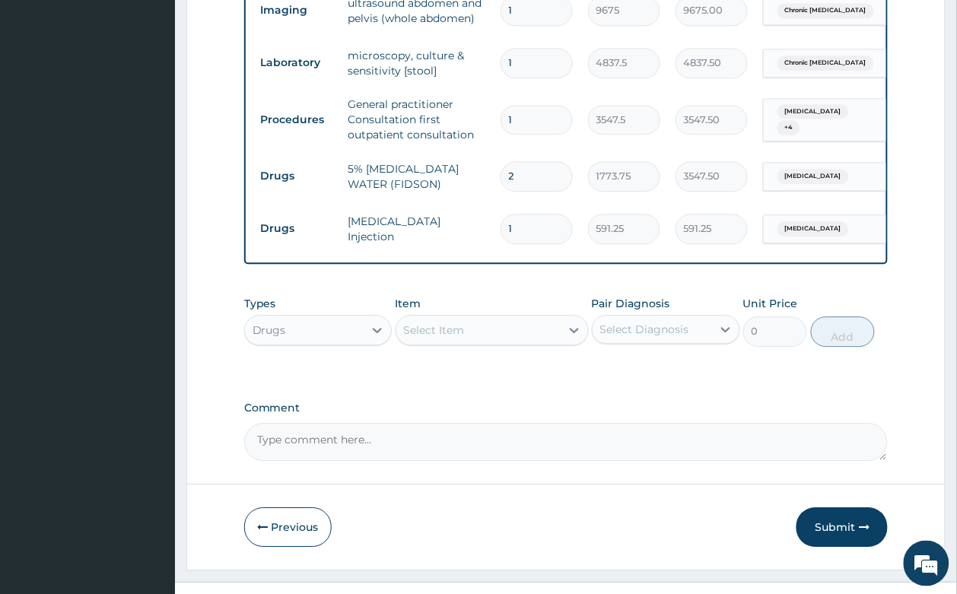
click at [461, 318] on div "Select Item" at bounding box center [478, 330] width 164 height 24
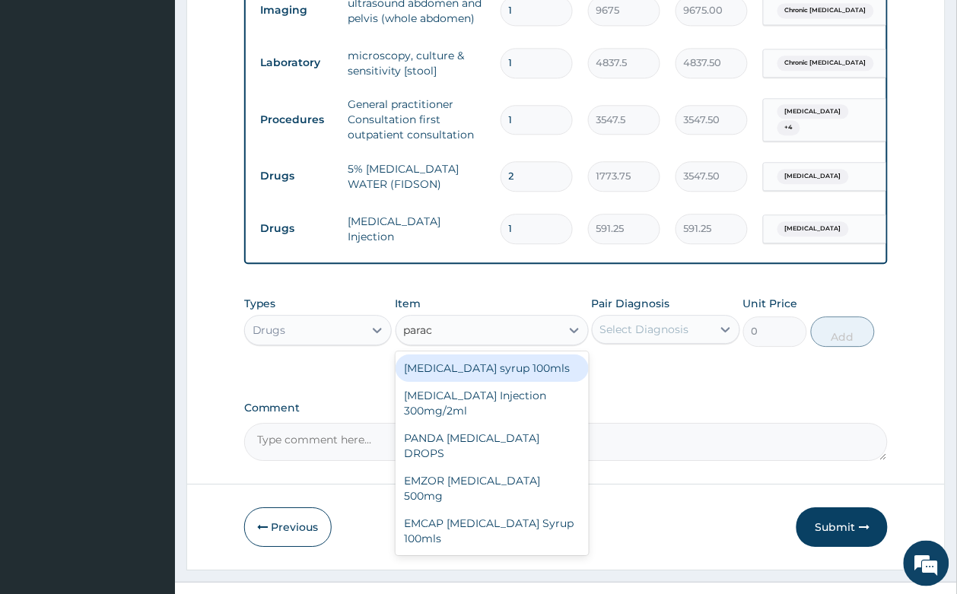
type input "parace"
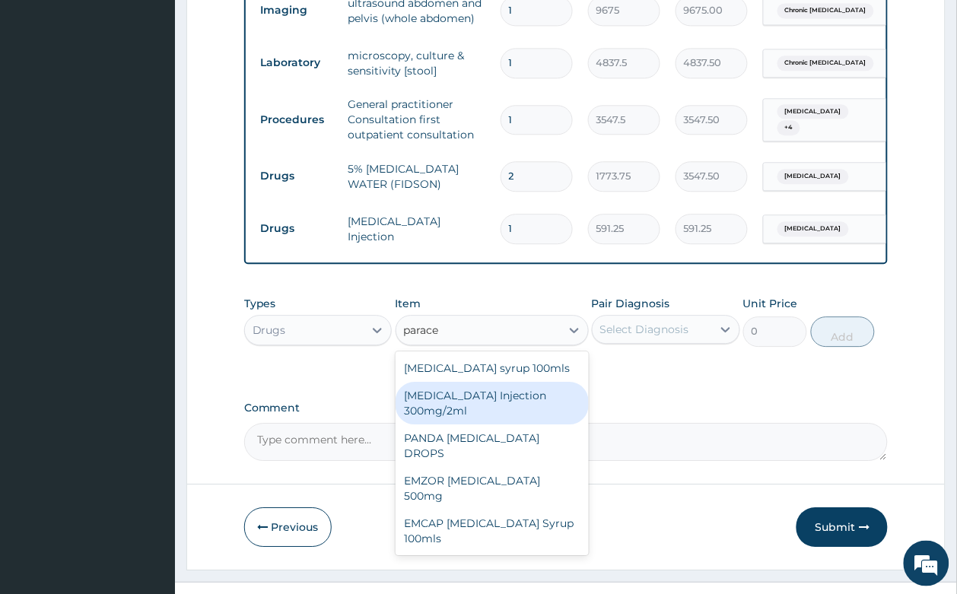
drag, startPoint x: 534, startPoint y: 375, endPoint x: 574, endPoint y: 361, distance: 42.6
click at [535, 382] on div "PARACETAMOL Injection 300mg/2ml" at bounding box center [491, 403] width 193 height 43
type input "260.15"
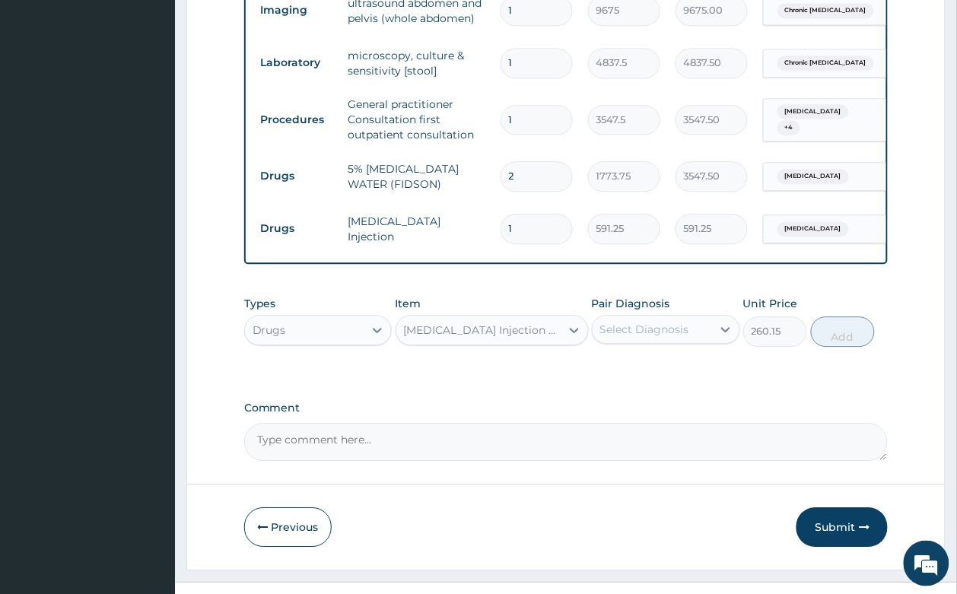
click at [651, 322] on div "Select Diagnosis" at bounding box center [644, 329] width 89 height 15
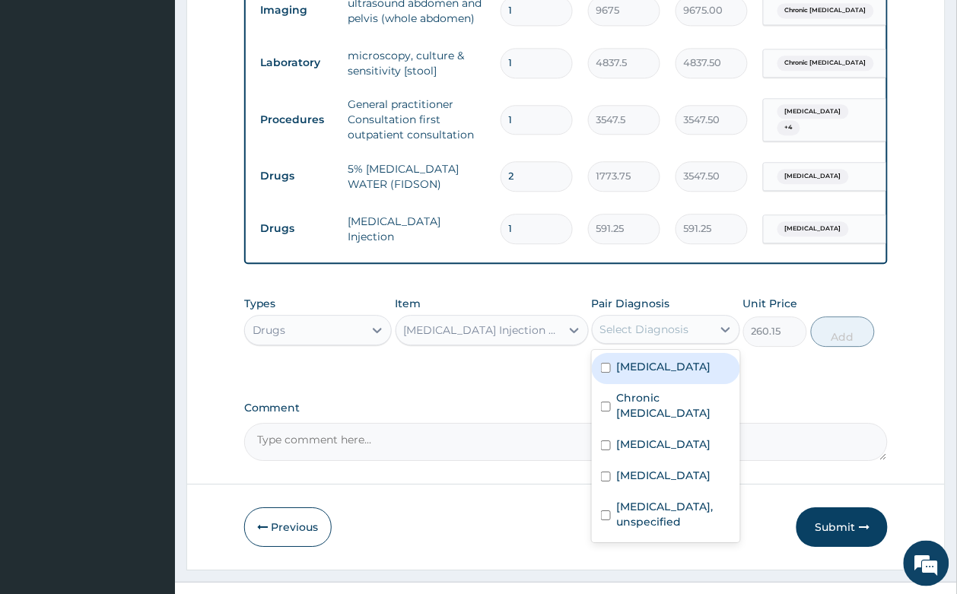
click at [655, 359] on label "Malaria" at bounding box center [664, 366] width 94 height 15
checkbox input "true"
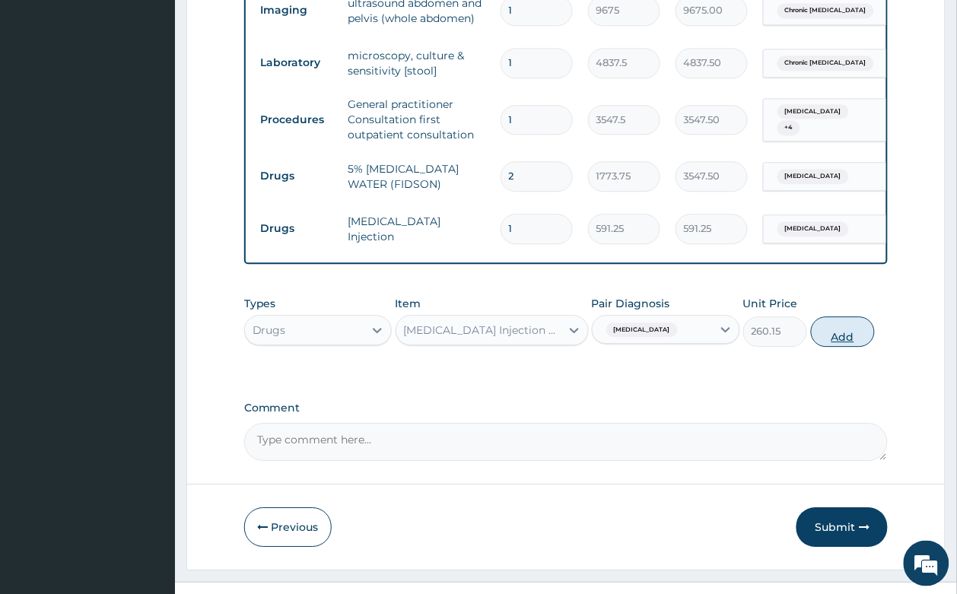
click at [859, 316] on button "Add" at bounding box center [843, 331] width 65 height 30
type input "0"
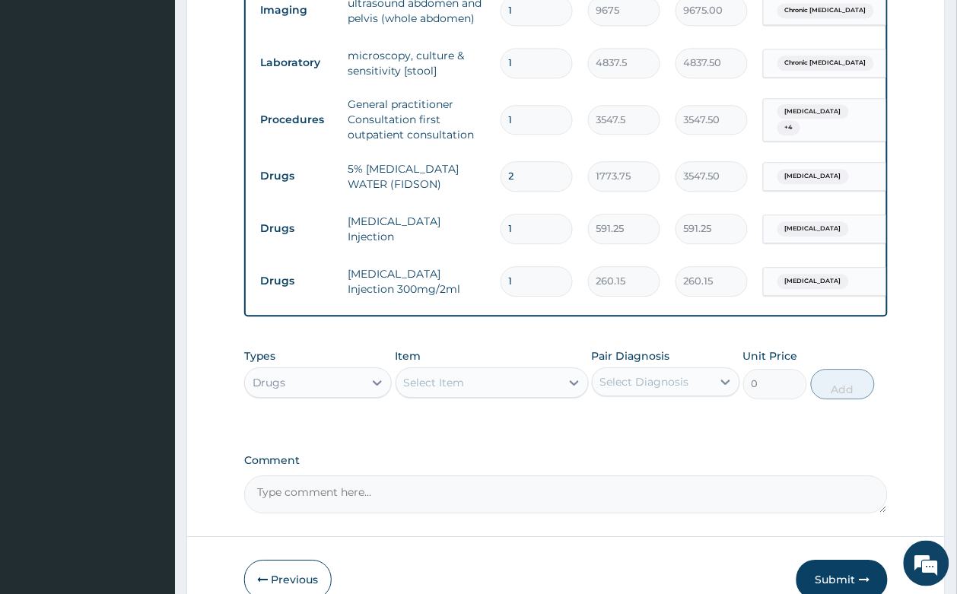
type input "0.00"
type input "4"
type input "1040.60"
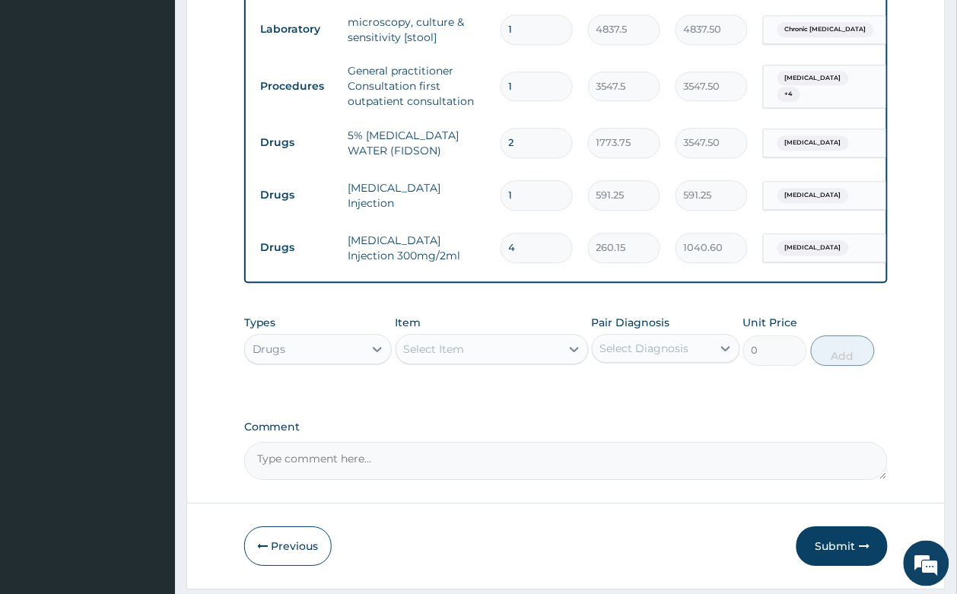
scroll to position [821, 0]
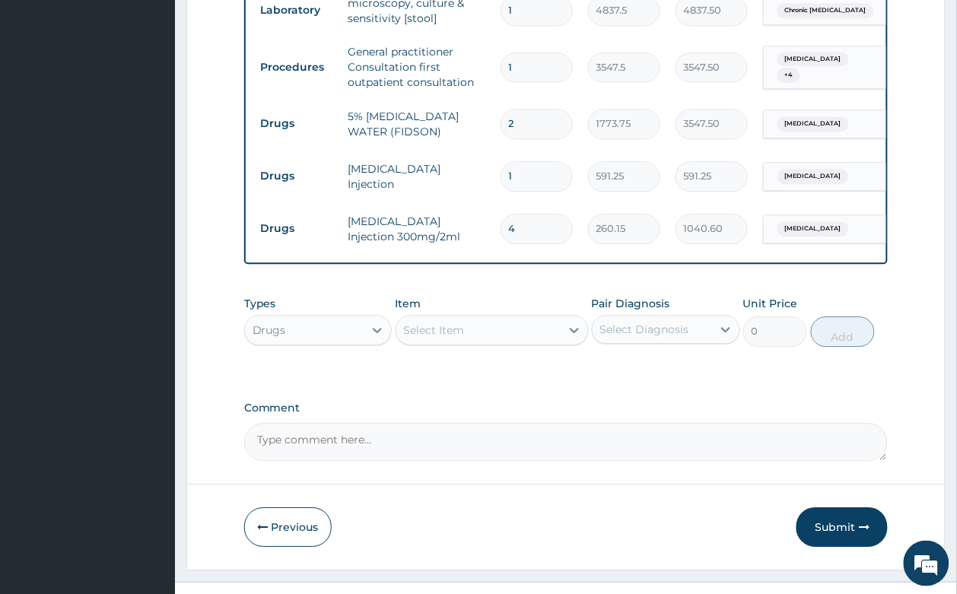
type input "4"
click at [427, 322] on div "Select Item" at bounding box center [434, 329] width 61 height 15
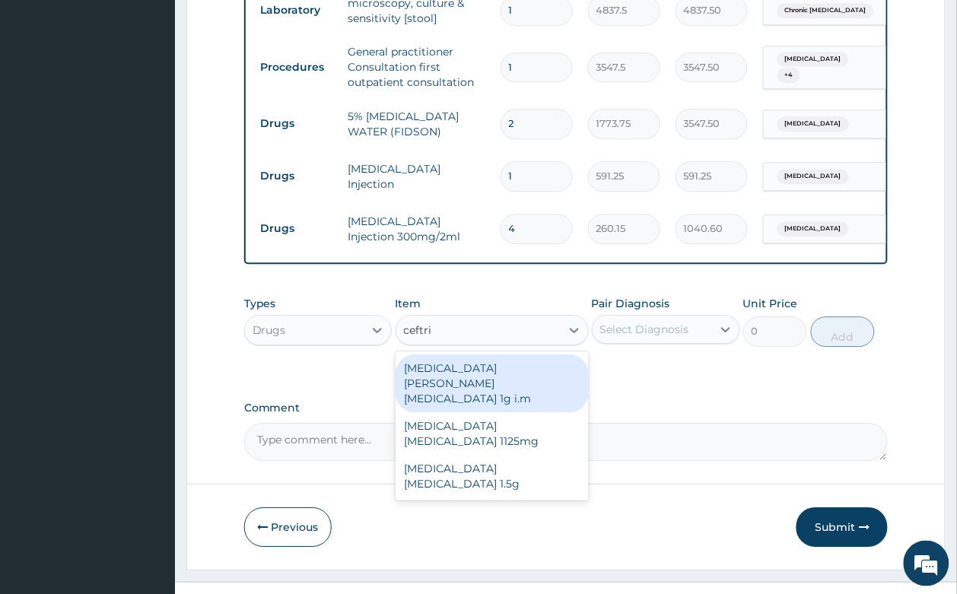
type input "ceftria"
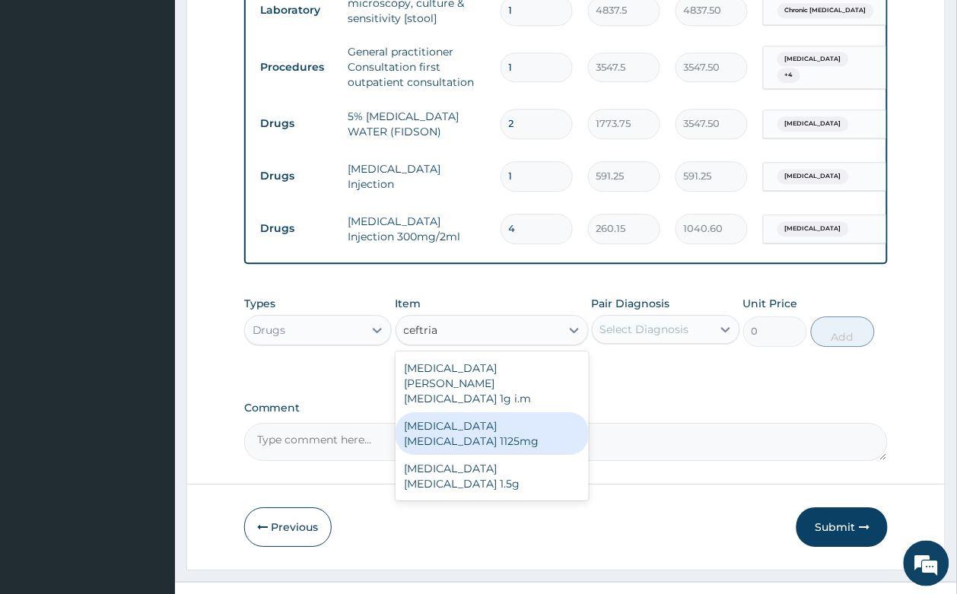
click at [533, 412] on div "Ceftriaxone Tazobactam 1125mg" at bounding box center [491, 433] width 193 height 43
type input "2365"
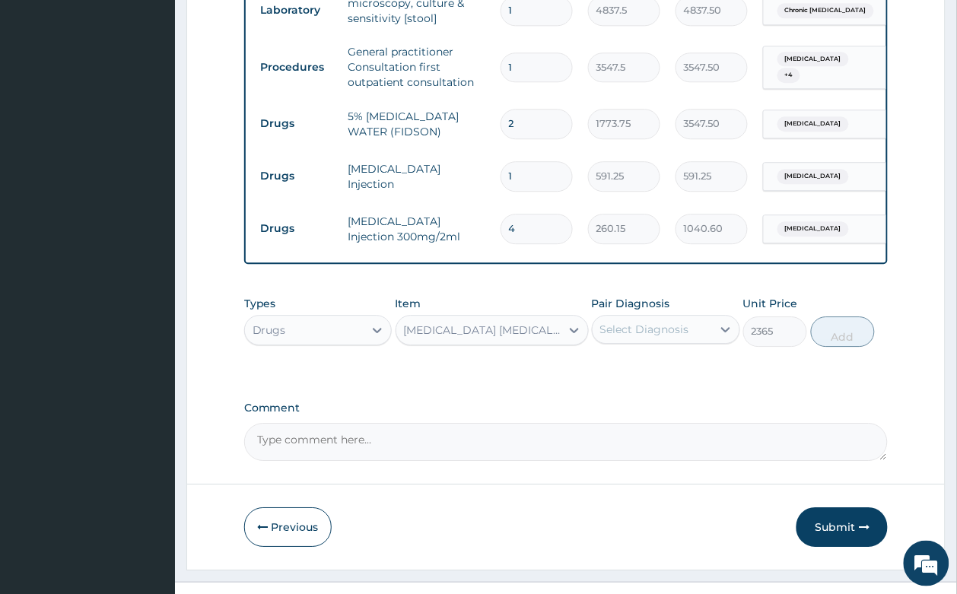
click at [616, 322] on div "Select Diagnosis" at bounding box center [644, 329] width 89 height 15
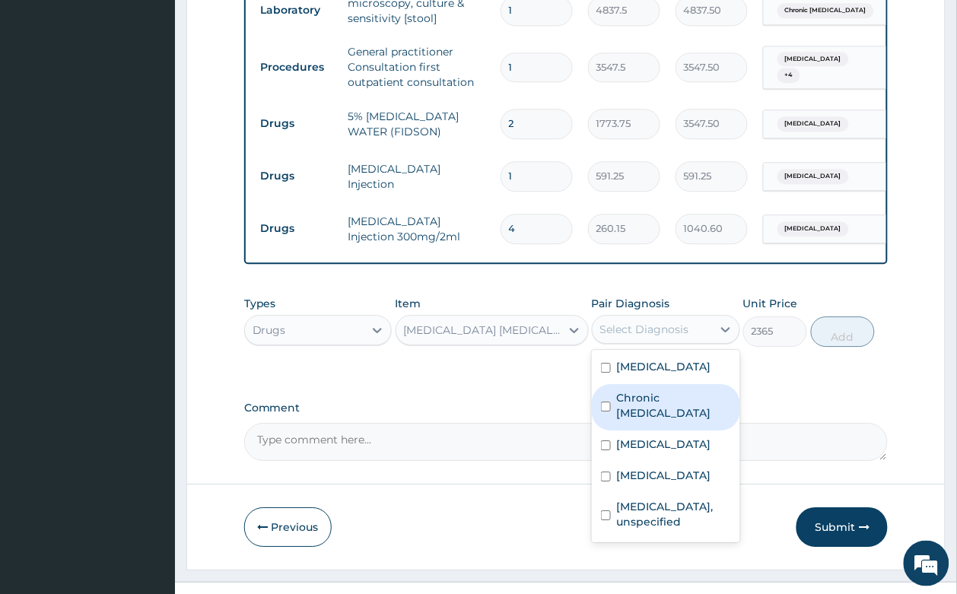
click at [698, 390] on label "Chronic gastritis" at bounding box center [674, 405] width 114 height 30
checkbox input "true"
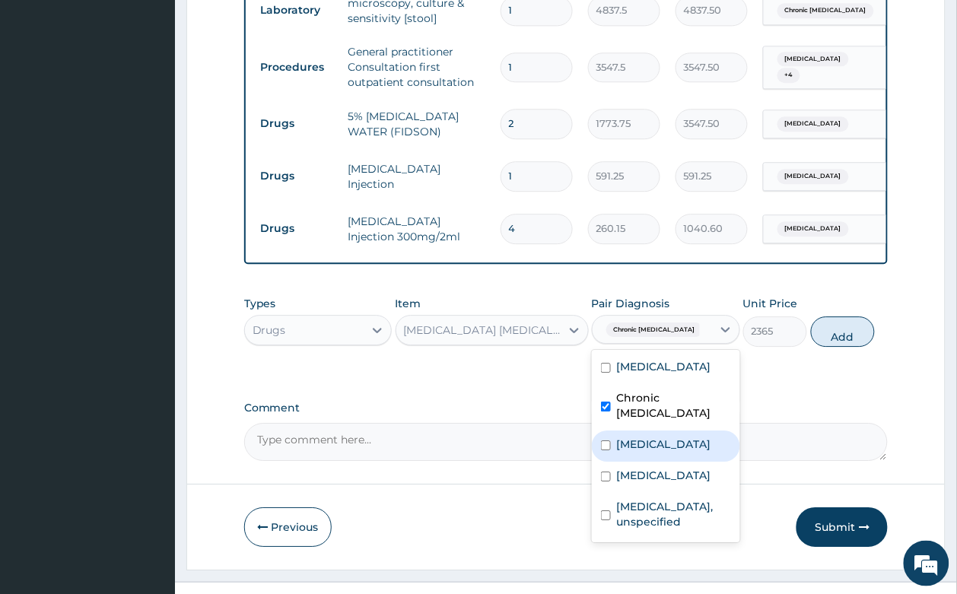
click at [685, 430] on div "Tonsillitis" at bounding box center [666, 445] width 148 height 31
checkbox input "true"
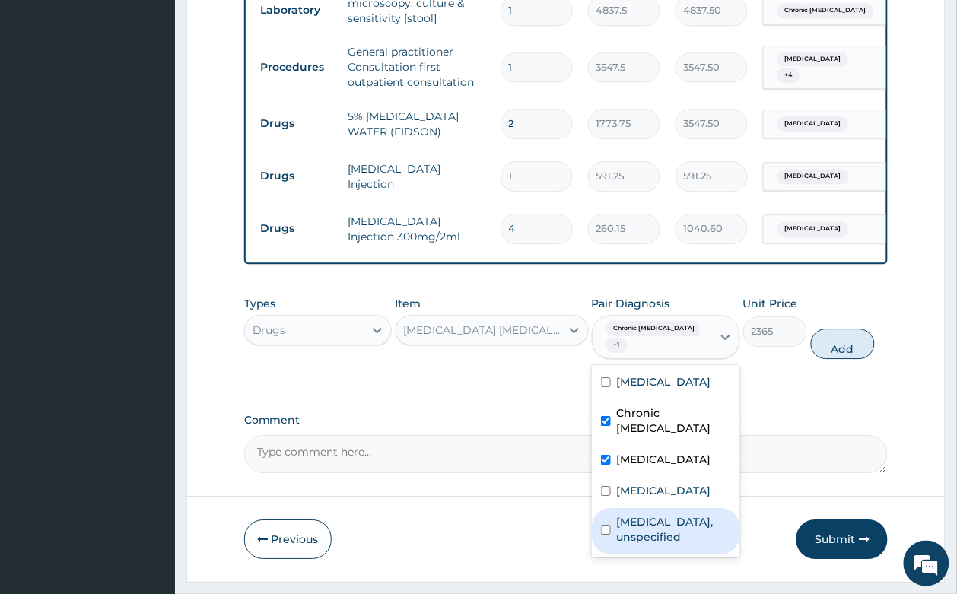
click at [659, 514] on label "Amoebiasis, unspecified" at bounding box center [674, 529] width 114 height 30
checkbox input "true"
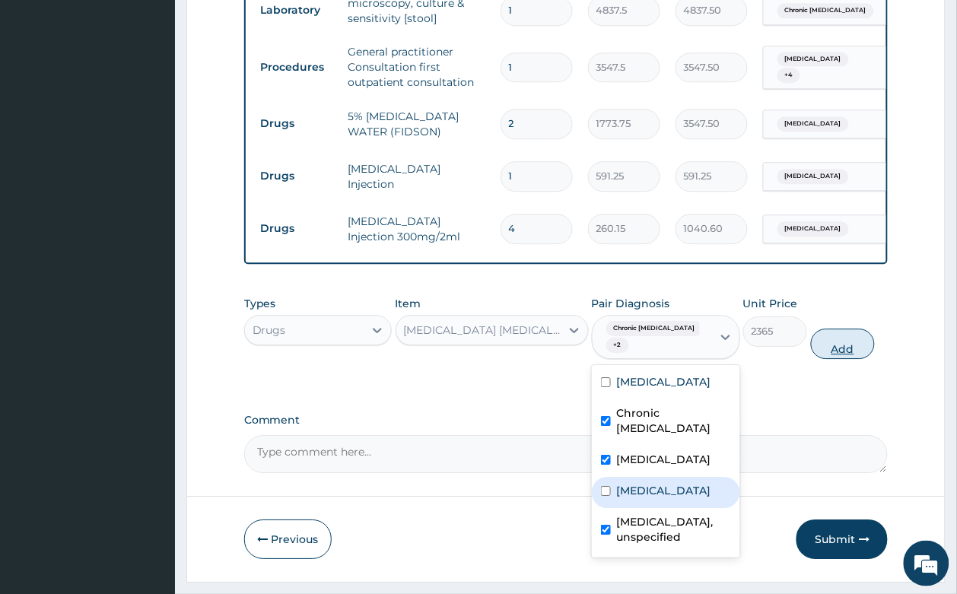
click at [853, 329] on button "Add" at bounding box center [843, 344] width 65 height 30
type input "0"
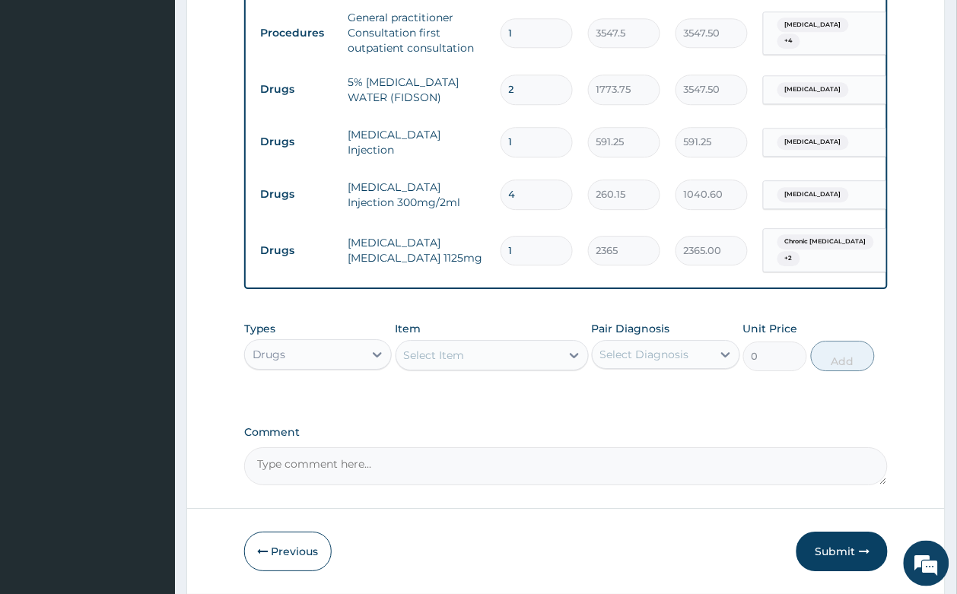
scroll to position [875, 0]
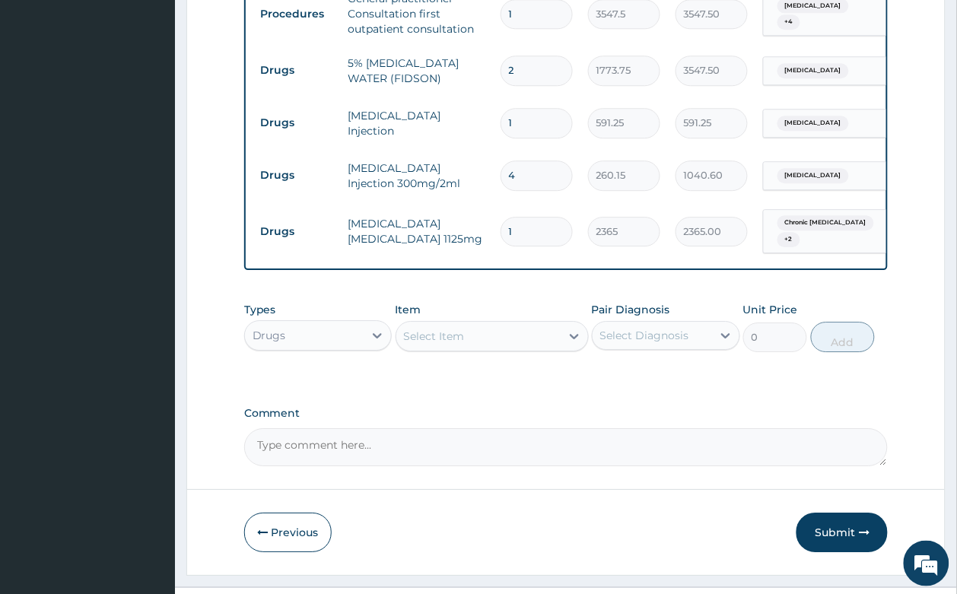
click at [485, 324] on div "Select Item" at bounding box center [478, 336] width 164 height 24
type input "gent"
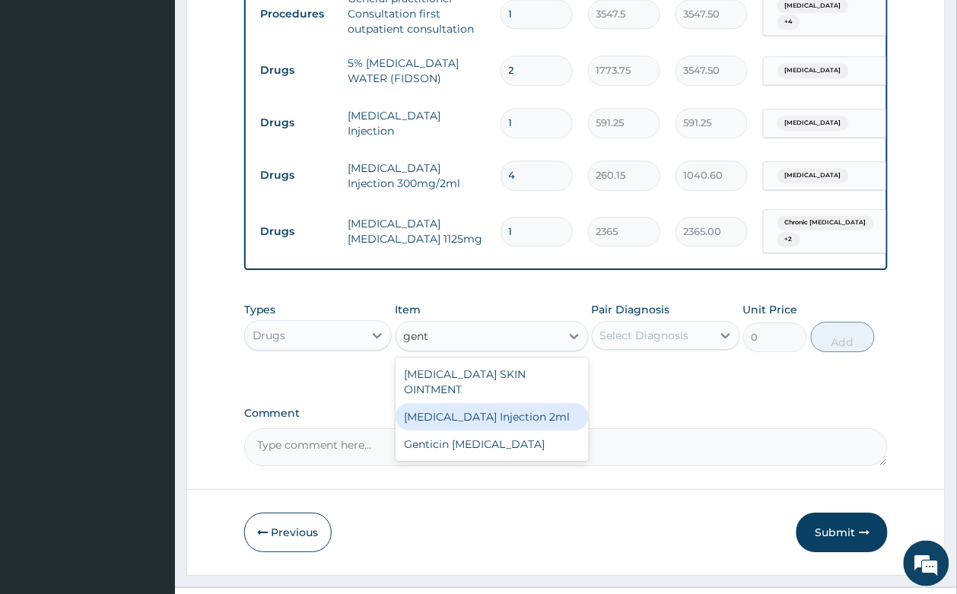
click at [489, 403] on div "GENTAMICIN Injection 2ml" at bounding box center [491, 416] width 193 height 27
type input "331.1"
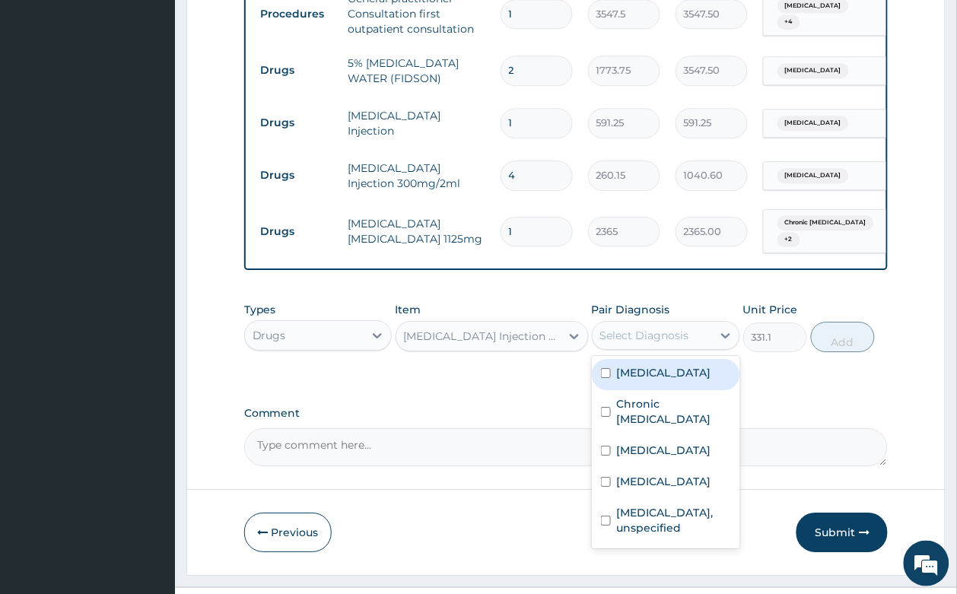
drag, startPoint x: 690, startPoint y: 303, endPoint x: 686, endPoint y: 342, distance: 39.7
click at [689, 323] on div "Select Diagnosis" at bounding box center [651, 335] width 119 height 24
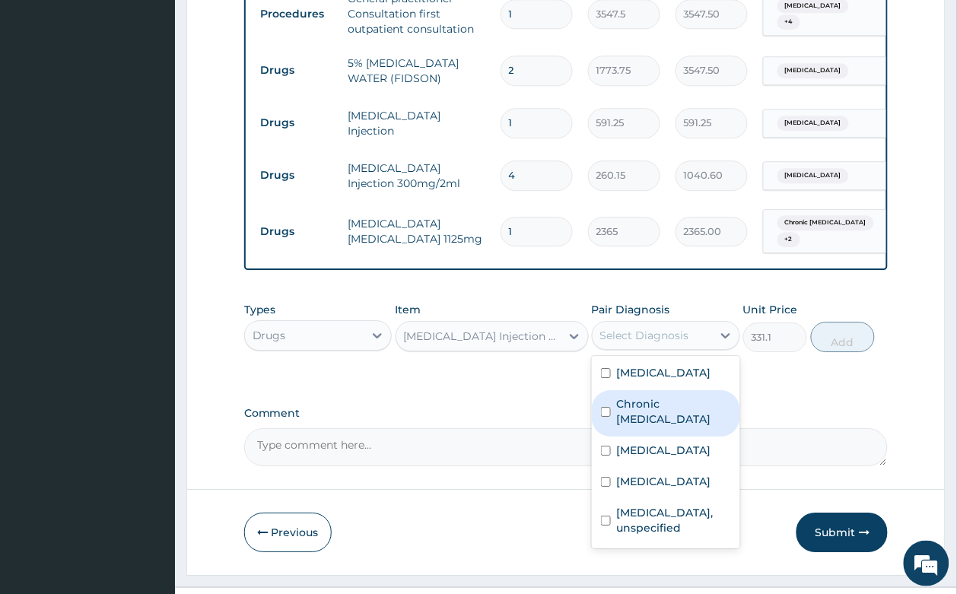
click at [694, 396] on label "Chronic gastritis" at bounding box center [674, 411] width 114 height 30
checkbox input "true"
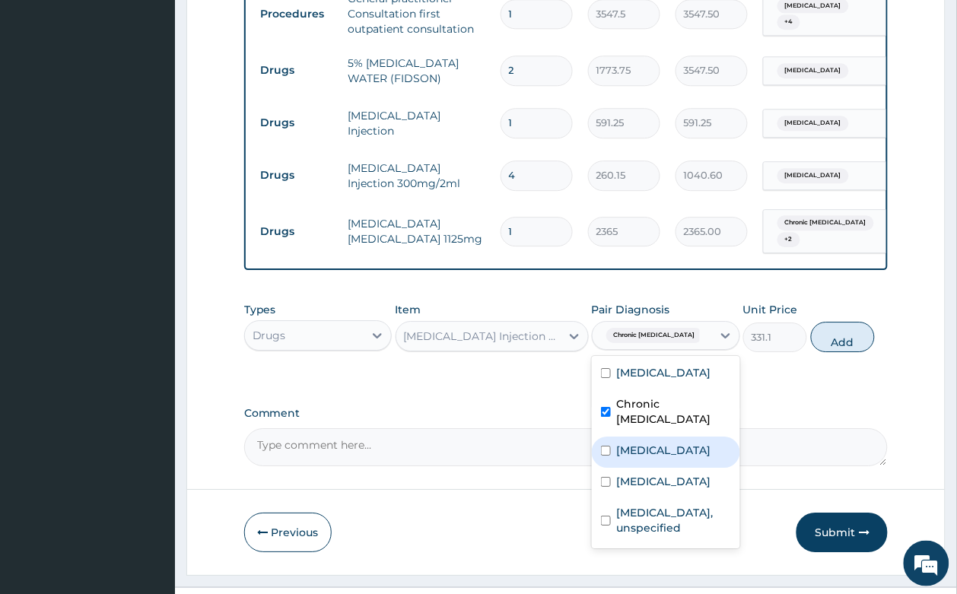
click at [683, 437] on div "Tonsillitis" at bounding box center [666, 452] width 148 height 31
checkbox input "true"
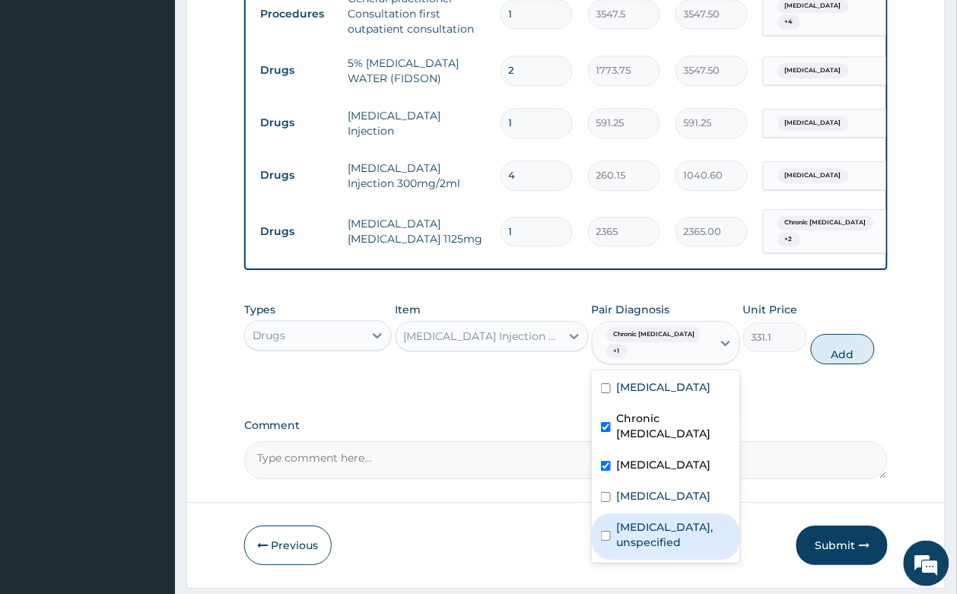
click at [683, 513] on div "Amoebiasis, unspecified" at bounding box center [666, 536] width 148 height 46
checkbox input "true"
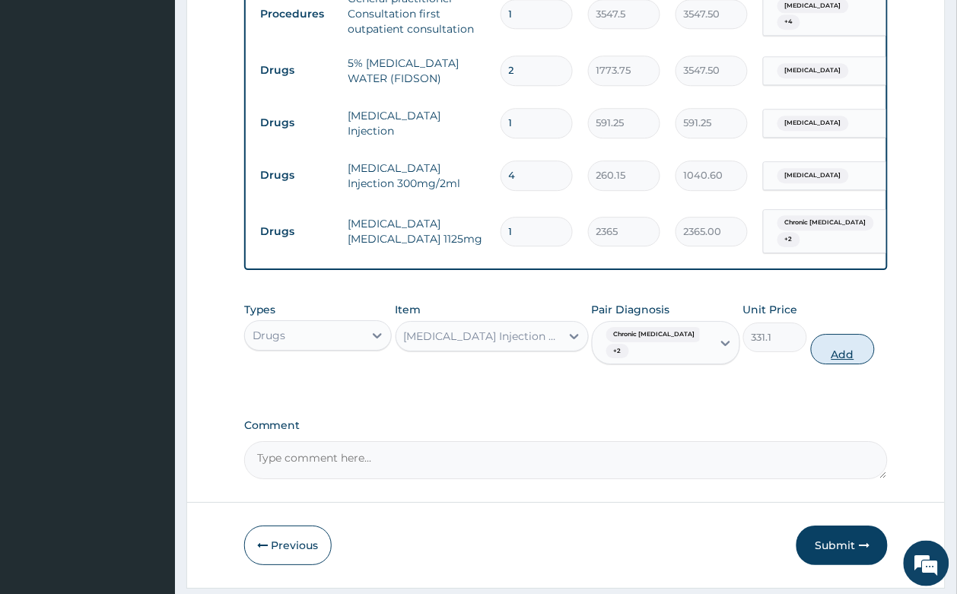
click at [838, 334] on button "Add" at bounding box center [843, 349] width 65 height 30
type input "0"
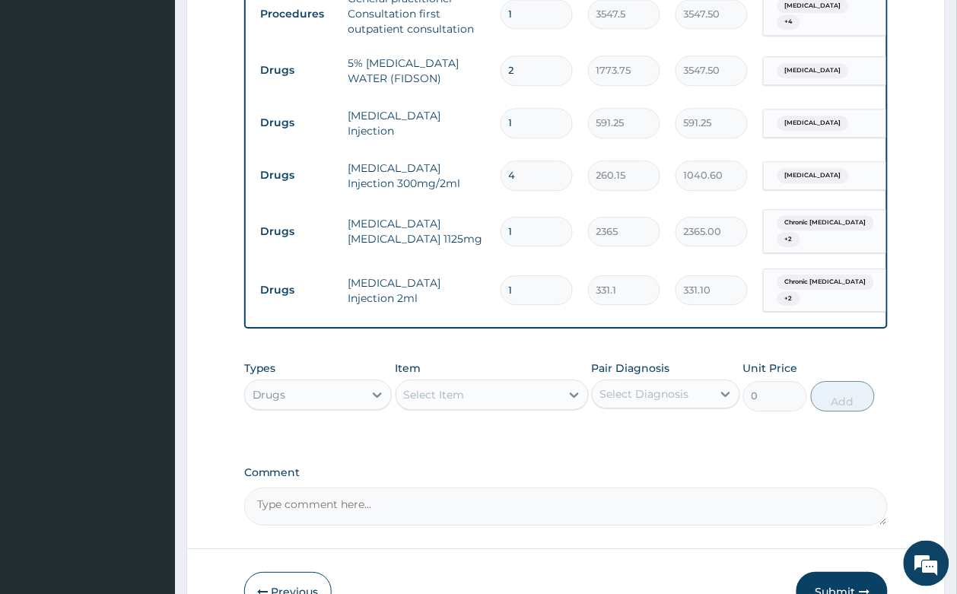
type input "0.00"
type input "3"
type input "993.30"
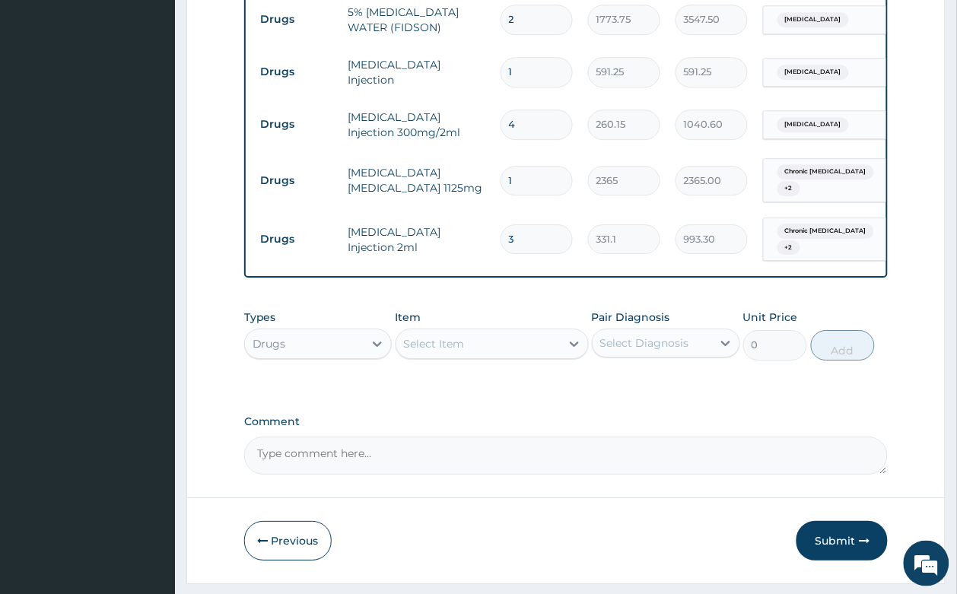
scroll to position [926, 0]
type input "3"
click at [427, 331] on div "Select Item" at bounding box center [478, 343] width 164 height 24
click at [449, 335] on div "Select Item" at bounding box center [434, 342] width 61 height 15
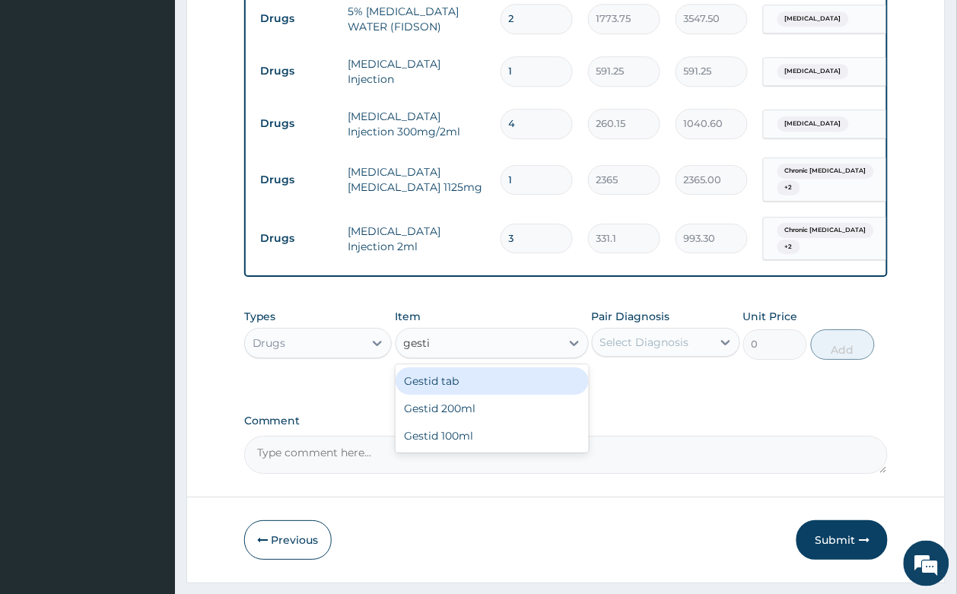
type input "gestid"
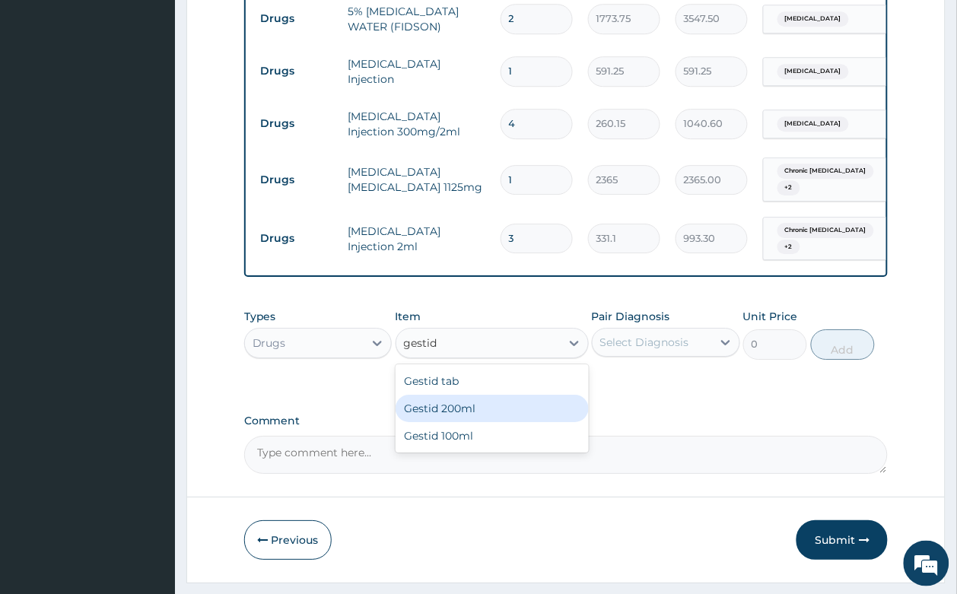
click at [478, 395] on div "Gestid 200ml" at bounding box center [491, 408] width 193 height 27
type input "1064.25"
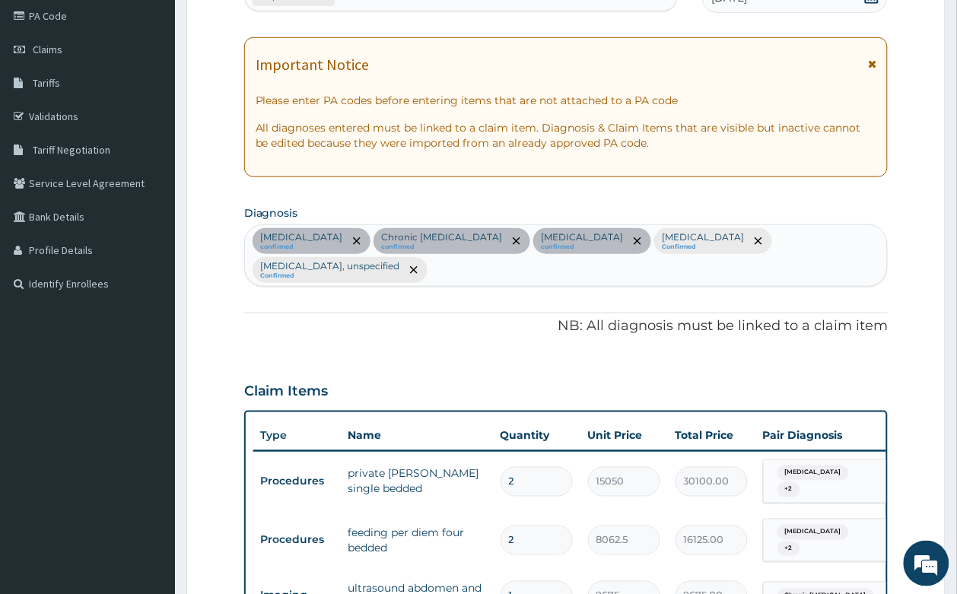
scroll to position [0, 0]
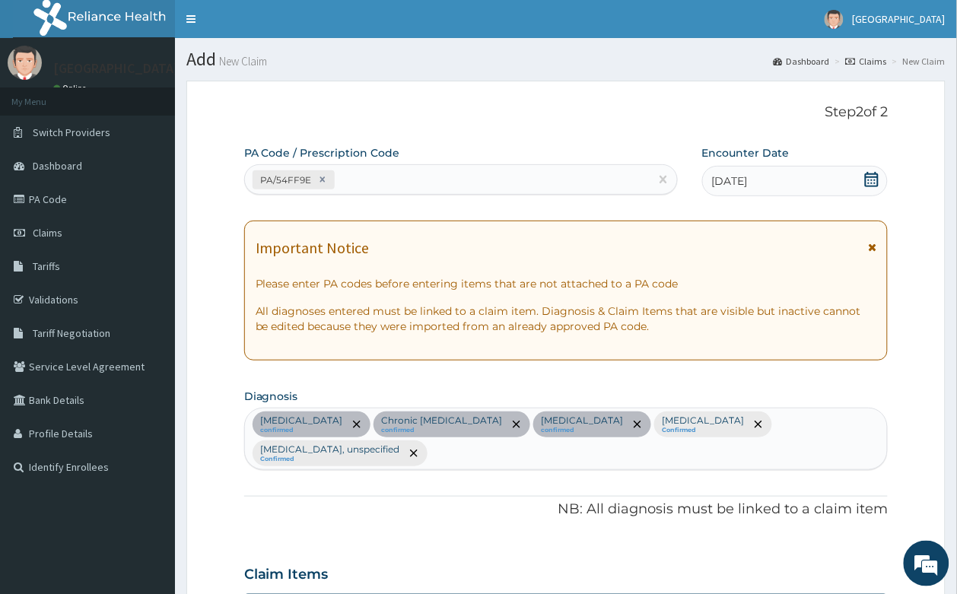
click at [432, 446] on input "text" at bounding box center [431, 453] width 2 height 15
type input "peptic ulcer"
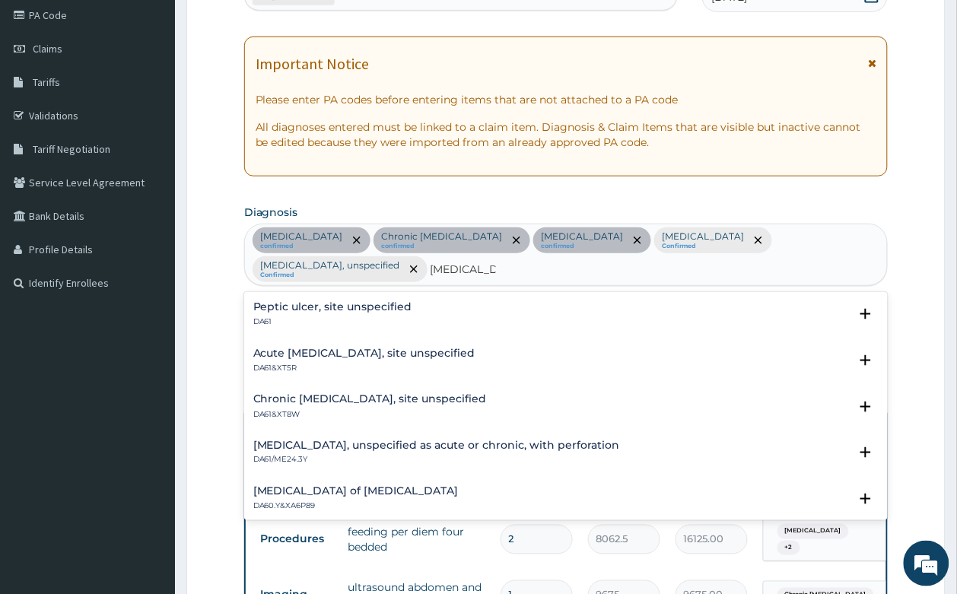
scroll to position [190, 0]
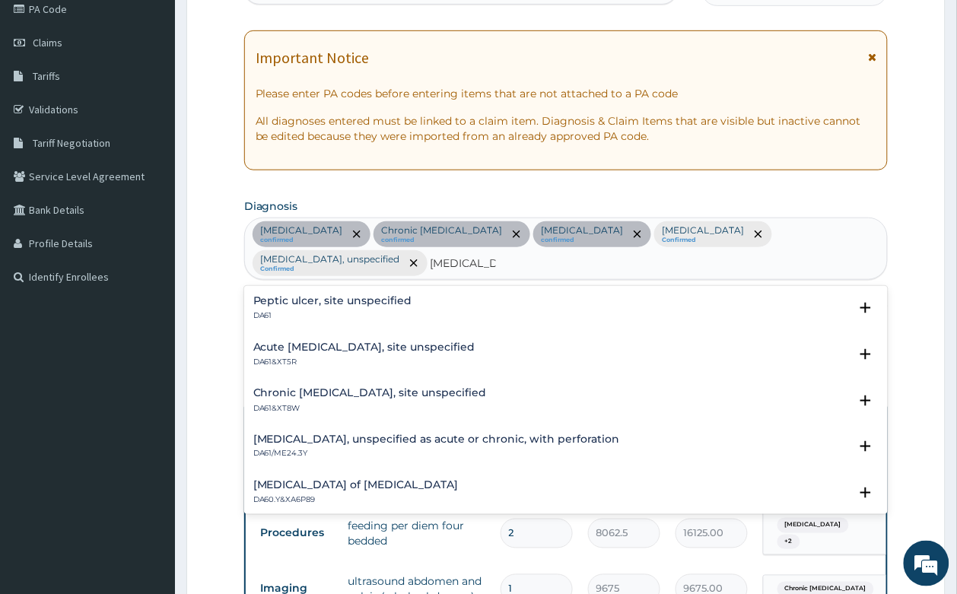
click at [351, 295] on h4 "Peptic ulcer, site unspecified" at bounding box center [332, 300] width 159 height 11
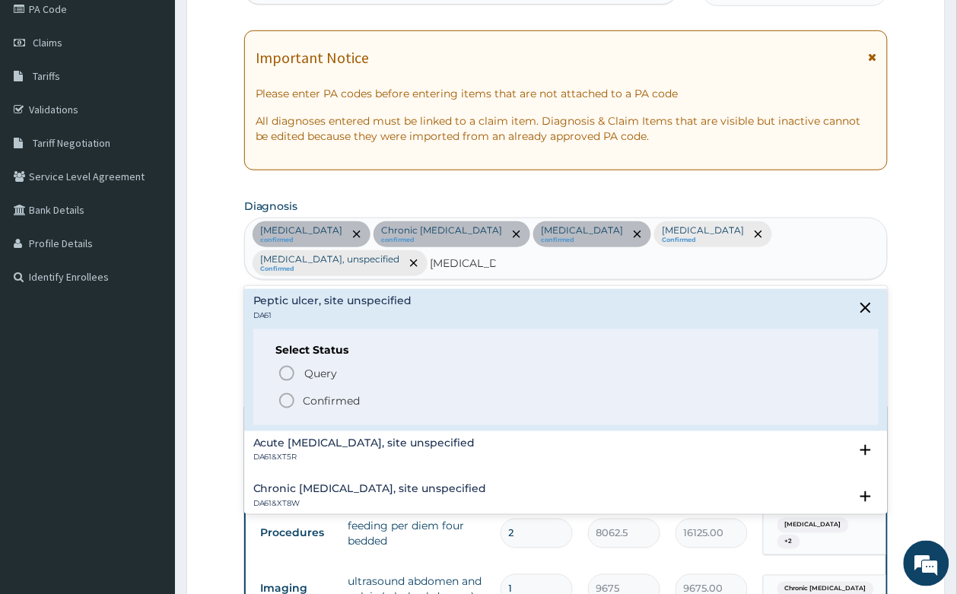
click at [323, 393] on p "Confirmed" at bounding box center [331, 400] width 57 height 15
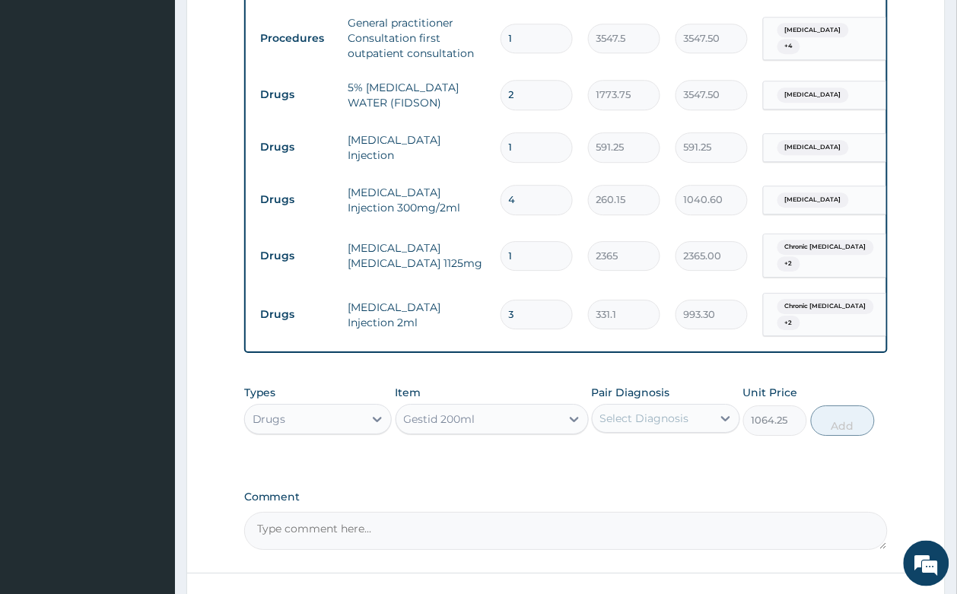
scroll to position [856, 0]
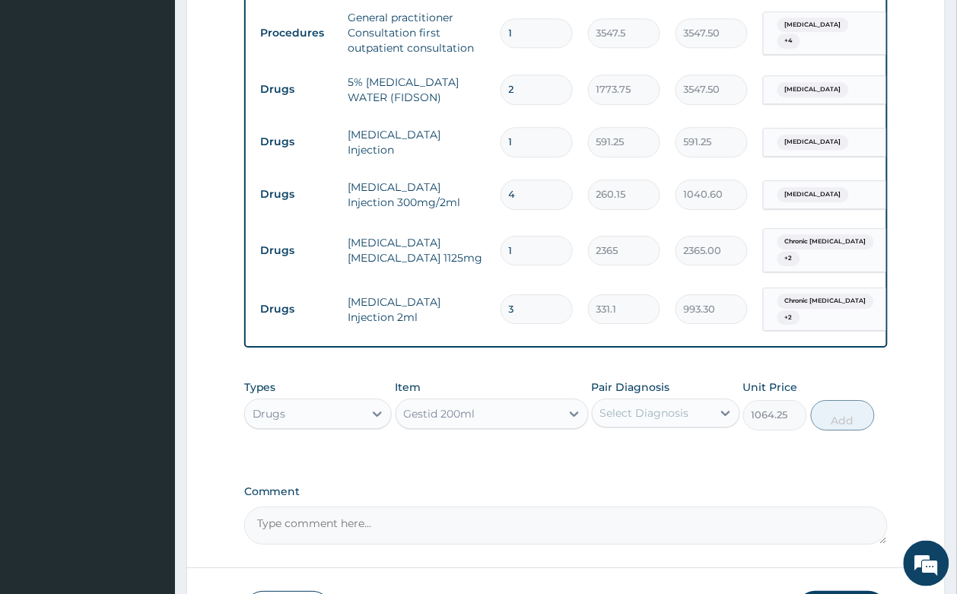
click at [639, 405] on div "Select Diagnosis" at bounding box center [644, 412] width 89 height 15
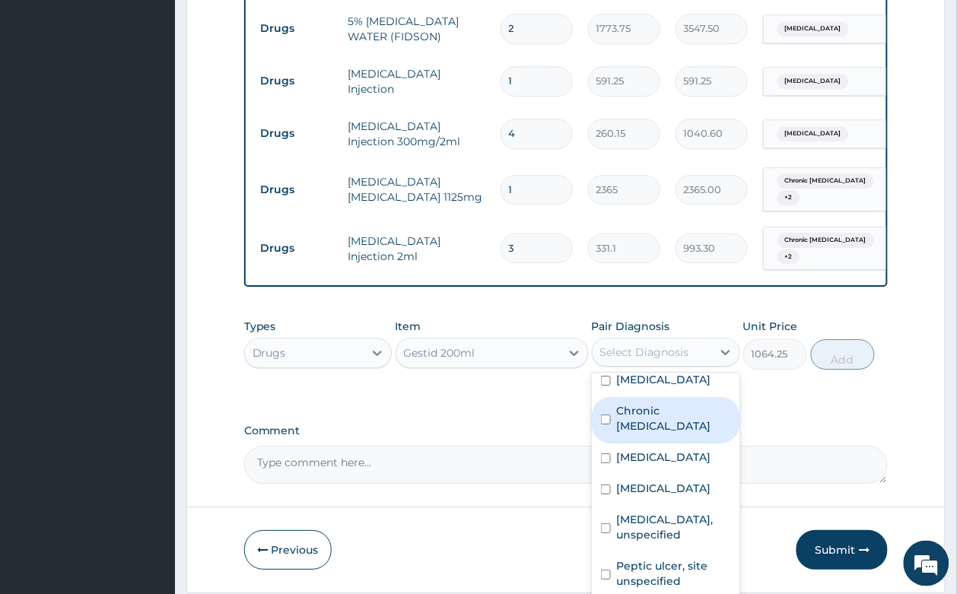
scroll to position [951, 0]
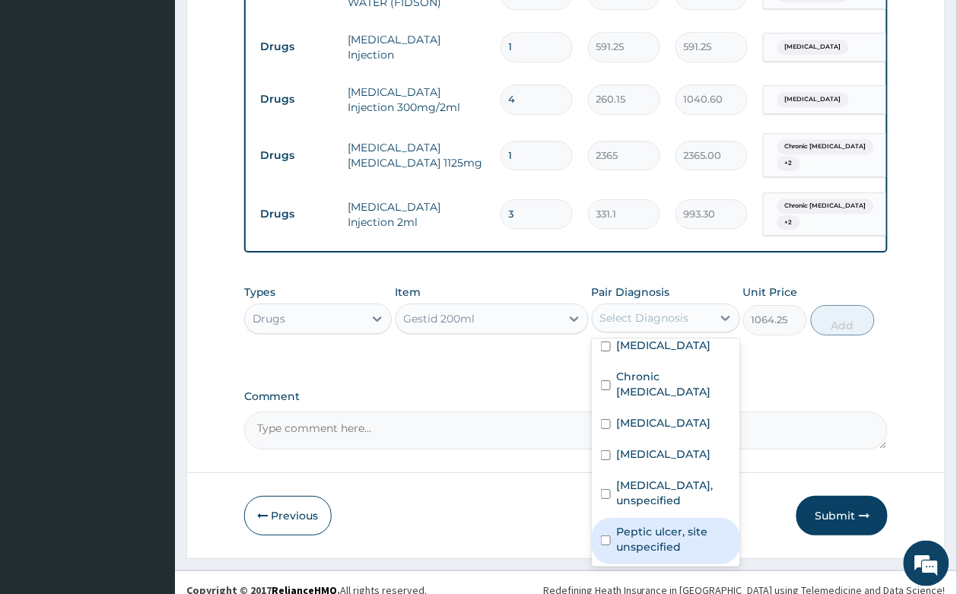
click at [671, 535] on label "Peptic ulcer, site unspecified" at bounding box center [674, 539] width 114 height 30
checkbox input "true"
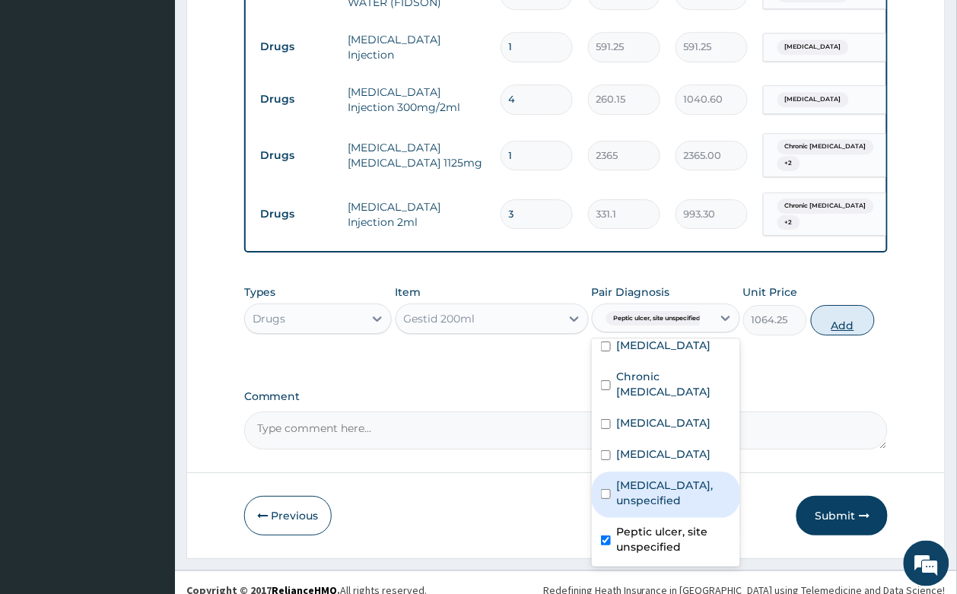
click at [861, 317] on button "Add" at bounding box center [843, 320] width 65 height 30
type input "0"
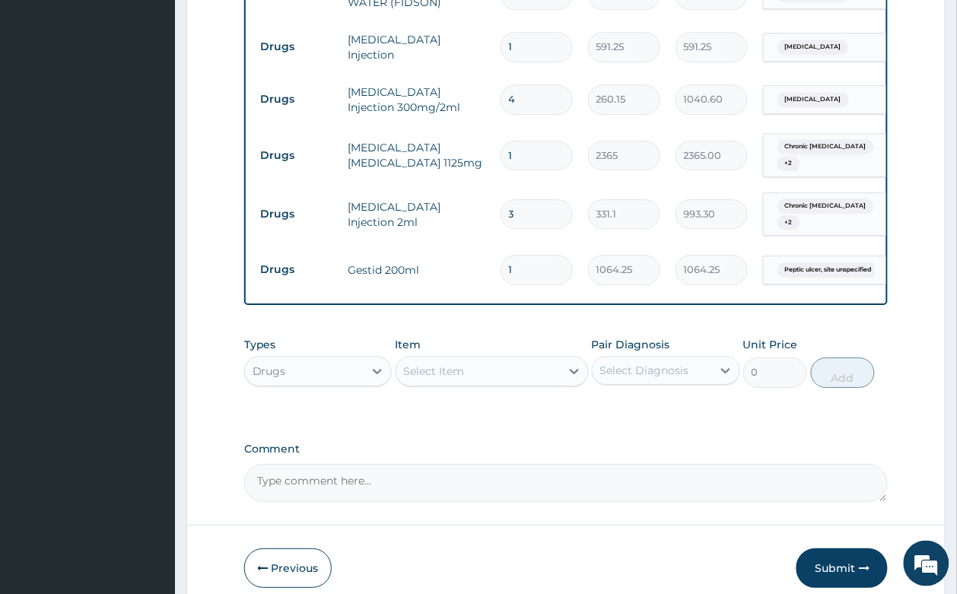
scroll to position [1008, 0]
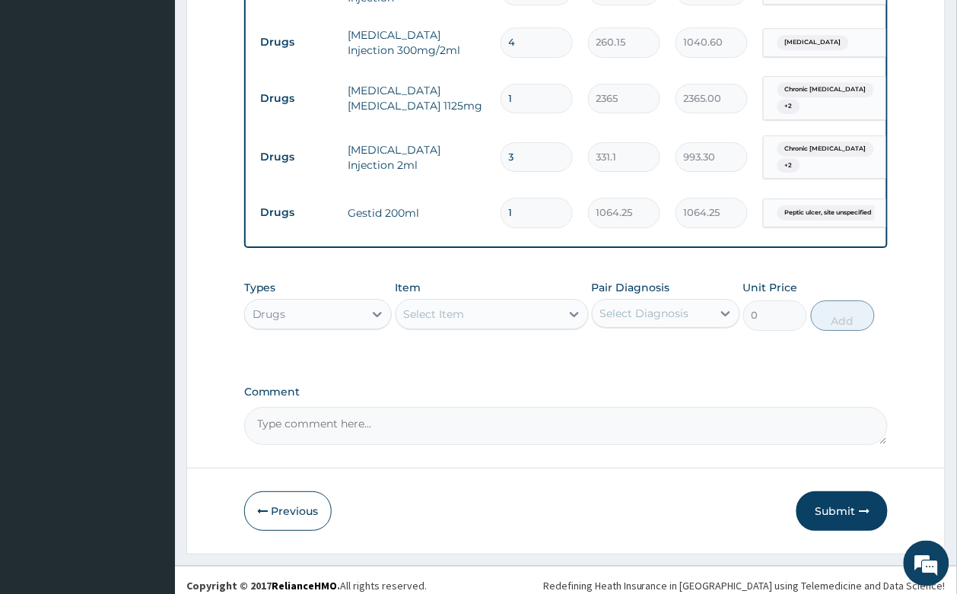
click at [432, 306] on div "Select Item" at bounding box center [434, 313] width 61 height 15
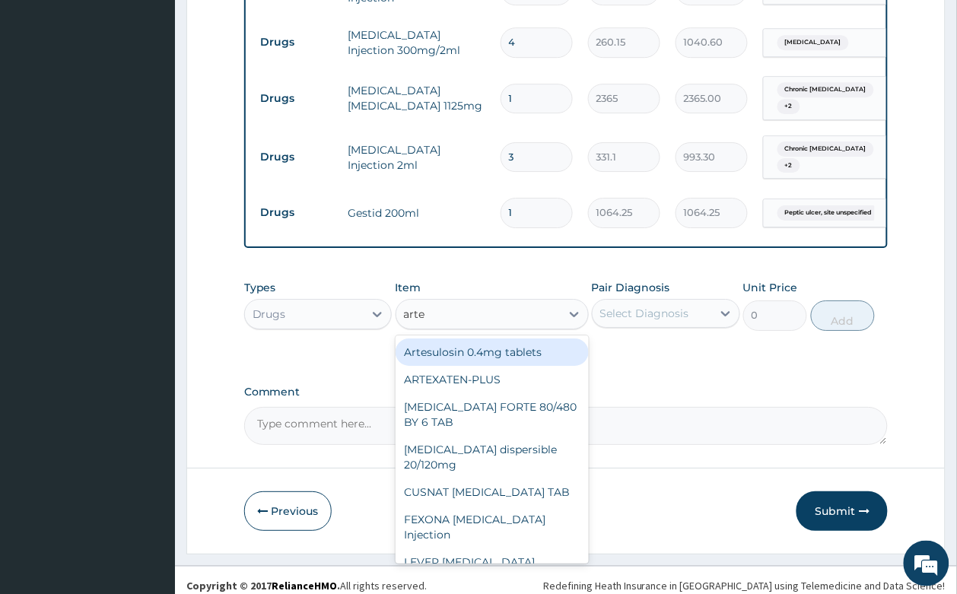
type input "artem"
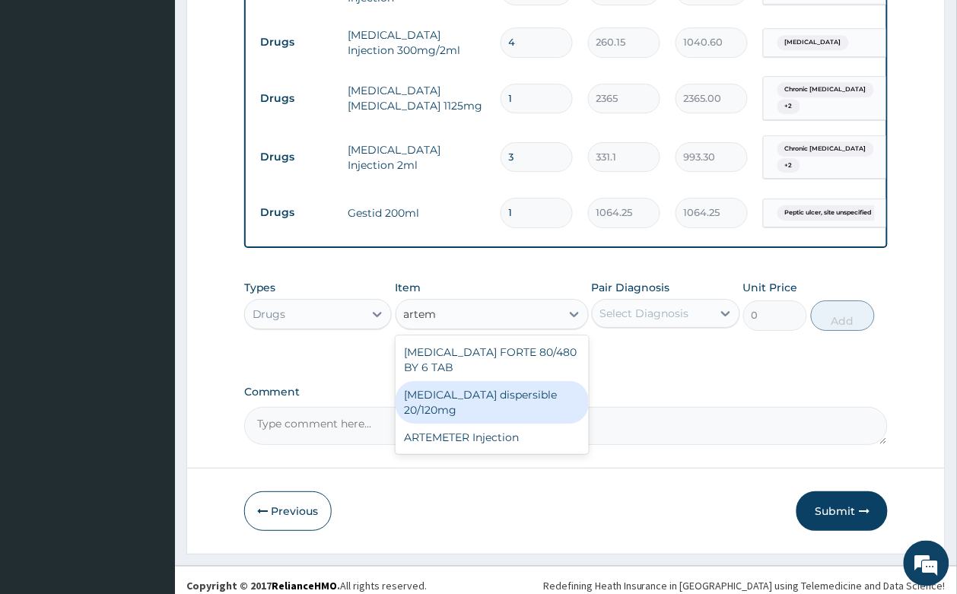
click at [536, 383] on div "Coartem dispersible 20/120mg" at bounding box center [491, 402] width 193 height 43
type input "112.3375"
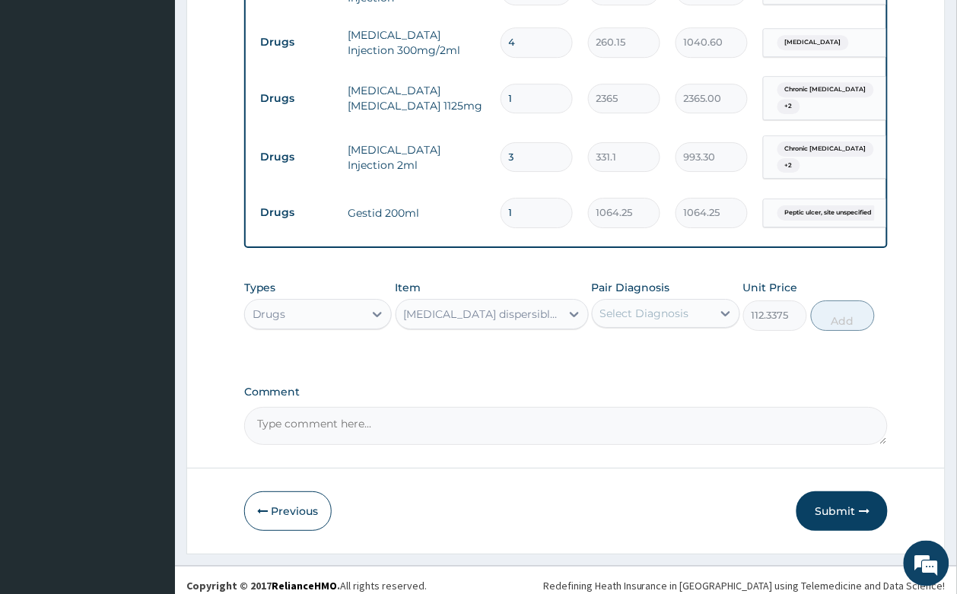
click at [630, 301] on div "Select Diagnosis" at bounding box center [651, 313] width 119 height 24
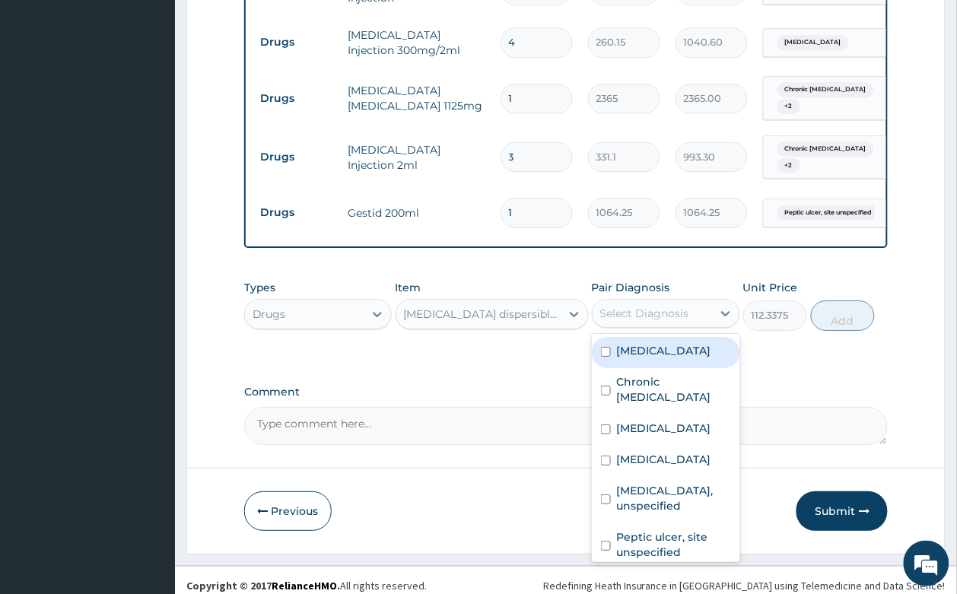
click at [660, 345] on div "Malaria" at bounding box center [666, 352] width 148 height 31
checkbox input "true"
click at [822, 300] on button "Add" at bounding box center [843, 315] width 65 height 30
type input "0"
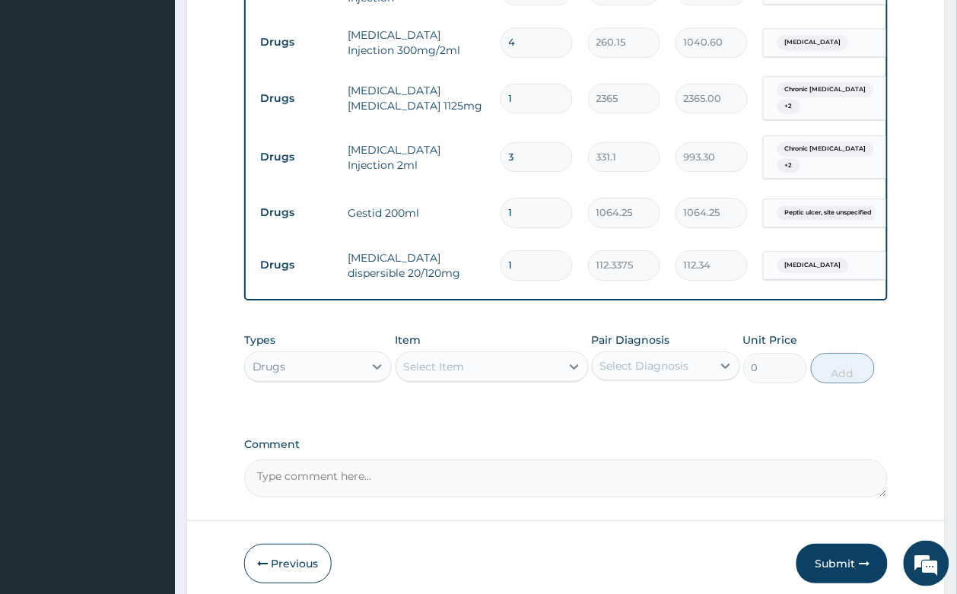
type input "12"
type input "1348.05"
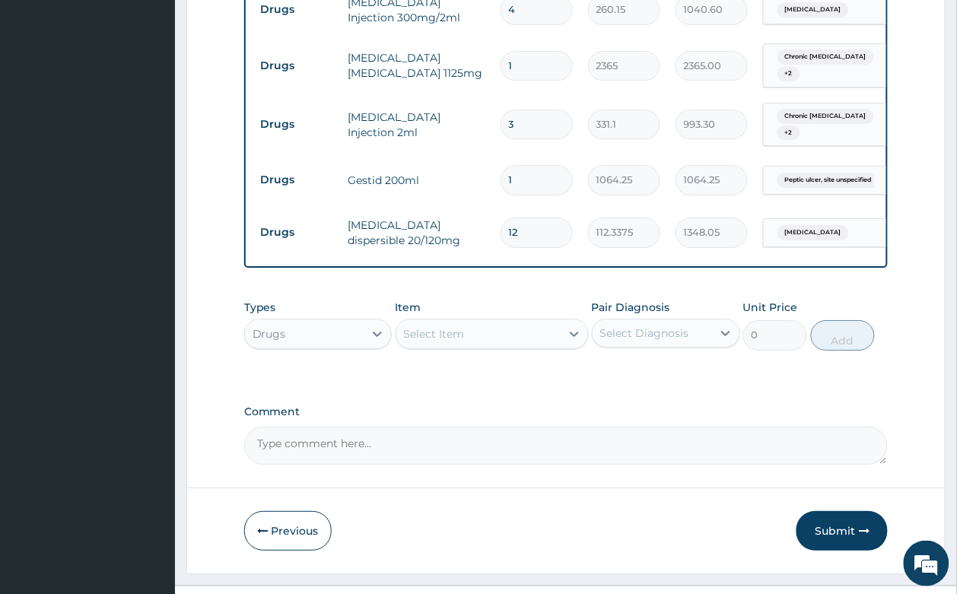
scroll to position [1059, 0]
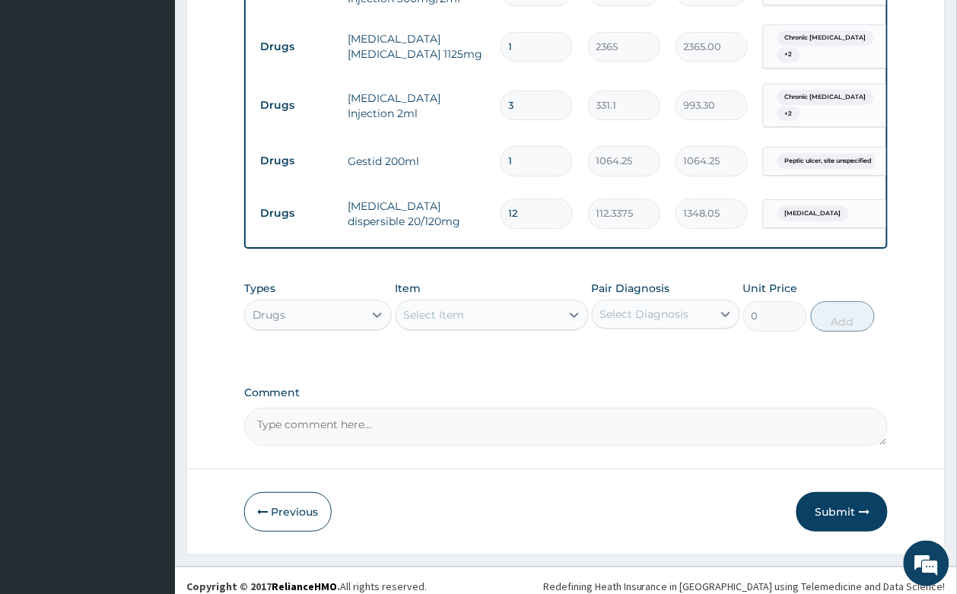
type input "12"
click at [481, 300] on div "Select Item" at bounding box center [491, 315] width 193 height 30
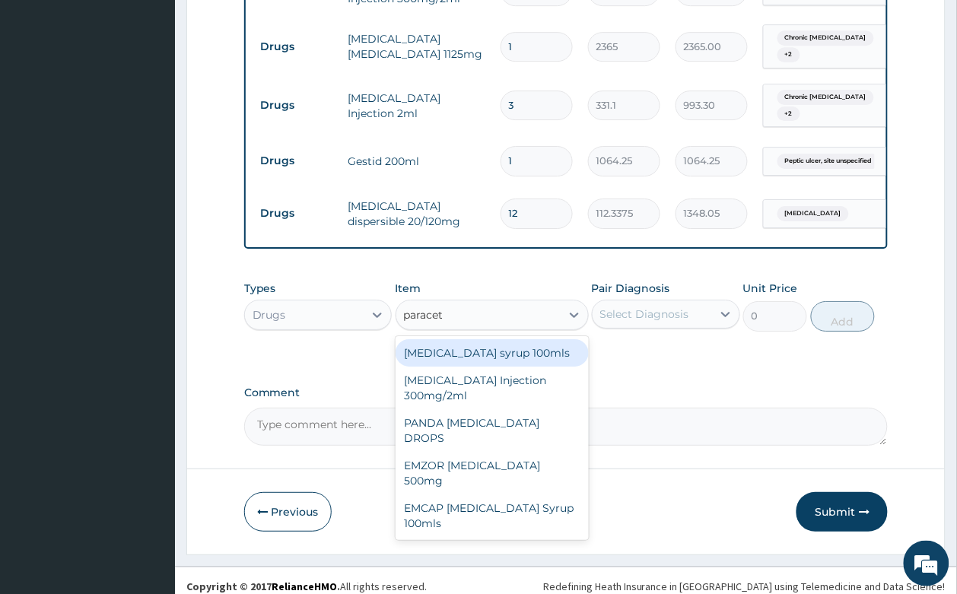
type input "paraceta"
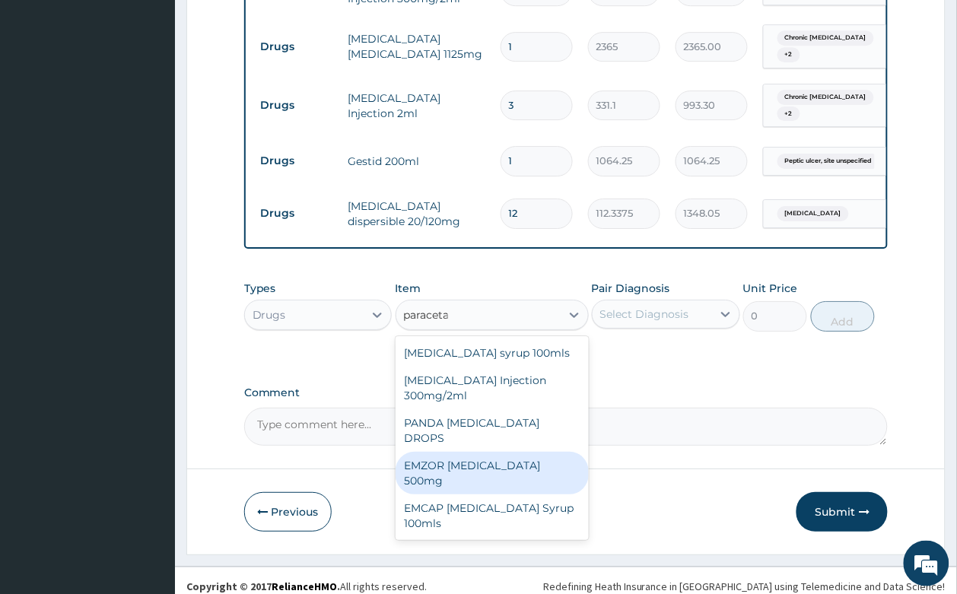
drag, startPoint x: 495, startPoint y: 445, endPoint x: 588, endPoint y: 326, distance: 151.2
click at [495, 452] on div "EMZOR PARACETAMOL 500mg" at bounding box center [491, 473] width 193 height 43
type input "23.65"
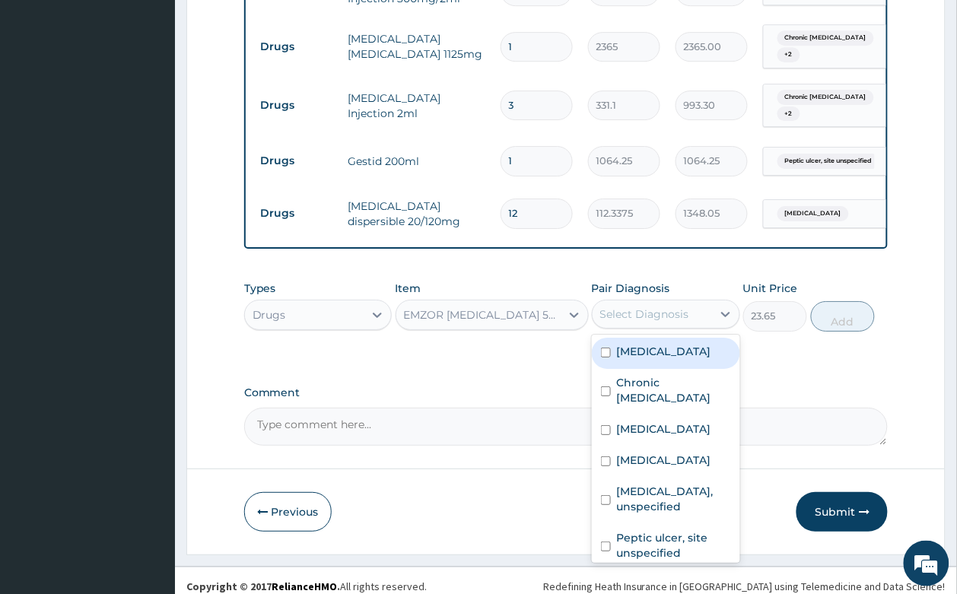
click at [641, 302] on div "Select Diagnosis" at bounding box center [651, 314] width 119 height 24
click at [651, 344] on label "Malaria" at bounding box center [664, 351] width 94 height 15
checkbox input "true"
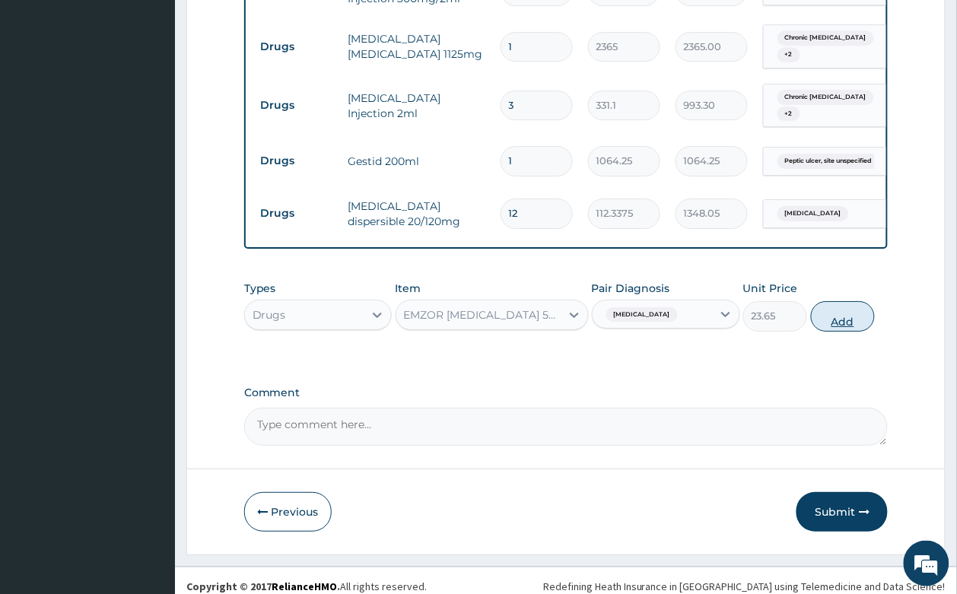
click at [846, 301] on button "Add" at bounding box center [843, 316] width 65 height 30
type input "0"
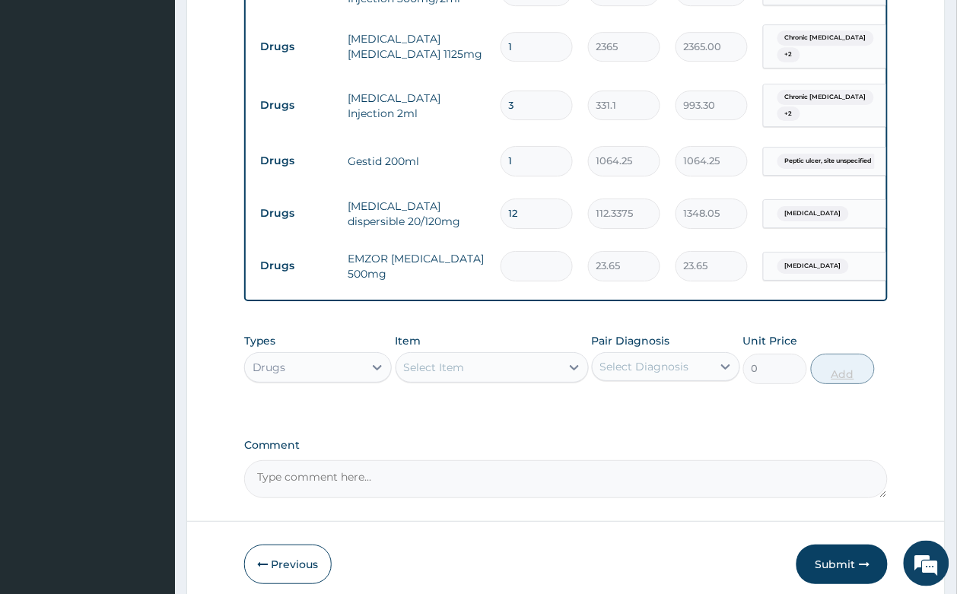
type input "0.00"
type input "5"
type input "118.25"
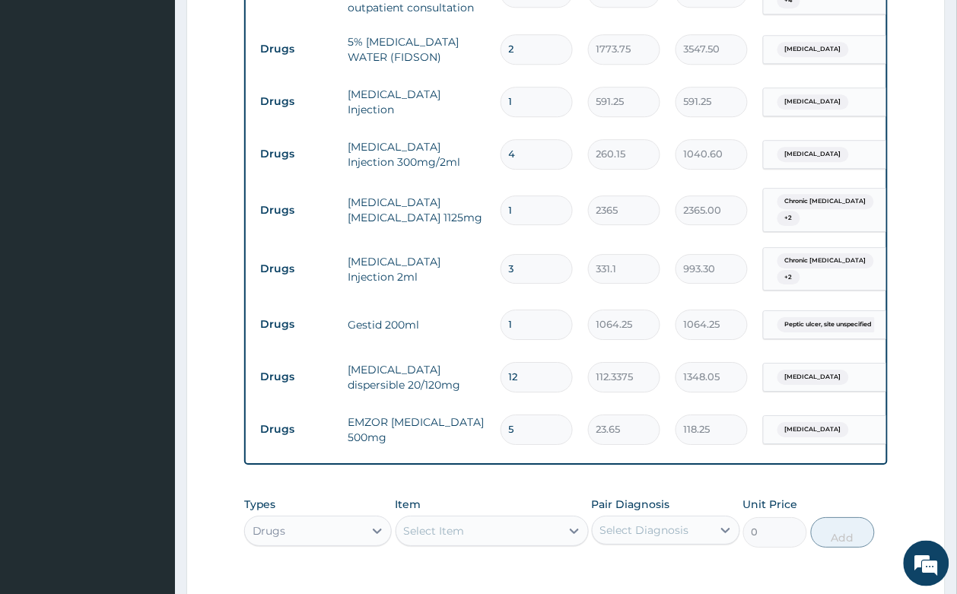
scroll to position [1112, 0]
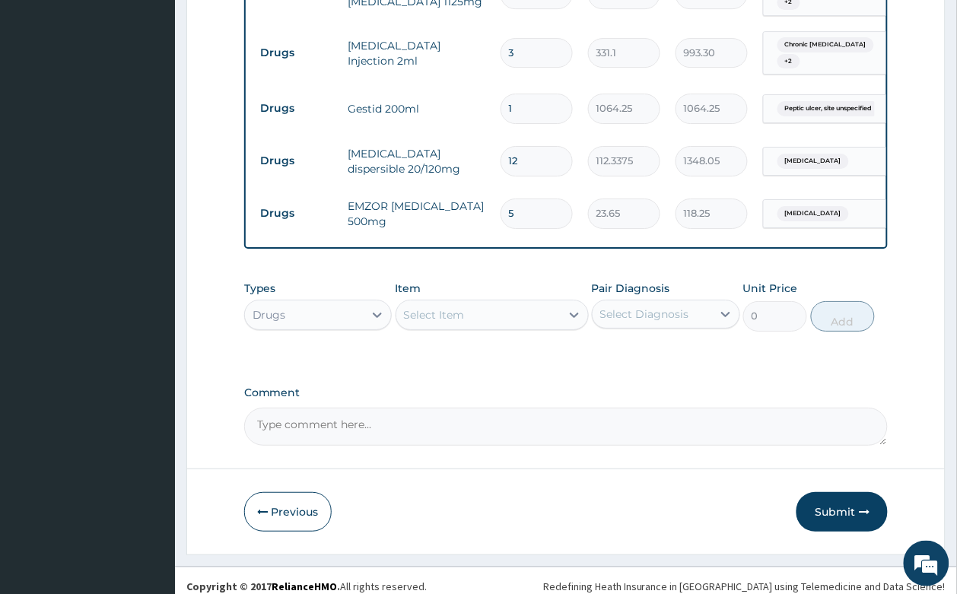
type input "5"
click at [420, 307] on div "Select Item" at bounding box center [434, 314] width 61 height 15
type input "cannu"
click at [477, 339] on div "Cannula" at bounding box center [491, 352] width 193 height 27
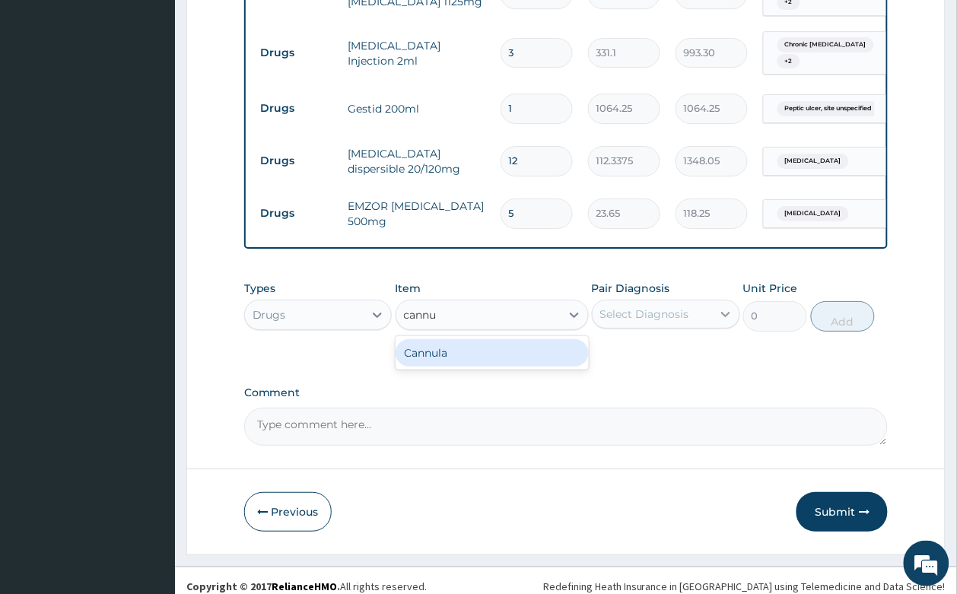
type input "236.5"
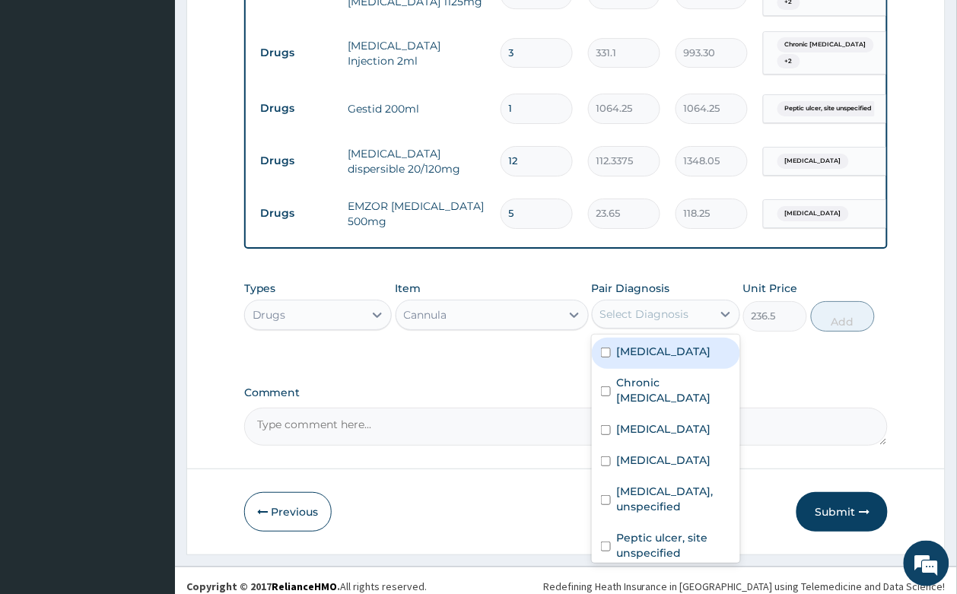
click at [703, 302] on div "Select Diagnosis" at bounding box center [651, 314] width 119 height 24
click at [671, 347] on div "Malaria" at bounding box center [666, 353] width 148 height 31
checkbox input "true"
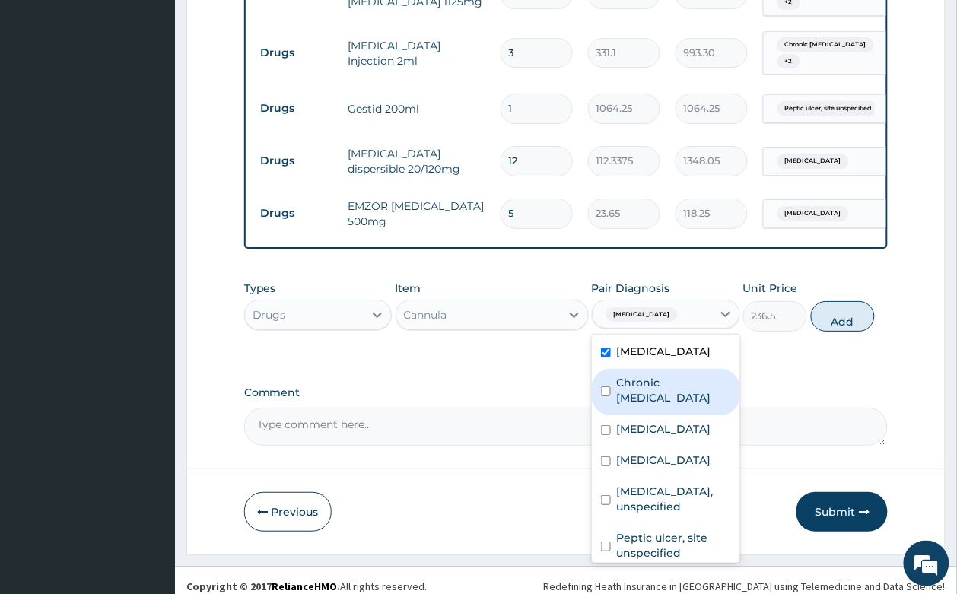
drag, startPoint x: 667, startPoint y: 369, endPoint x: 666, endPoint y: 396, distance: 27.4
click at [667, 375] on label "Chronic gastritis" at bounding box center [674, 390] width 114 height 30
checkbox input "true"
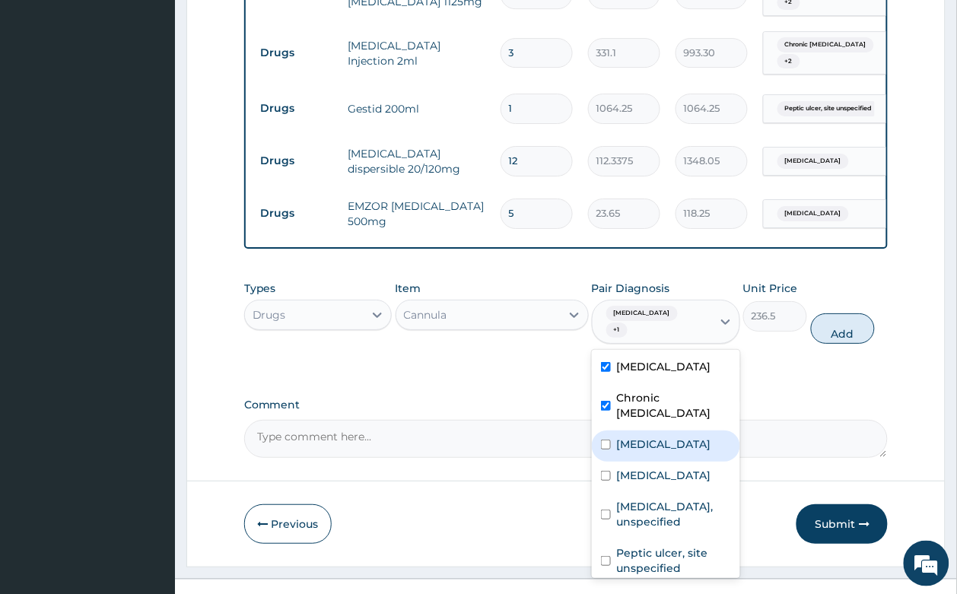
click at [666, 430] on div "Tonsillitis" at bounding box center [666, 445] width 148 height 31
checkbox input "true"
click at [667, 426] on div "Malaria Chronic gastritis Tonsillitis Allergic rhinitis, unspecified Amoebiasis…" at bounding box center [666, 464] width 148 height 228
click at [845, 313] on button "Add" at bounding box center [843, 328] width 65 height 30
type input "0"
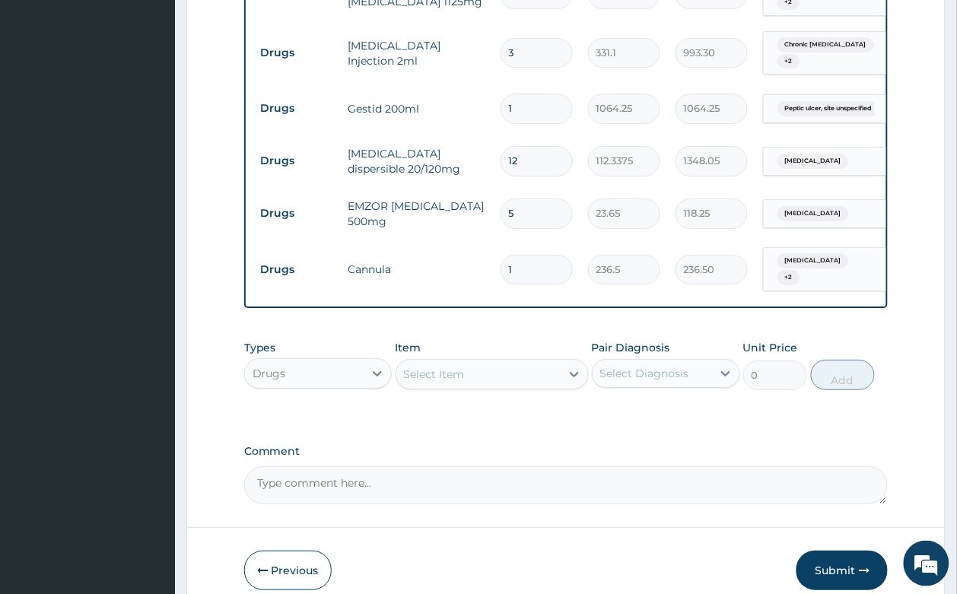
click at [449, 367] on div "Select Item" at bounding box center [434, 374] width 61 height 15
type input "drip set"
drag, startPoint x: 465, startPoint y: 389, endPoint x: 637, endPoint y: 350, distance: 176.2
click at [468, 399] on div "Drip set" at bounding box center [491, 412] width 193 height 27
type input "236.5"
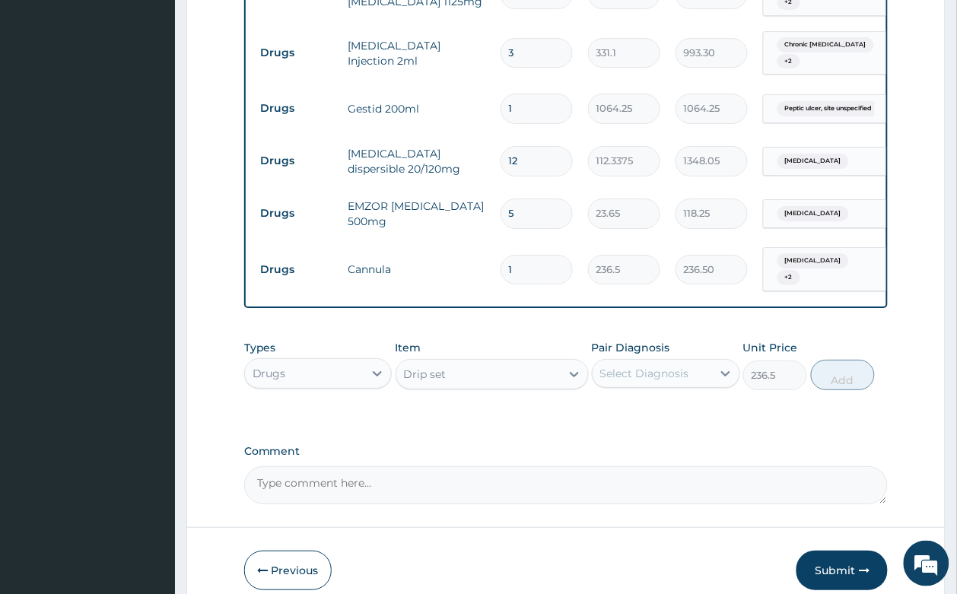
click at [658, 340] on div "Pair Diagnosis Select Diagnosis" at bounding box center [666, 365] width 148 height 50
click at [662, 366] on div "Select Diagnosis" at bounding box center [644, 373] width 89 height 15
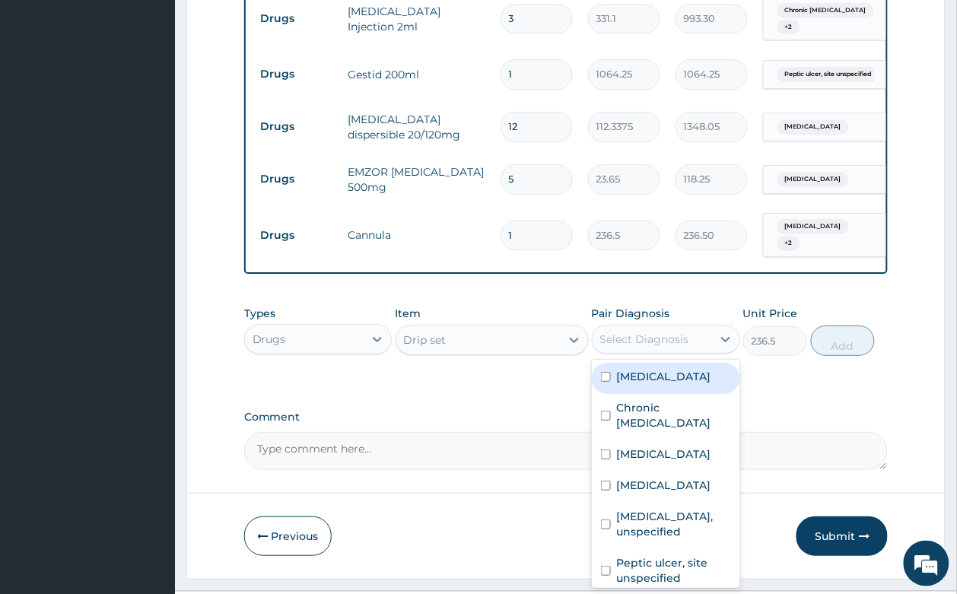
scroll to position [1165, 0]
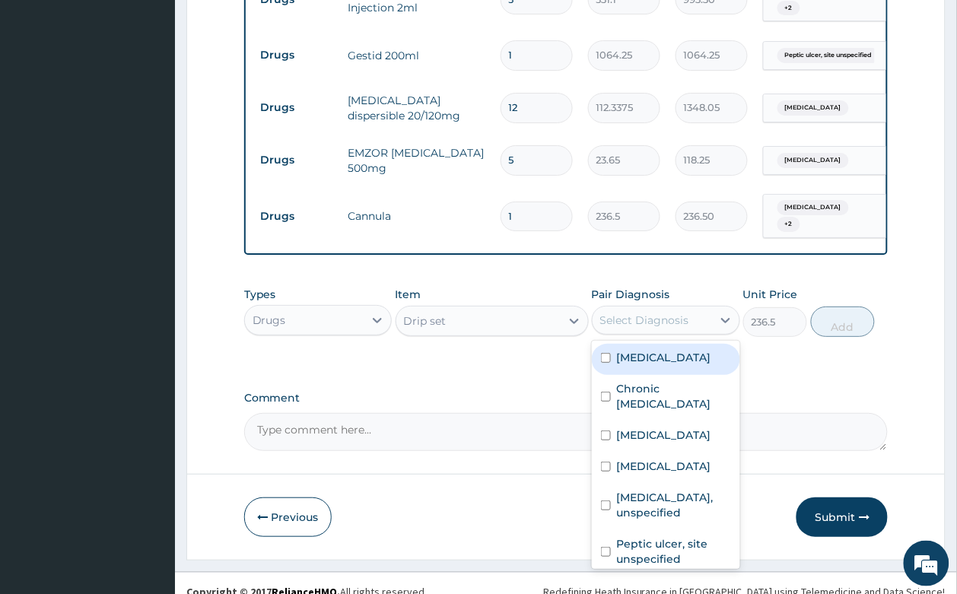
drag, startPoint x: 667, startPoint y: 335, endPoint x: 668, endPoint y: 384, distance: 48.7
click at [669, 344] on div "Malaria" at bounding box center [666, 359] width 148 height 31
checkbox input "true"
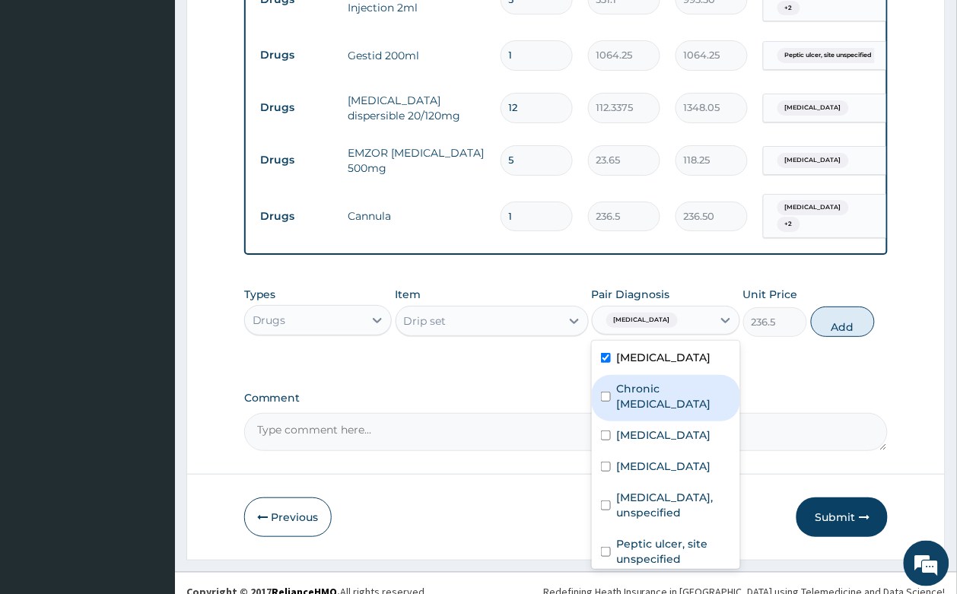
drag, startPoint x: 670, startPoint y: 366, endPoint x: 671, endPoint y: 382, distance: 16.0
click at [672, 381] on label "Chronic gastritis" at bounding box center [674, 396] width 114 height 30
checkbox input "true"
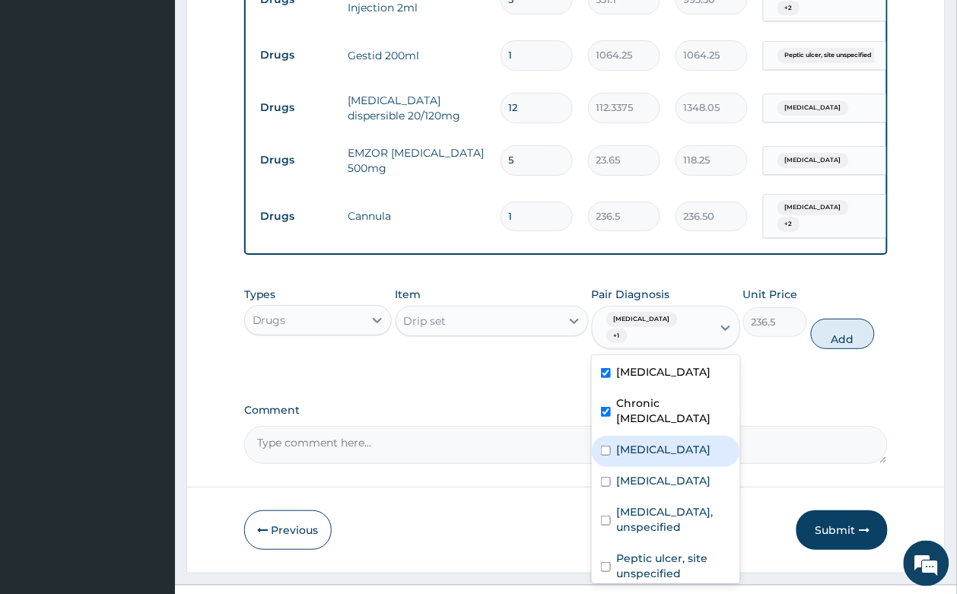
click at [663, 442] on label "Tonsillitis" at bounding box center [664, 449] width 94 height 15
checkbox input "true"
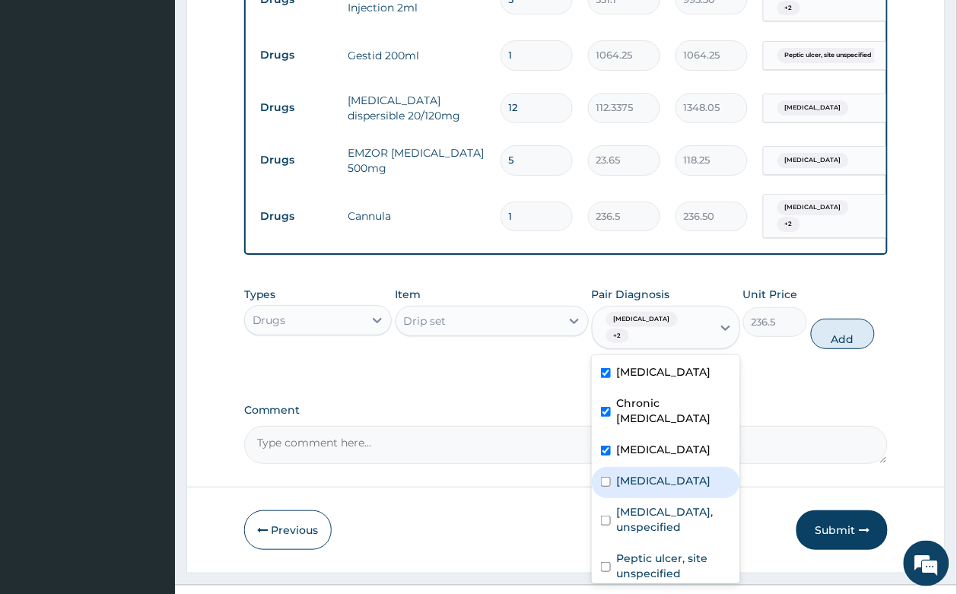
drag, startPoint x: 660, startPoint y: 442, endPoint x: 773, endPoint y: 388, distance: 124.8
click at [668, 473] on label "Allergic rhinitis, unspecified" at bounding box center [664, 480] width 94 height 15
checkbox input "true"
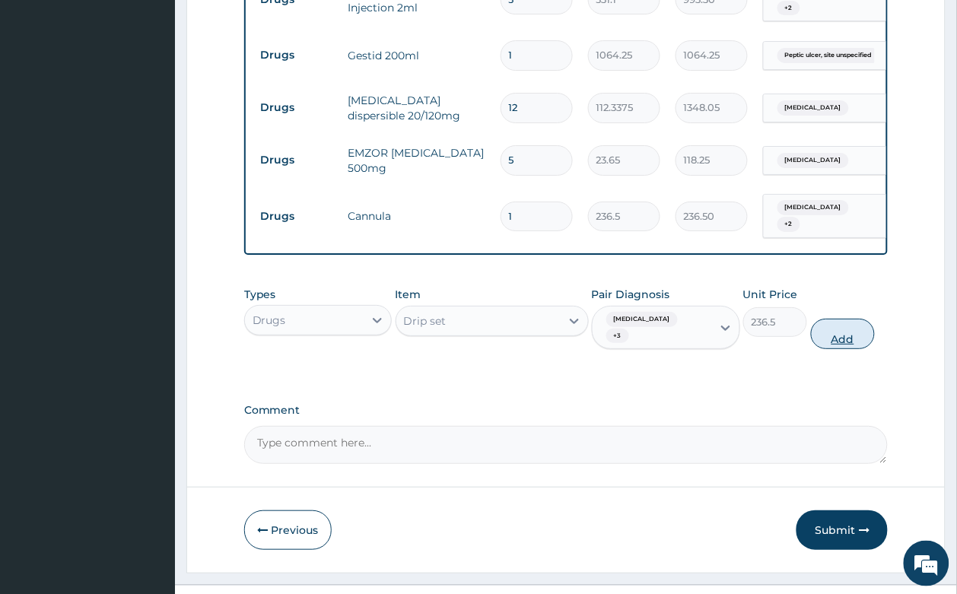
click at [827, 319] on button "Add" at bounding box center [843, 334] width 65 height 30
type input "0"
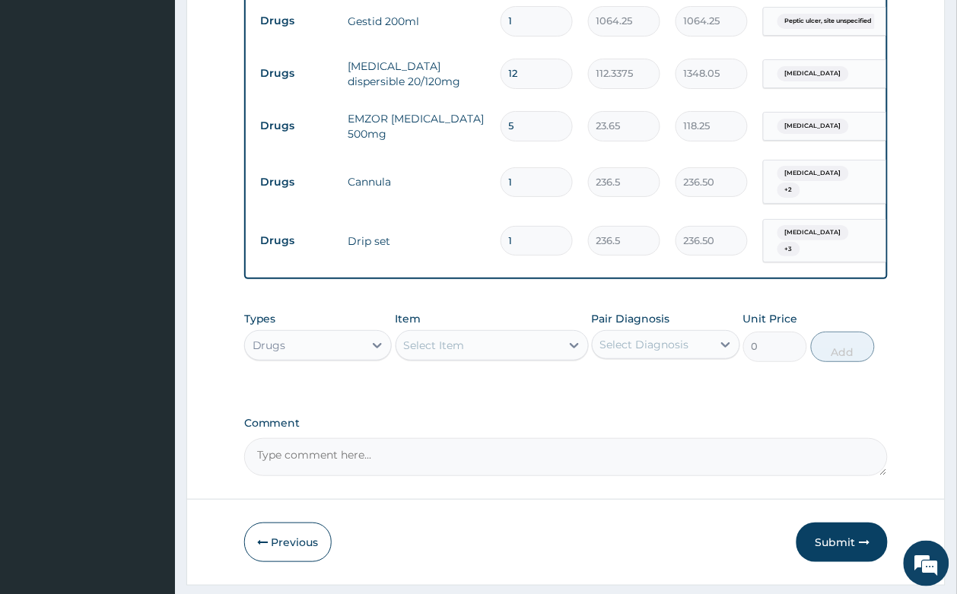
scroll to position [1218, 0]
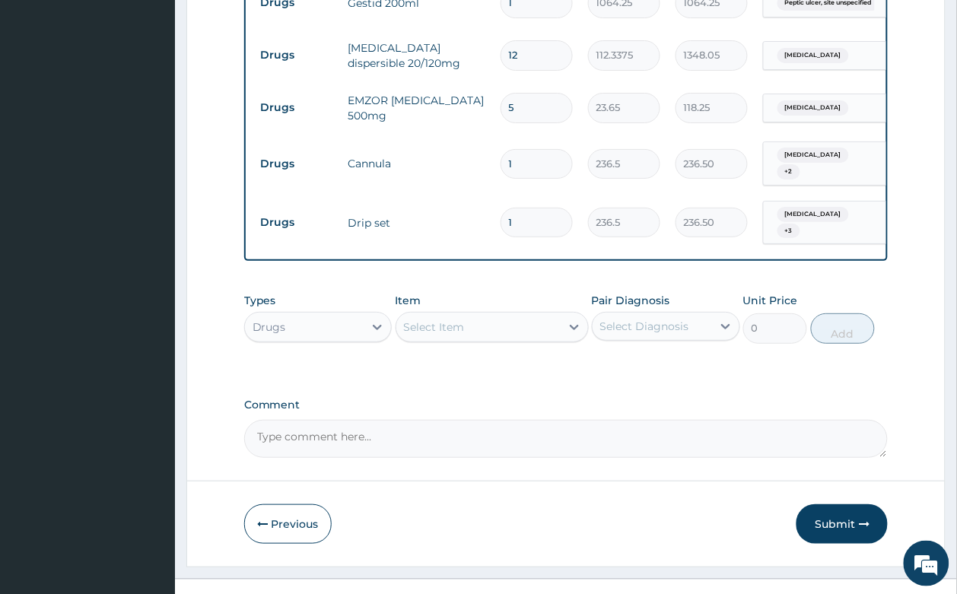
click at [433, 319] on div "Select Item" at bounding box center [434, 326] width 61 height 15
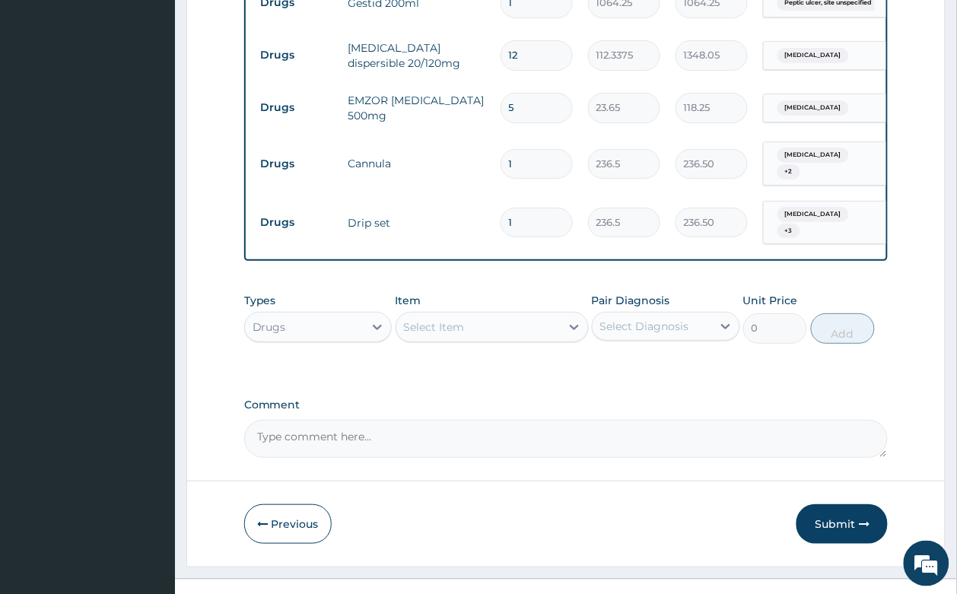
click at [849, 504] on button "Submit" at bounding box center [841, 524] width 91 height 40
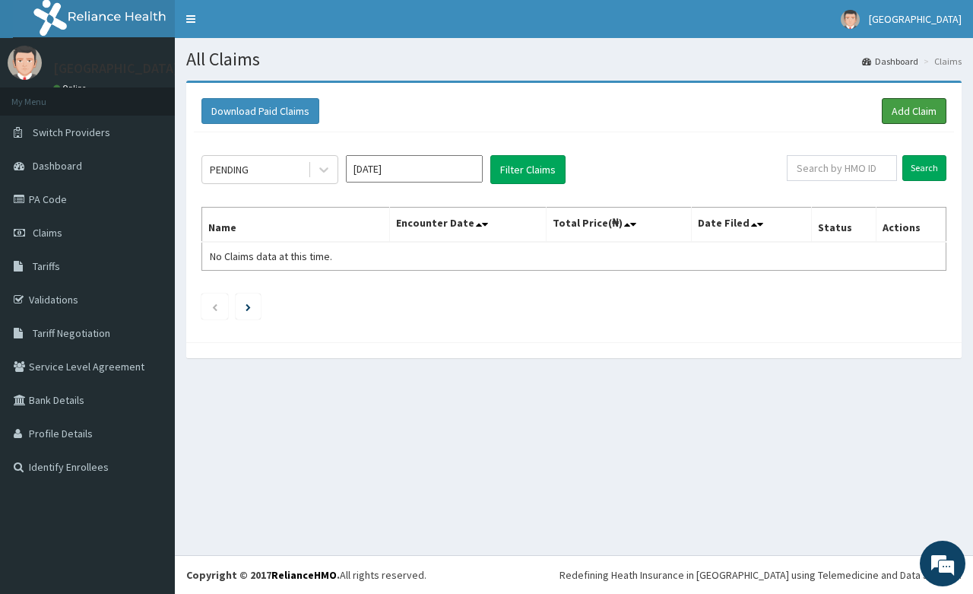
drag, startPoint x: 920, startPoint y: 118, endPoint x: 795, endPoint y: 137, distance: 126.9
click at [919, 118] on link "Add Claim" at bounding box center [914, 111] width 65 height 26
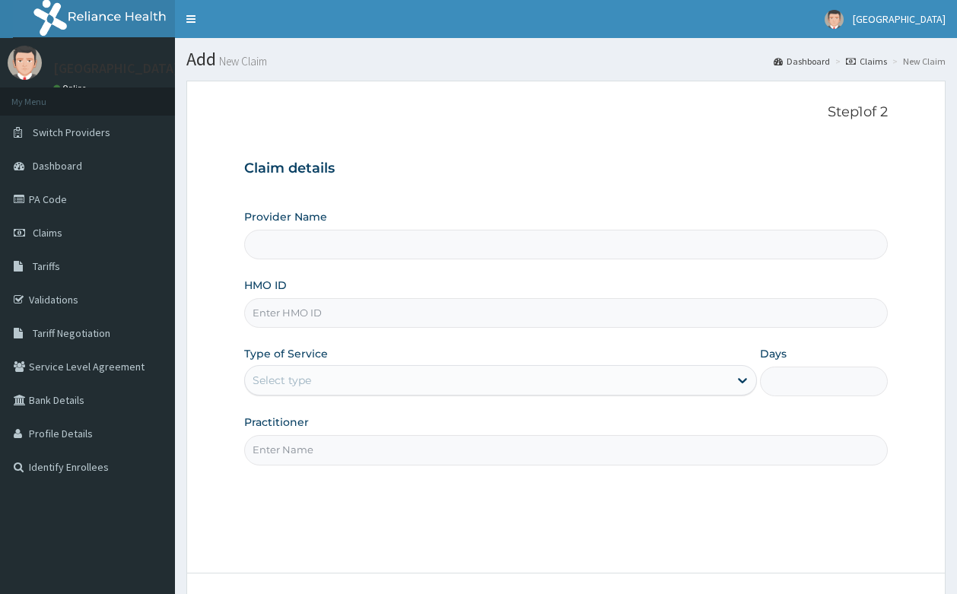
type input "[GEOGRAPHIC_DATA]- [GEOGRAPHIC_DATA]"
click at [489, 306] on input "HMO ID" at bounding box center [566, 313] width 644 height 30
type input "mke/10044/f"
click at [459, 373] on div "Select type" at bounding box center [487, 380] width 484 height 24
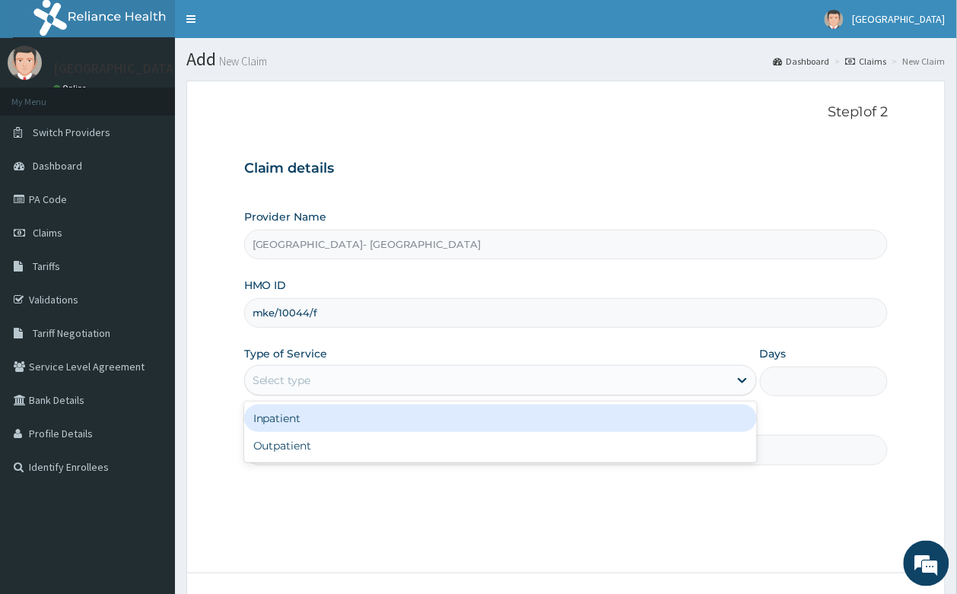
click at [454, 418] on div "Inpatient" at bounding box center [500, 418] width 513 height 27
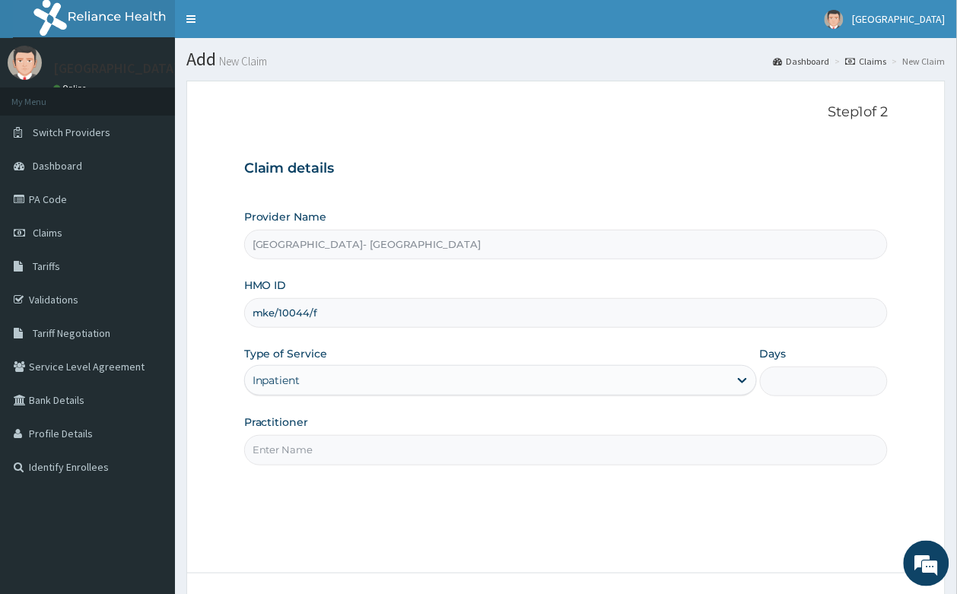
click at [808, 376] on input "Days" at bounding box center [824, 382] width 129 height 30
type input "2"
click at [400, 459] on input "Practitioner" at bounding box center [566, 450] width 644 height 30
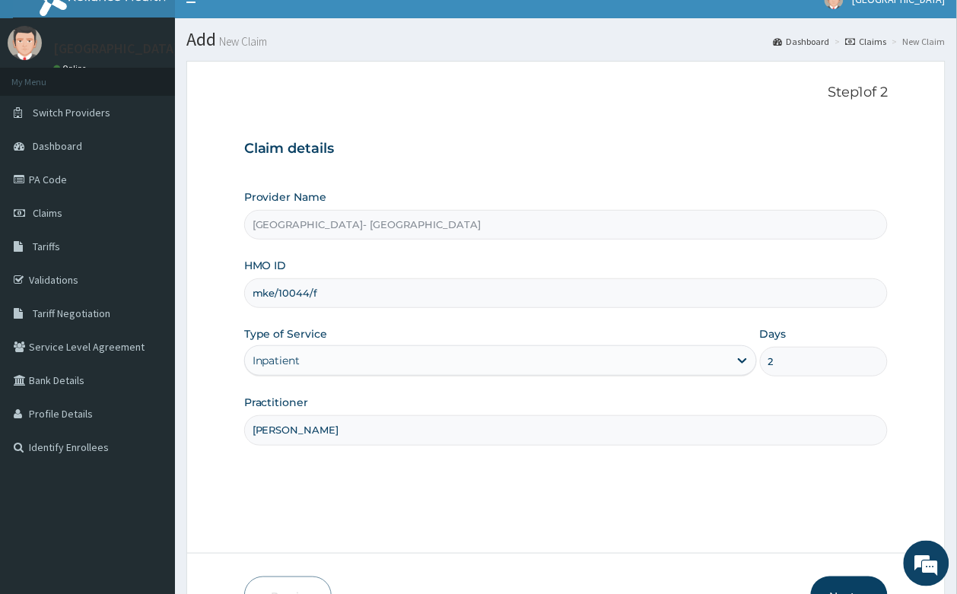
scroll to position [116, 0]
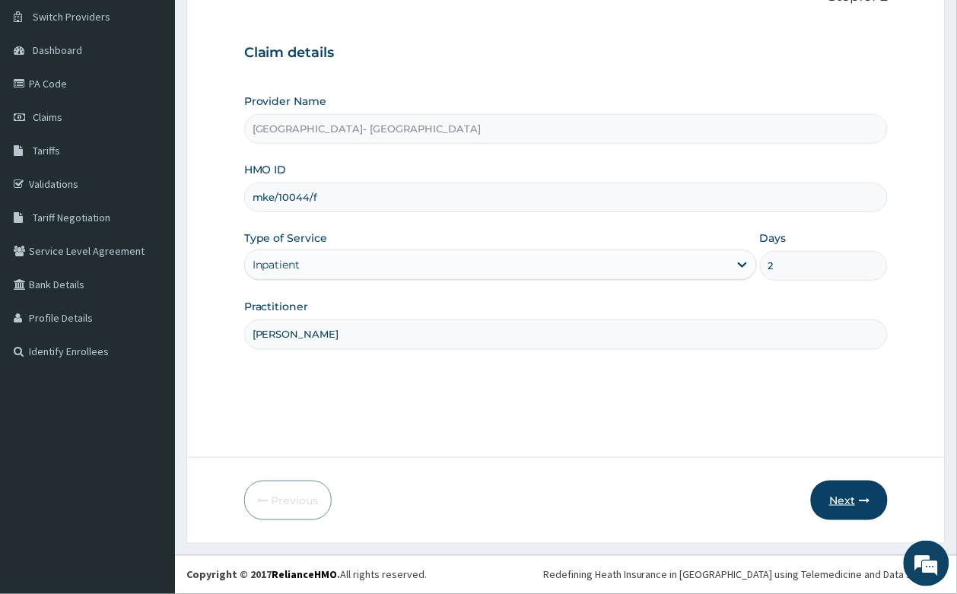
type input "[PERSON_NAME]"
click at [841, 497] on button "Next" at bounding box center [849, 501] width 77 height 40
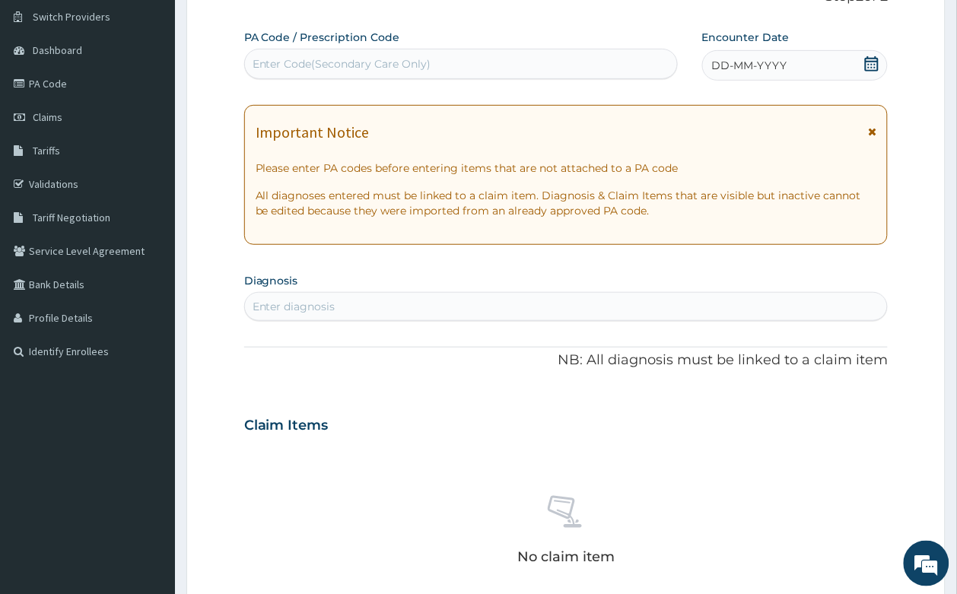
drag, startPoint x: 293, startPoint y: 46, endPoint x: 293, endPoint y: 65, distance: 19.0
drag, startPoint x: 293, startPoint y: 65, endPoint x: 192, endPoint y: 253, distance: 213.4
click at [175, 283] on section "Step 2 of 2 PA Code / Prescription Code Enter Code(Secondary Care Only) Encount…" at bounding box center [566, 446] width 782 height 984
click at [287, 59] on div "Enter Code(Secondary Care Only)" at bounding box center [341, 63] width 179 height 15
paste input "PA/6EDA02"
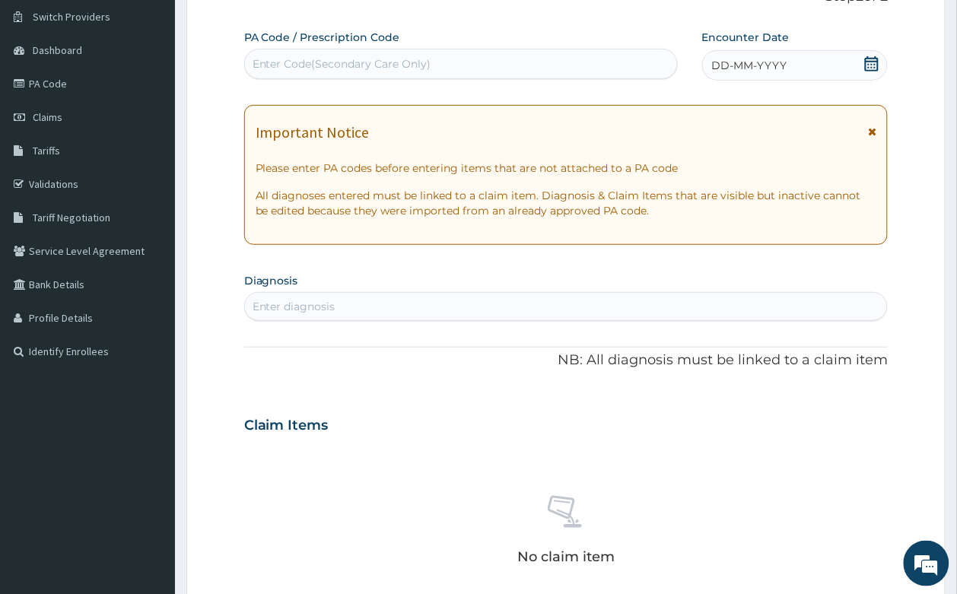
type input "PA/6EDA02"
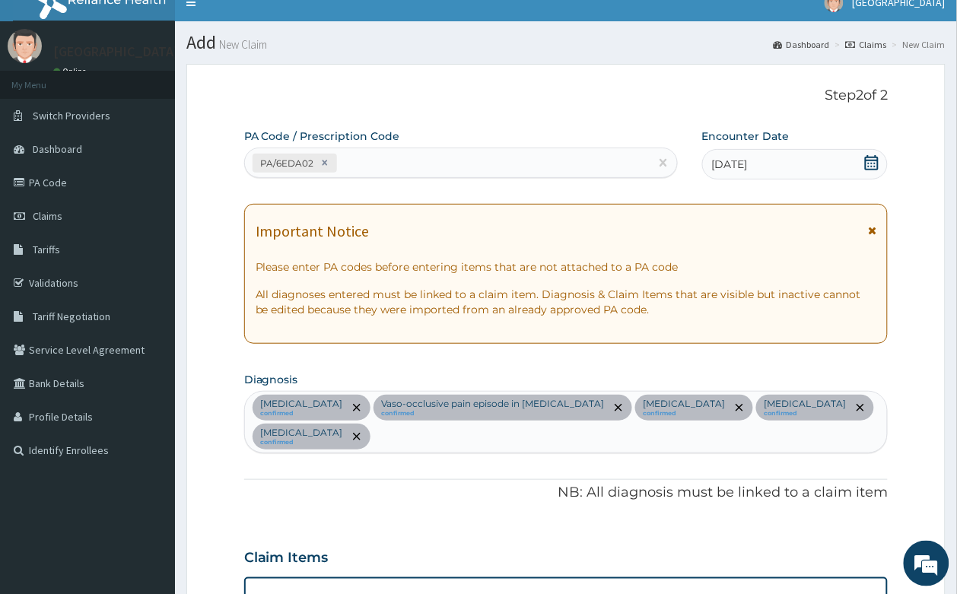
scroll to position [0, 0]
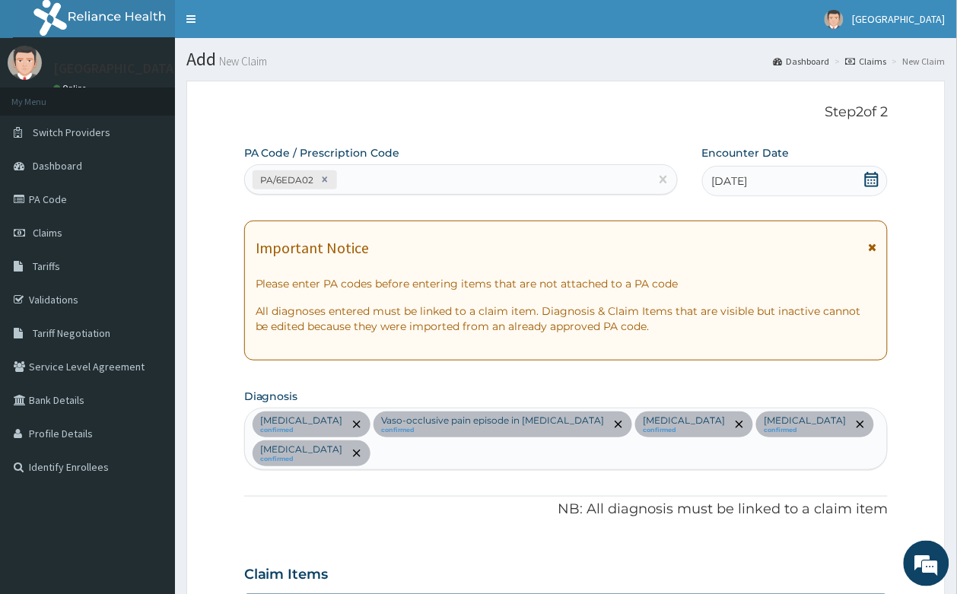
click at [422, 176] on div "PA/6EDA02" at bounding box center [447, 179] width 405 height 25
paste input "PA/231D35"
type input "PA/231D35"
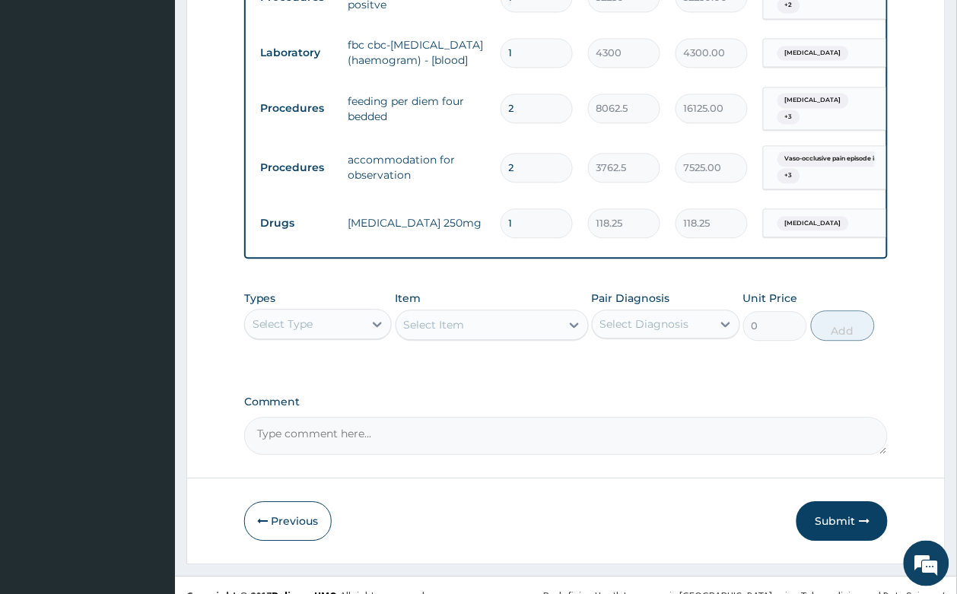
scroll to position [671, 0]
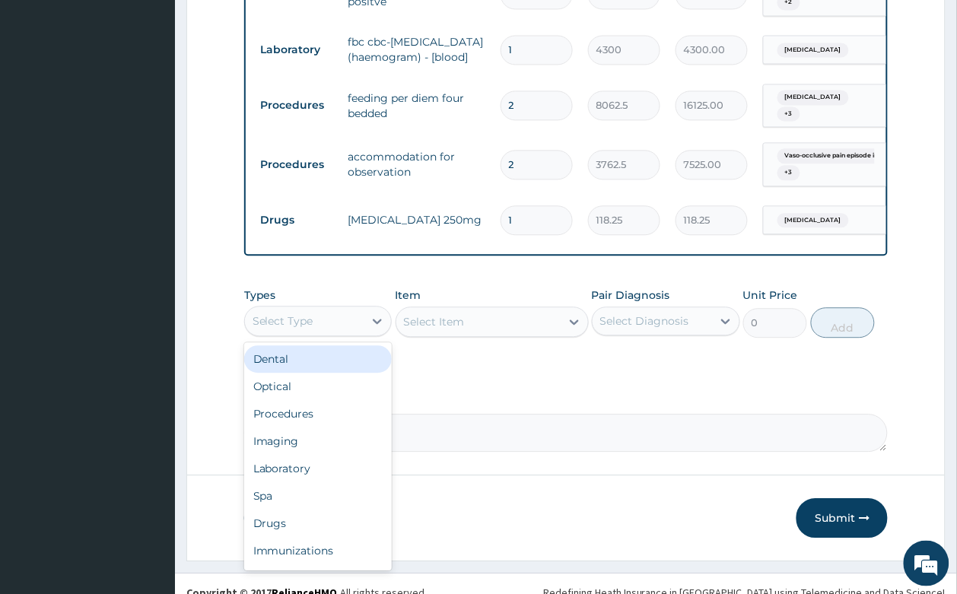
click at [362, 306] on div "Select Type" at bounding box center [318, 321] width 148 height 30
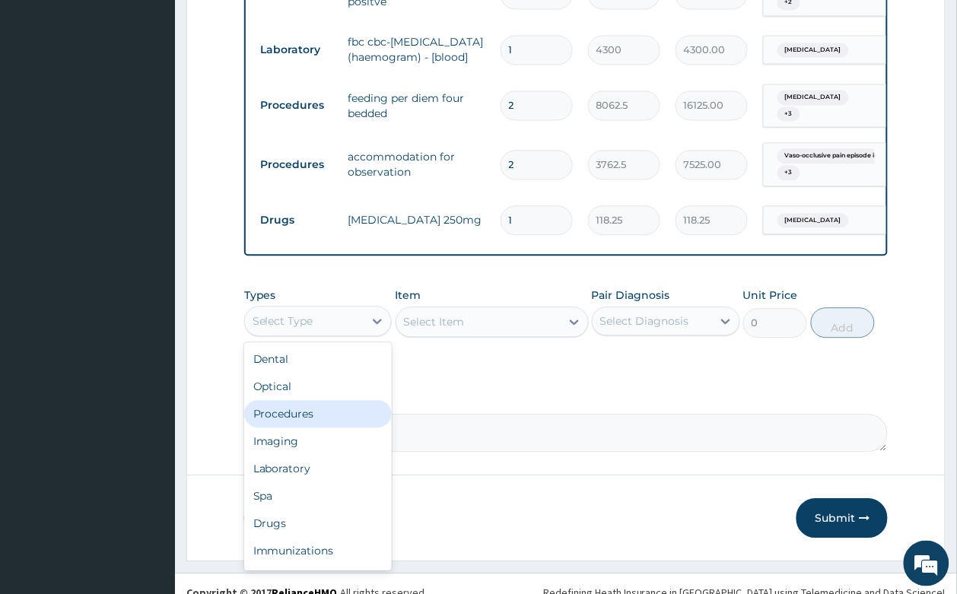
click at [313, 400] on div "Procedures" at bounding box center [318, 413] width 148 height 27
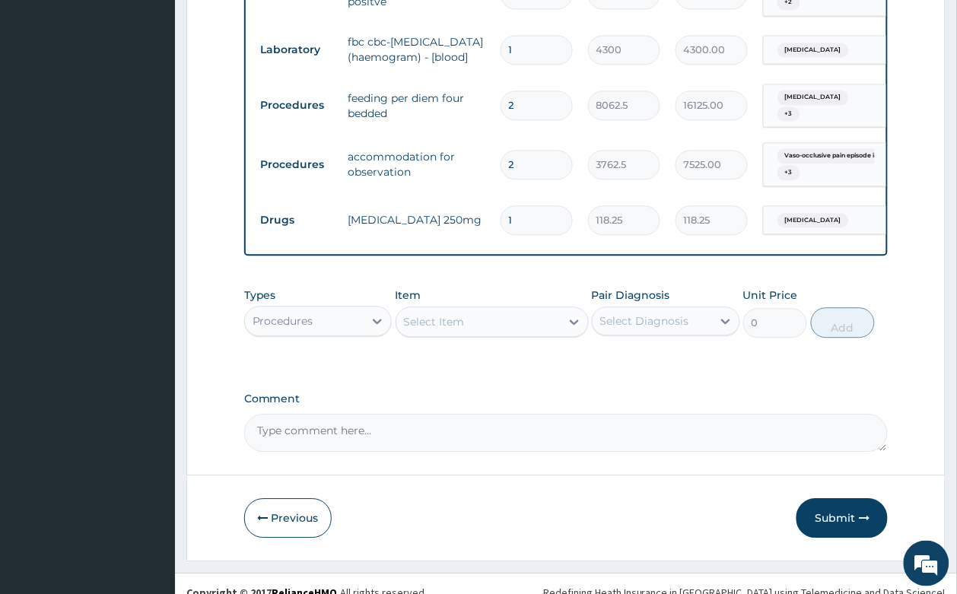
click at [469, 310] on div "Select Item" at bounding box center [478, 322] width 164 height 24
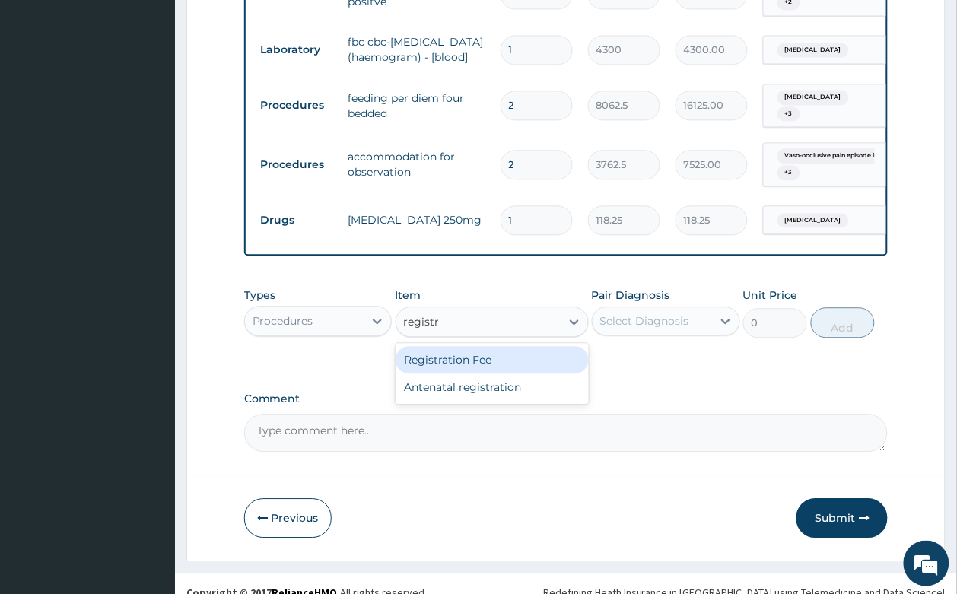
type input "registra"
click at [480, 348] on div "Registration Fee" at bounding box center [491, 359] width 193 height 27
type input "2150"
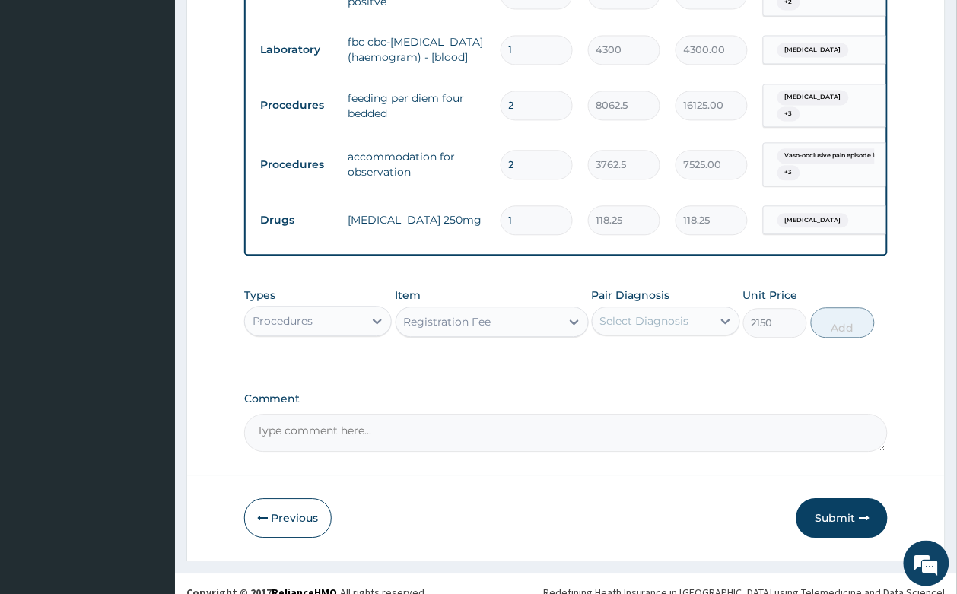
click at [659, 313] on div "Select Diagnosis" at bounding box center [644, 320] width 89 height 15
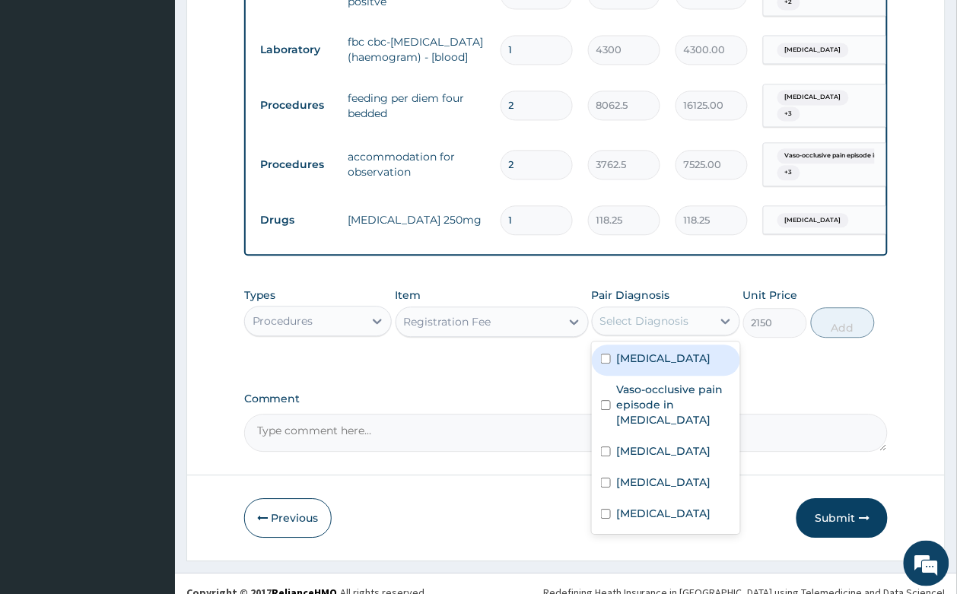
click at [673, 346] on div "[MEDICAL_DATA]" at bounding box center [666, 360] width 148 height 31
checkbox input "true"
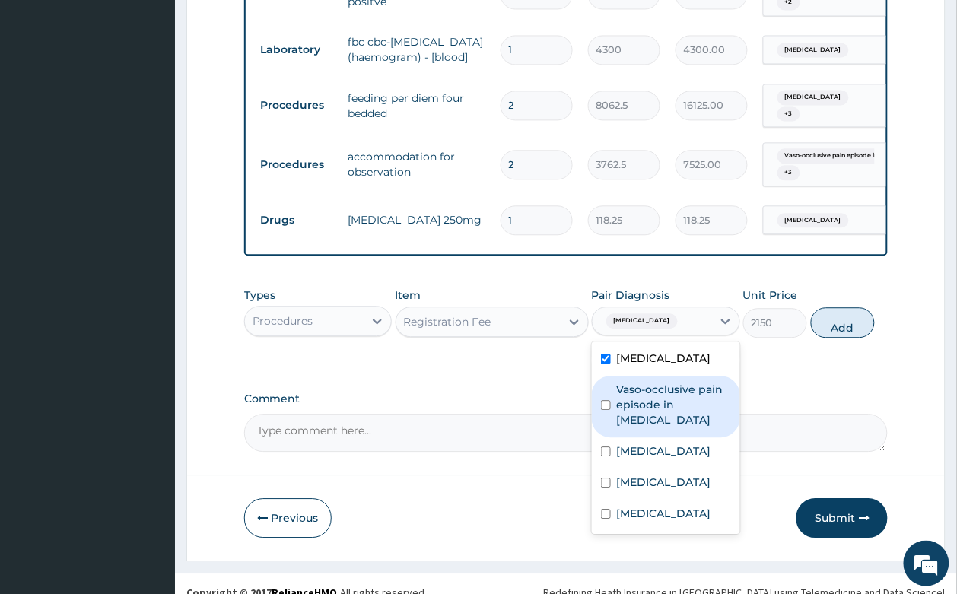
drag, startPoint x: 685, startPoint y: 392, endPoint x: 691, endPoint y: 411, distance: 19.7
click at [687, 392] on label "Vaso-occlusive pain episode in [MEDICAL_DATA]" at bounding box center [674, 405] width 114 height 46
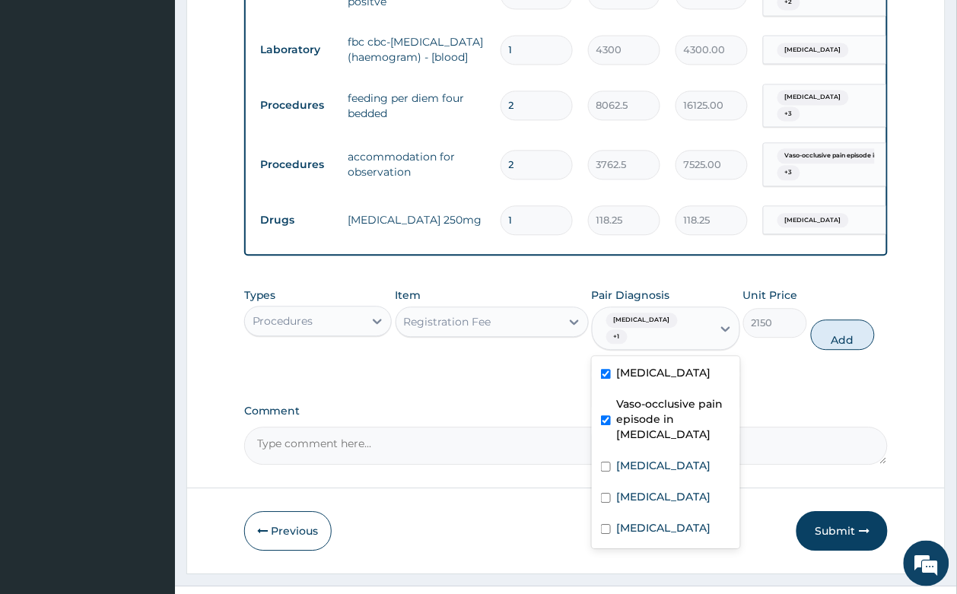
checkbox input "true"
click at [693, 452] on div "[MEDICAL_DATA]" at bounding box center [666, 467] width 148 height 31
checkbox input "true"
click at [687, 483] on div "[MEDICAL_DATA]" at bounding box center [666, 498] width 148 height 31
checkbox input "true"
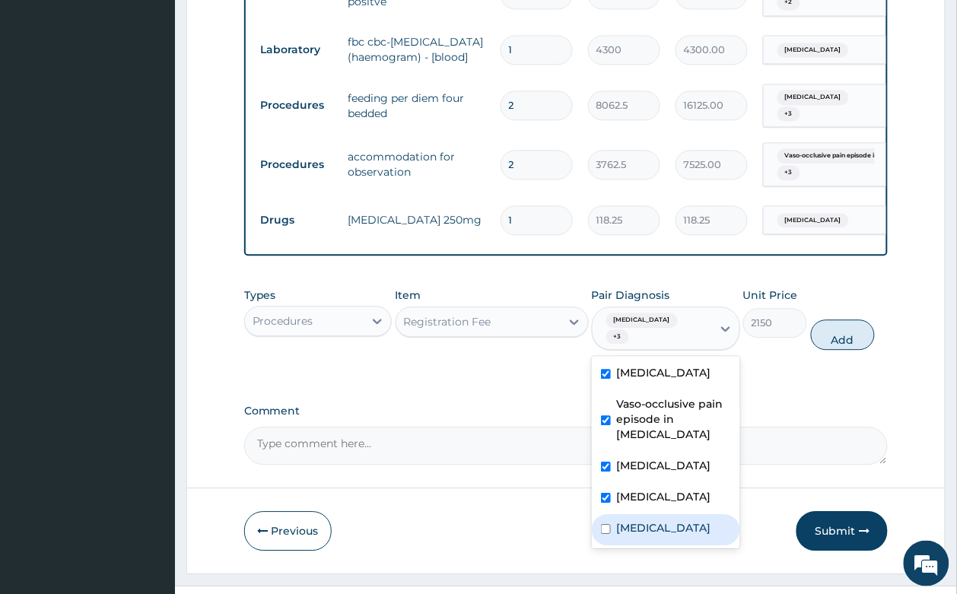
drag, startPoint x: 675, startPoint y: 503, endPoint x: 785, endPoint y: 386, distance: 160.9
click at [679, 514] on div "[MEDICAL_DATA]" at bounding box center [666, 529] width 148 height 31
checkbox input "true"
click at [853, 319] on button "Add" at bounding box center [843, 334] width 65 height 30
type input "0"
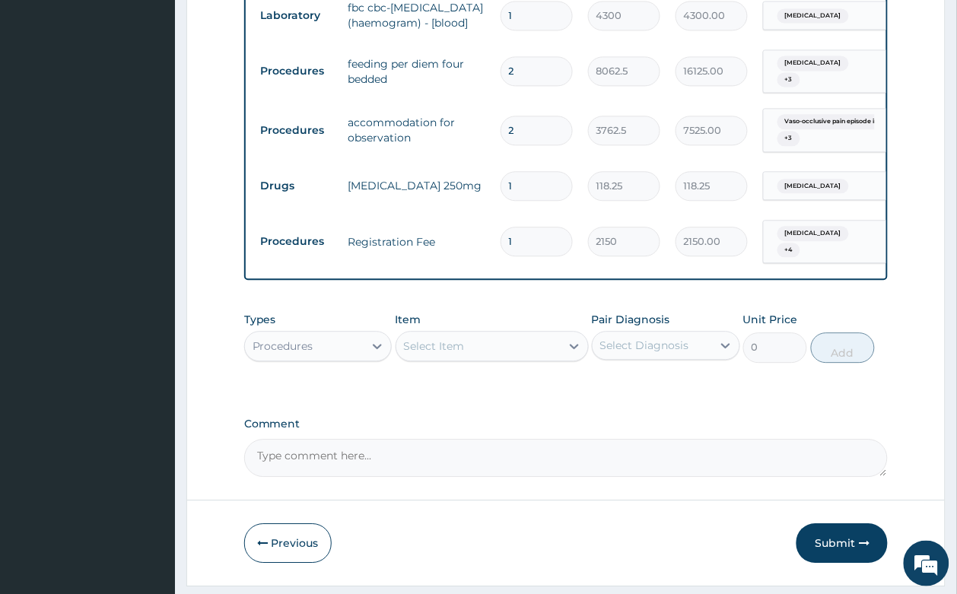
scroll to position [723, 0]
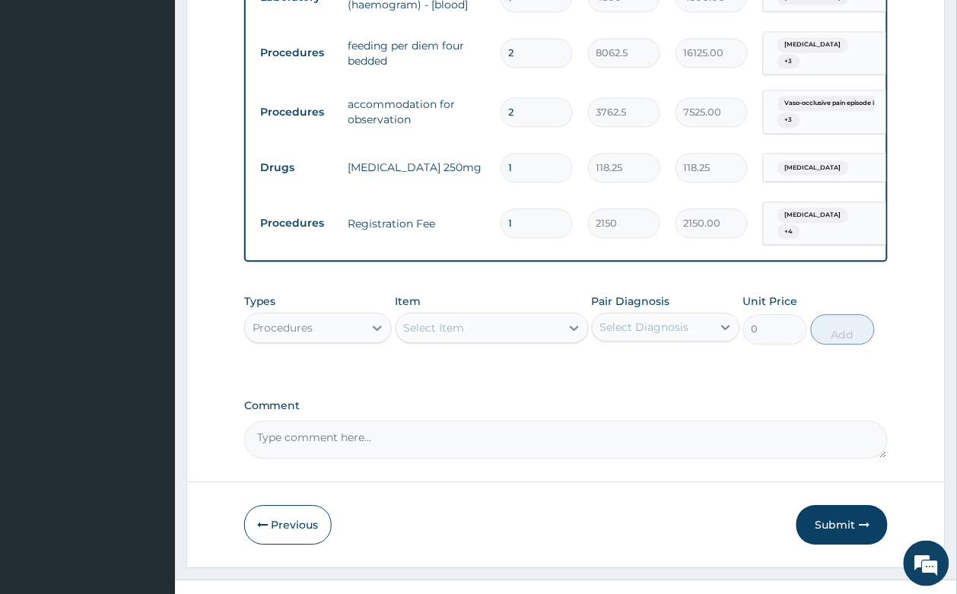
click at [493, 316] on div "Select Item" at bounding box center [478, 328] width 164 height 24
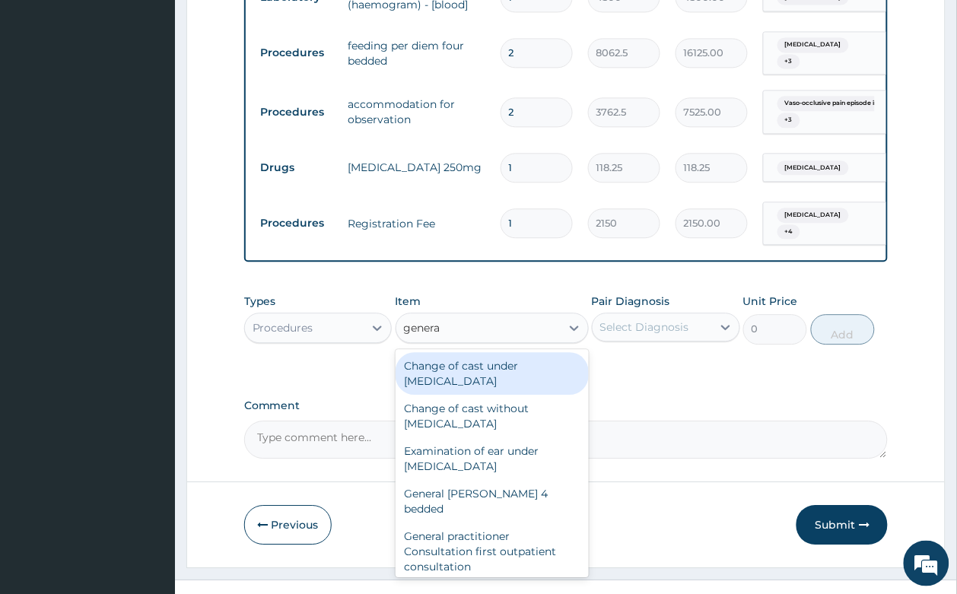
type input "general"
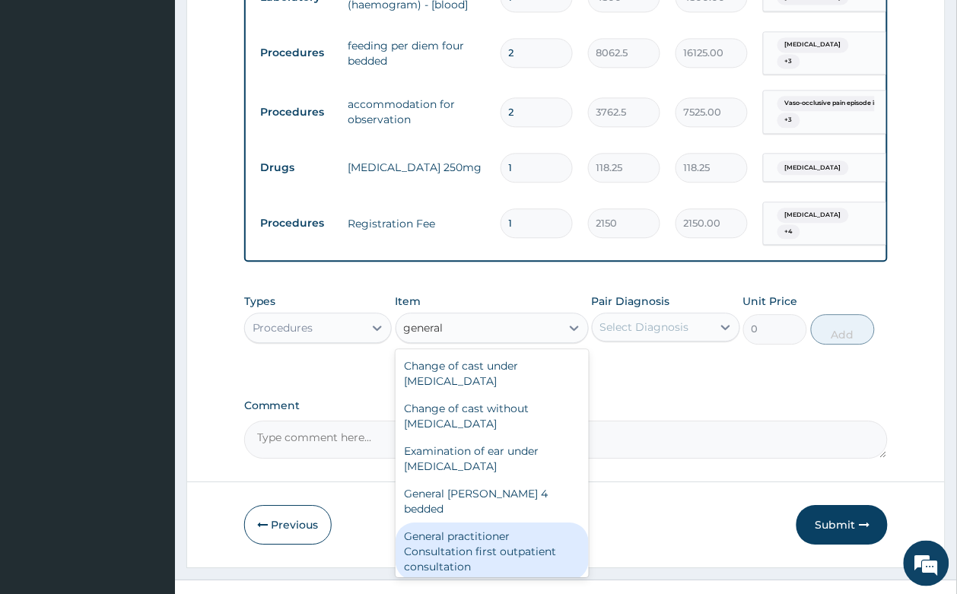
drag, startPoint x: 487, startPoint y: 516, endPoint x: 653, endPoint y: 313, distance: 261.1
click at [491, 522] on div "General practitioner Consultation first outpatient consultation" at bounding box center [491, 551] width 193 height 58
type input "3547.5"
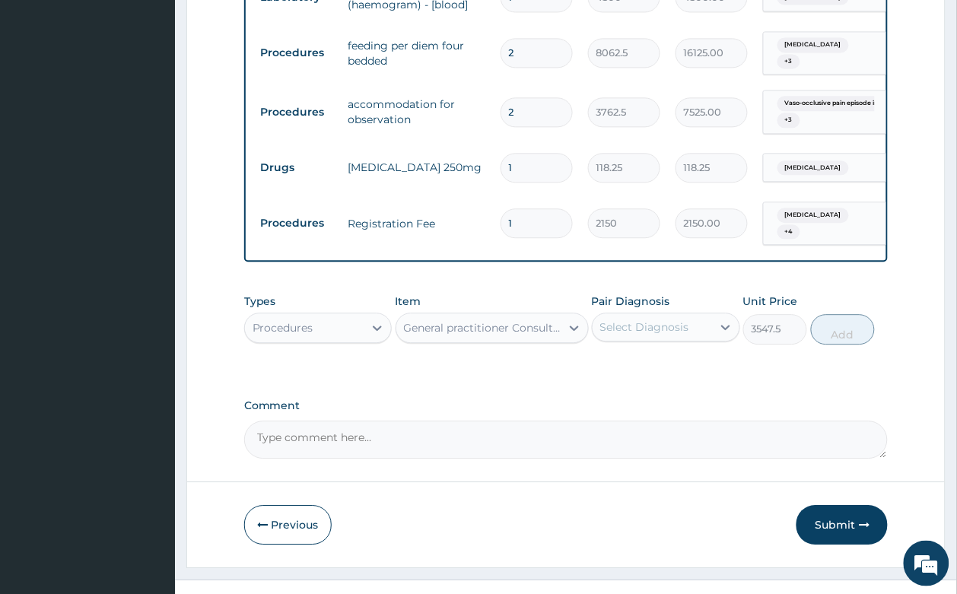
click at [659, 315] on div "Select Diagnosis" at bounding box center [651, 327] width 119 height 24
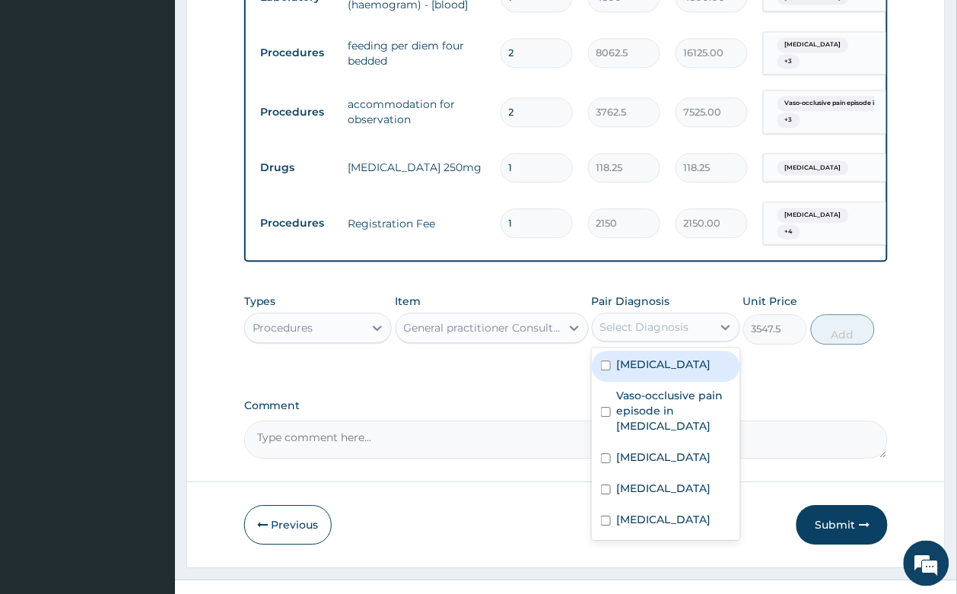
drag, startPoint x: 660, startPoint y: 337, endPoint x: 663, endPoint y: 367, distance: 30.6
click at [660, 351] on div "[MEDICAL_DATA]" at bounding box center [666, 366] width 148 height 31
checkbox input "true"
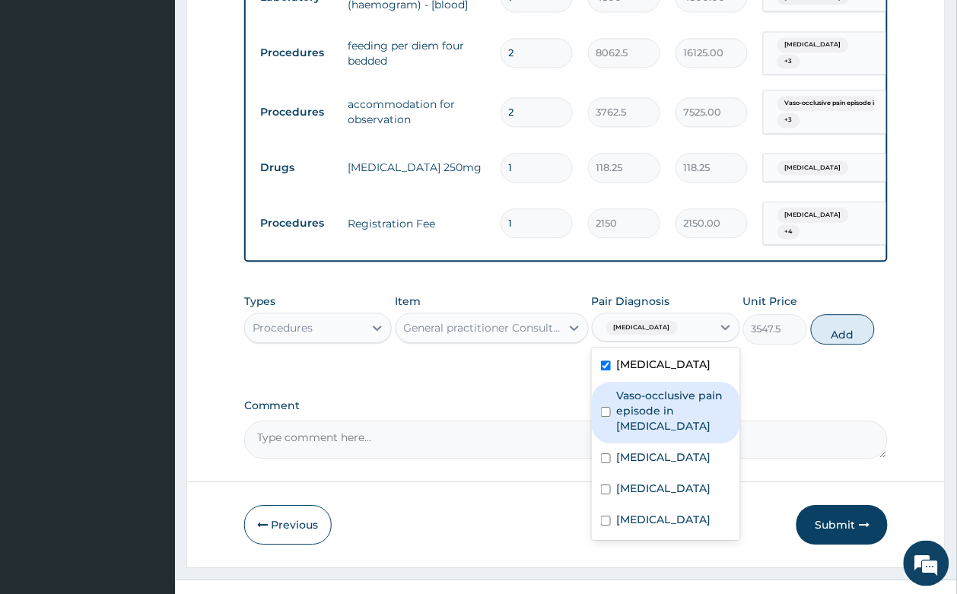
drag, startPoint x: 663, startPoint y: 369, endPoint x: 662, endPoint y: 411, distance: 42.6
click at [663, 388] on label "Vaso-occlusive pain episode in [MEDICAL_DATA]" at bounding box center [674, 411] width 114 height 46
checkbox input "true"
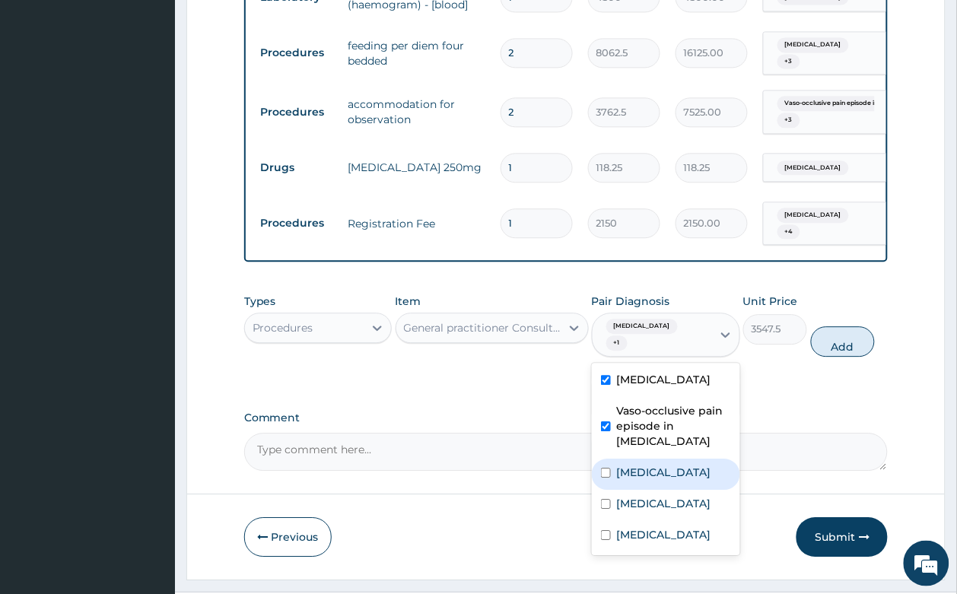
drag, startPoint x: 659, startPoint y: 430, endPoint x: 659, endPoint y: 449, distance: 19.0
click at [659, 465] on label "Sickle cell trait" at bounding box center [664, 472] width 94 height 15
checkbox input "true"
drag, startPoint x: 659, startPoint y: 449, endPoint x: 659, endPoint y: 478, distance: 28.1
click at [659, 459] on div "Anemia Vaso-occlusive pain episode in sickle cell disease Sickle cell trait Sep…" at bounding box center [666, 459] width 148 height 192
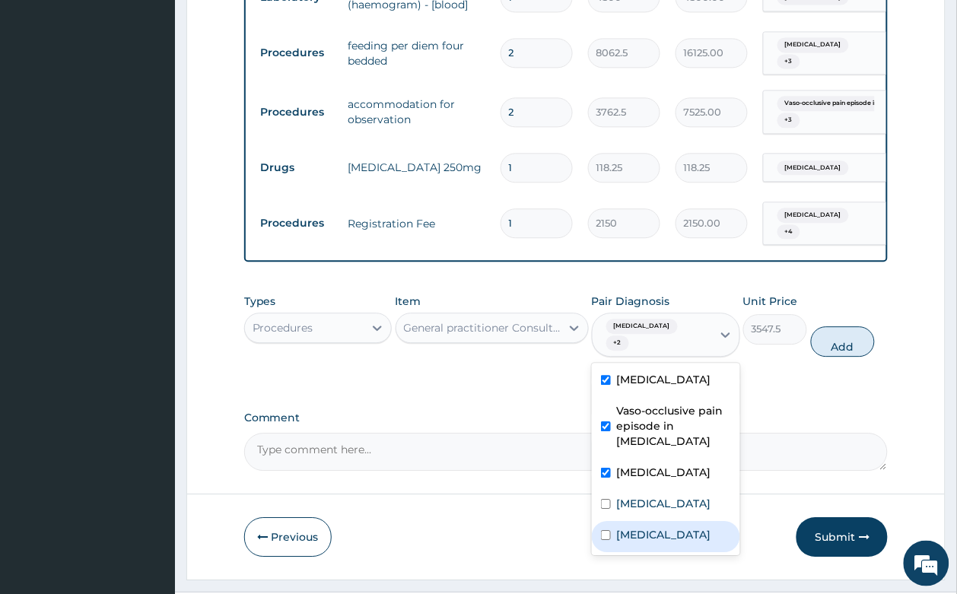
click at [659, 521] on div "Malaria" at bounding box center [666, 536] width 148 height 31
checkbox input "true"
click at [674, 490] on div "Sepsis" at bounding box center [666, 505] width 148 height 31
checkbox input "true"
click at [861, 326] on button "Add" at bounding box center [843, 341] width 65 height 30
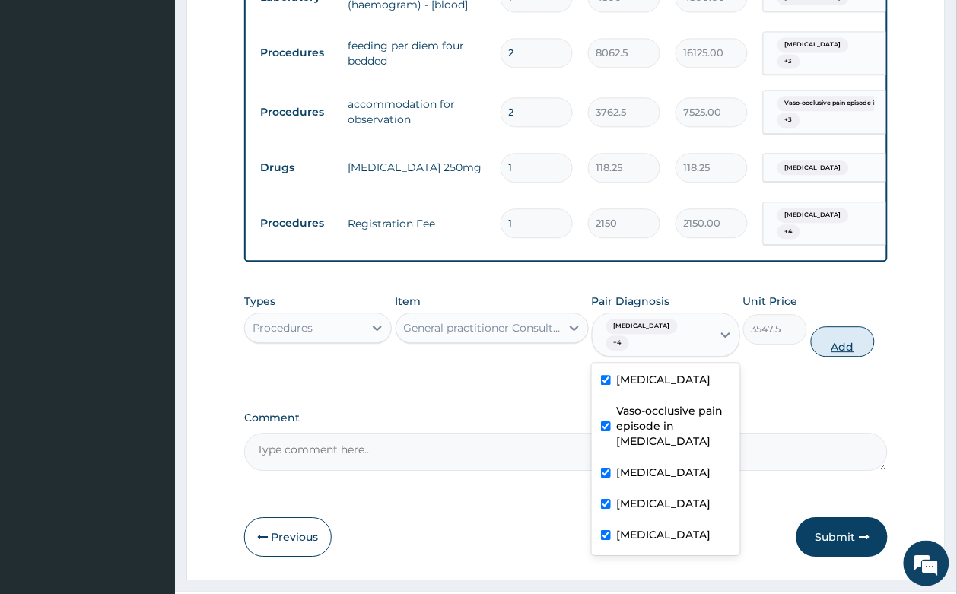
type input "0"
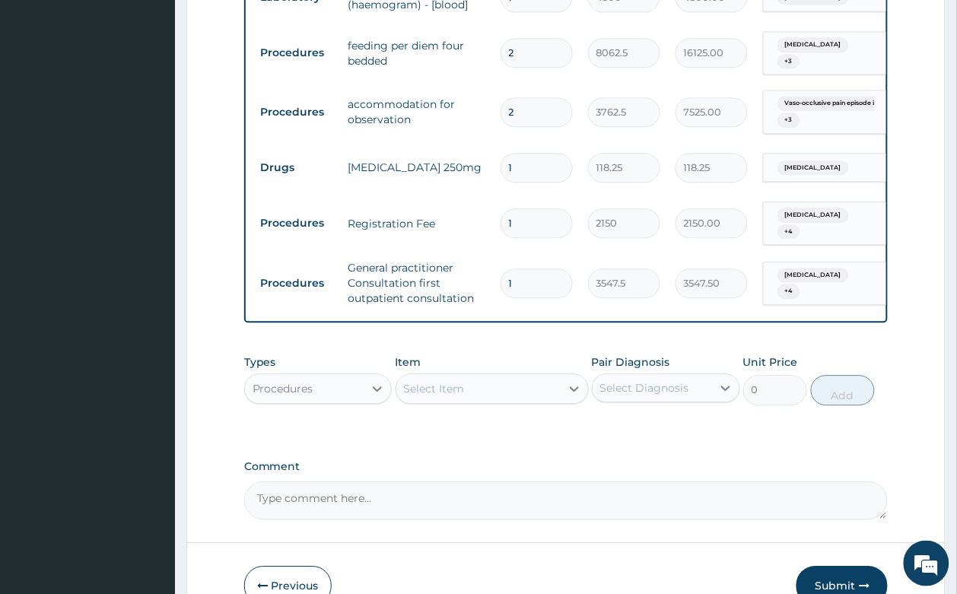
scroll to position [784, 0]
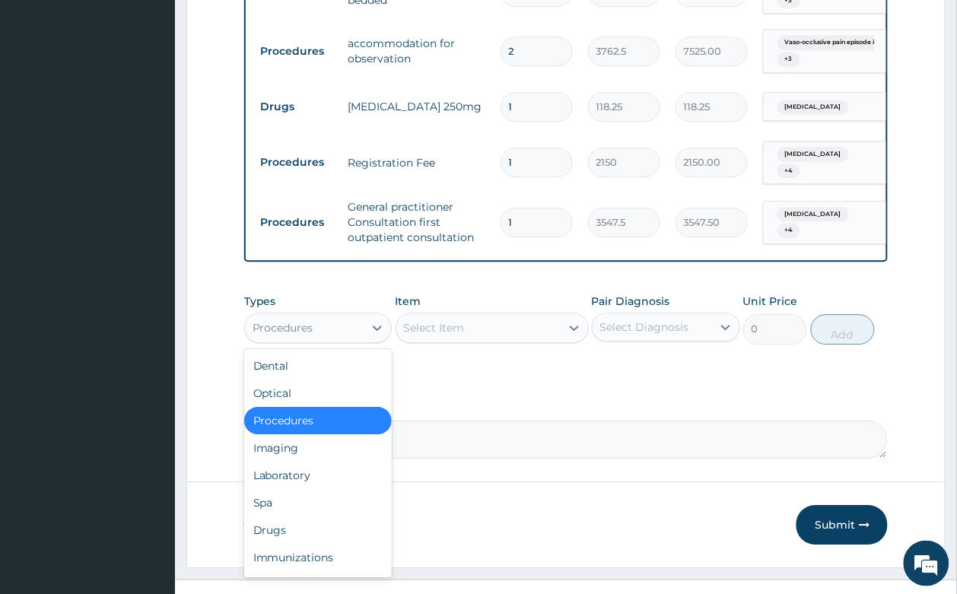
click at [308, 320] on div "Procedures" at bounding box center [282, 327] width 61 height 15
click at [316, 462] on div "Laboratory" at bounding box center [318, 475] width 148 height 27
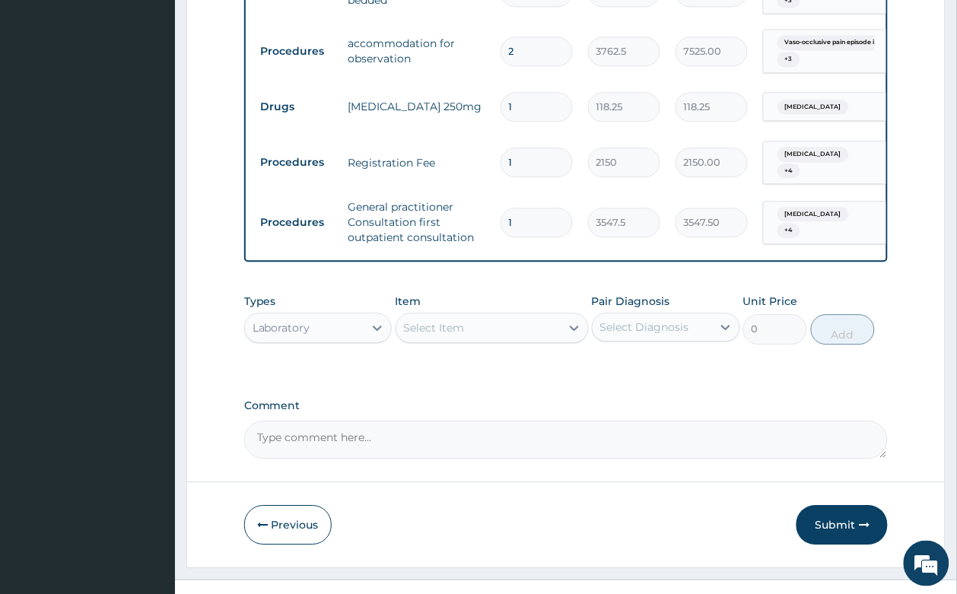
click at [455, 313] on div "Select Item" at bounding box center [491, 328] width 193 height 30
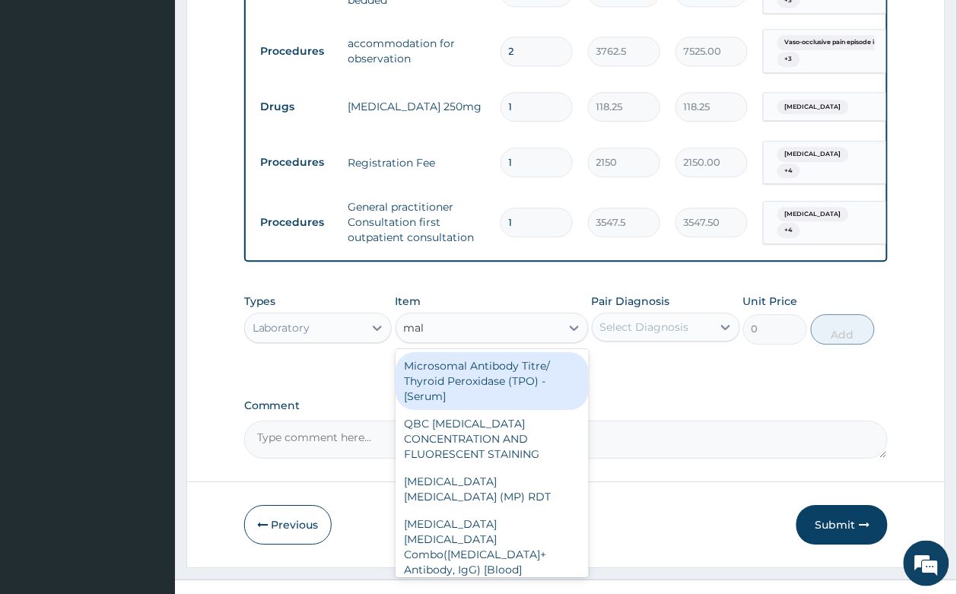
type input "mala"
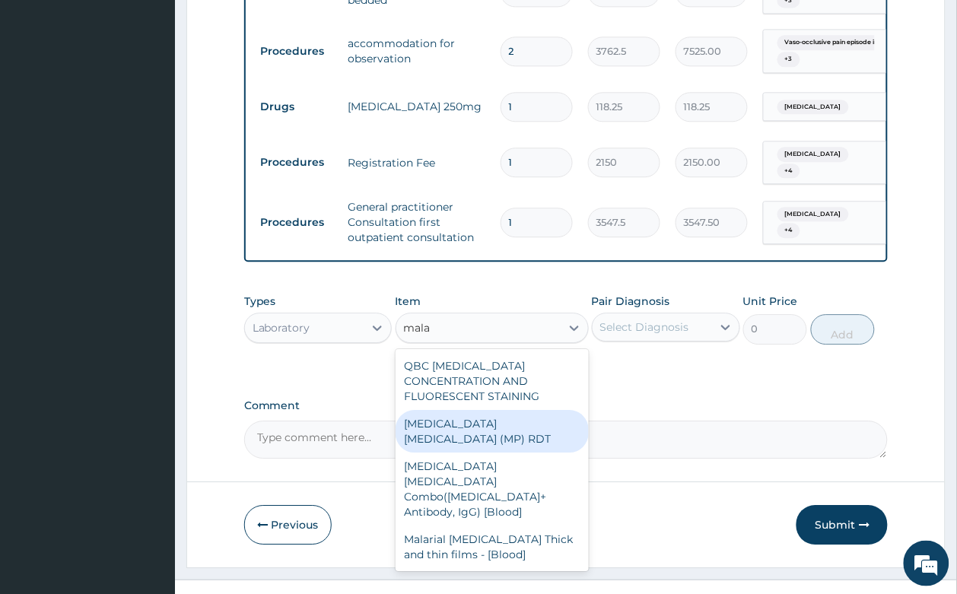
drag, startPoint x: 568, startPoint y: 382, endPoint x: 629, endPoint y: 295, distance: 105.9
click at [568, 410] on div "MALARIA PARASITE (MP) RDT" at bounding box center [491, 431] width 193 height 43
type input "1612.5"
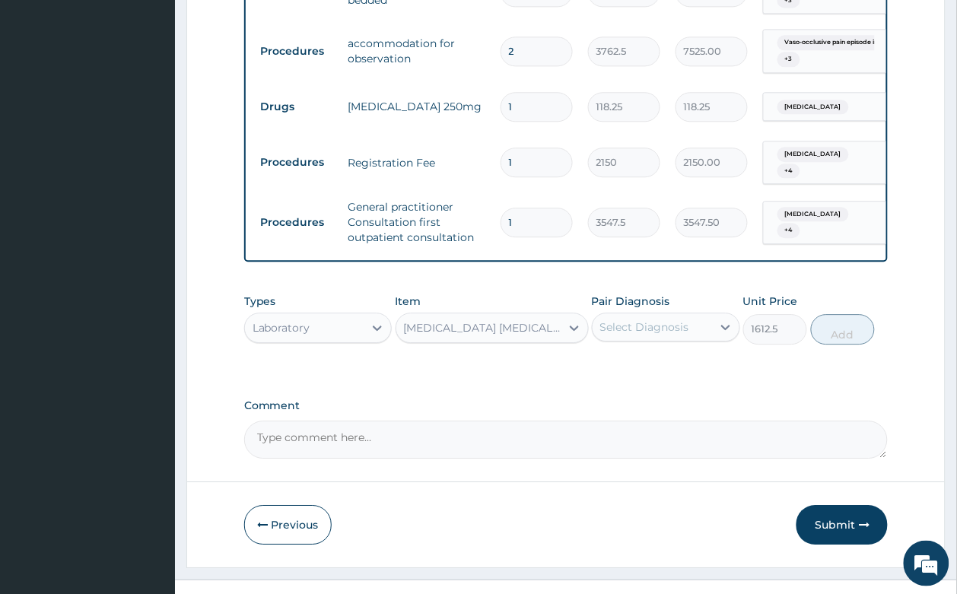
click at [633, 315] on div "Select Diagnosis" at bounding box center [651, 327] width 119 height 24
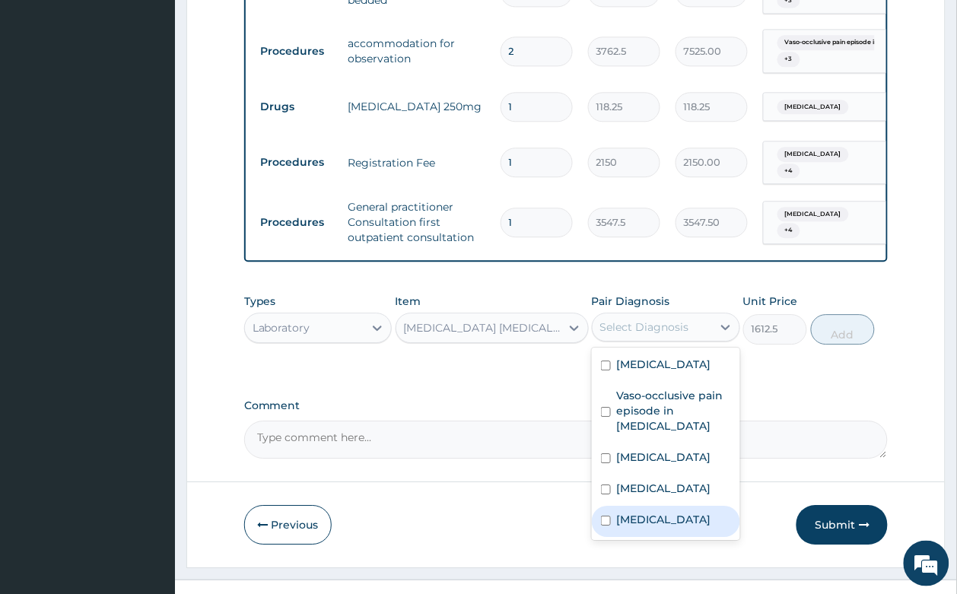
drag, startPoint x: 632, startPoint y: 495, endPoint x: 840, endPoint y: 392, distance: 232.6
click at [641, 512] on label "Malaria" at bounding box center [664, 519] width 94 height 15
checkbox input "true"
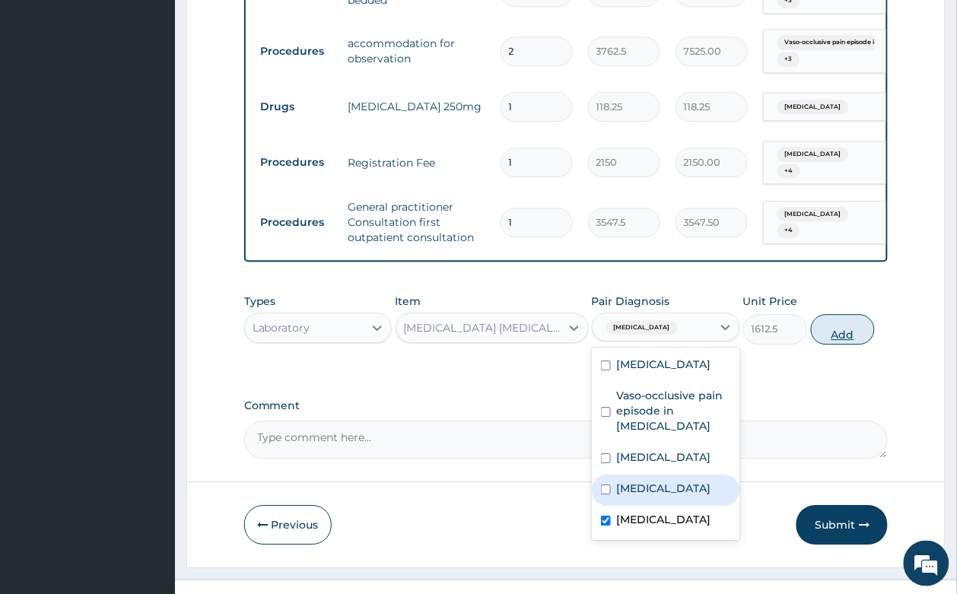
click at [863, 314] on button "Add" at bounding box center [843, 329] width 65 height 30
type input "0"
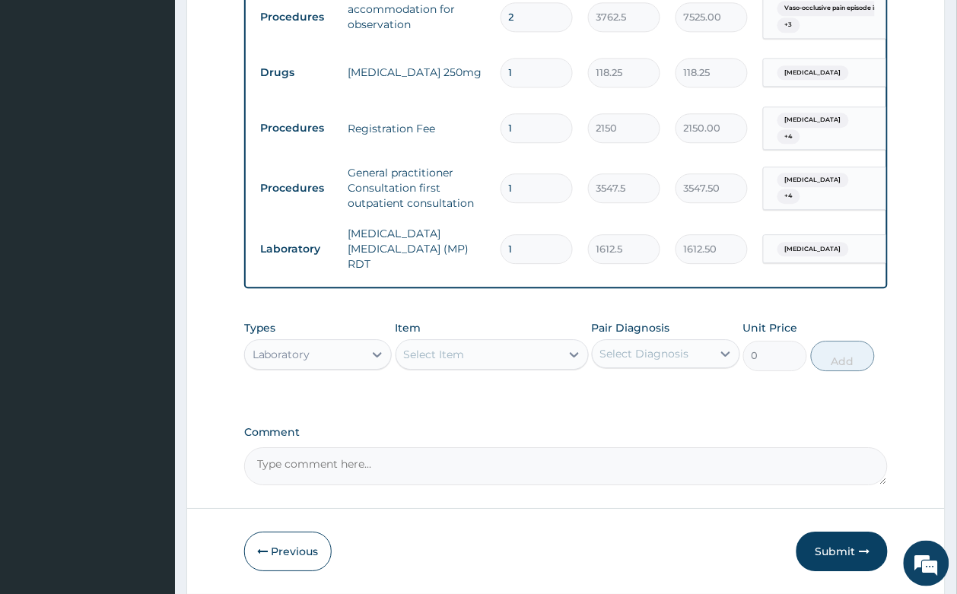
scroll to position [837, 0]
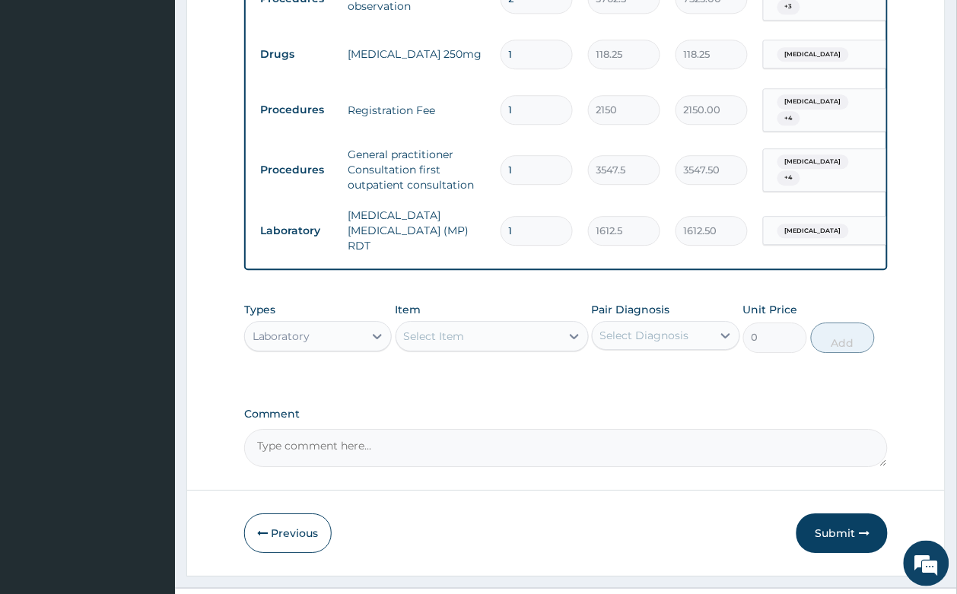
click at [418, 329] on div "Select Item" at bounding box center [434, 336] width 61 height 15
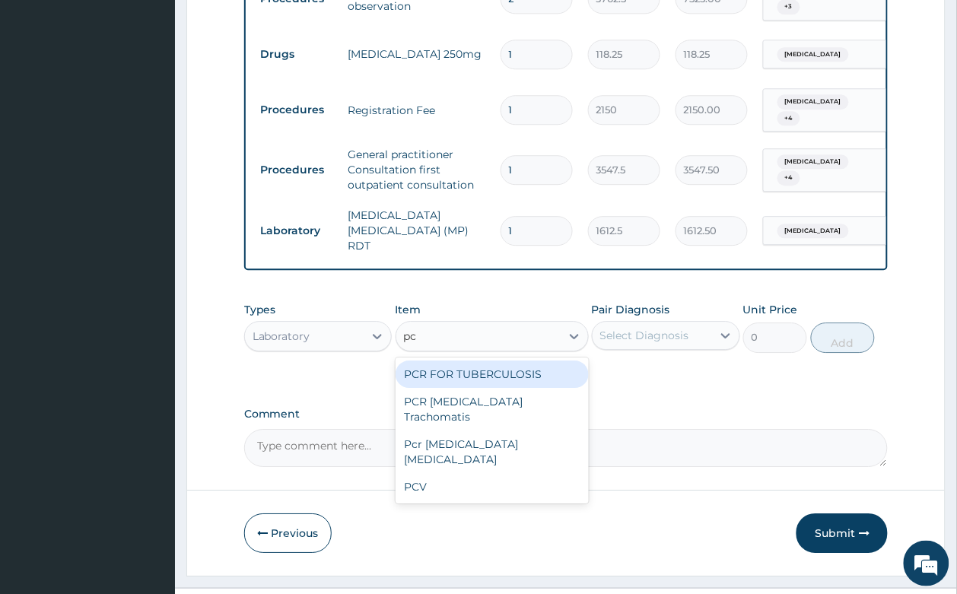
type input "pcv"
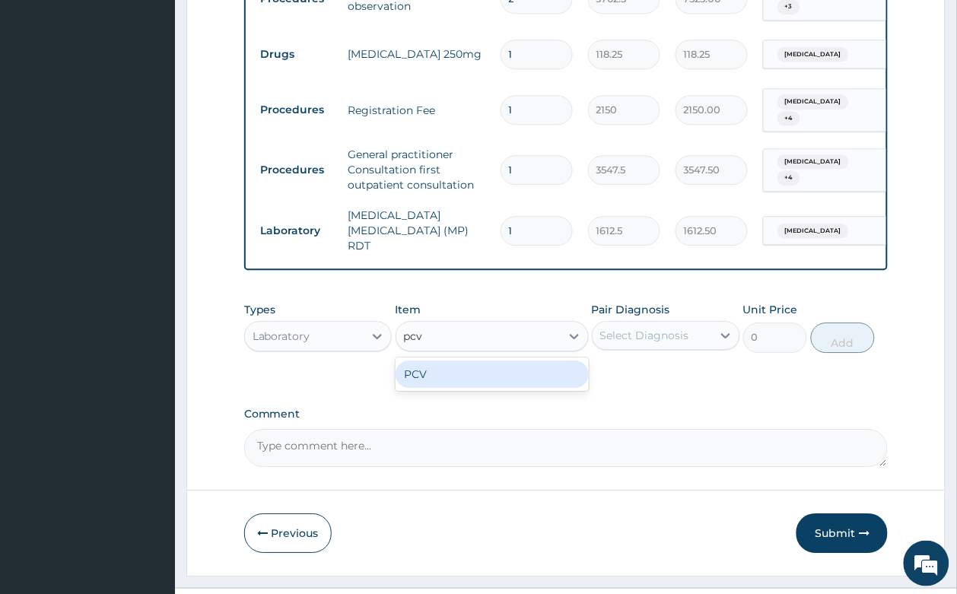
drag, startPoint x: 478, startPoint y: 336, endPoint x: 599, endPoint y: 297, distance: 127.7
click at [494, 360] on div "PCV" at bounding box center [491, 373] width 193 height 27
type input "2150"
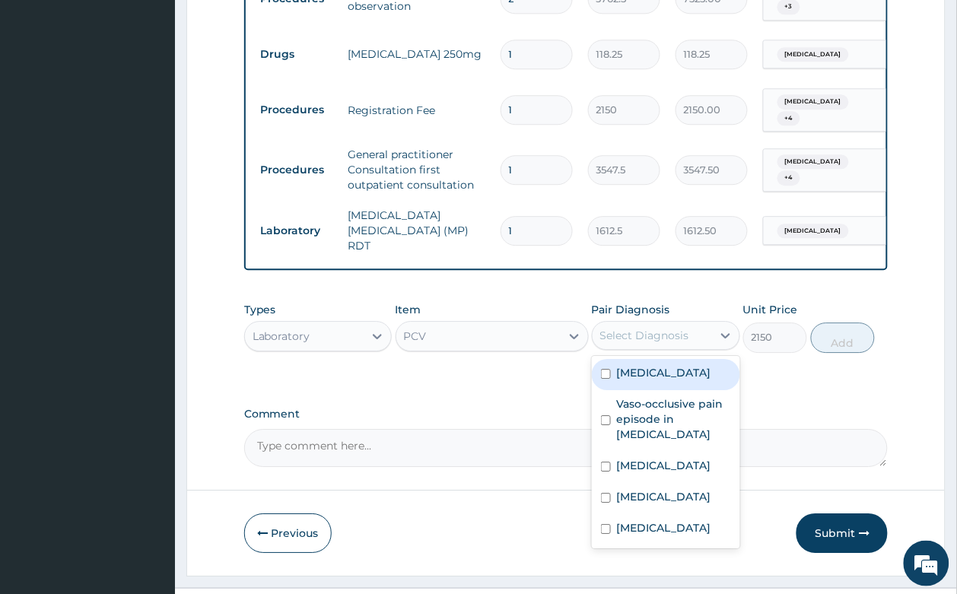
click at [605, 323] on div "Select Diagnosis" at bounding box center [651, 335] width 119 height 24
click at [654, 365] on label "Anemia" at bounding box center [664, 372] width 94 height 15
checkbox input "true"
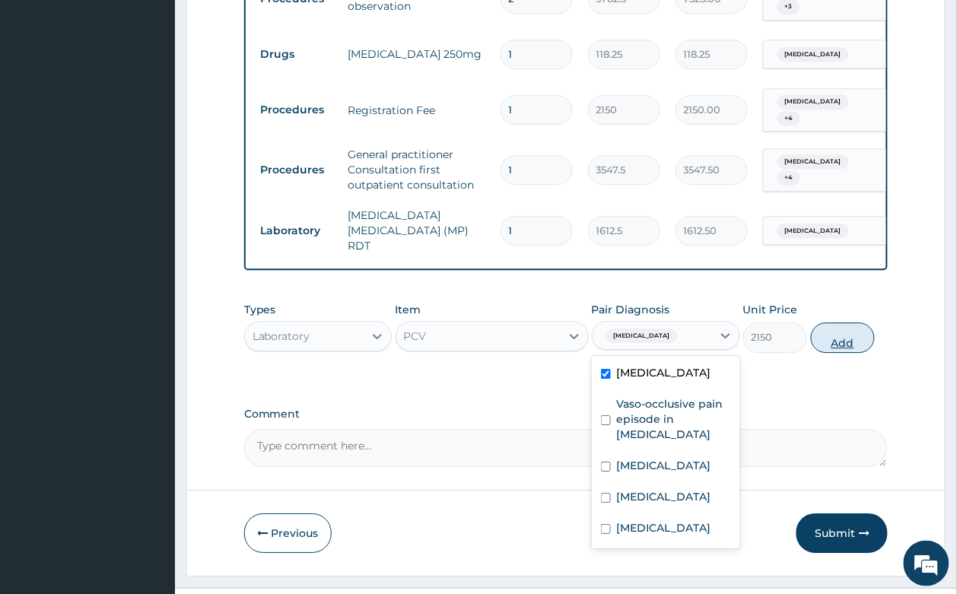
click at [842, 322] on button "Add" at bounding box center [843, 337] width 65 height 30
type input "0"
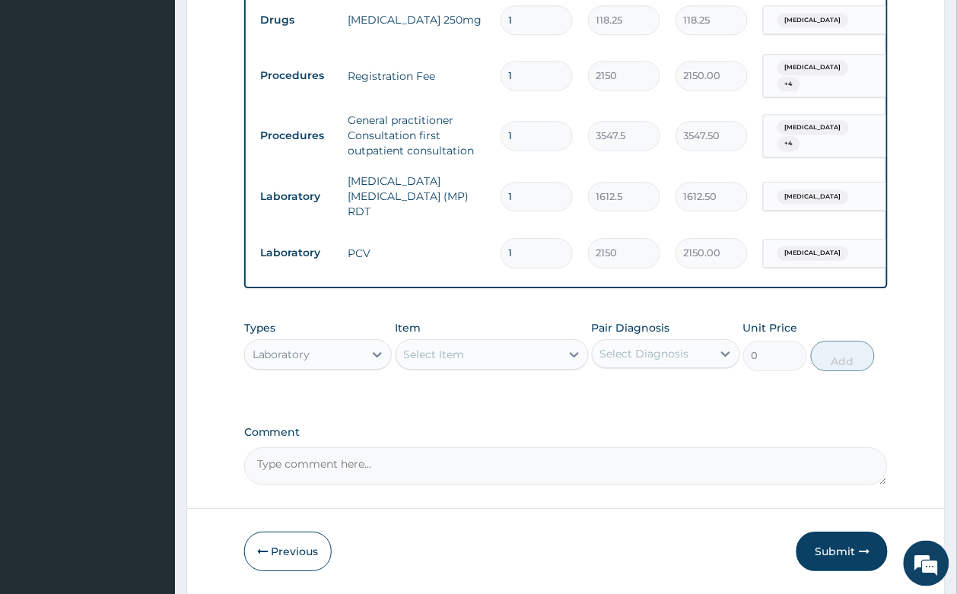
scroll to position [890, 0]
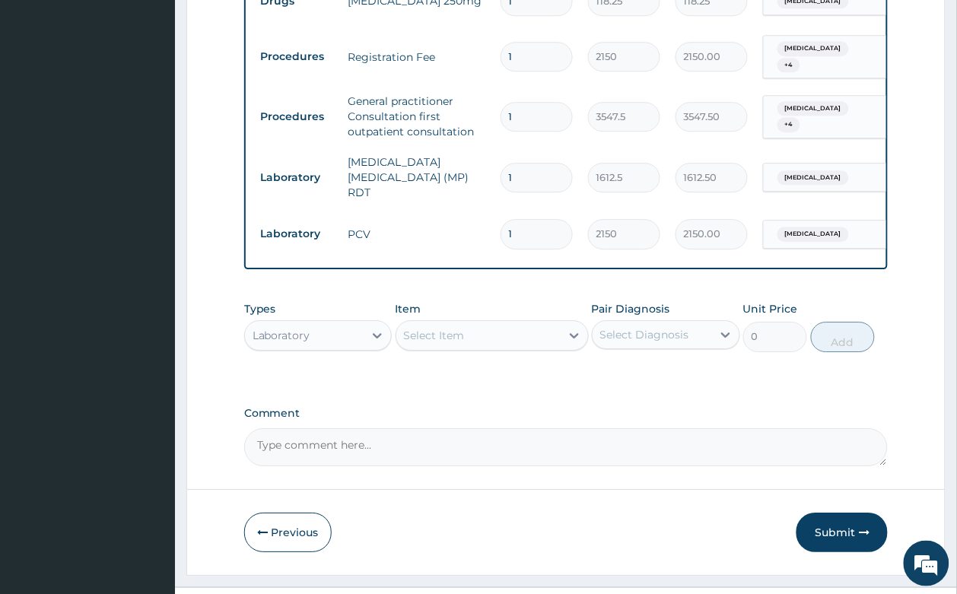
click at [458, 328] on div "Select Item" at bounding box center [434, 335] width 61 height 15
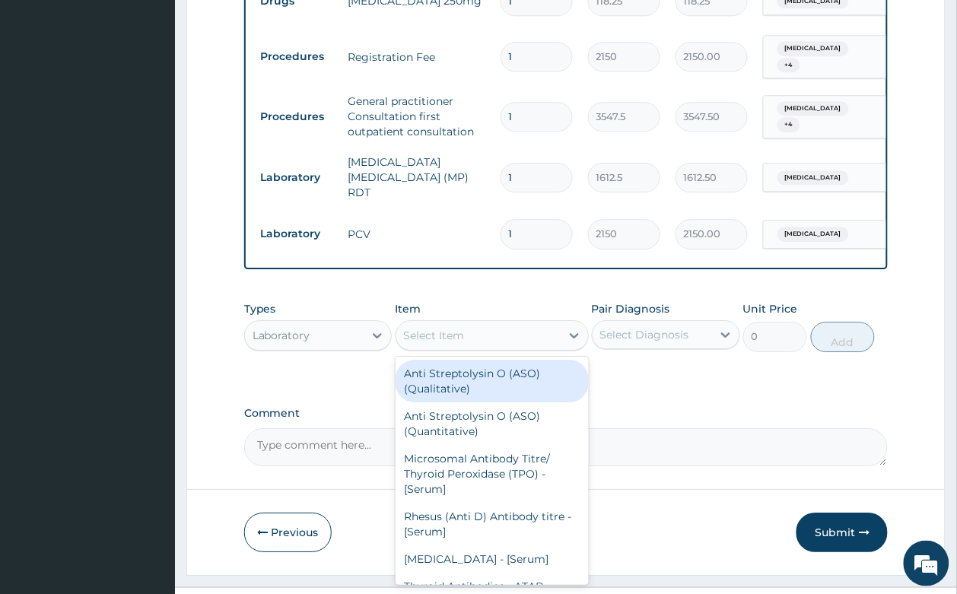
click at [313, 323] on div "Laboratory" at bounding box center [304, 335] width 119 height 24
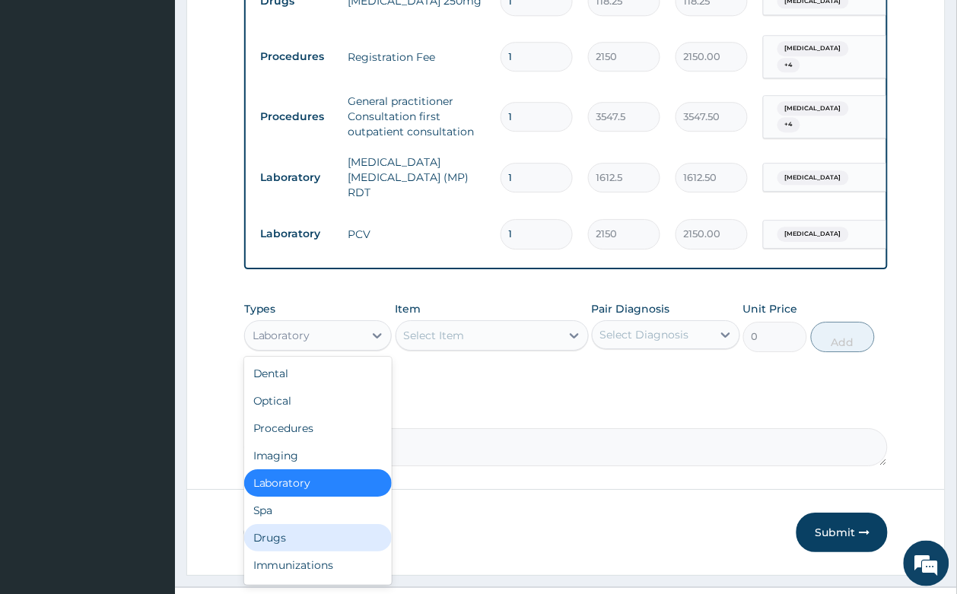
click at [276, 524] on div "Drugs" at bounding box center [318, 537] width 148 height 27
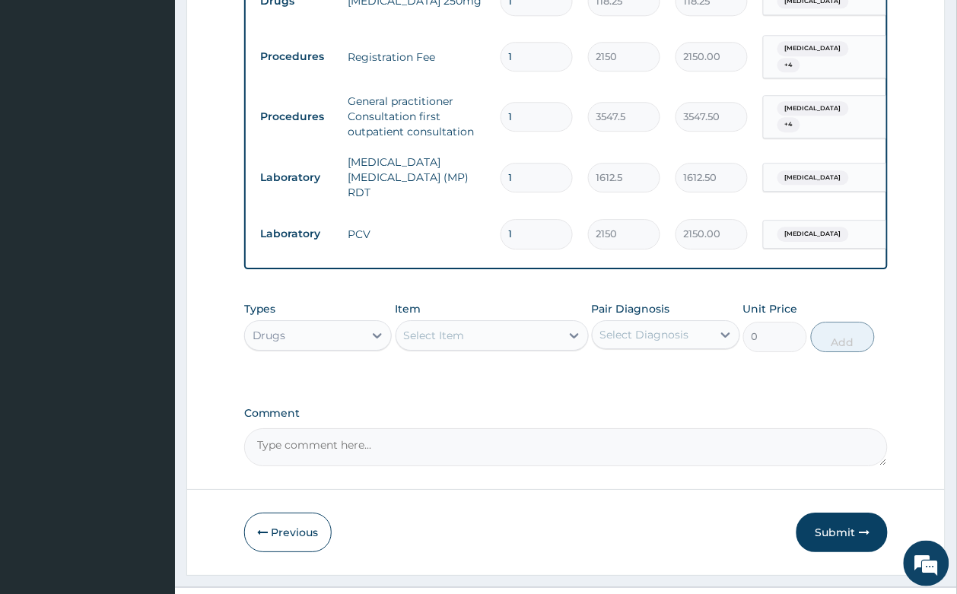
click at [458, 328] on div "Select Item" at bounding box center [434, 335] width 61 height 15
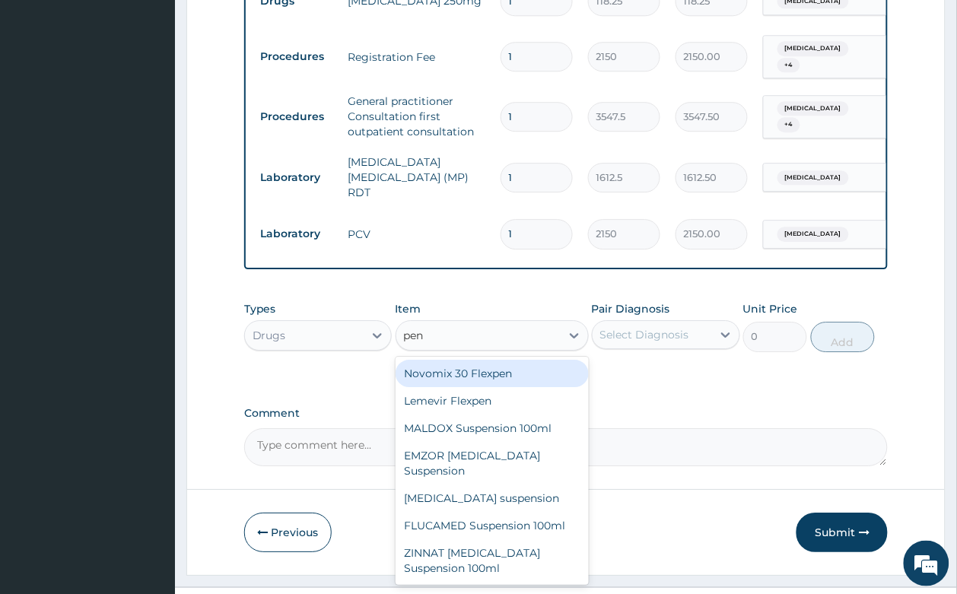
type input "pent"
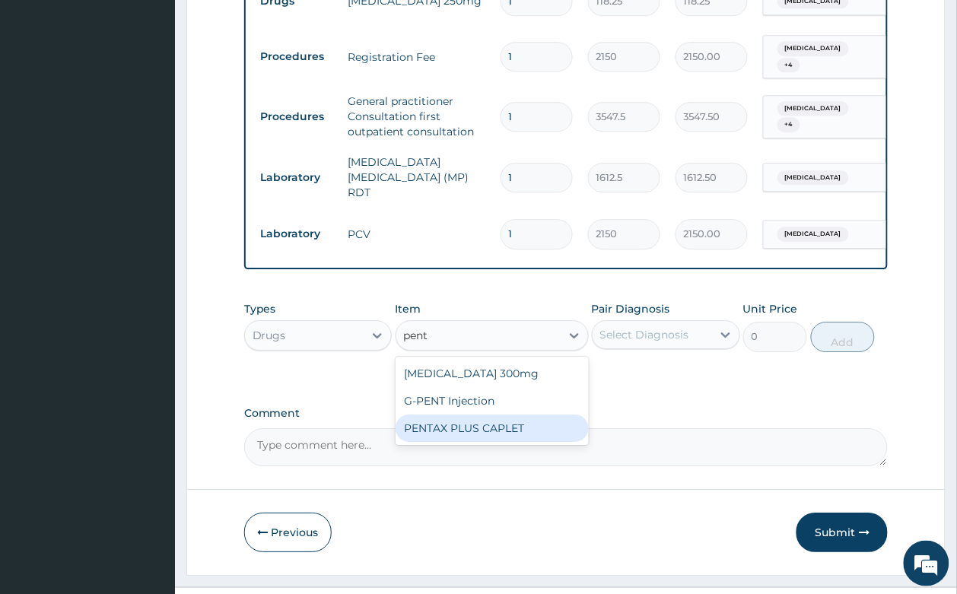
click at [484, 381] on div "Gabapentin 300mg G-PENT Injection PENTAX PLUS CAPLET" at bounding box center [491, 401] width 193 height 88
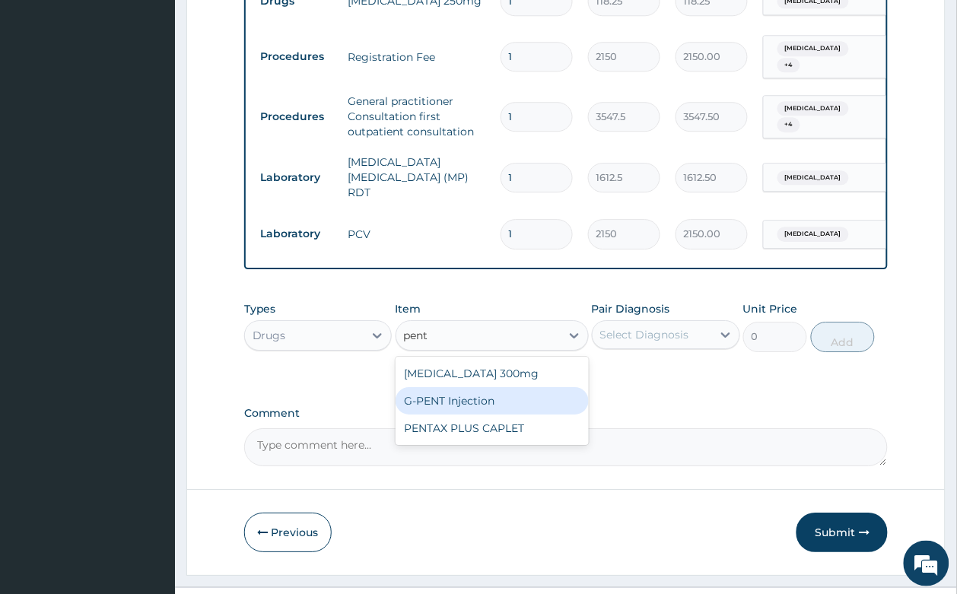
click at [469, 387] on div "G-PENT Injection" at bounding box center [491, 400] width 193 height 27
type input "455.2625"
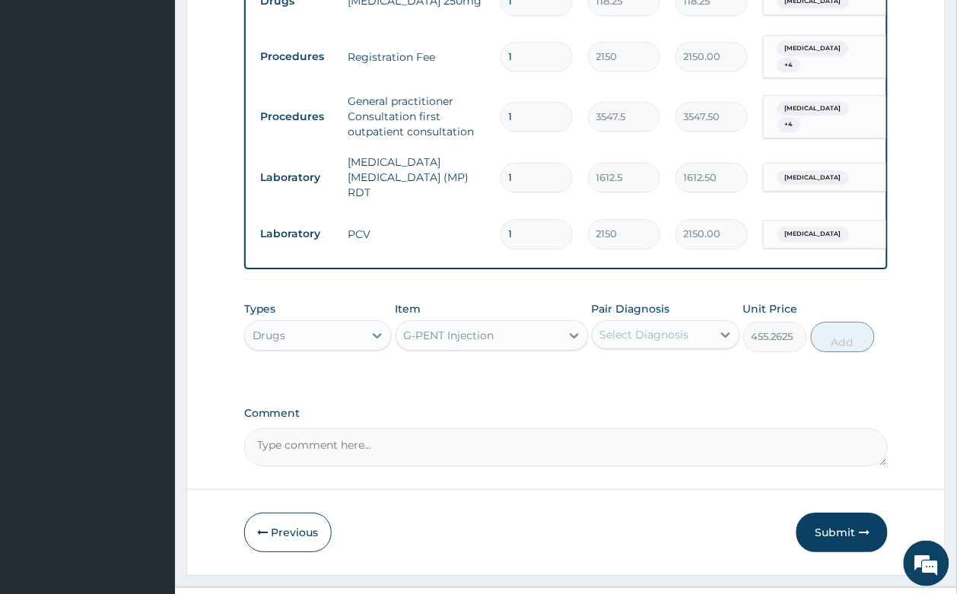
click at [635, 327] on div "Select Diagnosis" at bounding box center [644, 334] width 89 height 15
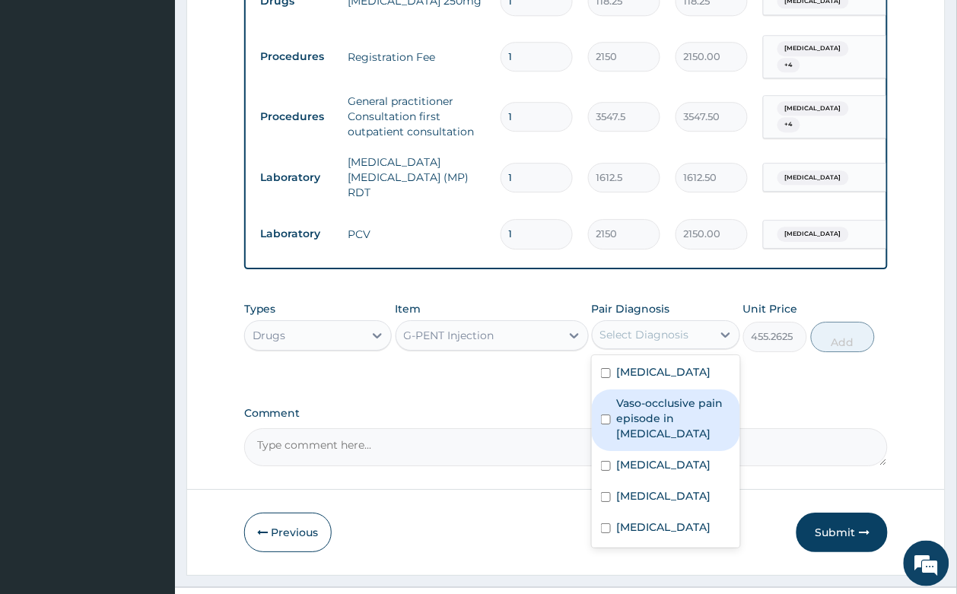
click at [692, 395] on label "Vaso-occlusive pain episode in sickle cell disease" at bounding box center [674, 418] width 114 height 46
checkbox input "true"
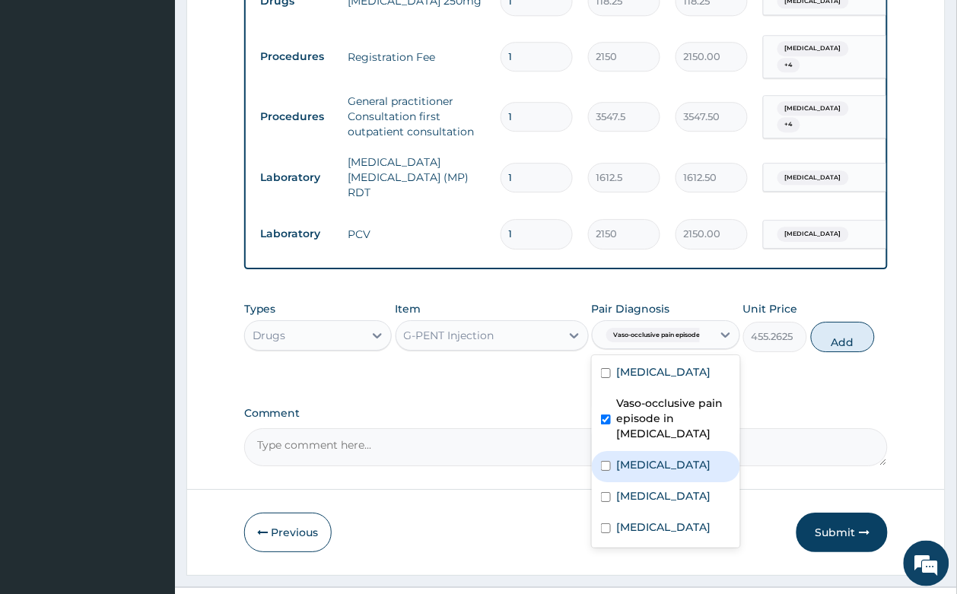
click at [688, 457] on label "Sickle cell trait" at bounding box center [664, 464] width 94 height 15
checkbox input "true"
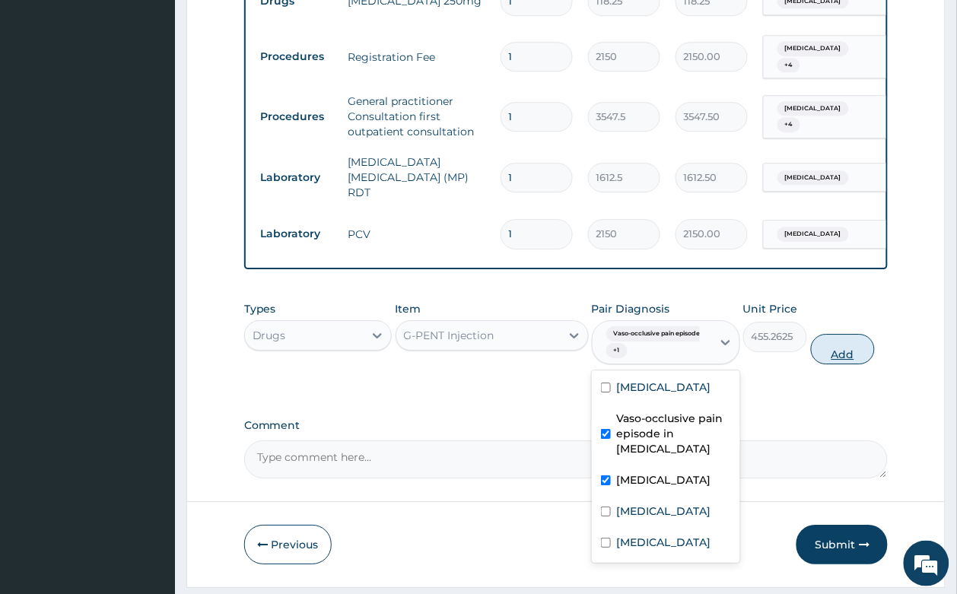
click at [865, 334] on button "Add" at bounding box center [843, 349] width 65 height 30
type input "0"
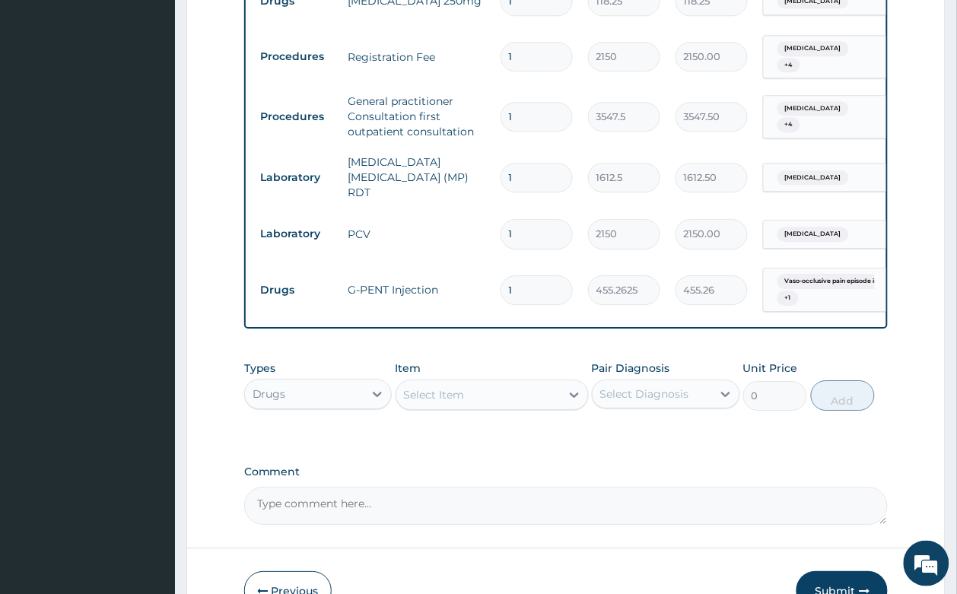
type input "0"
type input "0.00"
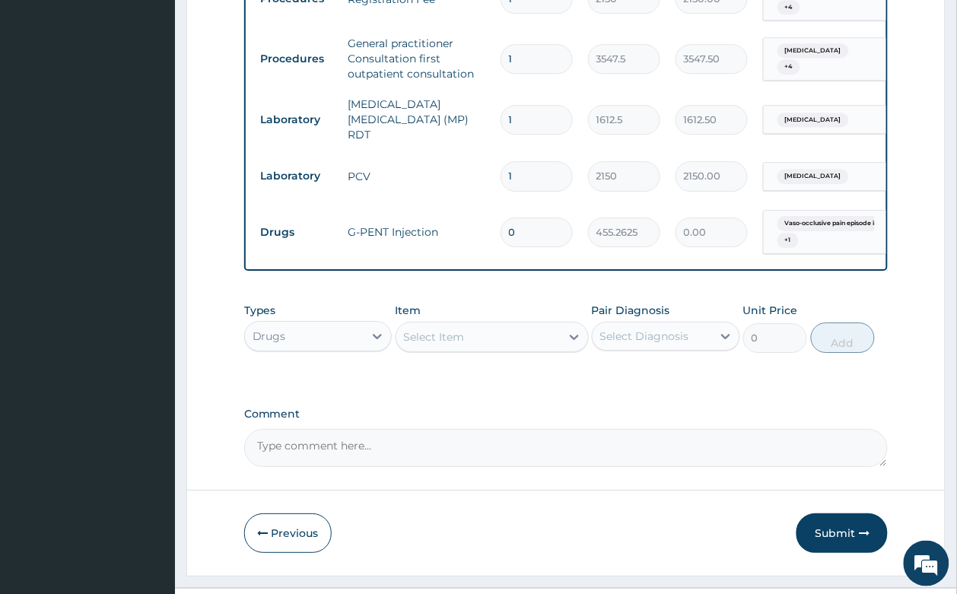
scroll to position [948, 0]
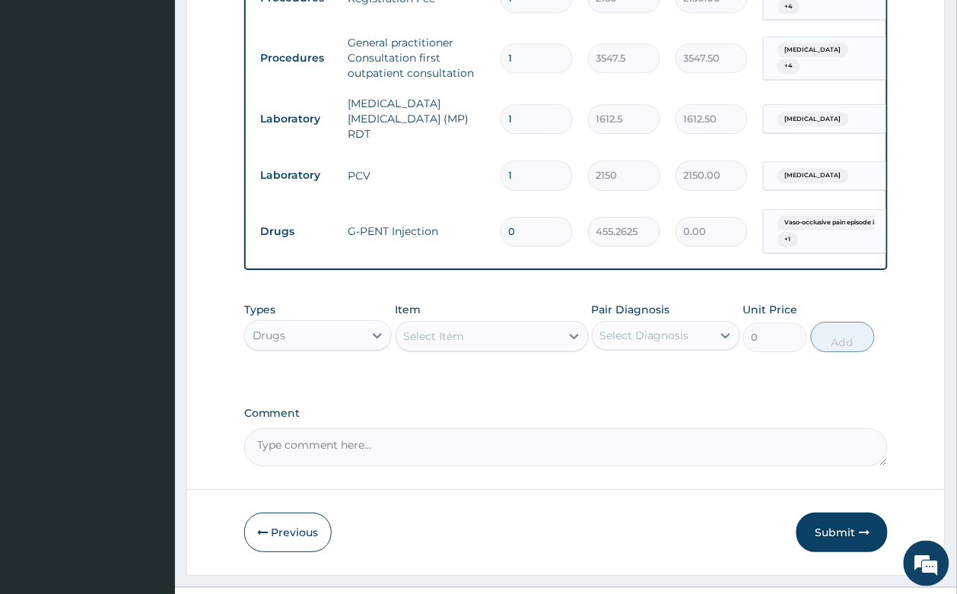
type input "0"
click at [456, 329] on div "Select Item" at bounding box center [434, 336] width 61 height 15
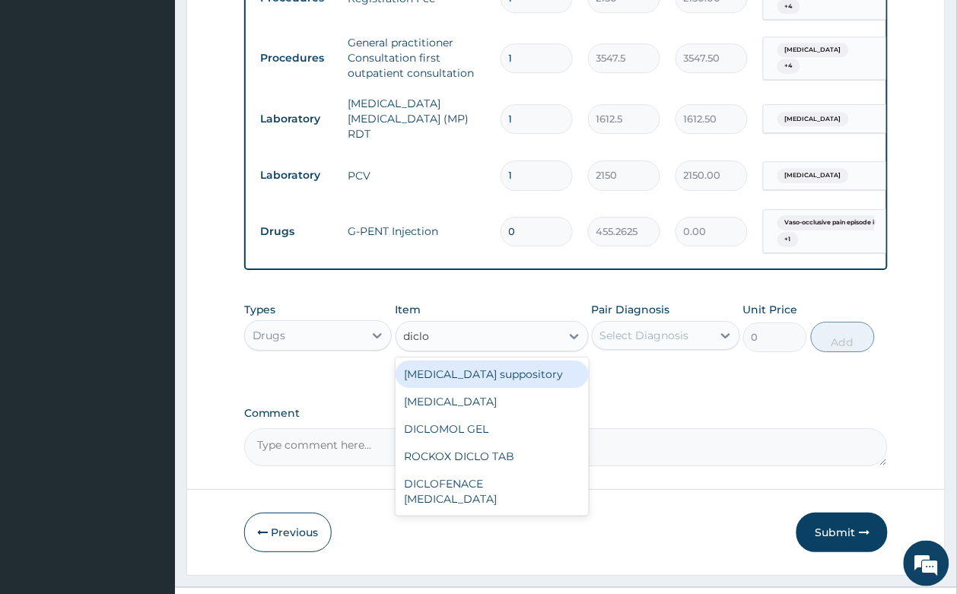
type input "diclof"
click at [489, 360] on div "Diclofenac suppository" at bounding box center [491, 373] width 193 height 27
type input "118.25"
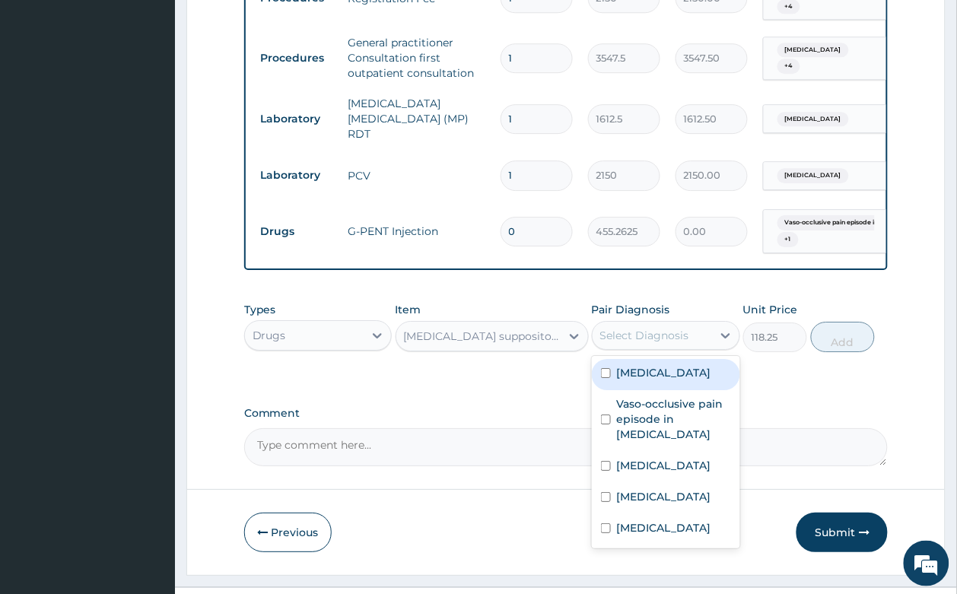
click at [643, 323] on div "Select Diagnosis" at bounding box center [651, 335] width 119 height 24
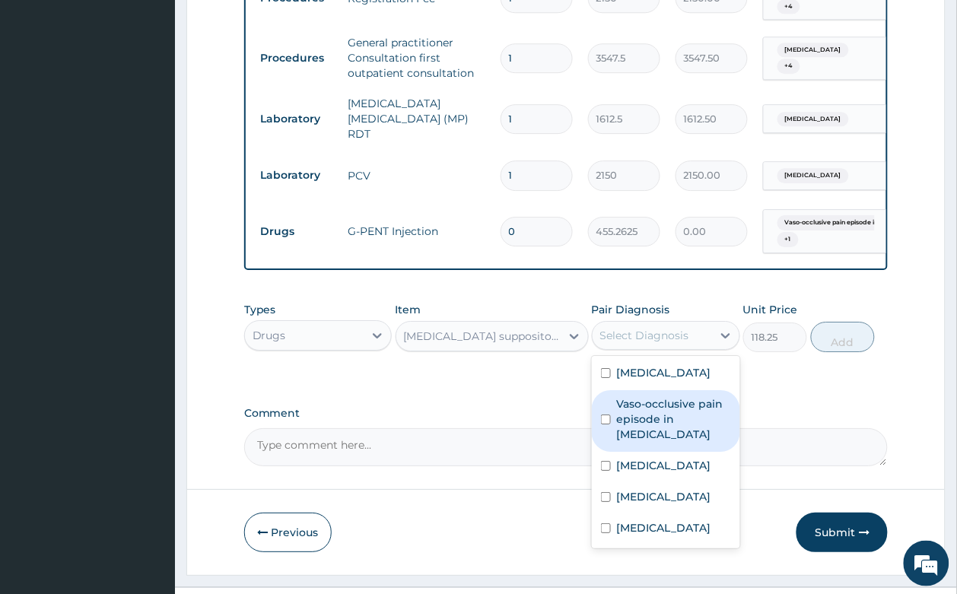
click at [675, 396] on label "Vaso-occlusive pain episode in sickle cell disease" at bounding box center [674, 419] width 114 height 46
checkbox input "true"
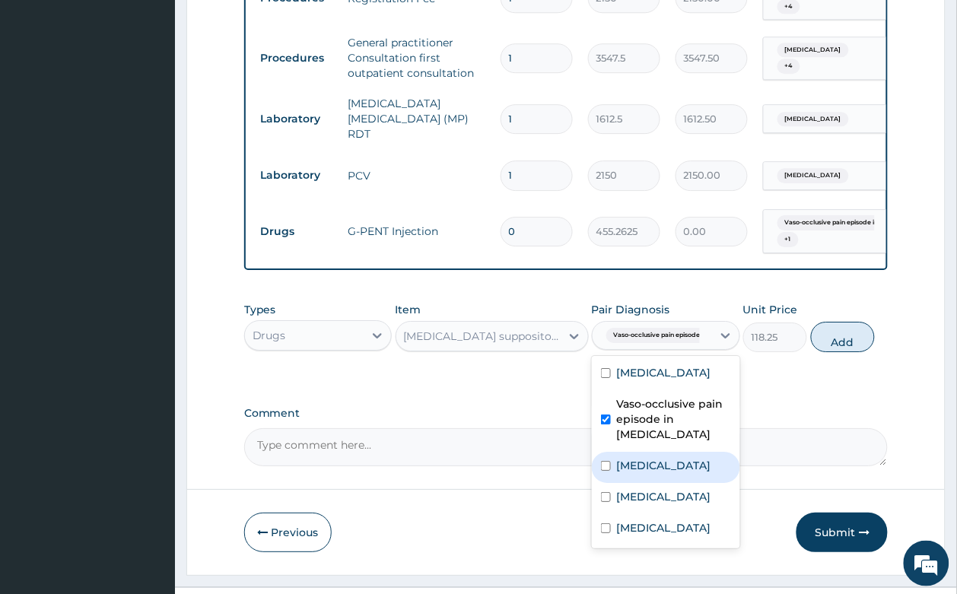
click at [677, 458] on label "Sickle cell trait" at bounding box center [664, 465] width 94 height 15
checkbox input "true"
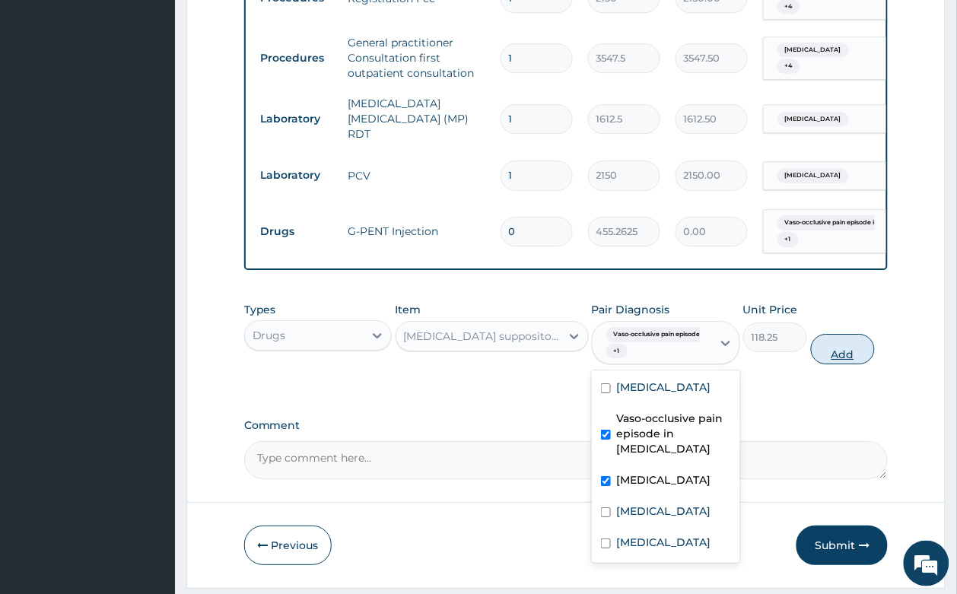
click at [827, 334] on button "Add" at bounding box center [843, 349] width 65 height 30
type input "0"
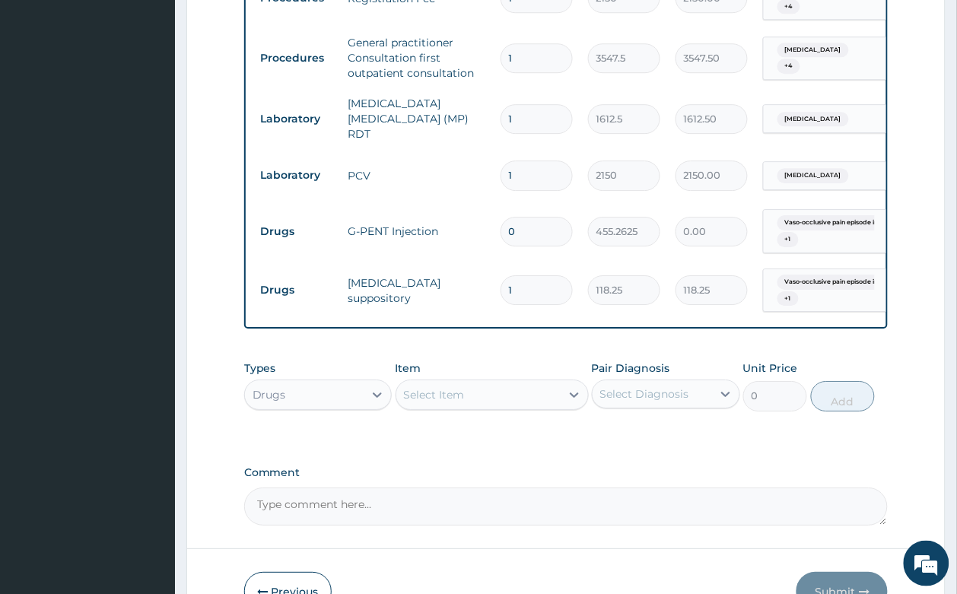
click at [515, 217] on input "0" at bounding box center [536, 232] width 72 height 30
type input "1"
type input "455.26"
type input "1"
click at [533, 275] on input "1" at bounding box center [536, 290] width 72 height 30
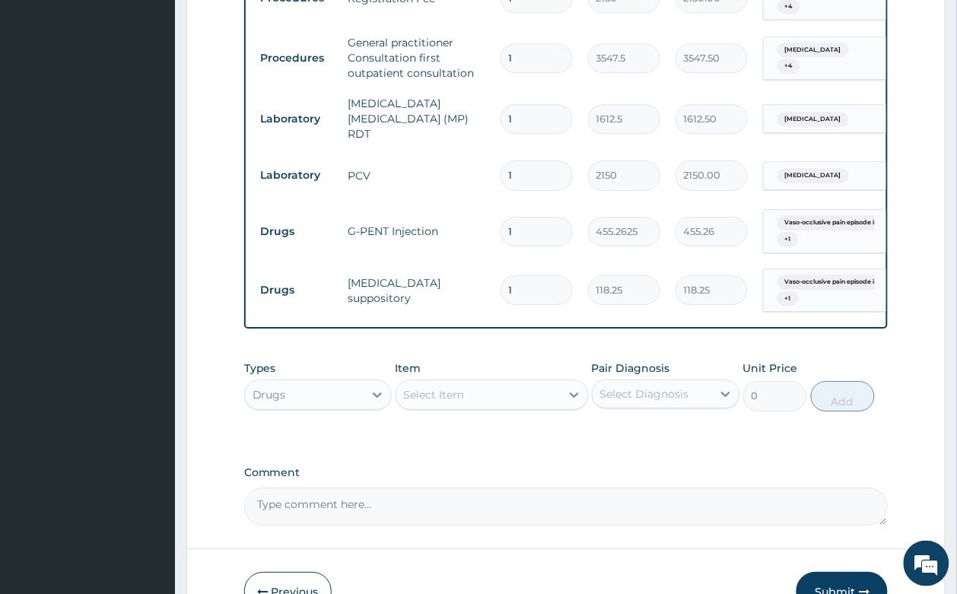
type input "0"
type input "0.00"
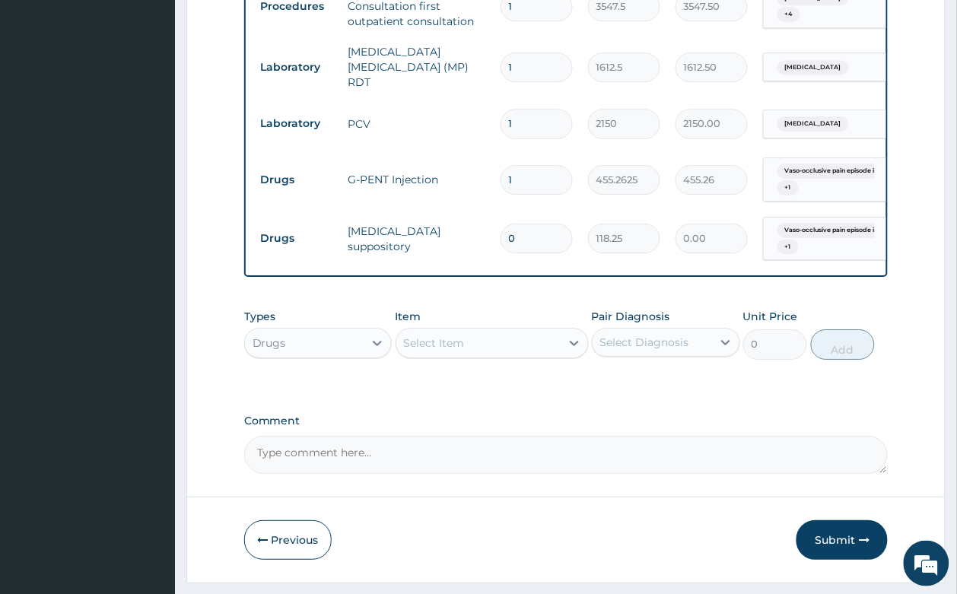
scroll to position [1008, 0]
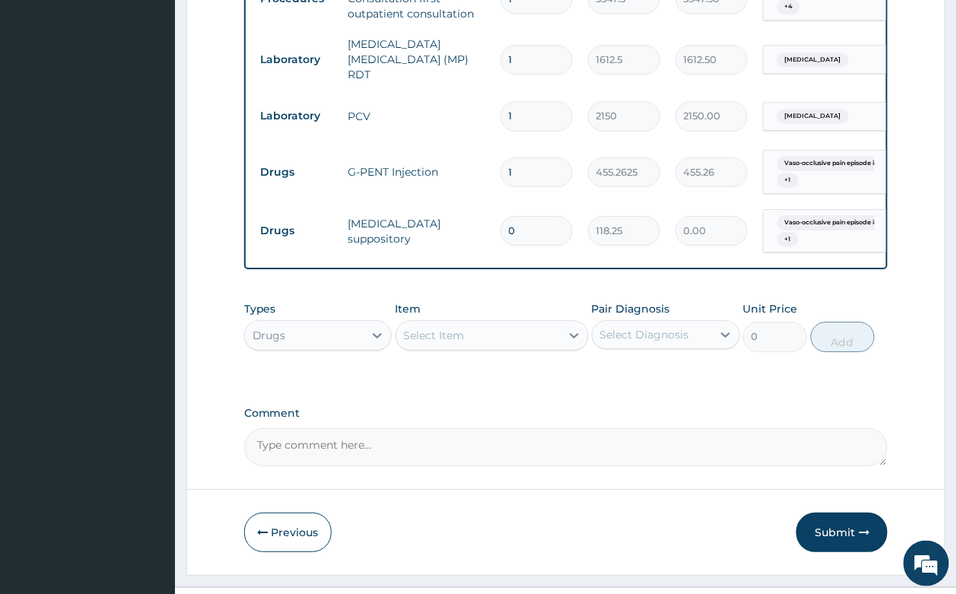
type input "0"
click at [446, 328] on div "Select Item" at bounding box center [434, 335] width 61 height 15
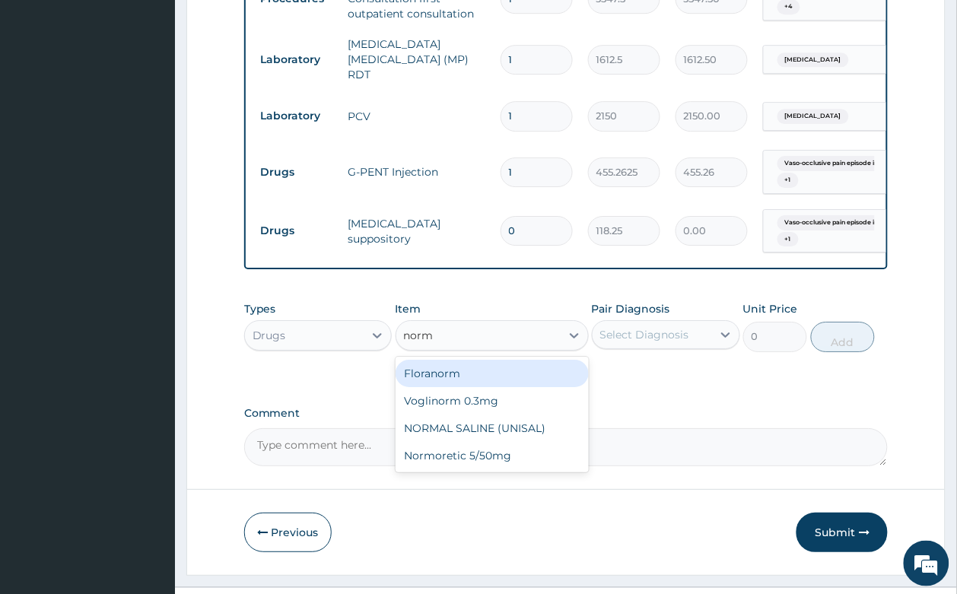
type input "norma"
drag, startPoint x: 468, startPoint y: 335, endPoint x: 634, endPoint y: 316, distance: 166.9
click at [493, 360] on div "NORMAL SALINE (UNISAL)" at bounding box center [491, 373] width 193 height 27
type input "1773.75"
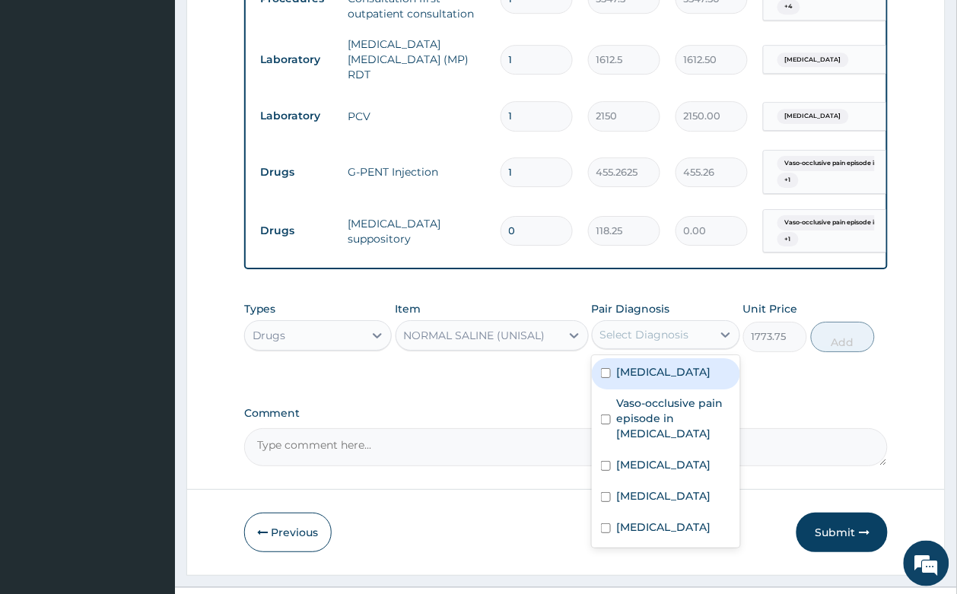
click at [636, 327] on div "Select Diagnosis" at bounding box center [644, 334] width 89 height 15
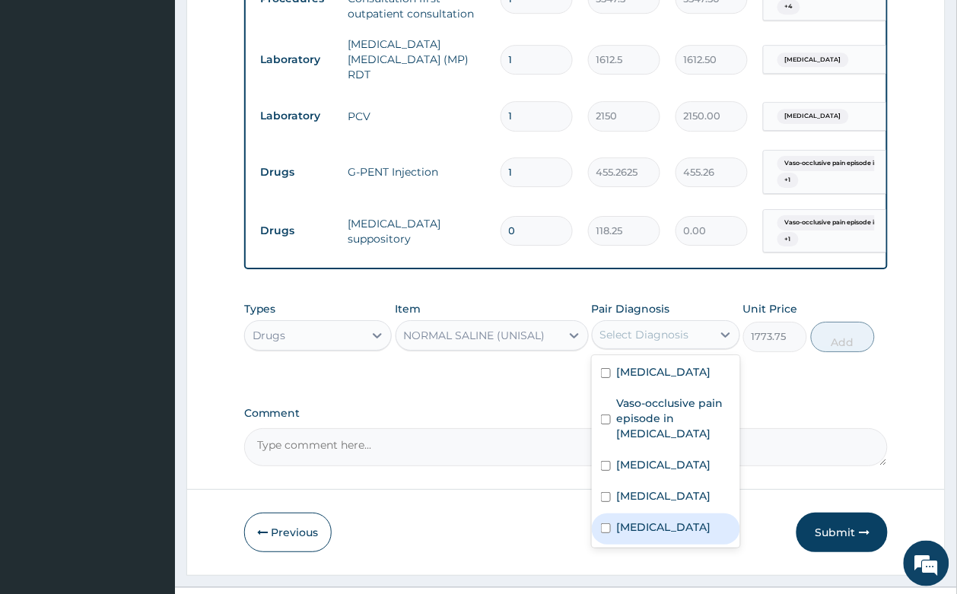
click at [647, 519] on label "Malaria" at bounding box center [664, 526] width 94 height 15
checkbox input "true"
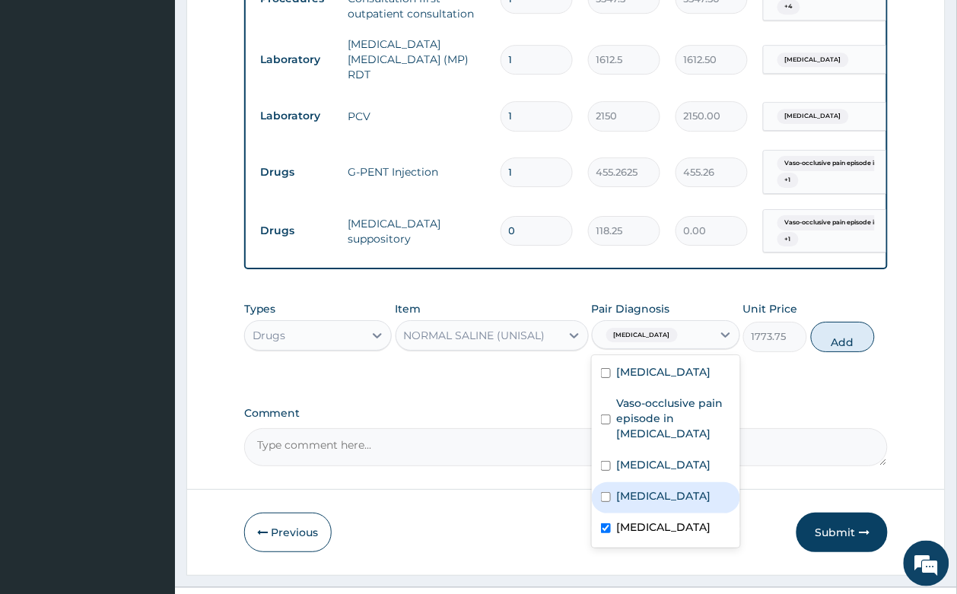
click at [664, 482] on div "Sepsis" at bounding box center [666, 497] width 148 height 31
checkbox input "true"
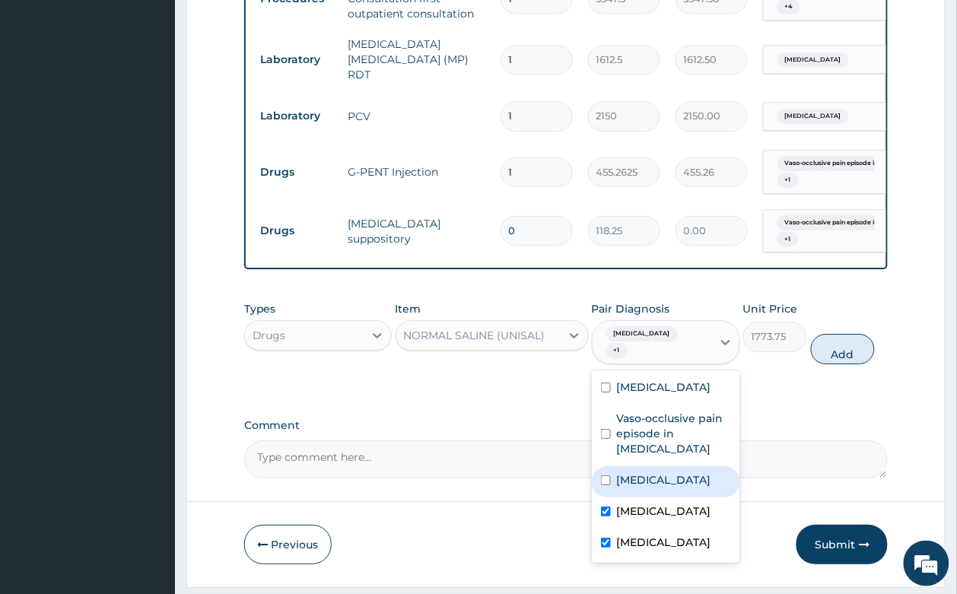
click at [671, 472] on label "Sickle cell trait" at bounding box center [664, 479] width 94 height 15
checkbox input "true"
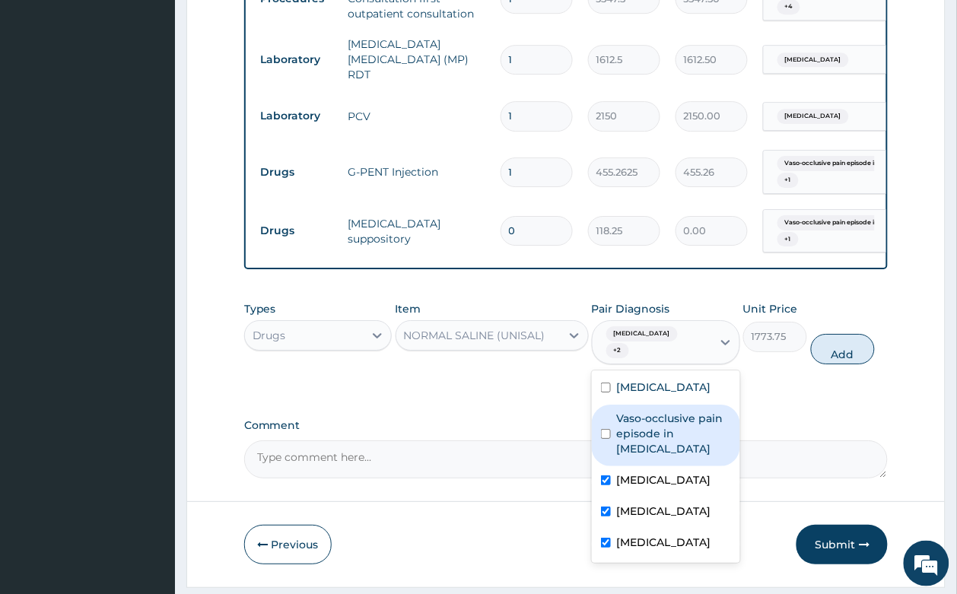
click at [684, 411] on label "Vaso-occlusive pain episode in sickle cell disease" at bounding box center [674, 434] width 114 height 46
checkbox input "true"
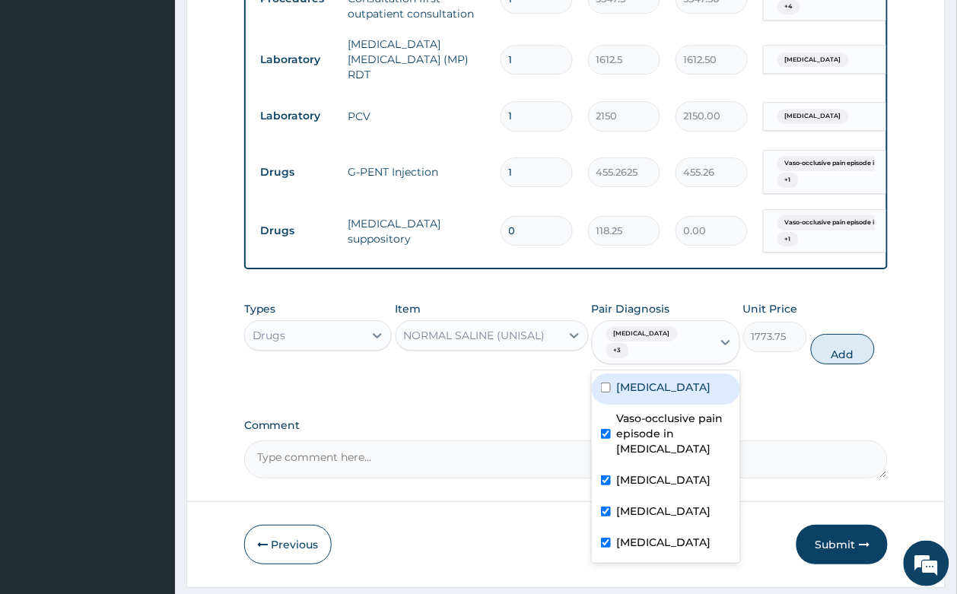
click at [698, 373] on div "Anemia" at bounding box center [666, 388] width 148 height 31
checkbox input "true"
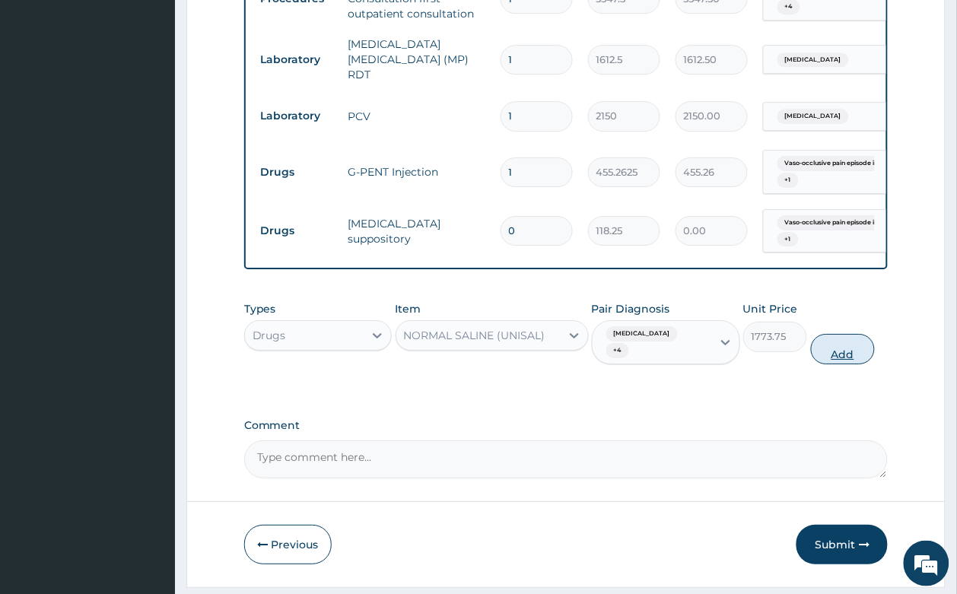
click at [830, 334] on button "Add" at bounding box center [843, 349] width 65 height 30
type input "0"
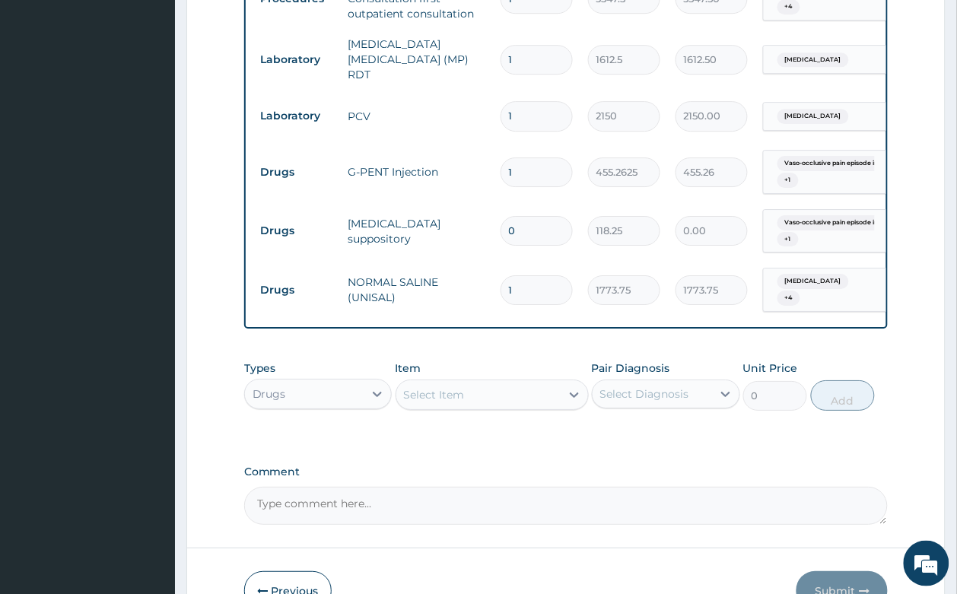
click at [537, 216] on input "0" at bounding box center [536, 231] width 72 height 30
type input "1"
type input "118.25"
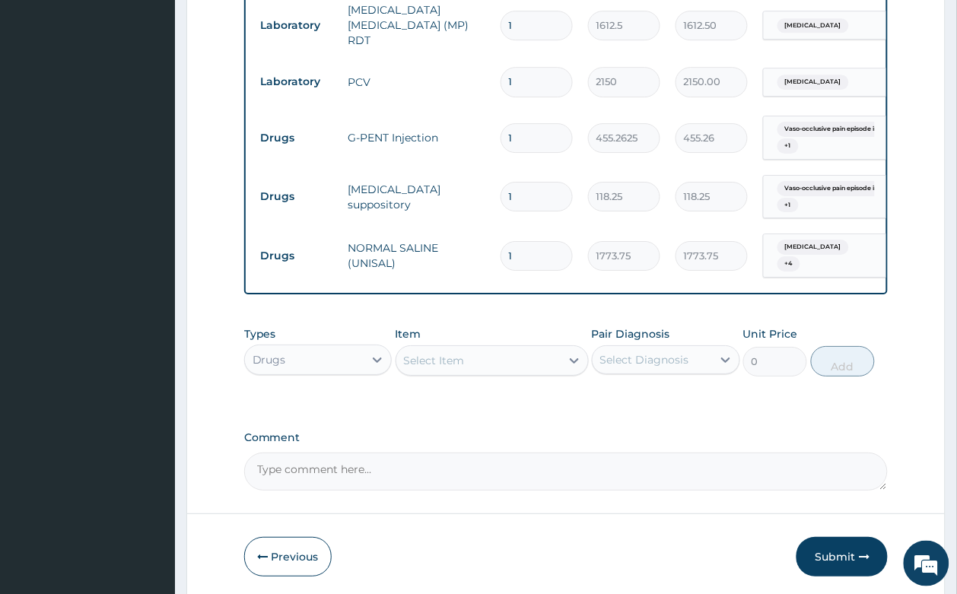
scroll to position [1059, 0]
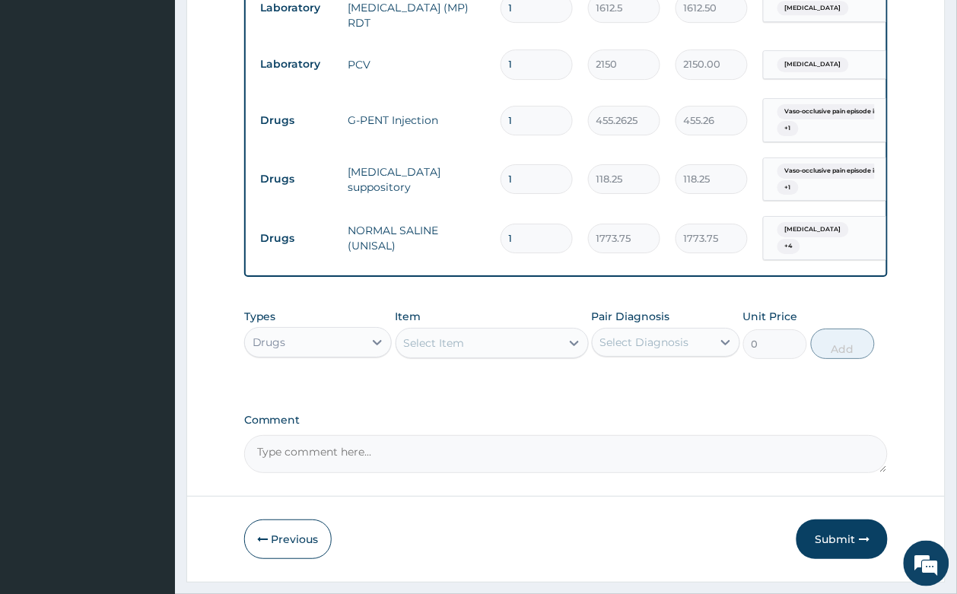
type input "1"
click at [441, 335] on div "Select Item" at bounding box center [434, 342] width 61 height 15
type input "dex"
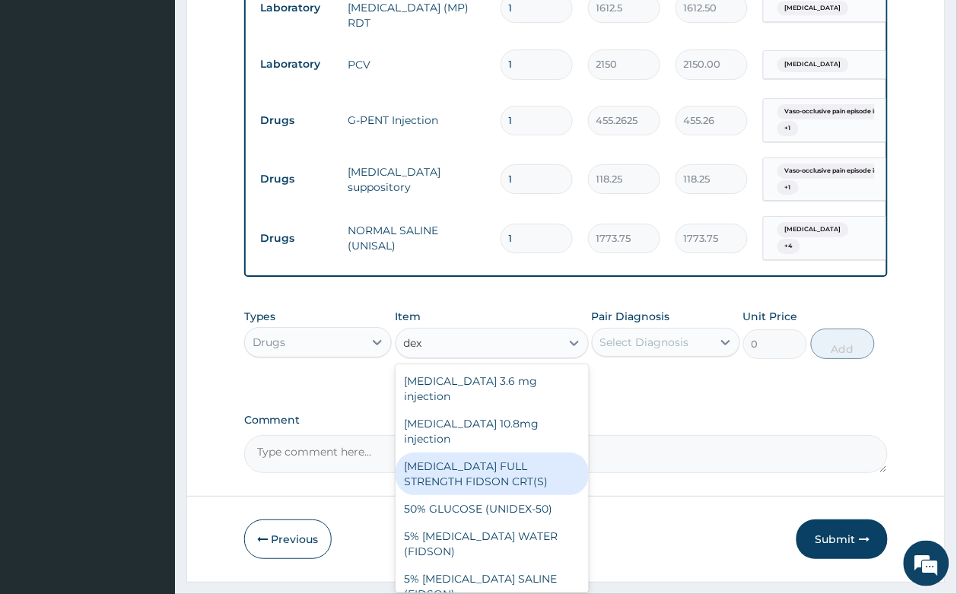
scroll to position [95, 0]
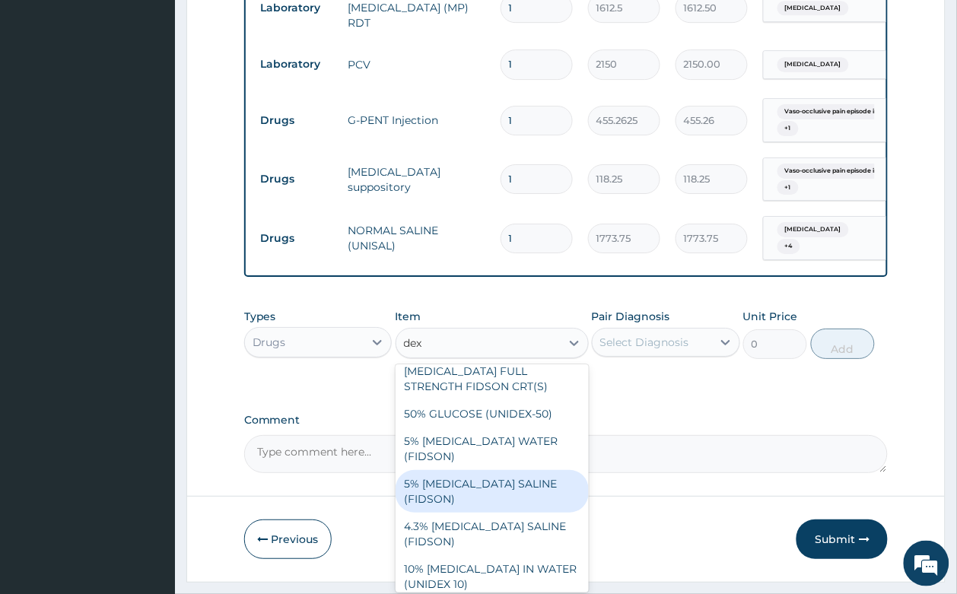
click at [487, 470] on div "5% DEXTROSE SALINE (FIDSON)" at bounding box center [491, 491] width 193 height 43
type input "1773.75"
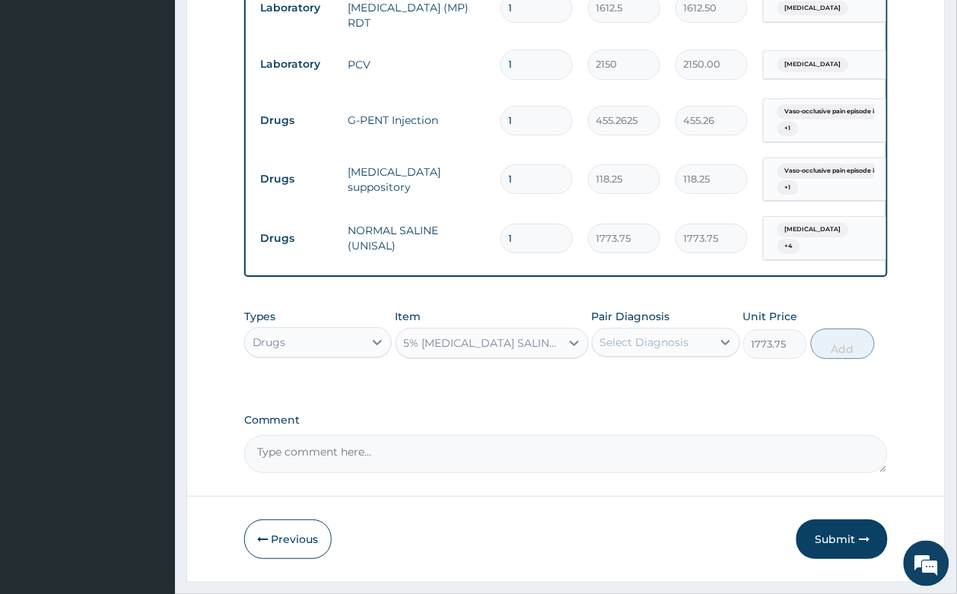
click at [667, 330] on div "Select Diagnosis" at bounding box center [651, 342] width 119 height 24
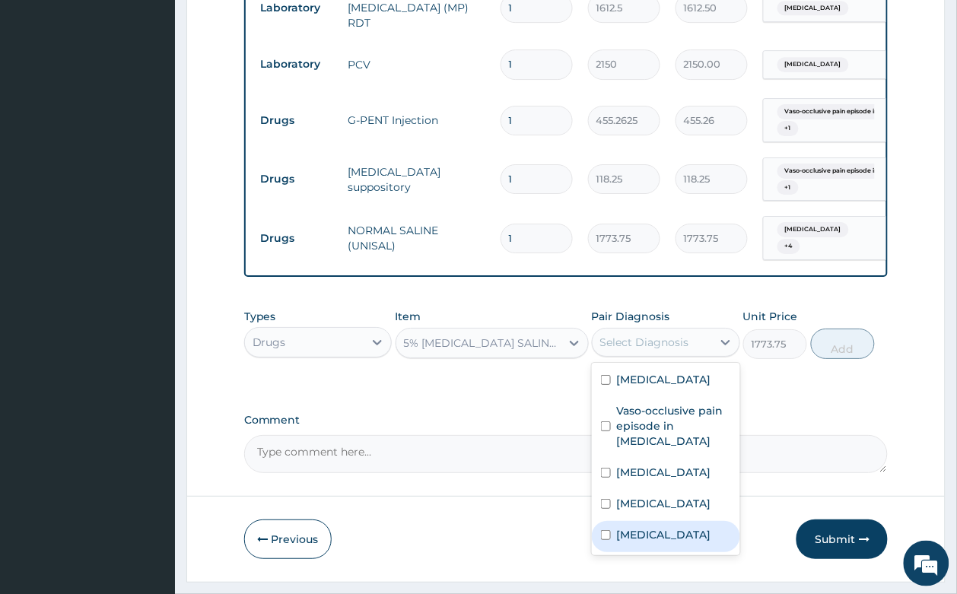
click at [652, 527] on label "Malaria" at bounding box center [664, 534] width 94 height 15
checkbox input "true"
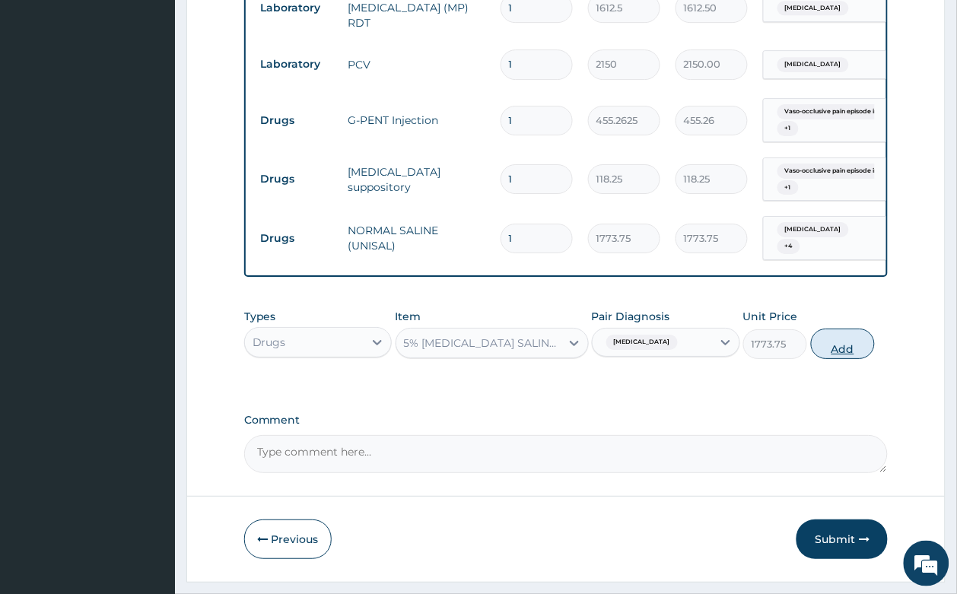
click at [837, 329] on button "Add" at bounding box center [843, 344] width 65 height 30
type input "0"
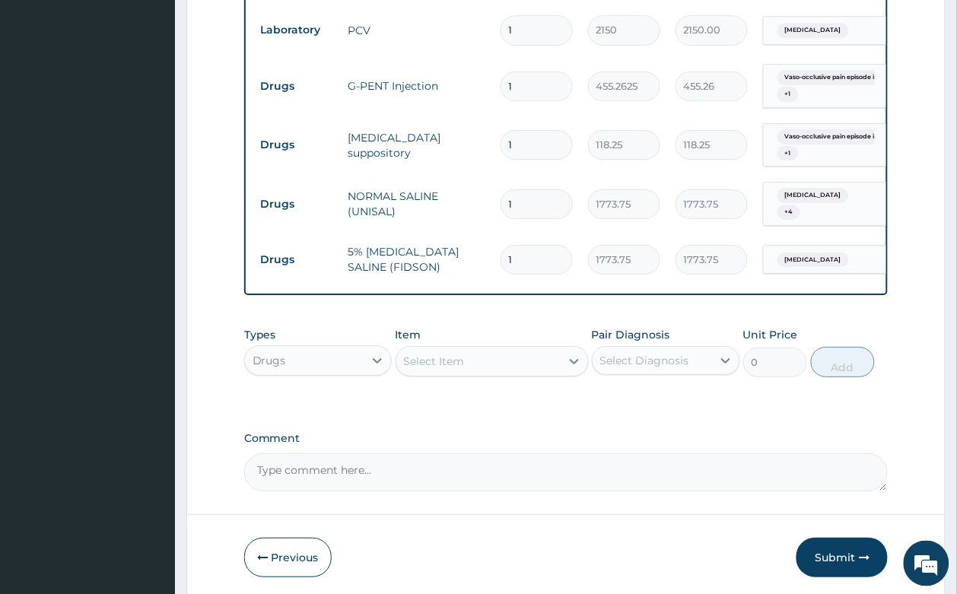
scroll to position [1113, 0]
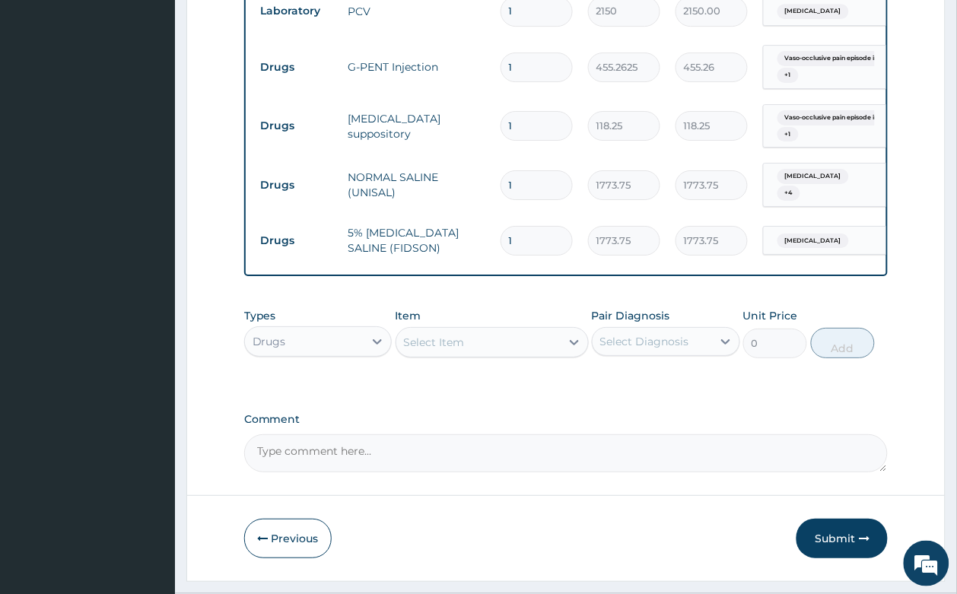
click at [434, 335] on div "Select Item" at bounding box center [434, 342] width 61 height 15
type input "quinin"
drag, startPoint x: 537, startPoint y: 336, endPoint x: 622, endPoint y: 308, distance: 89.7
click at [546, 367] on div "QUININE Injection" at bounding box center [491, 380] width 193 height 27
type input "591.25"
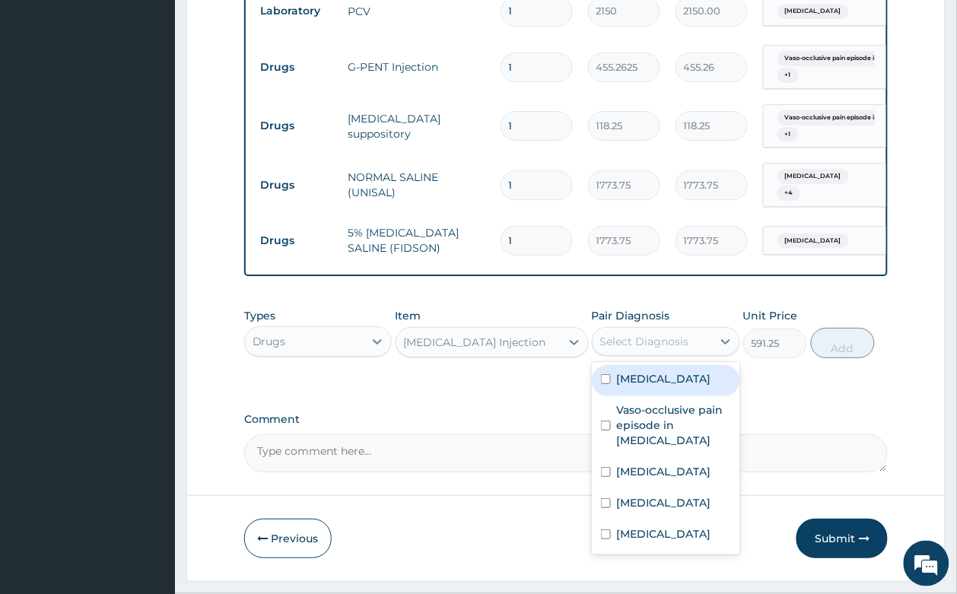
click at [634, 334] on div "Select Diagnosis" at bounding box center [644, 341] width 89 height 15
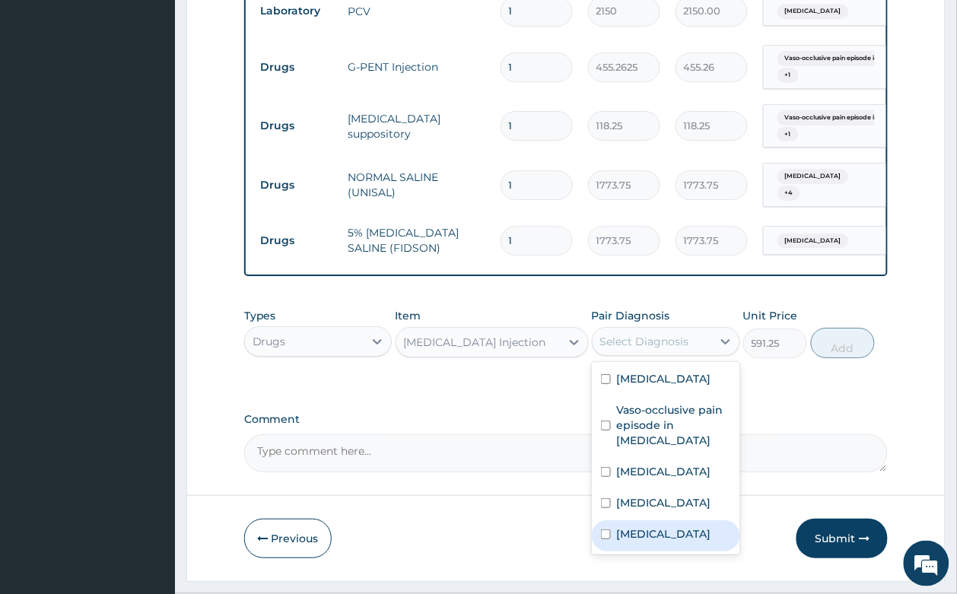
drag, startPoint x: 637, startPoint y: 488, endPoint x: 903, endPoint y: 367, distance: 292.4
click at [648, 520] on div "Malaria" at bounding box center [666, 535] width 148 height 31
checkbox input "true"
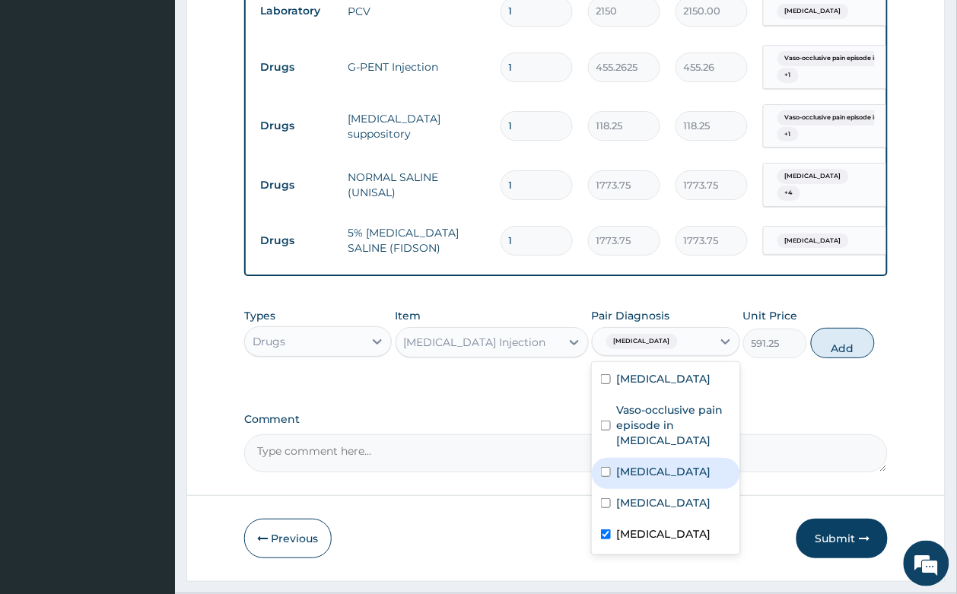
drag, startPoint x: 856, startPoint y: 300, endPoint x: 829, endPoint y: 300, distance: 26.6
click at [854, 328] on button "Add" at bounding box center [843, 343] width 65 height 30
type input "0"
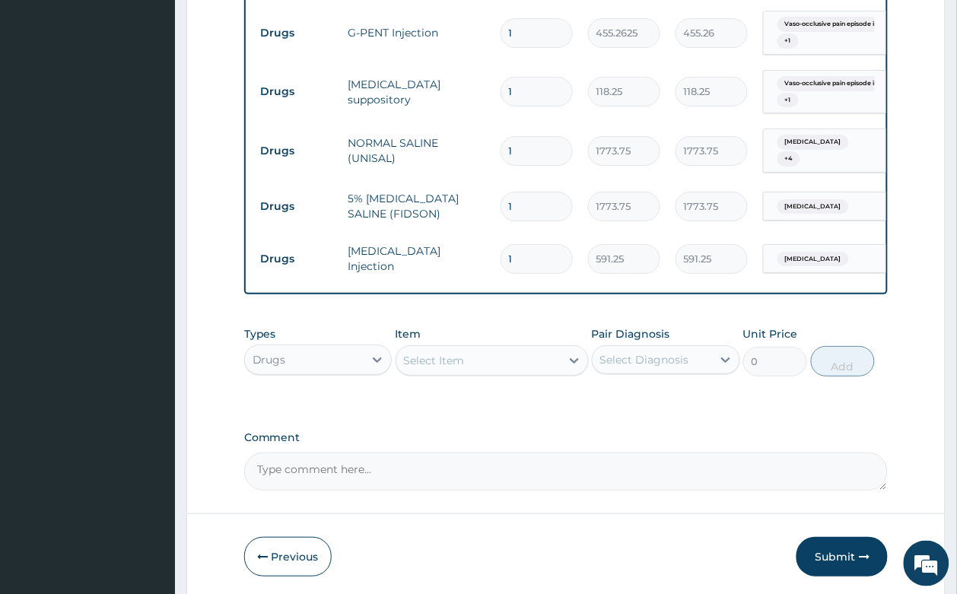
scroll to position [1165, 0]
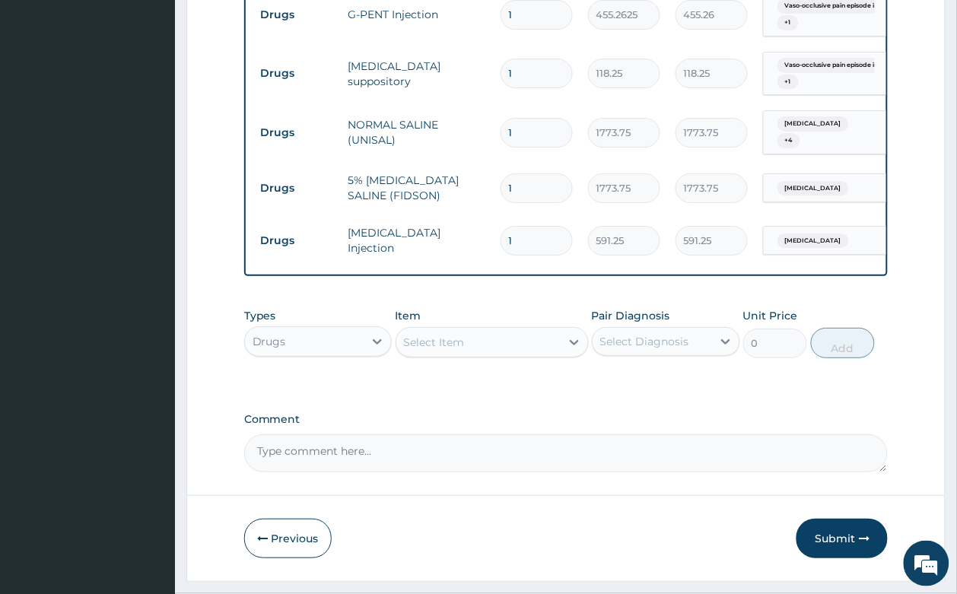
click at [431, 335] on div "Select Item" at bounding box center [434, 342] width 61 height 15
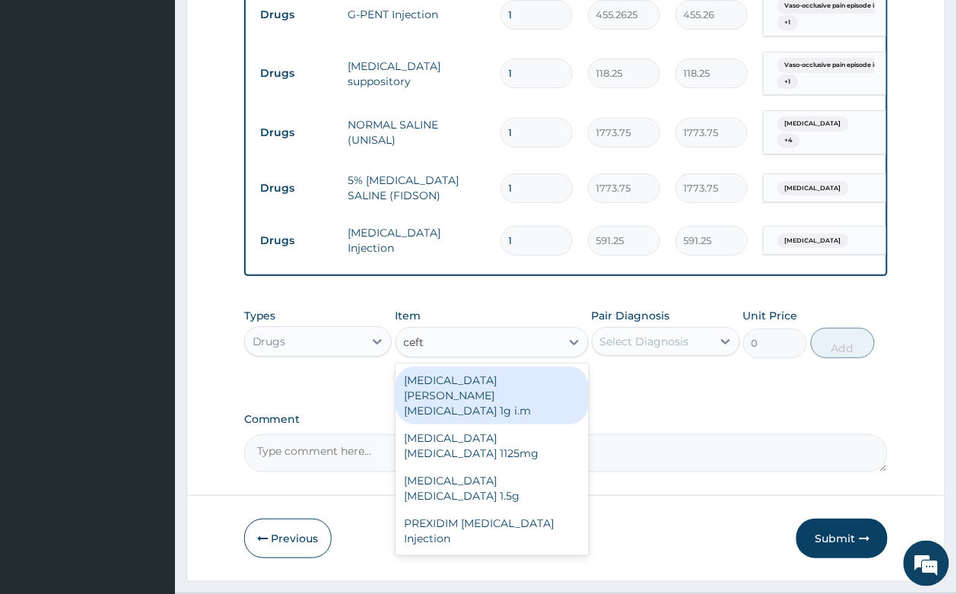
type input "ceftr"
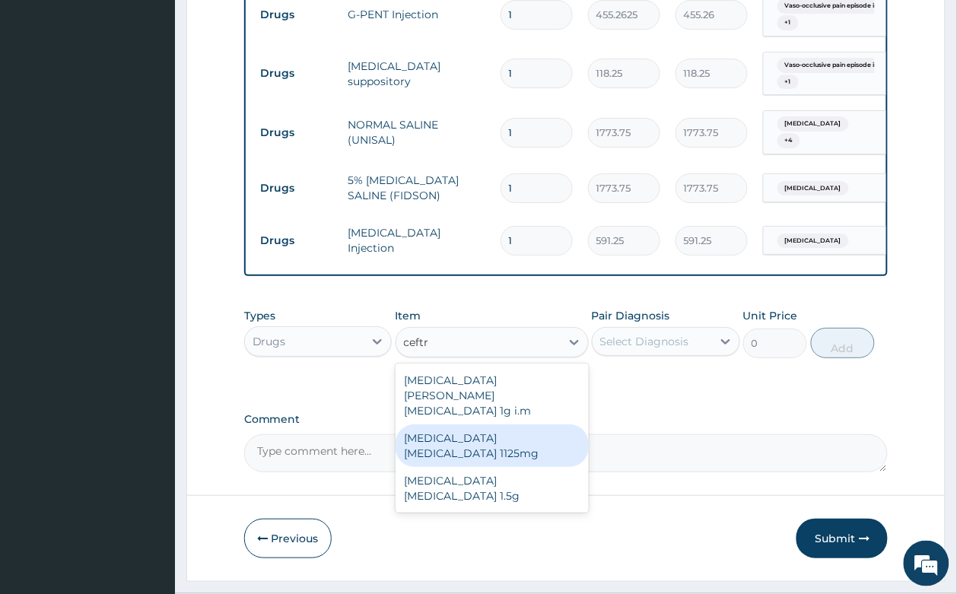
click at [513, 424] on div "Ceftriaxone Tazobactam 1125mg" at bounding box center [491, 445] width 193 height 43
type input "2365"
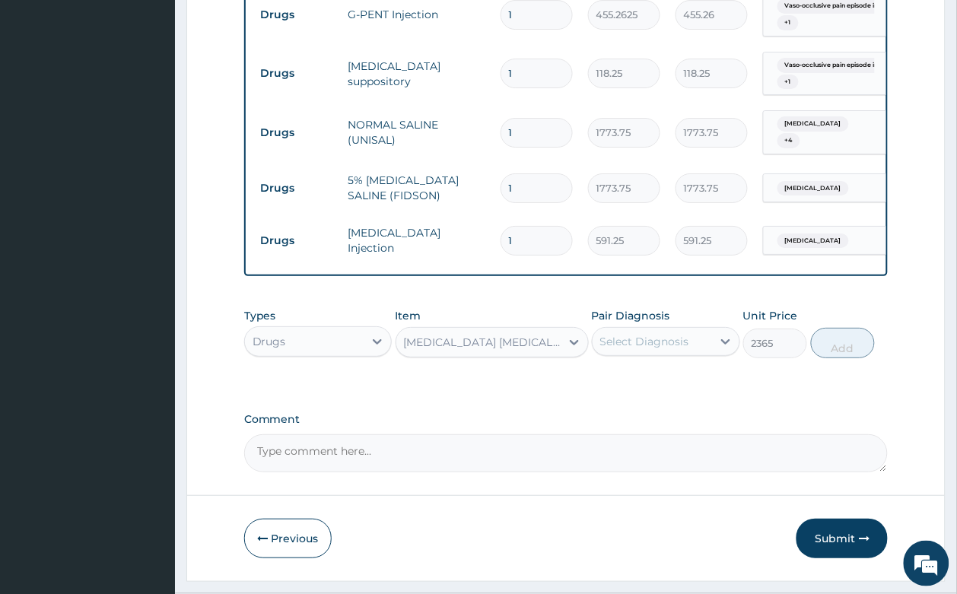
click at [624, 334] on div "Select Diagnosis" at bounding box center [644, 341] width 89 height 15
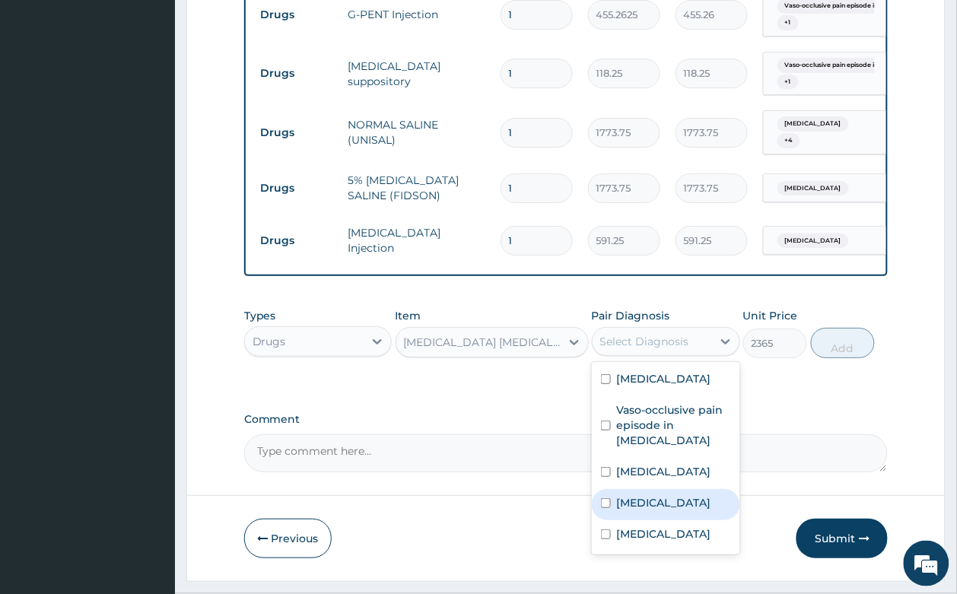
drag, startPoint x: 656, startPoint y: 474, endPoint x: 678, endPoint y: 450, distance: 32.3
click at [656, 489] on div "Sepsis" at bounding box center [666, 504] width 148 height 31
checkbox input "true"
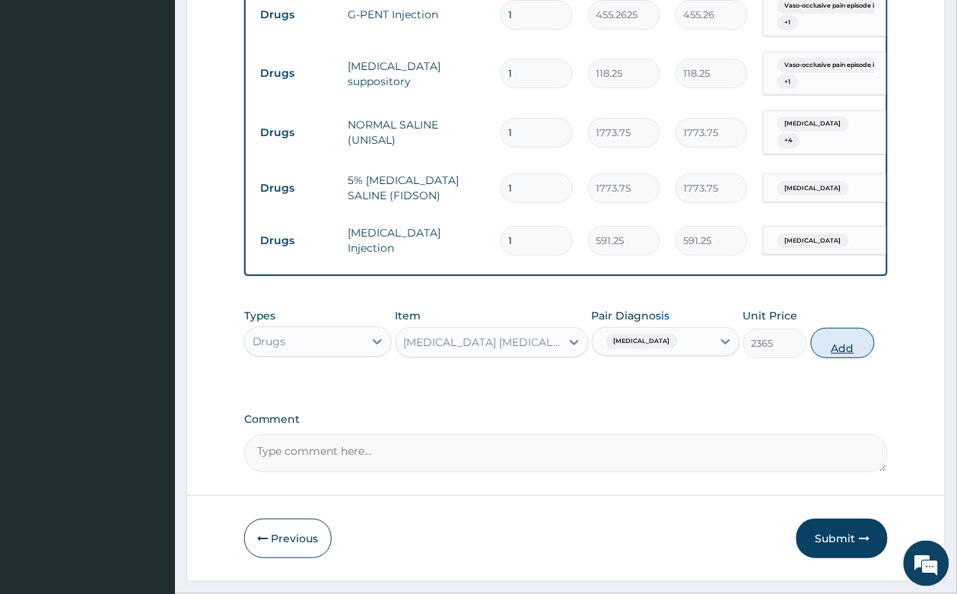
click at [820, 328] on button "Add" at bounding box center [843, 343] width 65 height 30
type input "0"
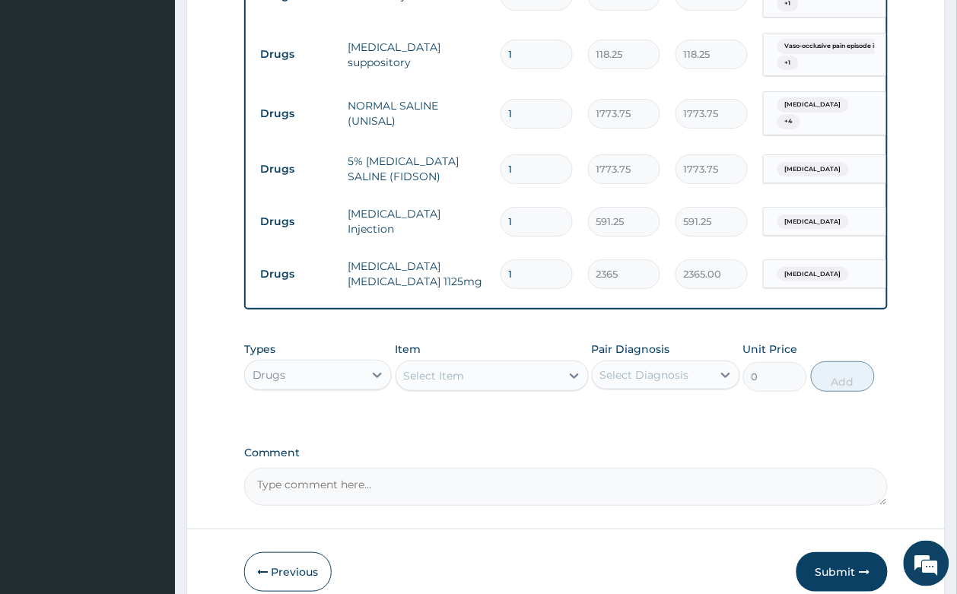
scroll to position [1218, 0]
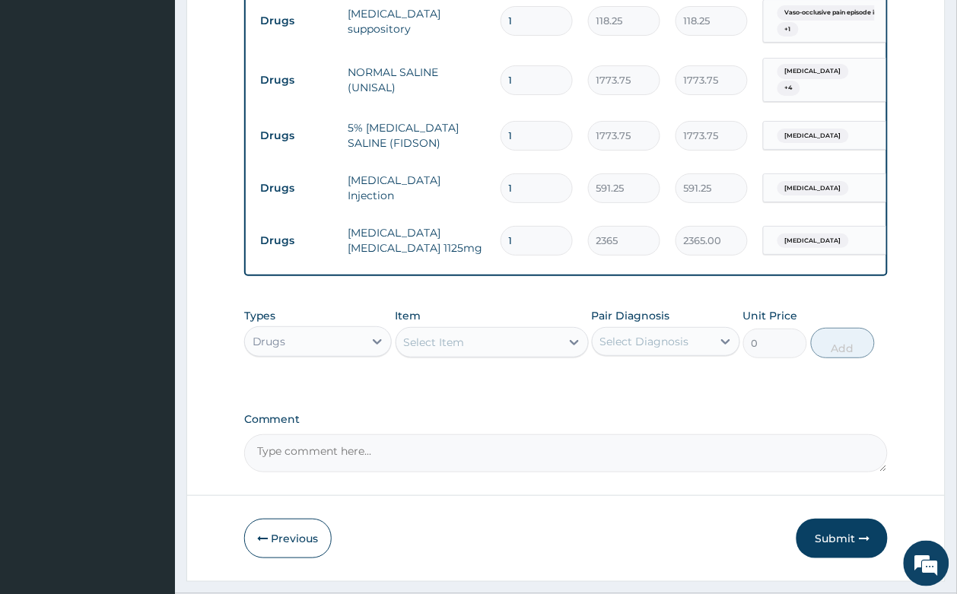
drag, startPoint x: 522, startPoint y: 186, endPoint x: 491, endPoint y: 177, distance: 33.2
click at [491, 214] on tr "Drugs Ceftriaxone Tazobactam 1125mg 1 2365 2365.00 Sepsis Delete" at bounding box center [625, 240] width 745 height 52
type input "3"
type input "7095.00"
type input "3"
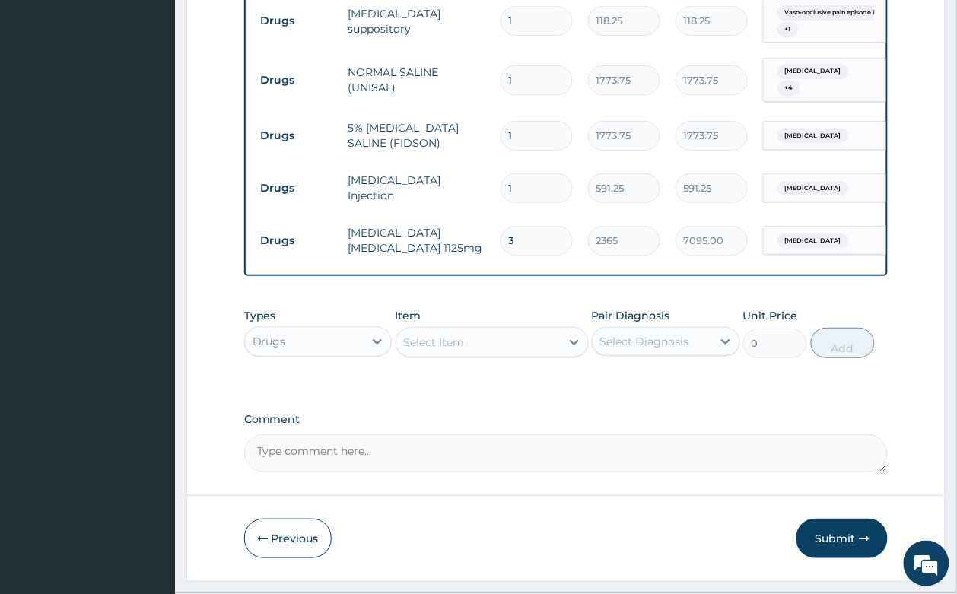
click at [468, 330] on div "Select Item" at bounding box center [478, 342] width 164 height 24
click at [462, 335] on div "Select Item" at bounding box center [434, 342] width 61 height 15
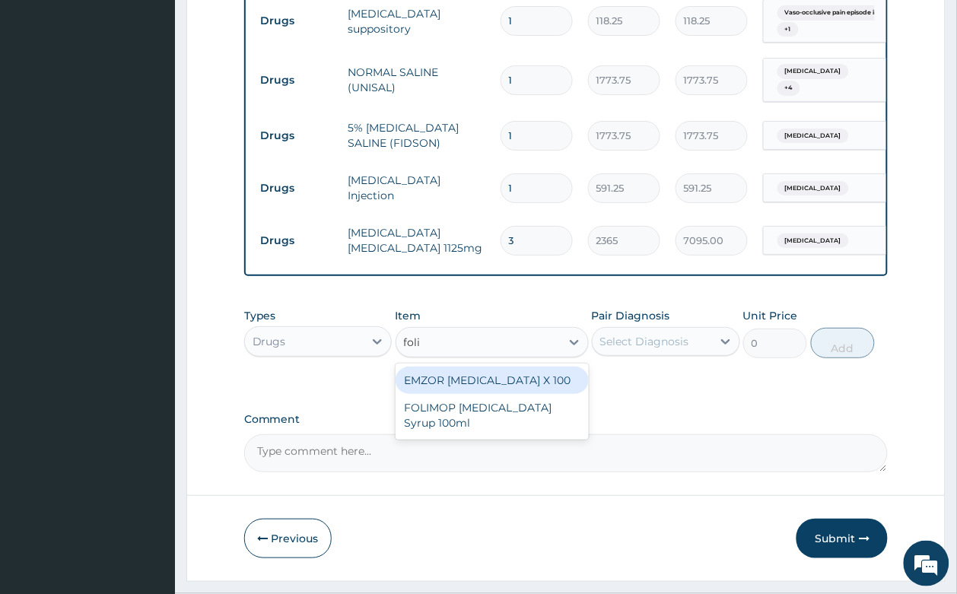
type input "folic"
click at [530, 367] on div "EMZOR FOLIC ACID X 100" at bounding box center [491, 380] width 193 height 27
type input "23.65"
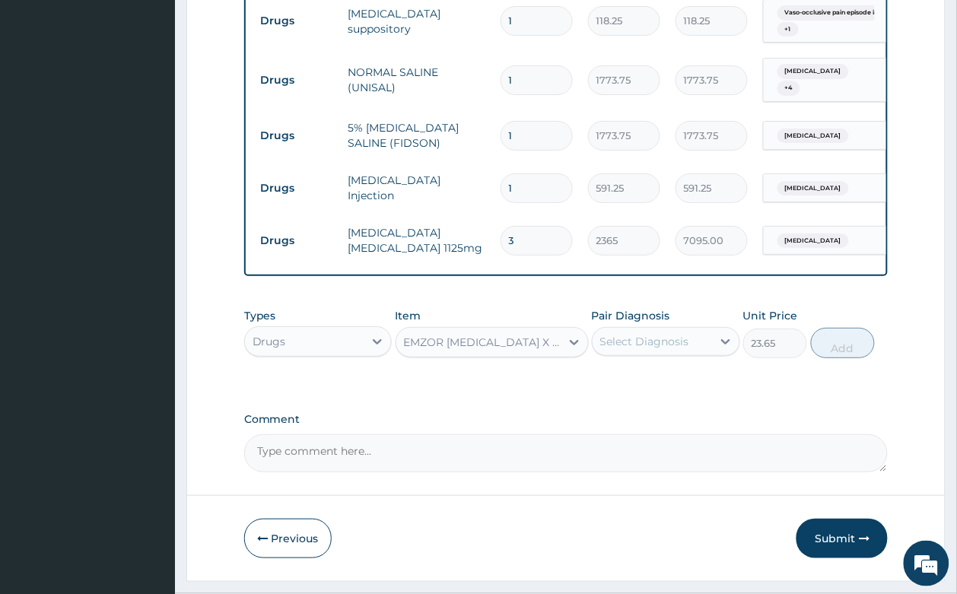
click at [636, 334] on div "Select Diagnosis" at bounding box center [644, 341] width 89 height 15
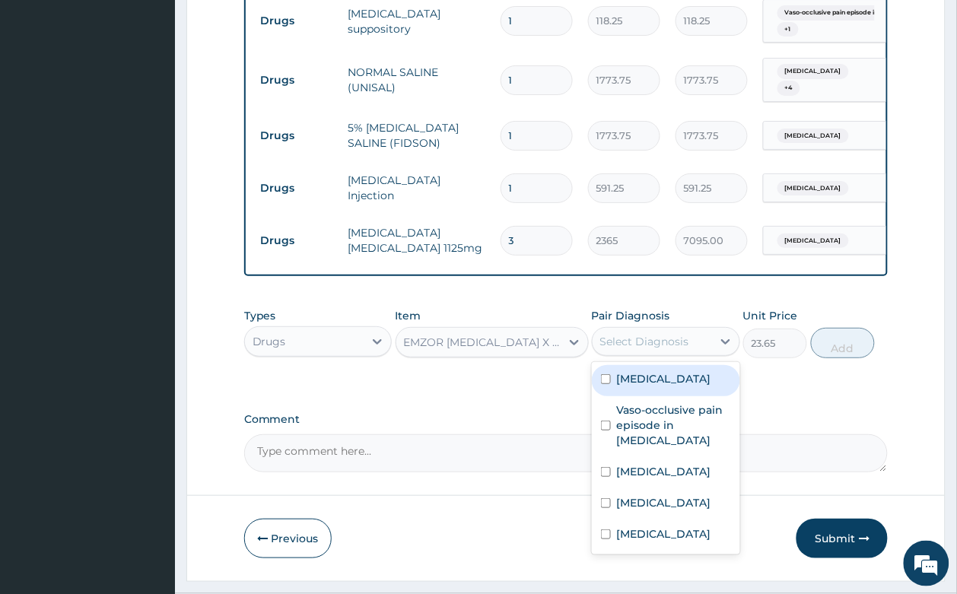
click at [670, 365] on div "Anemia" at bounding box center [666, 380] width 148 height 31
checkbox input "true"
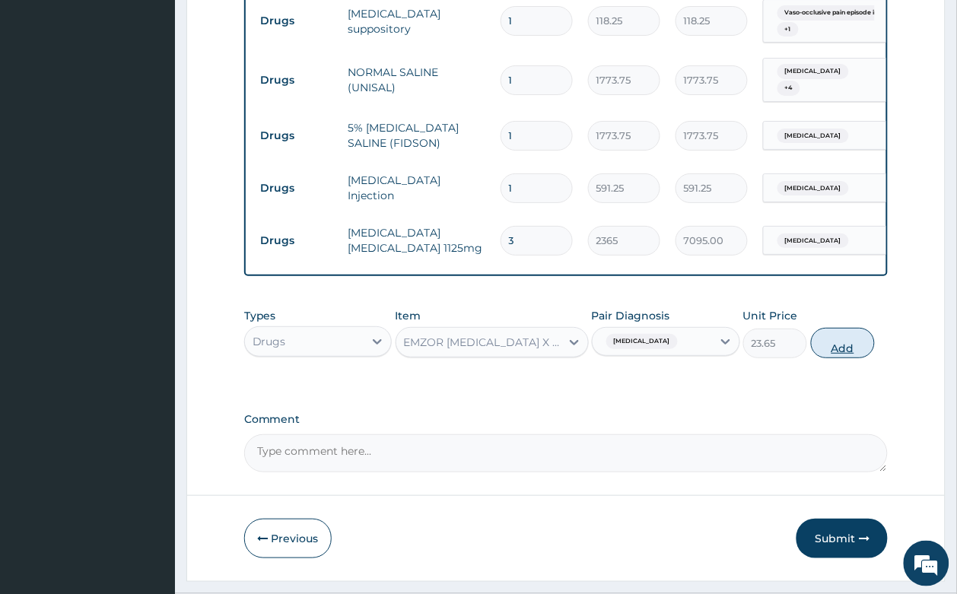
click at [831, 328] on button "Add" at bounding box center [843, 343] width 65 height 30
type input "0"
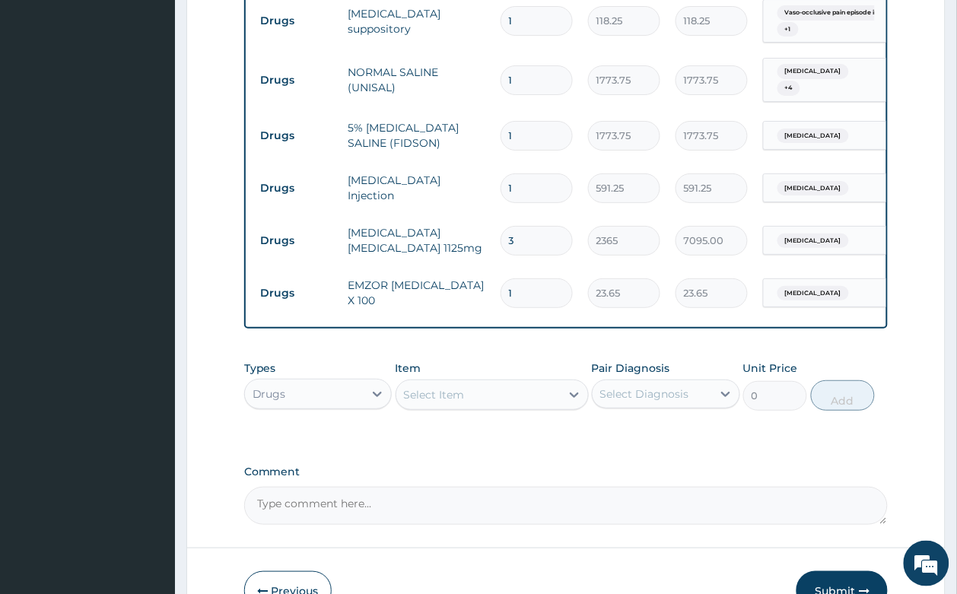
type input "0.00"
type input "3"
type input "70.95"
type input "30"
type input "709.50"
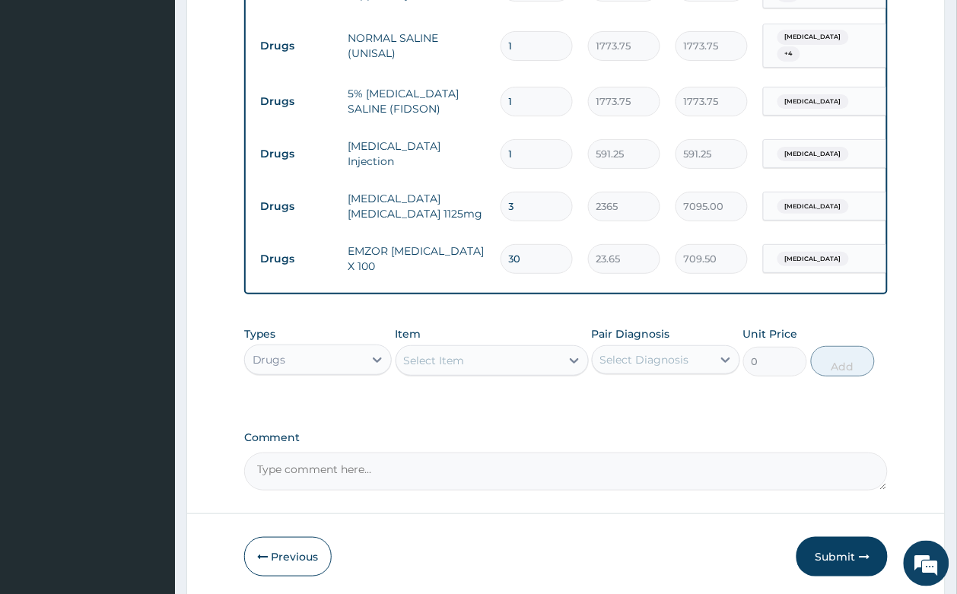
scroll to position [1270, 0]
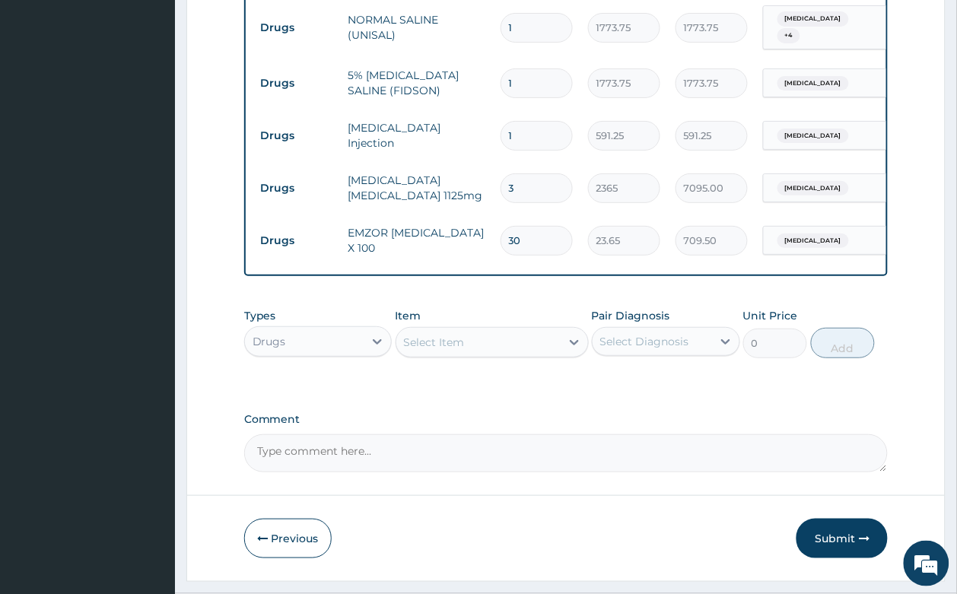
type input "30"
click at [437, 335] on div "Select Item" at bounding box center [434, 342] width 61 height 15
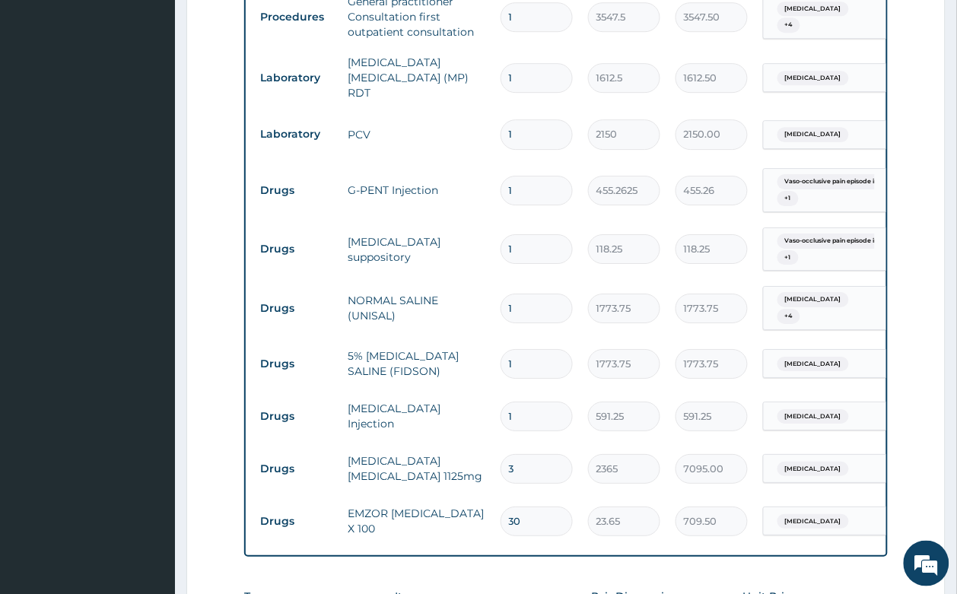
scroll to position [985, 0]
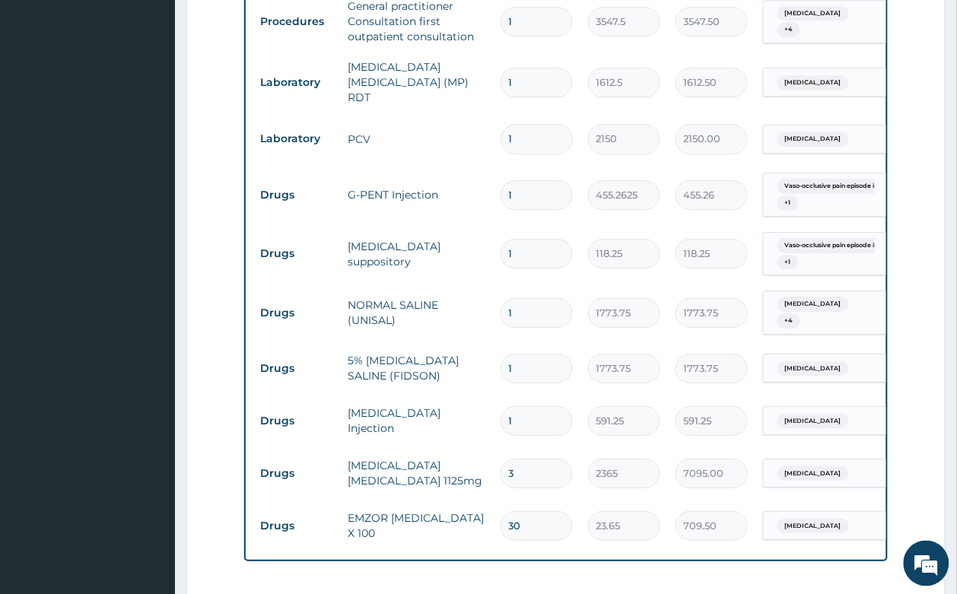
drag, startPoint x: 521, startPoint y: 207, endPoint x: 495, endPoint y: 203, distance: 26.1
click at [495, 231] on td "1" at bounding box center [536, 253] width 87 height 45
type input "2"
type input "236.50"
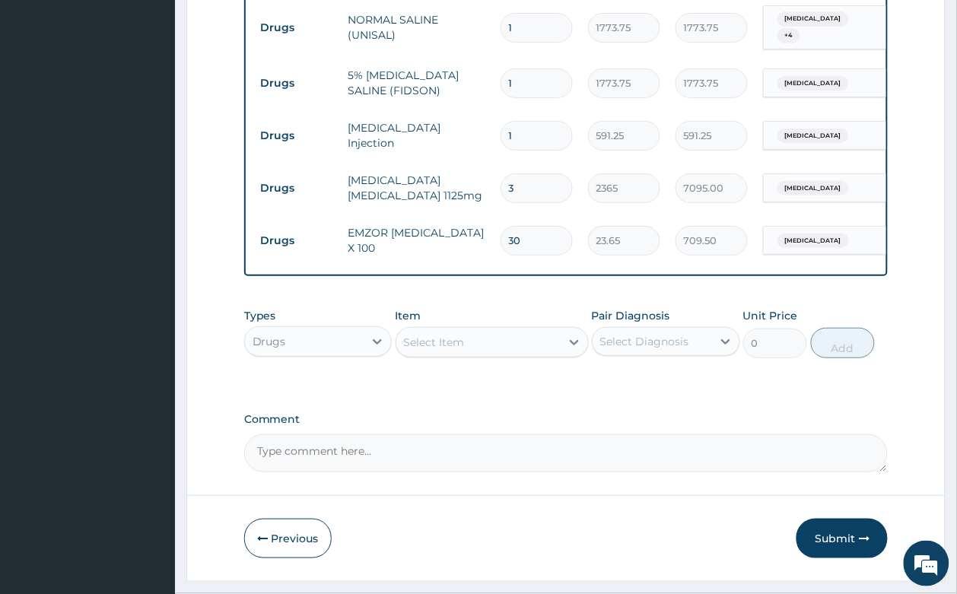
type input "2"
click at [438, 335] on div "Select Item" at bounding box center [434, 342] width 61 height 15
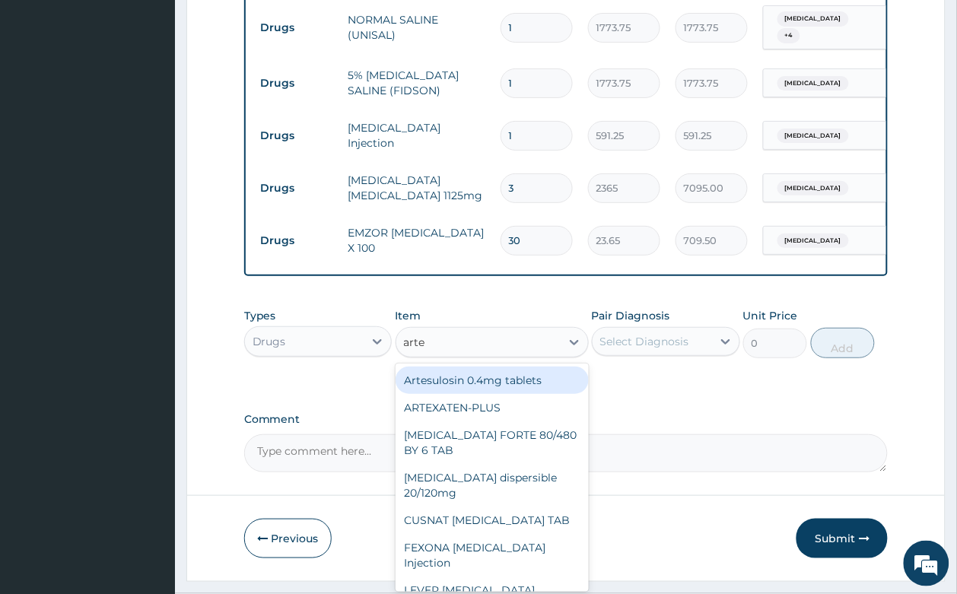
type input "artem"
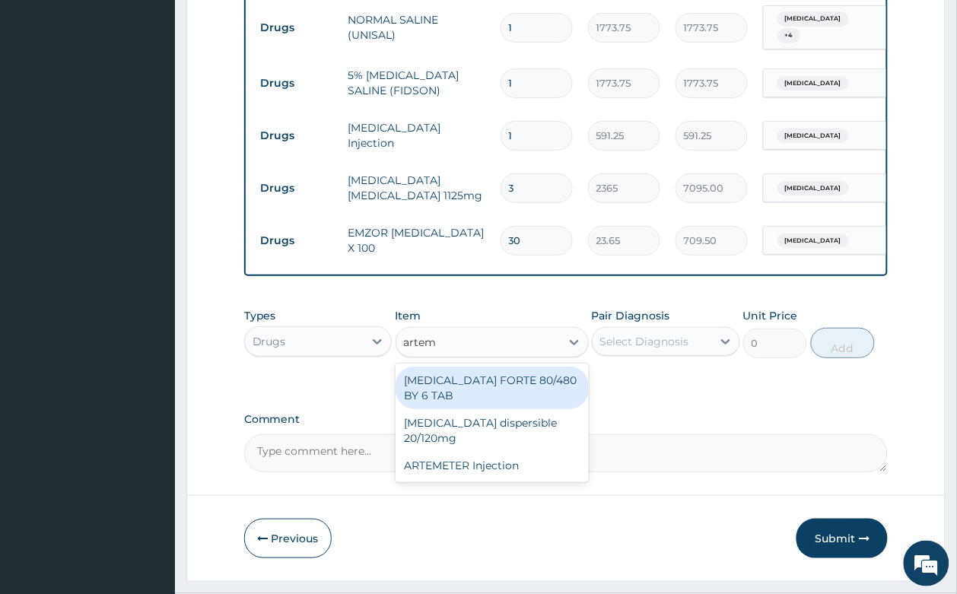
drag, startPoint x: 469, startPoint y: 359, endPoint x: 678, endPoint y: 324, distance: 211.3
click at [494, 367] on div "COARTEM FORTE 80/480 BY 6 TAB" at bounding box center [491, 388] width 193 height 43
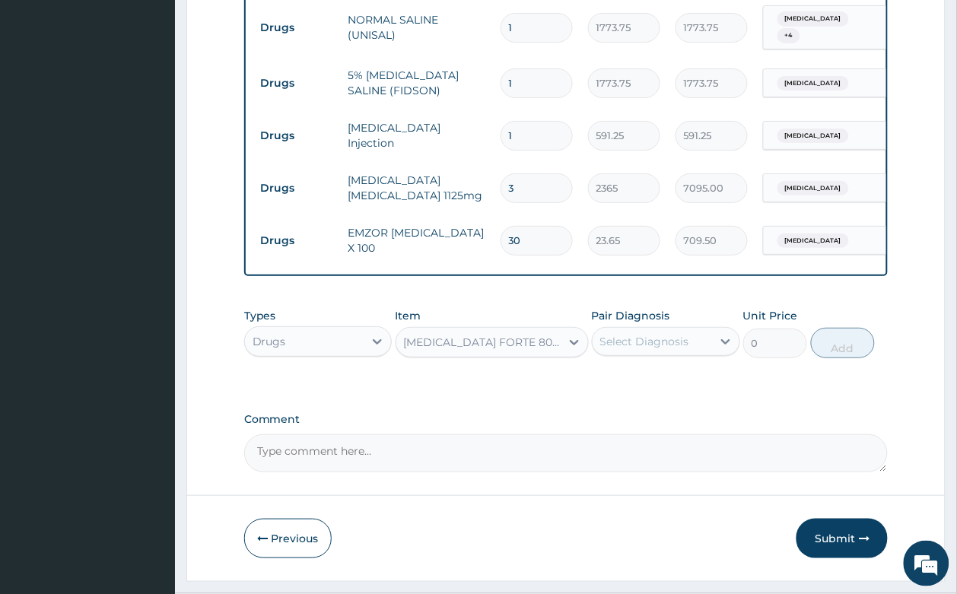
type input "449.35"
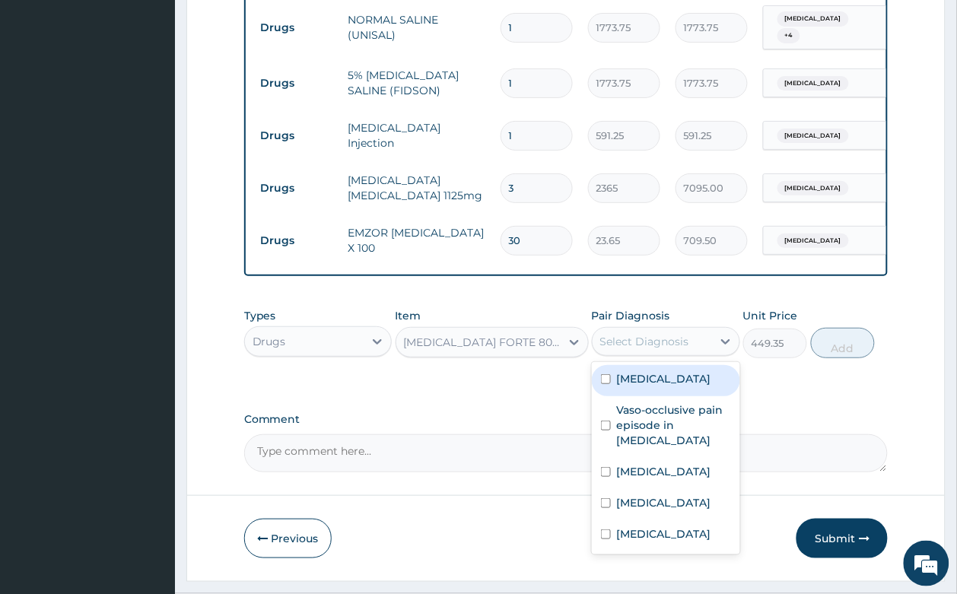
click at [654, 334] on div "Select Diagnosis" at bounding box center [644, 341] width 89 height 15
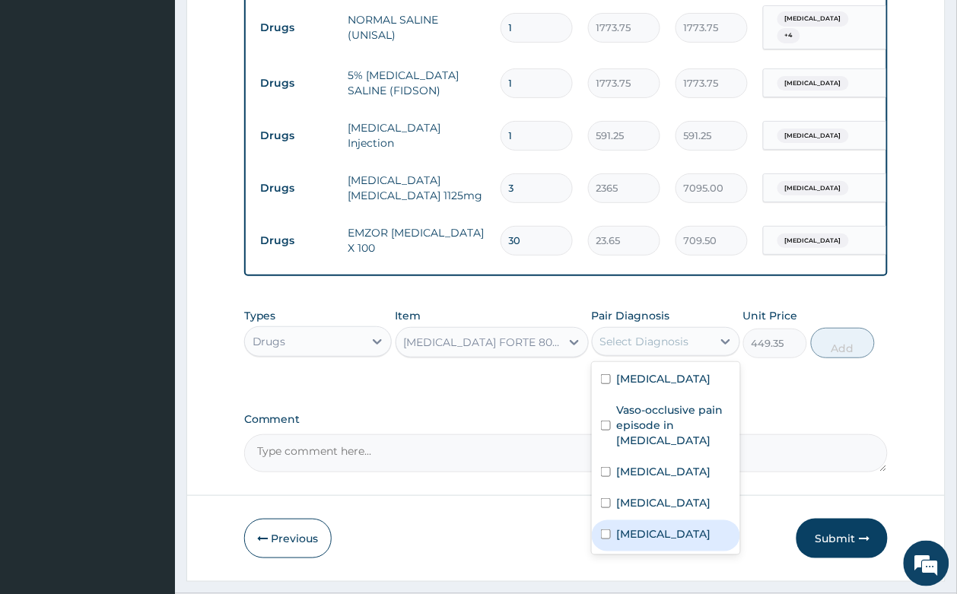
click at [665, 520] on div "Malaria" at bounding box center [666, 535] width 148 height 31
checkbox input "true"
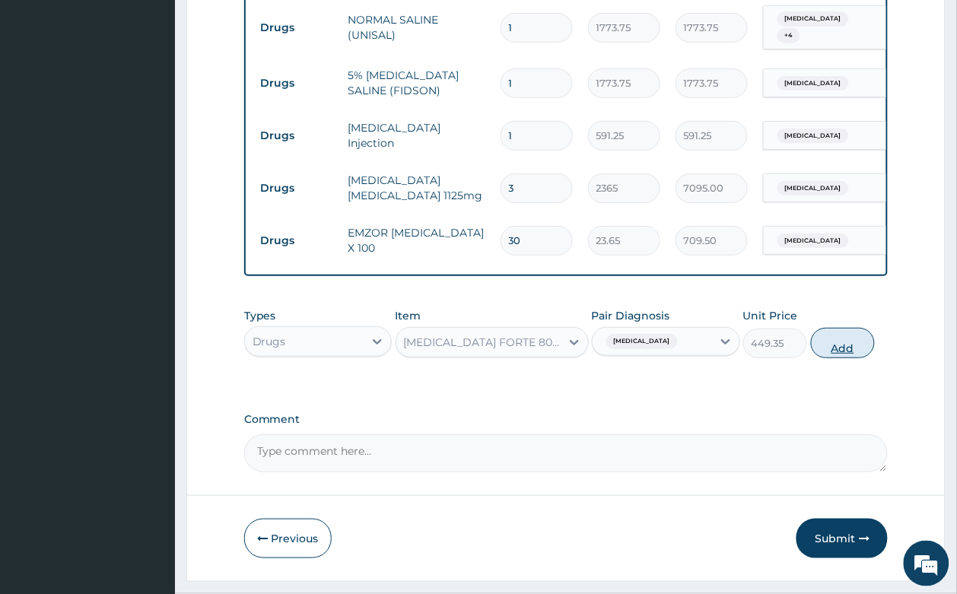
click at [834, 328] on button "Add" at bounding box center [843, 343] width 65 height 30
type input "0"
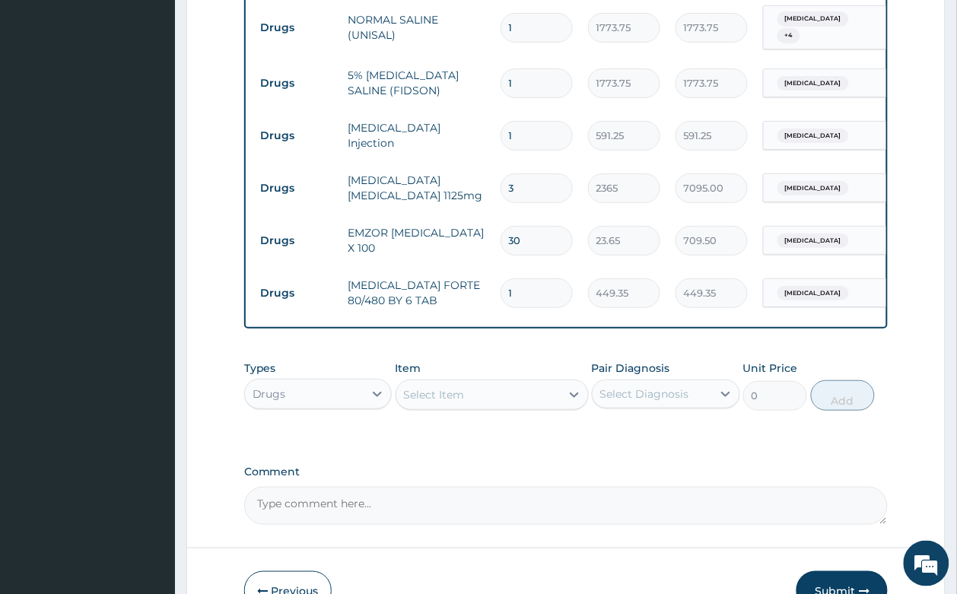
type input "0.00"
type input "6"
type input "2696.10"
type input "6"
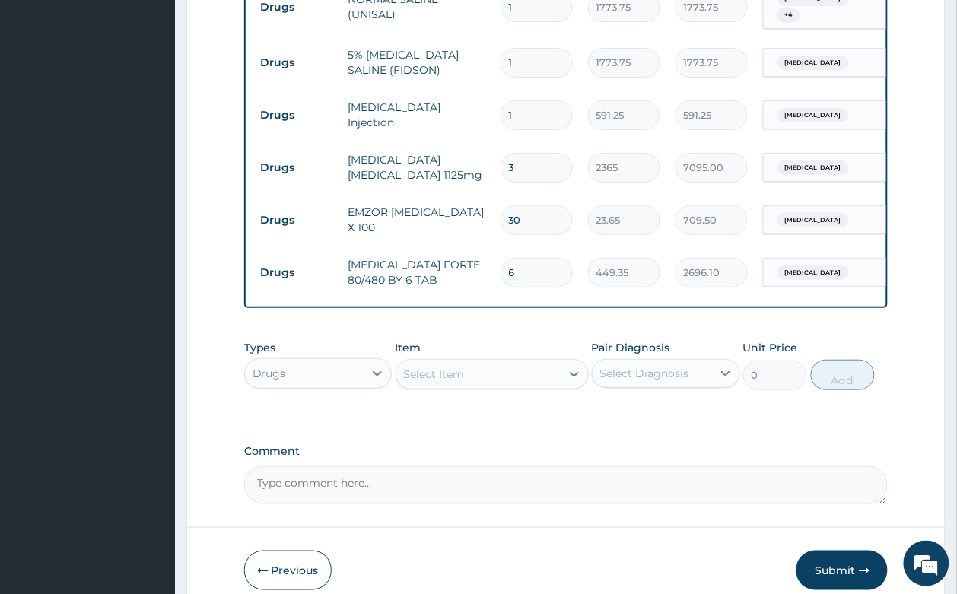
scroll to position [1322, 0]
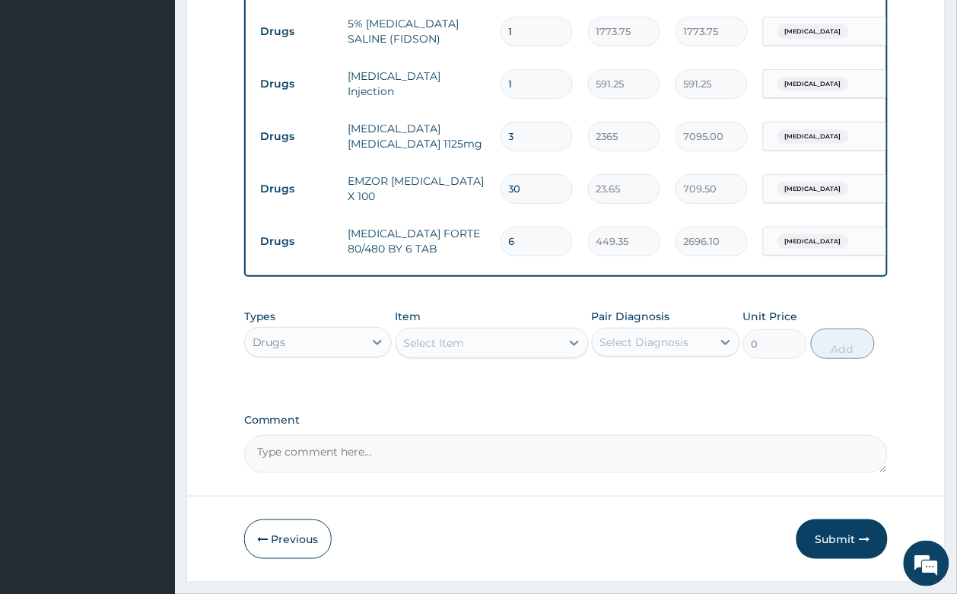
click at [449, 335] on div "Select Item" at bounding box center [434, 342] width 61 height 15
type input "cannul"
click at [497, 367] on div "Cannula" at bounding box center [491, 380] width 193 height 27
type input "236.5"
click at [620, 335] on div "Select Diagnosis" at bounding box center [644, 342] width 89 height 15
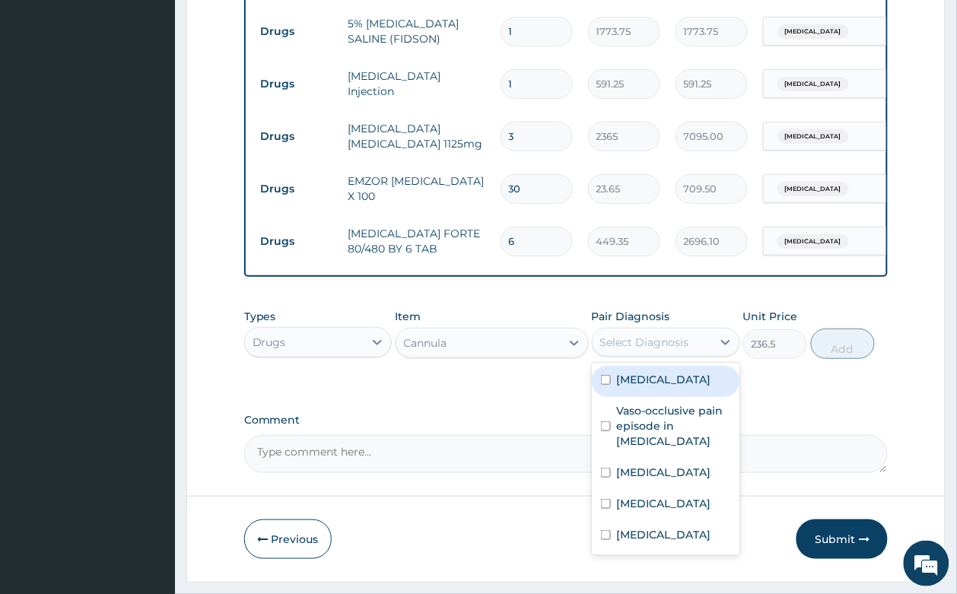
click at [627, 372] on label "Anemia" at bounding box center [664, 379] width 94 height 15
checkbox input "true"
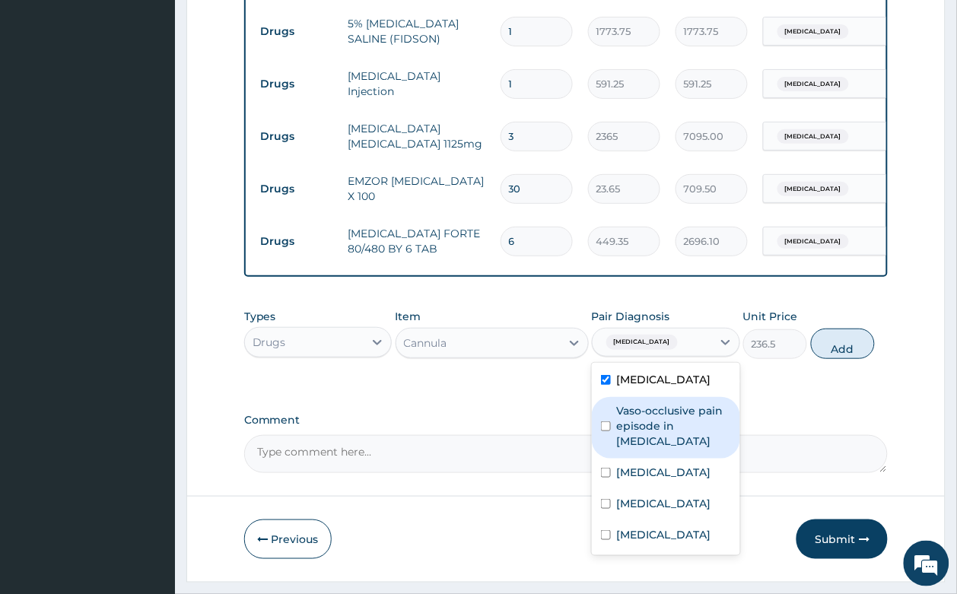
click at [637, 403] on label "Vaso-occlusive pain episode in sickle cell disease" at bounding box center [674, 426] width 114 height 46
checkbox input "true"
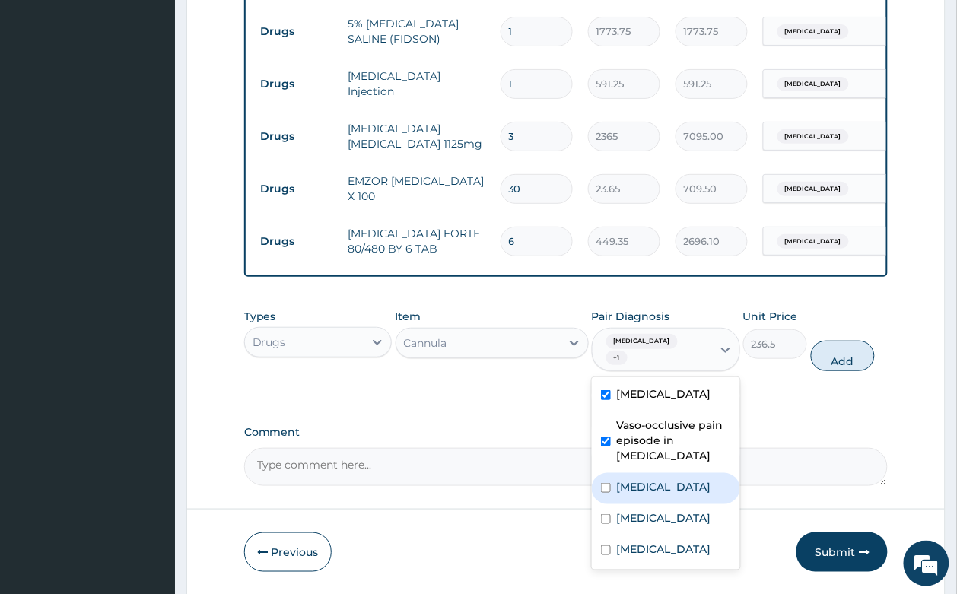
click at [658, 473] on div "Sickle cell trait" at bounding box center [666, 488] width 148 height 31
checkbox input "true"
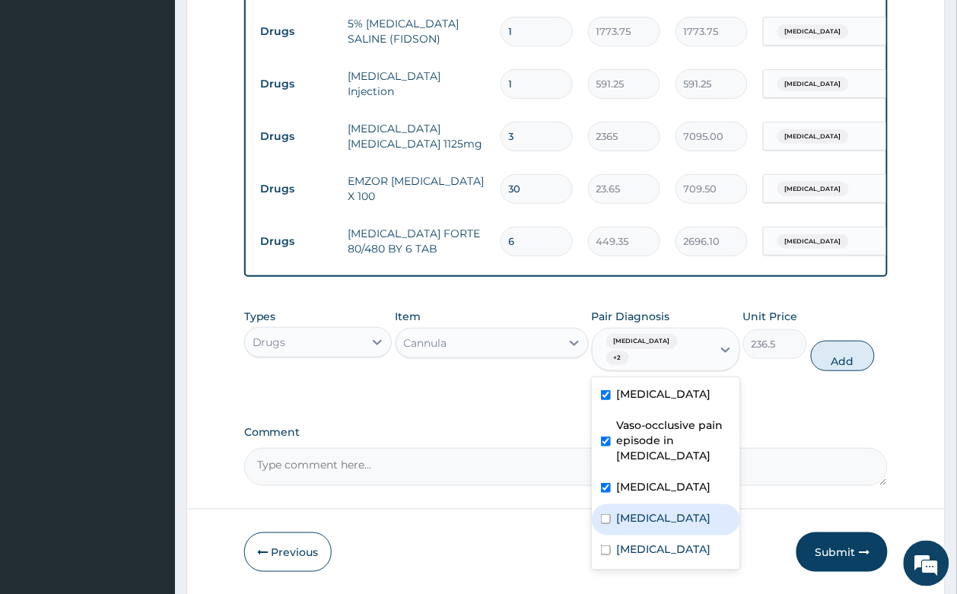
drag, startPoint x: 662, startPoint y: 453, endPoint x: 667, endPoint y: 523, distance: 70.9
click at [664, 504] on div "Sepsis" at bounding box center [666, 519] width 148 height 31
checkbox input "true"
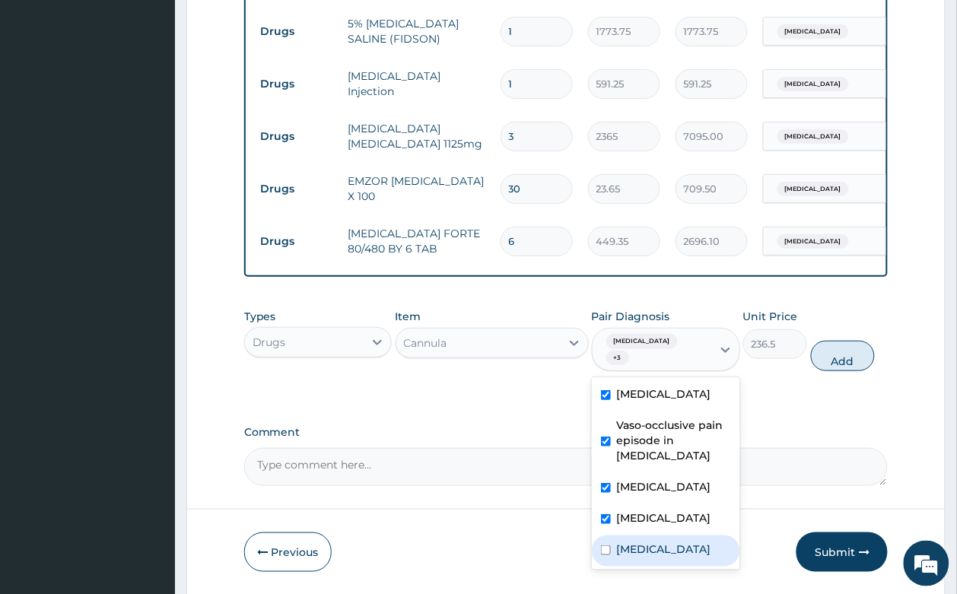
click at [671, 535] on div "Malaria" at bounding box center [666, 550] width 148 height 31
checkbox input "true"
click at [840, 341] on button "Add" at bounding box center [843, 356] width 65 height 30
type input "0"
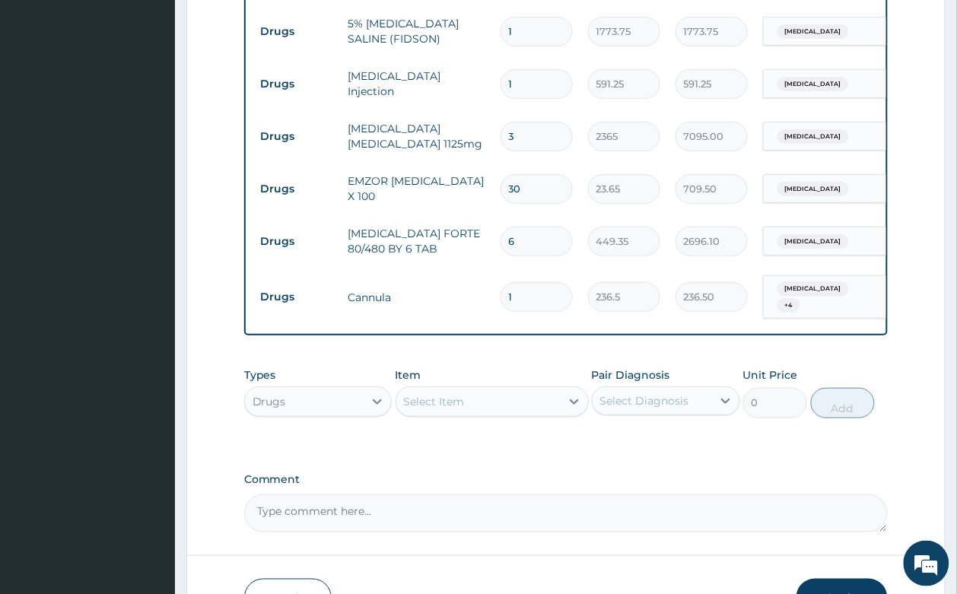
scroll to position [1375, 0]
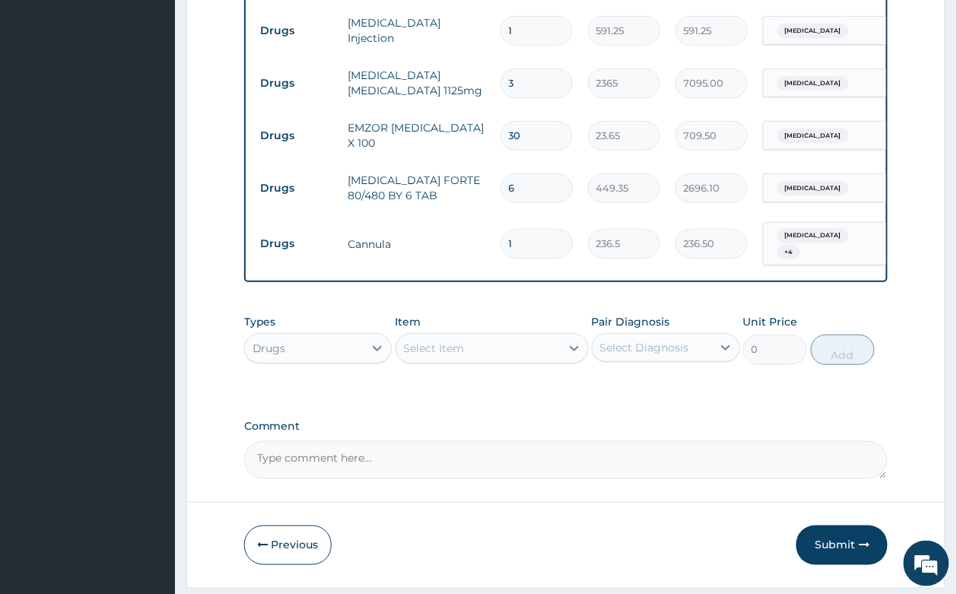
click at [440, 336] on div "Select Item" at bounding box center [478, 348] width 164 height 24
type input "drip"
drag, startPoint x: 477, startPoint y: 333, endPoint x: 608, endPoint y: 313, distance: 133.2
click at [492, 373] on div "Drip set" at bounding box center [491, 386] width 193 height 27
type input "236.5"
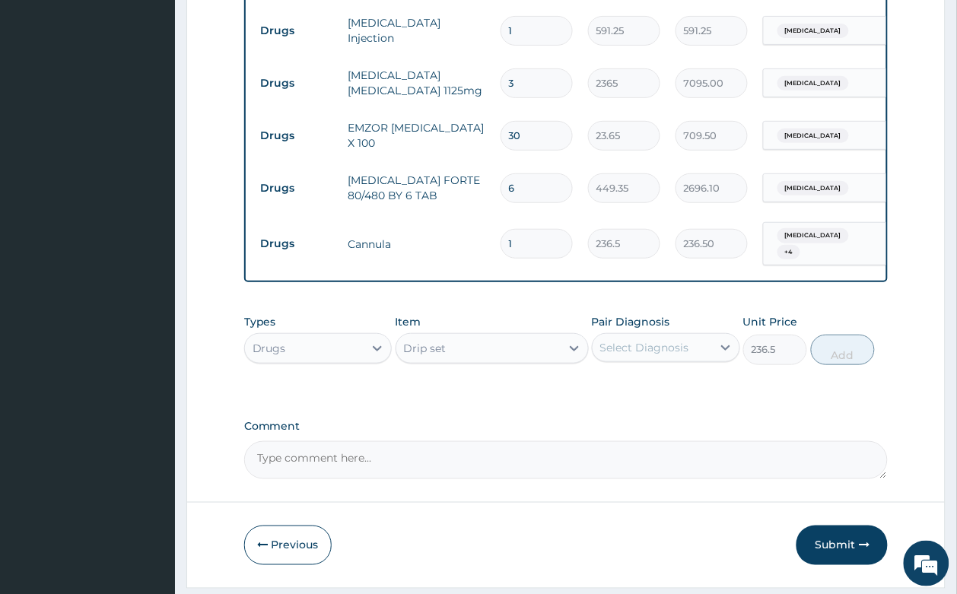
click at [624, 340] on div "Select Diagnosis" at bounding box center [644, 347] width 89 height 15
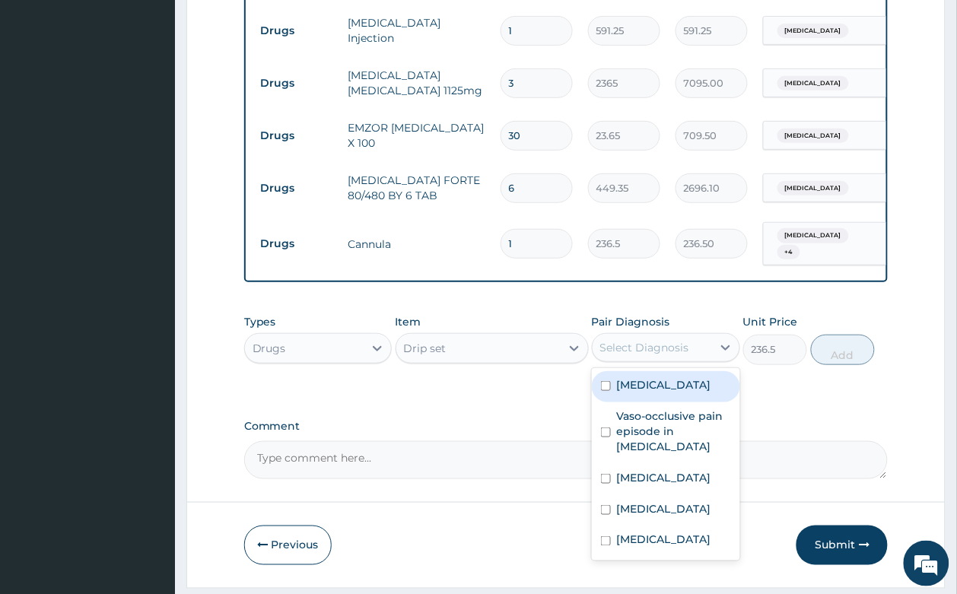
drag, startPoint x: 646, startPoint y: 333, endPoint x: 651, endPoint y: 369, distance: 36.0
click at [647, 377] on label "Anemia" at bounding box center [664, 384] width 94 height 15
checkbox input "true"
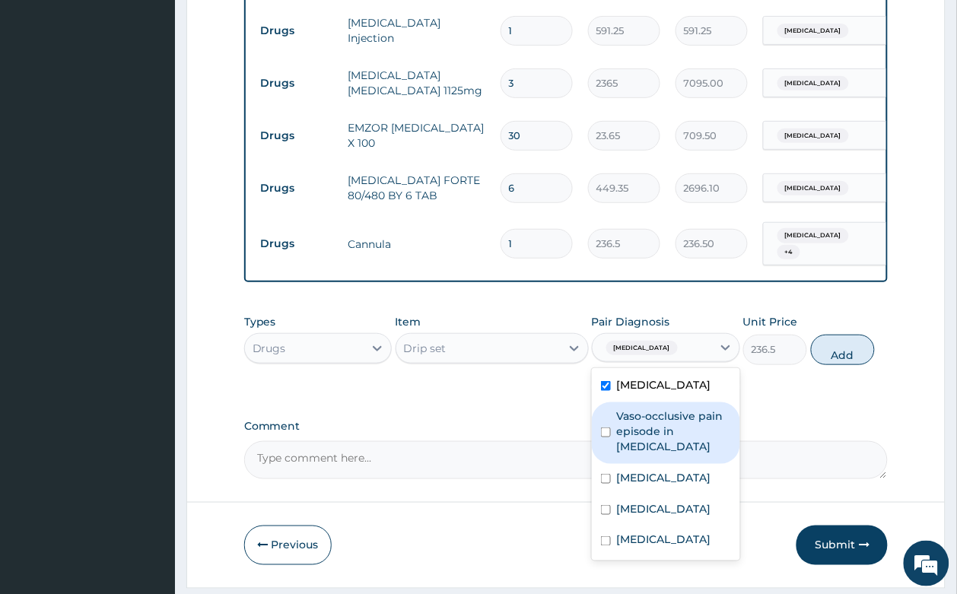
drag, startPoint x: 653, startPoint y: 370, endPoint x: 658, endPoint y: 412, distance: 42.2
click at [655, 408] on label "Vaso-occlusive pain episode in sickle cell disease" at bounding box center [674, 431] width 114 height 46
checkbox input "true"
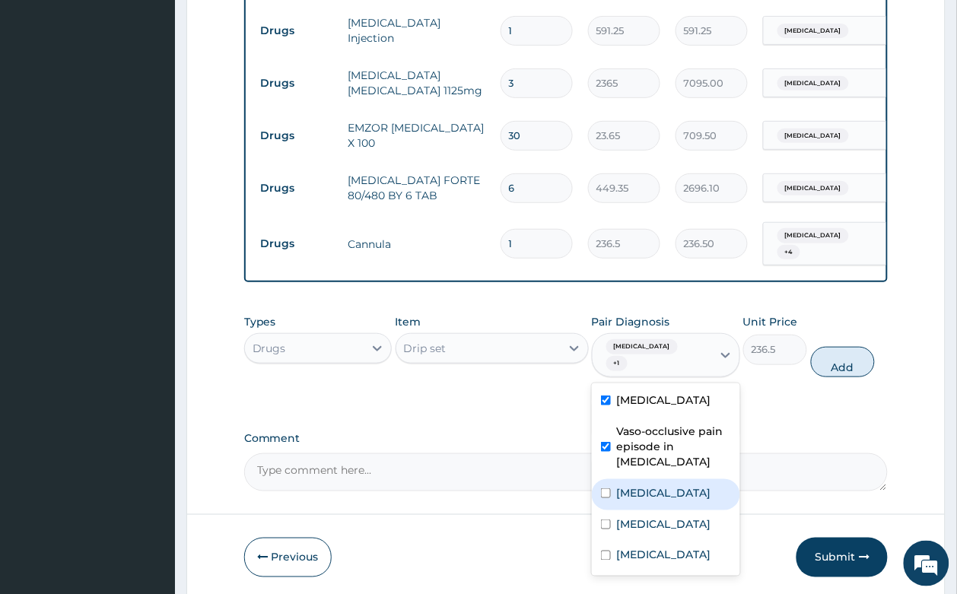
drag, startPoint x: 662, startPoint y: 440, endPoint x: 663, endPoint y: 469, distance: 29.7
click at [662, 479] on div "Sickle cell trait" at bounding box center [666, 494] width 148 height 31
checkbox input "true"
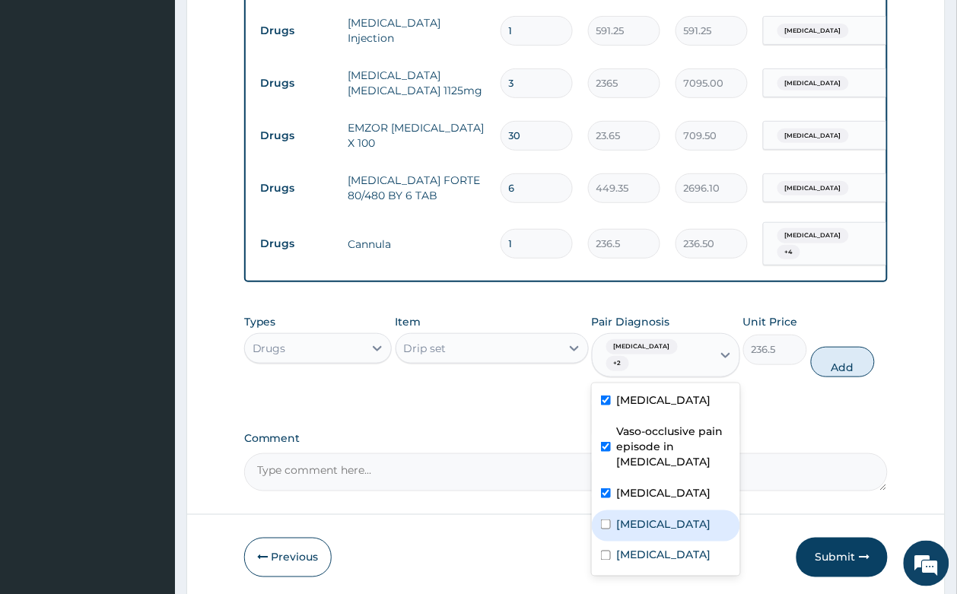
drag, startPoint x: 663, startPoint y: 469, endPoint x: 663, endPoint y: 500, distance: 30.4
click at [666, 510] on div "Sepsis" at bounding box center [666, 525] width 148 height 31
checkbox input "true"
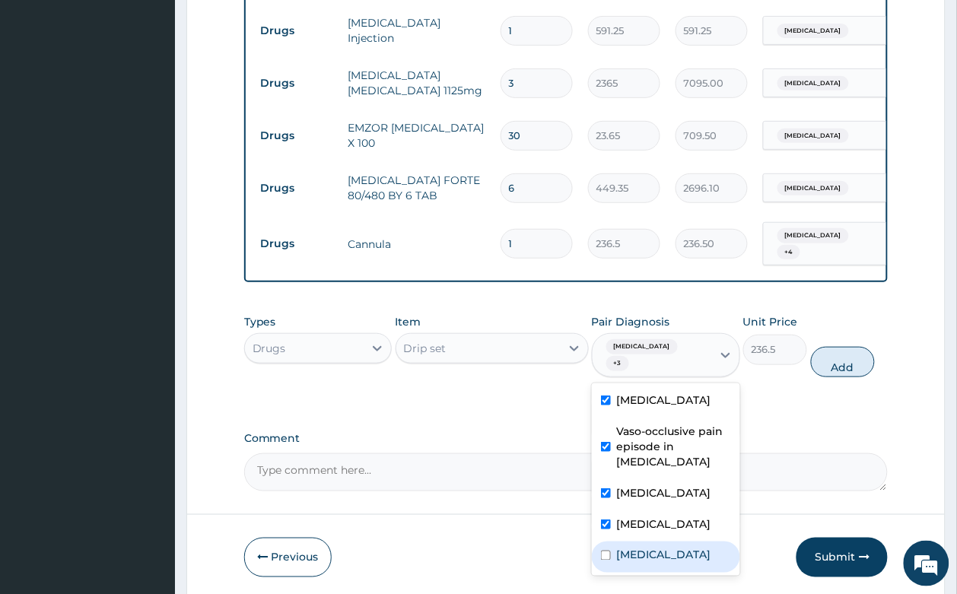
drag, startPoint x: 658, startPoint y: 508, endPoint x: 745, endPoint y: 379, distance: 156.1
click at [658, 541] on div "Malaria" at bounding box center [666, 556] width 148 height 31
checkbox input "true"
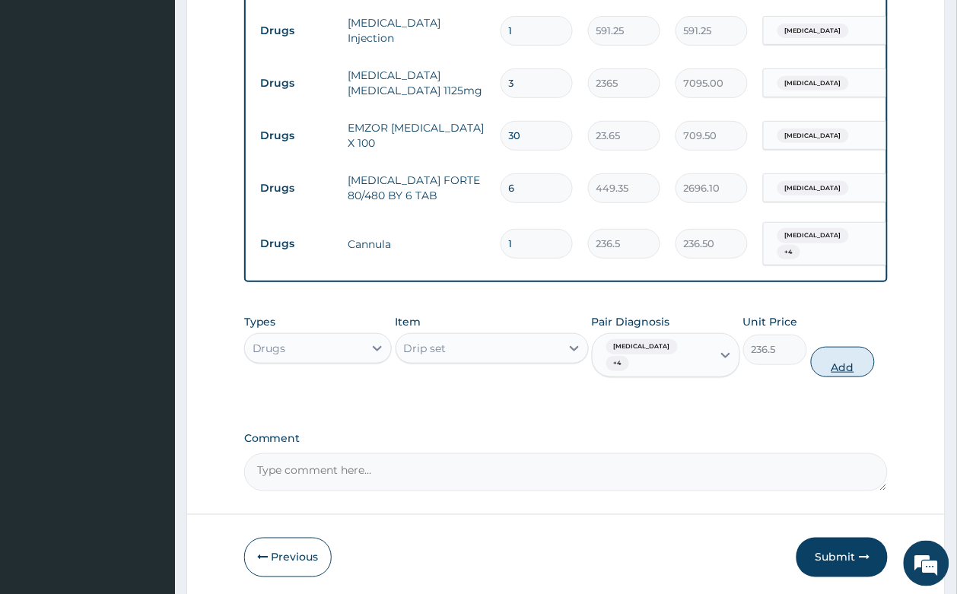
click at [835, 347] on button "Add" at bounding box center [843, 362] width 65 height 30
type input "0"
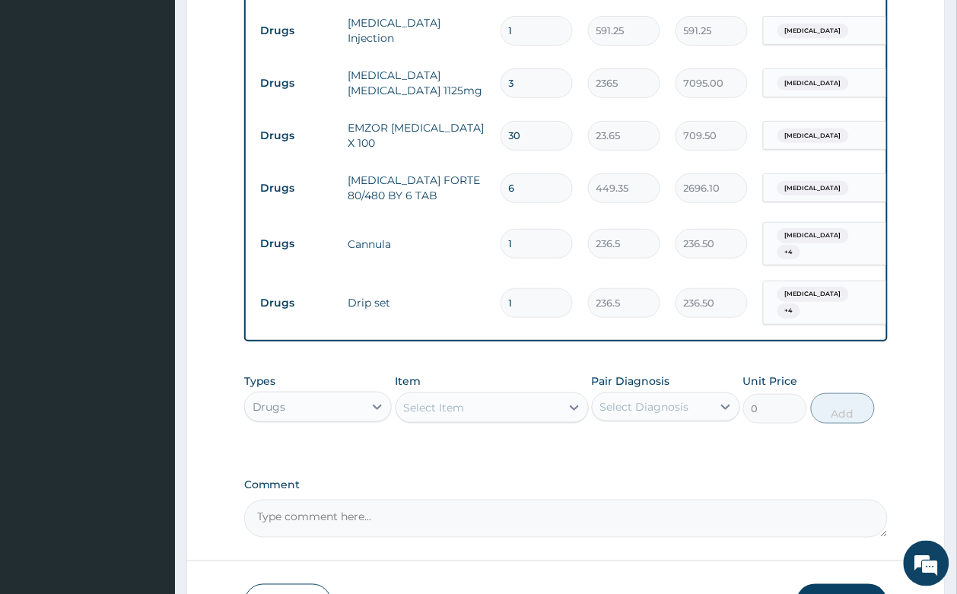
scroll to position [1427, 0]
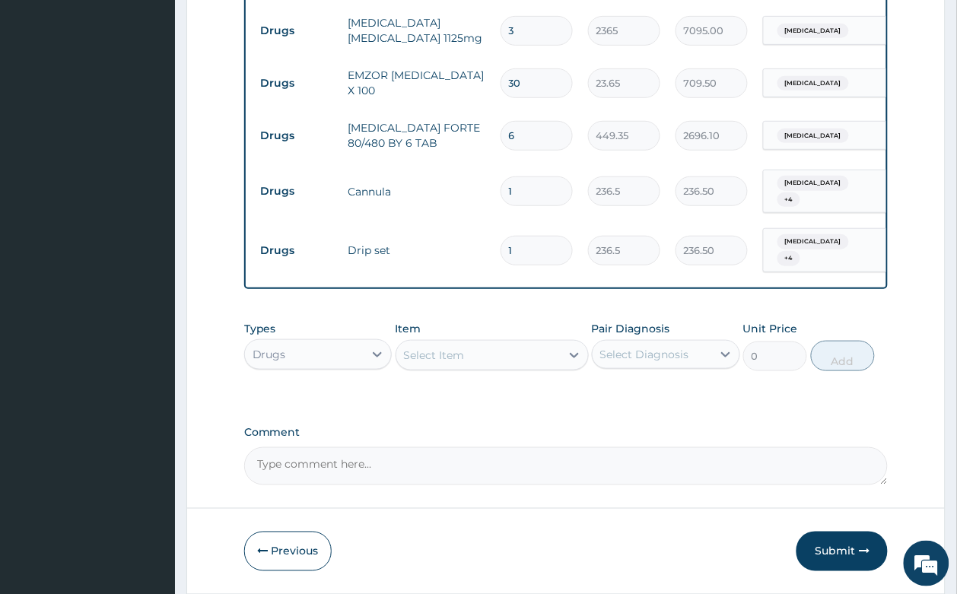
click at [447, 348] on div "Select Item" at bounding box center [434, 355] width 61 height 15
type input "need"
drag, startPoint x: 561, startPoint y: 350, endPoint x: 626, endPoint y: 308, distance: 77.6
click at [557, 380] on div "23g NEEDLE" at bounding box center [491, 393] width 193 height 27
type input "59.125"
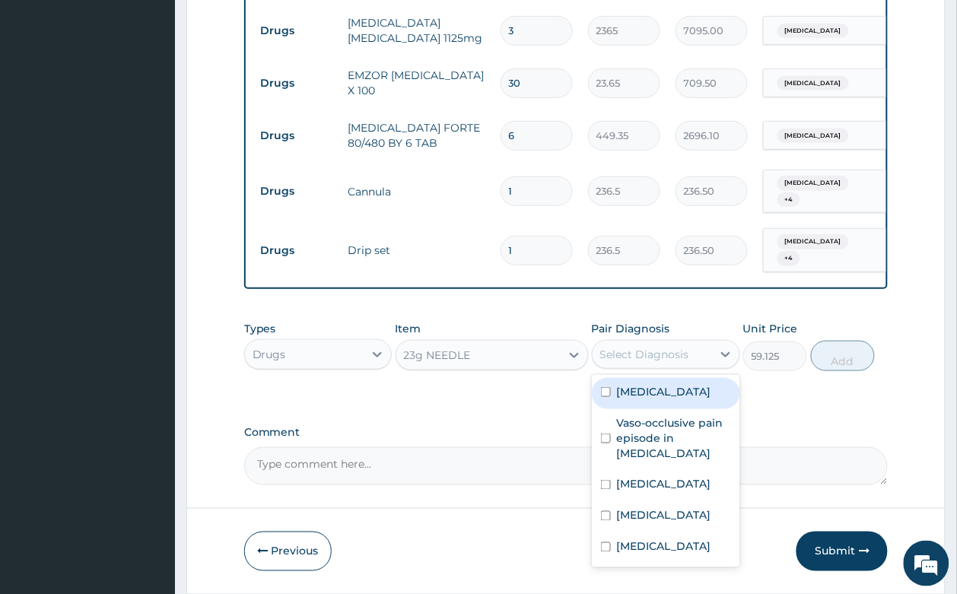
click at [634, 347] on div "Select Diagnosis" at bounding box center [644, 354] width 89 height 15
click at [646, 384] on label "Anemia" at bounding box center [664, 391] width 94 height 15
checkbox input "true"
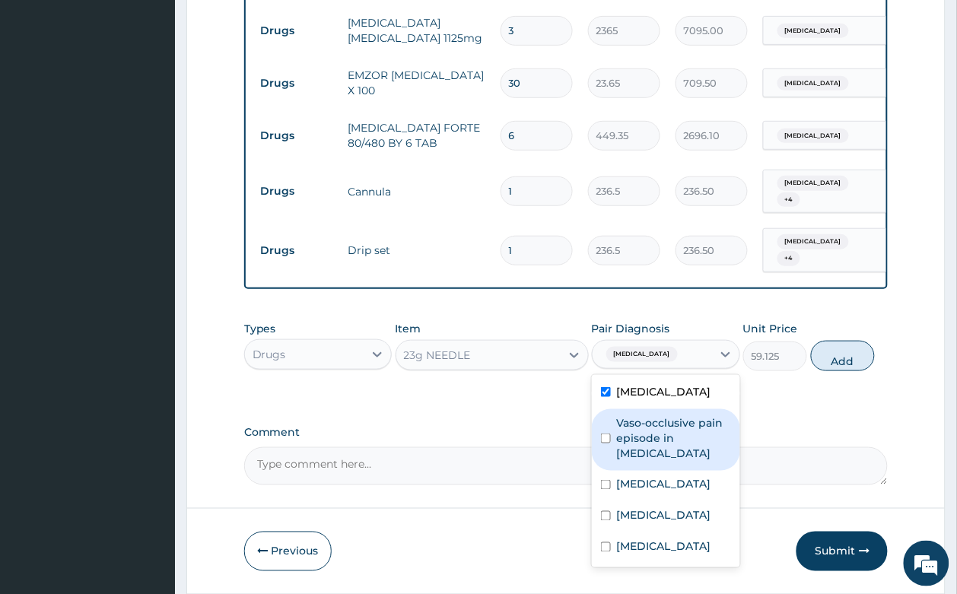
click at [648, 415] on label "Vaso-occlusive pain episode in sickle cell disease" at bounding box center [674, 438] width 114 height 46
checkbox input "true"
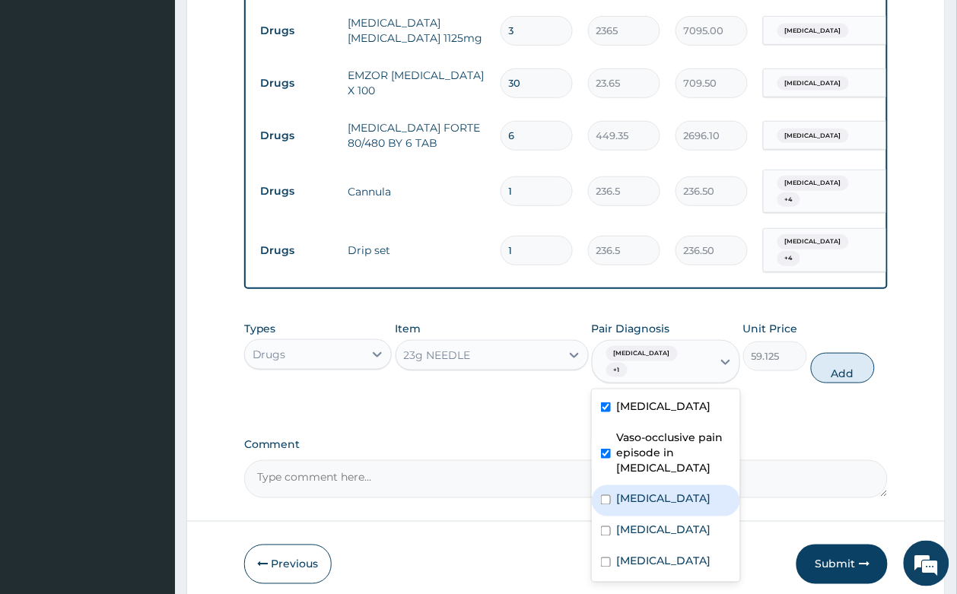
drag, startPoint x: 651, startPoint y: 424, endPoint x: 664, endPoint y: 462, distance: 39.4
click at [656, 491] on label "Sickle cell trait" at bounding box center [664, 498] width 94 height 15
checkbox input "true"
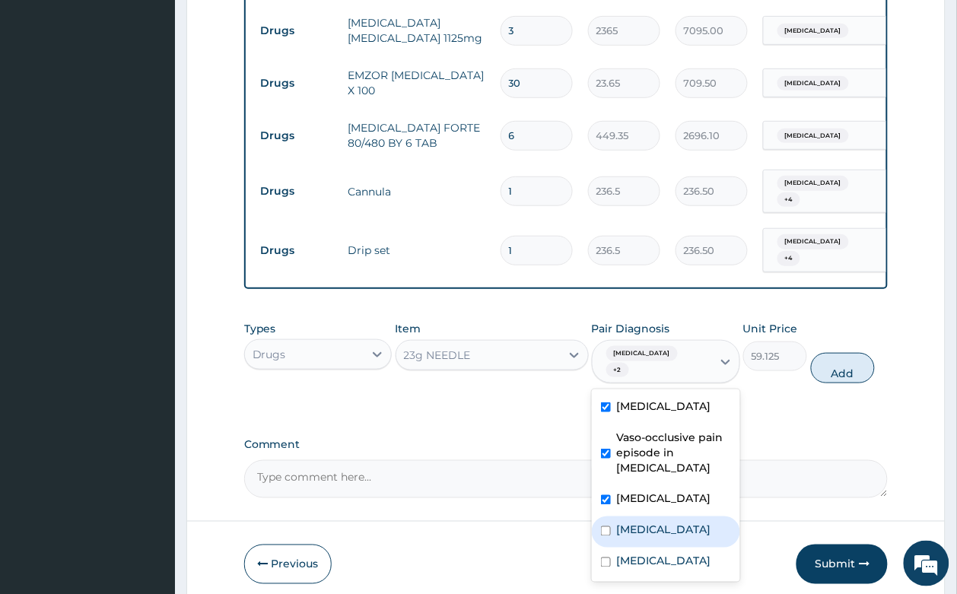
drag, startPoint x: 664, startPoint y: 462, endPoint x: 666, endPoint y: 492, distance: 30.5
click at [664, 516] on div "Sepsis" at bounding box center [666, 531] width 148 height 31
checkbox input "true"
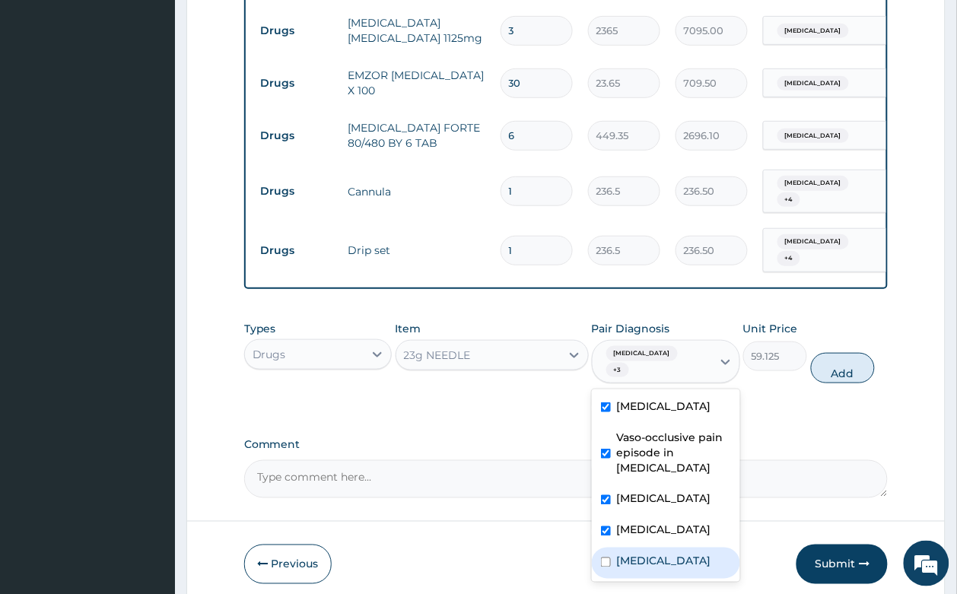
click at [666, 548] on div "Malaria" at bounding box center [666, 563] width 148 height 31
checkbox input "true"
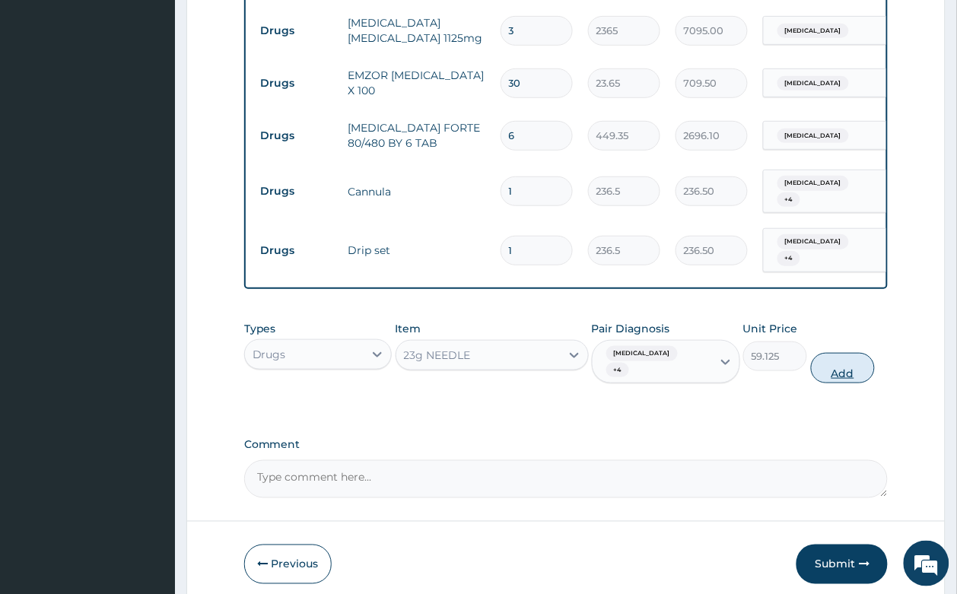
click at [826, 353] on button "Add" at bounding box center [843, 368] width 65 height 30
type input "0"
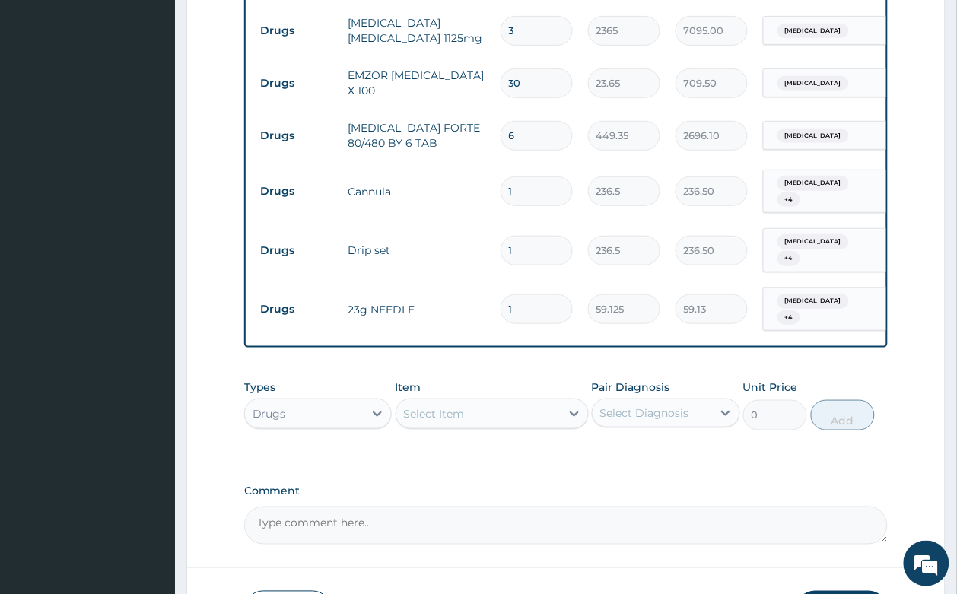
type input "0.00"
type input "4"
type input "236.50"
type input "4"
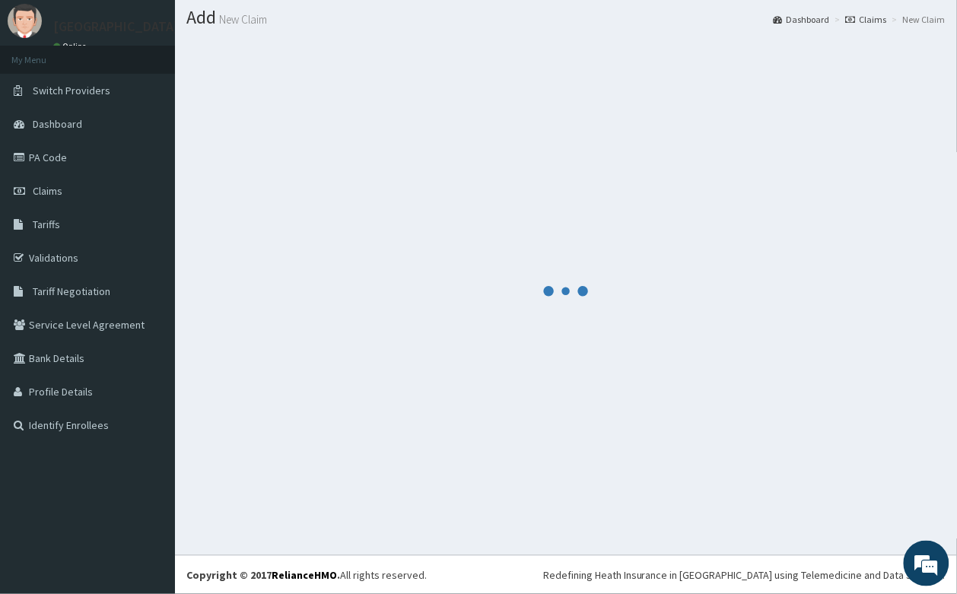
scroll to position [42, 0]
